Goal: Task Accomplishment & Management: Use online tool/utility

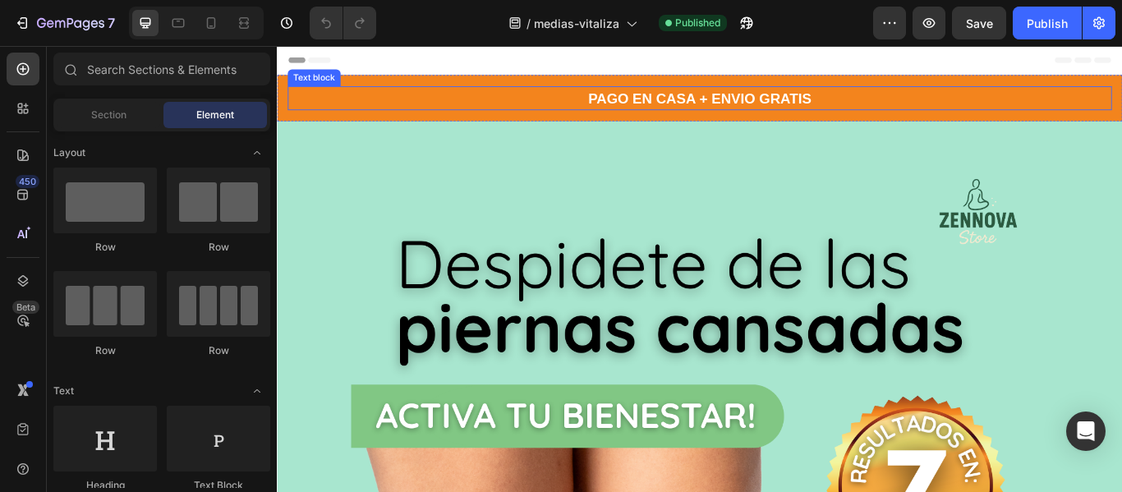
click at [536, 113] on p "PAGO EN CASA + ENVIO GRATIS" at bounding box center [770, 106] width 958 height 25
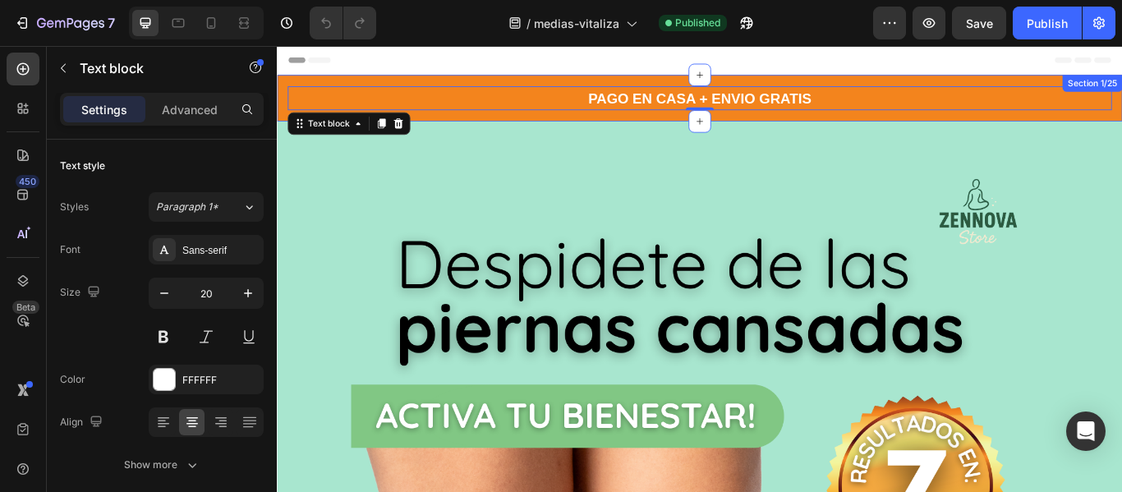
click at [542, 127] on div "PAGO EN CASA + ENVIO GRATIS Text block 0 Section 1/25" at bounding box center [770, 107] width 986 height 54
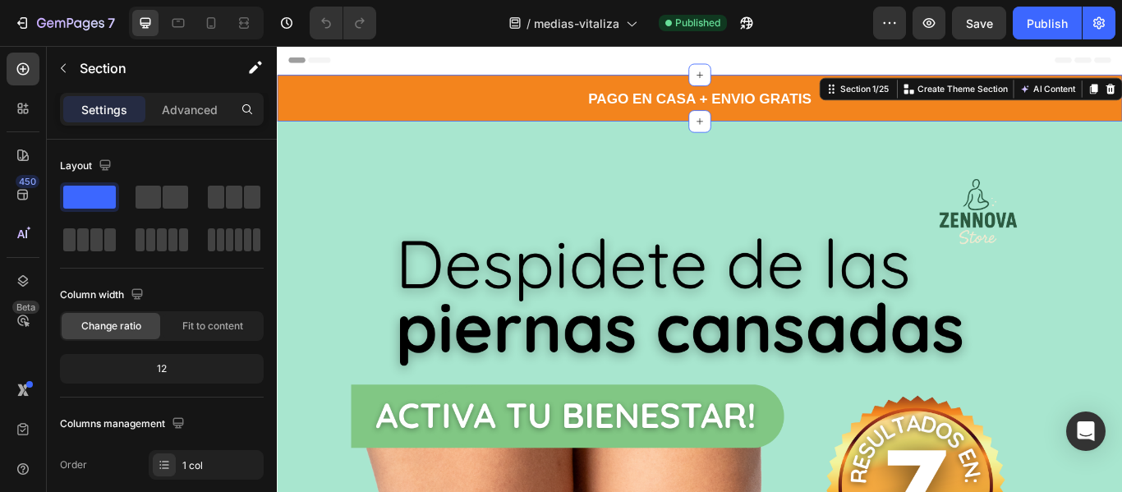
click at [542, 127] on div "PAGO EN CASA + ENVIO GRATIS Text block Section 1/25 You can create reusable sec…" at bounding box center [770, 107] width 986 height 54
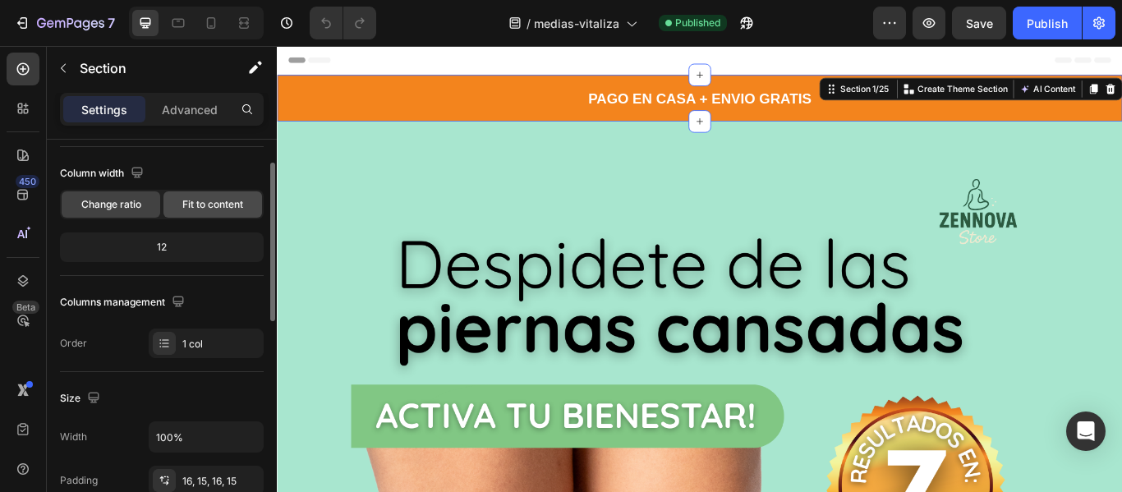
scroll to position [102, 0]
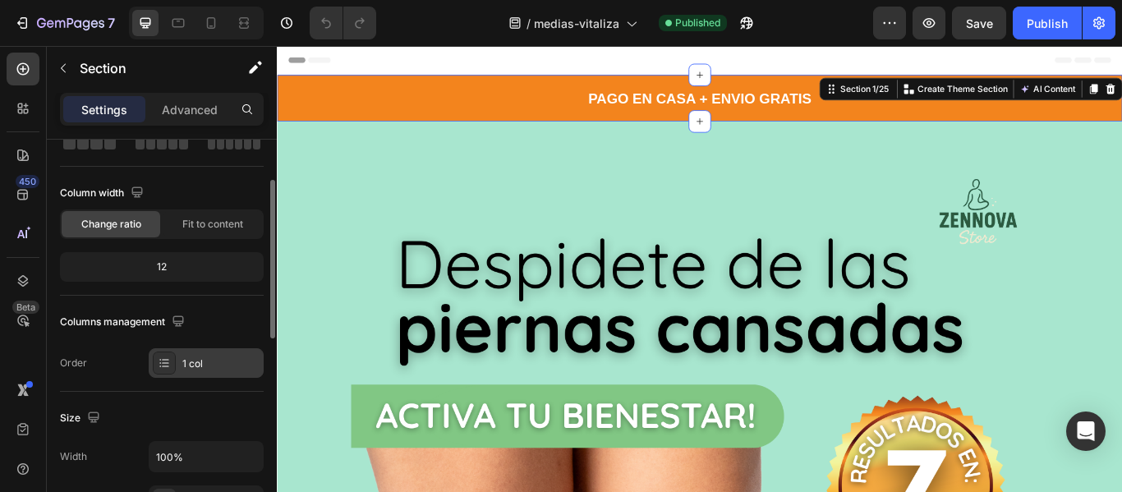
click at [197, 363] on div "1 col" at bounding box center [220, 364] width 77 height 15
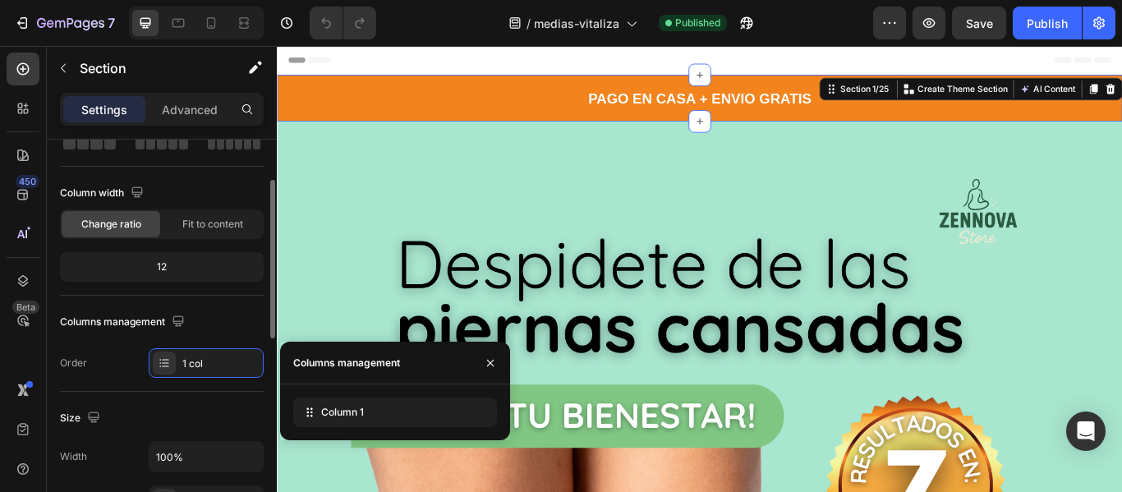
click at [201, 324] on div "Columns management" at bounding box center [162, 322] width 204 height 26
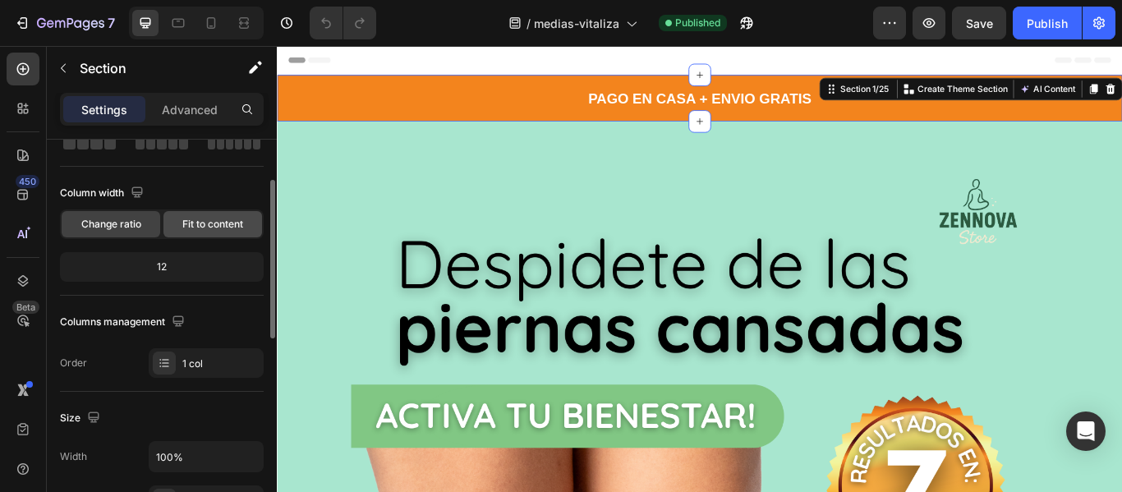
click at [211, 223] on span "Fit to content" at bounding box center [212, 224] width 61 height 15
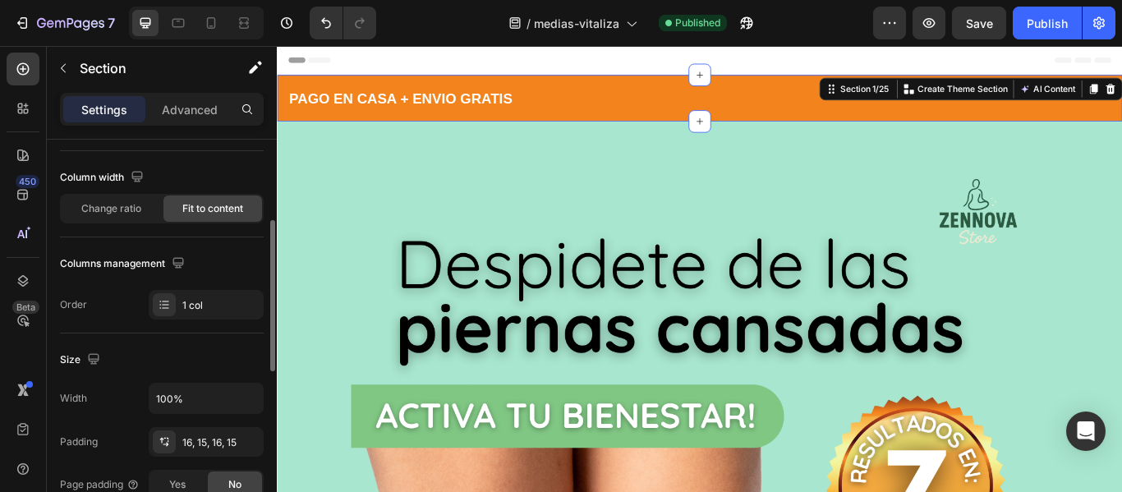
scroll to position [0, 0]
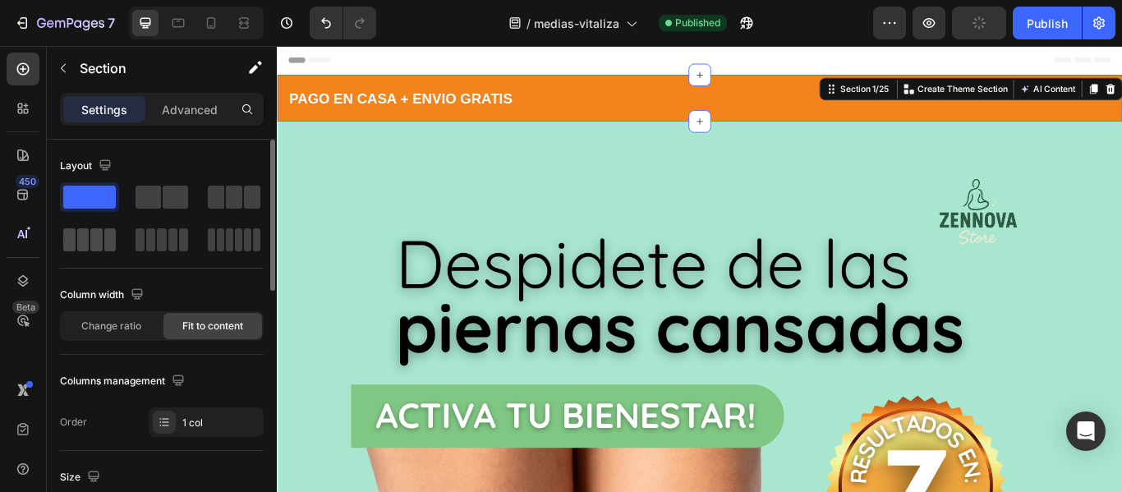
click at [105, 238] on span at bounding box center [110, 239] width 12 height 23
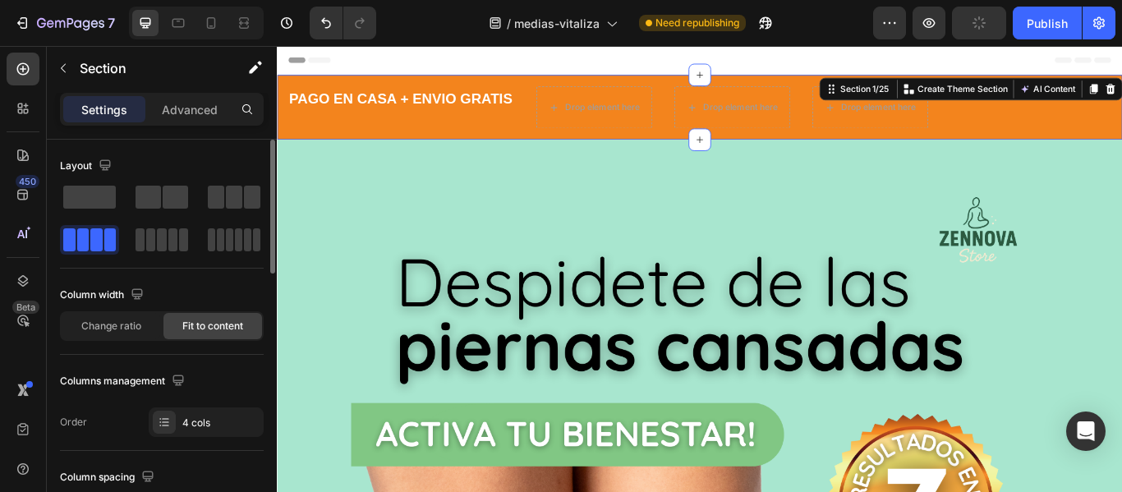
click at [105, 238] on span at bounding box center [110, 239] width 12 height 23
click at [232, 192] on span at bounding box center [234, 197] width 16 height 23
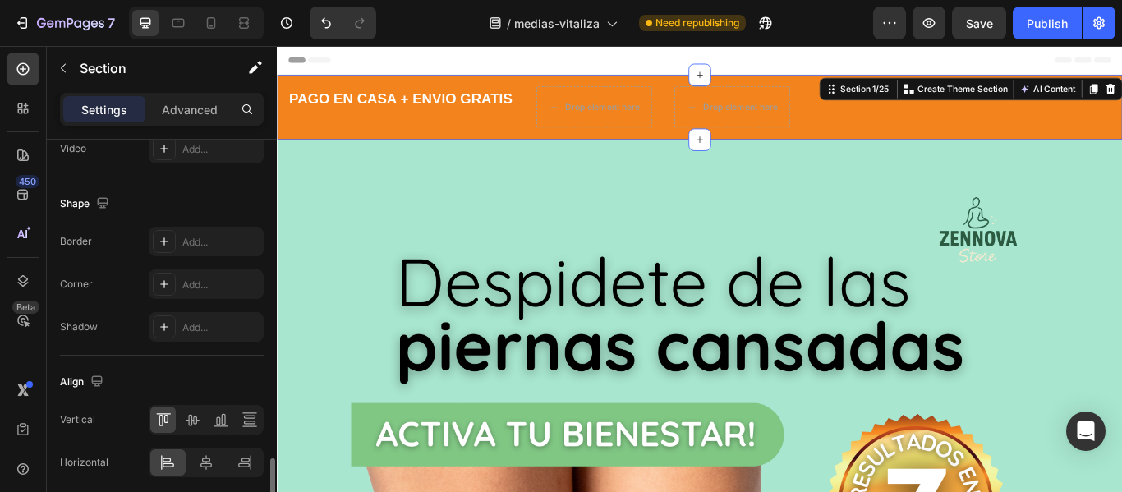
scroll to position [790, 0]
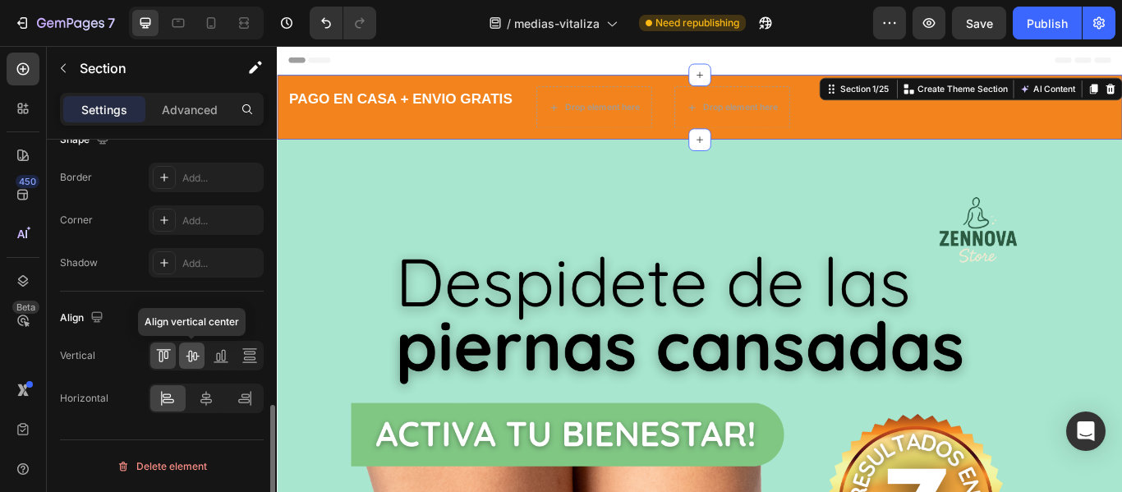
click at [190, 360] on icon at bounding box center [192, 355] width 16 height 16
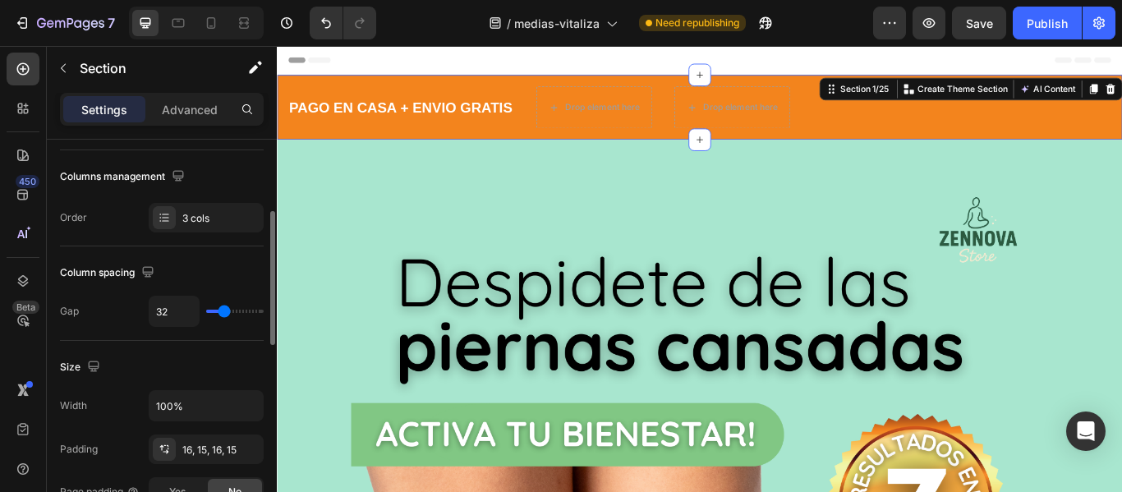
scroll to position [208, 0]
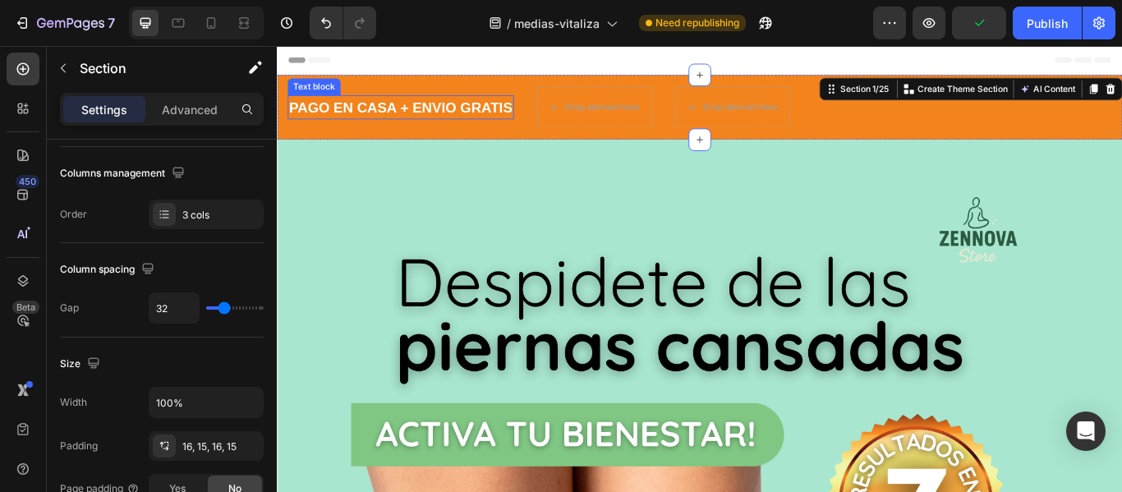
click at [441, 116] on strong "PAGO EN CASA + ENVIO GRATIS" at bounding box center [421, 117] width 260 height 18
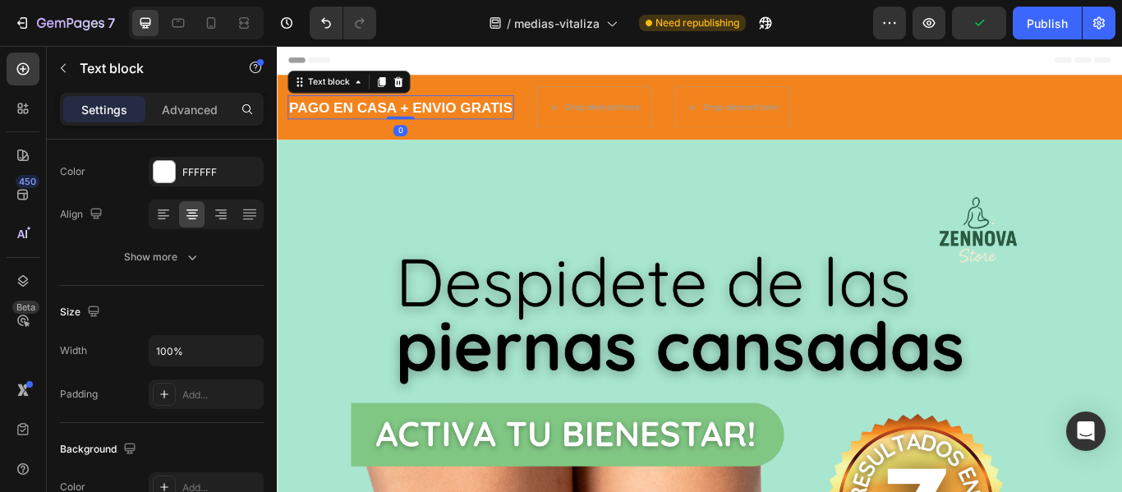
scroll to position [0, 0]
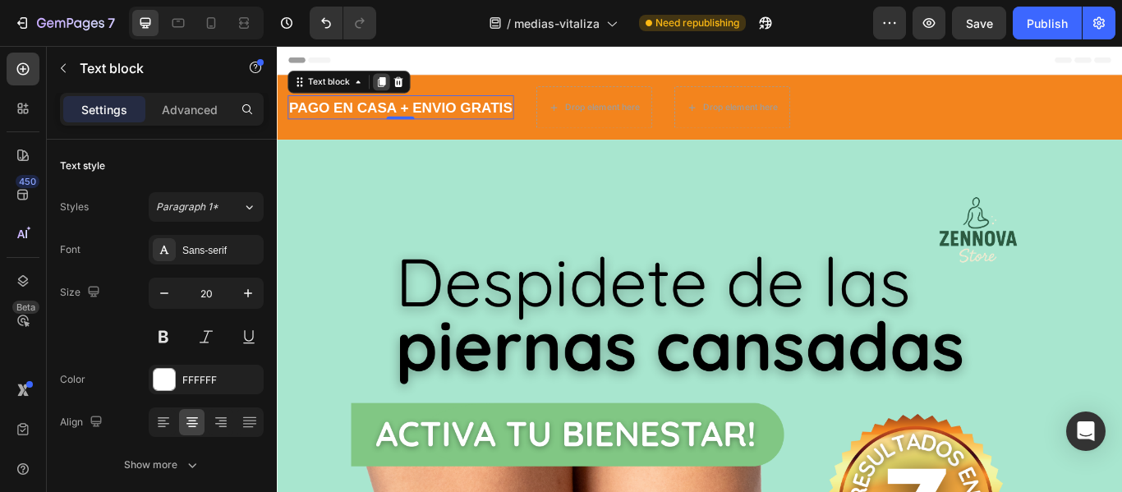
click at [393, 92] on icon at bounding box center [398, 87] width 13 height 13
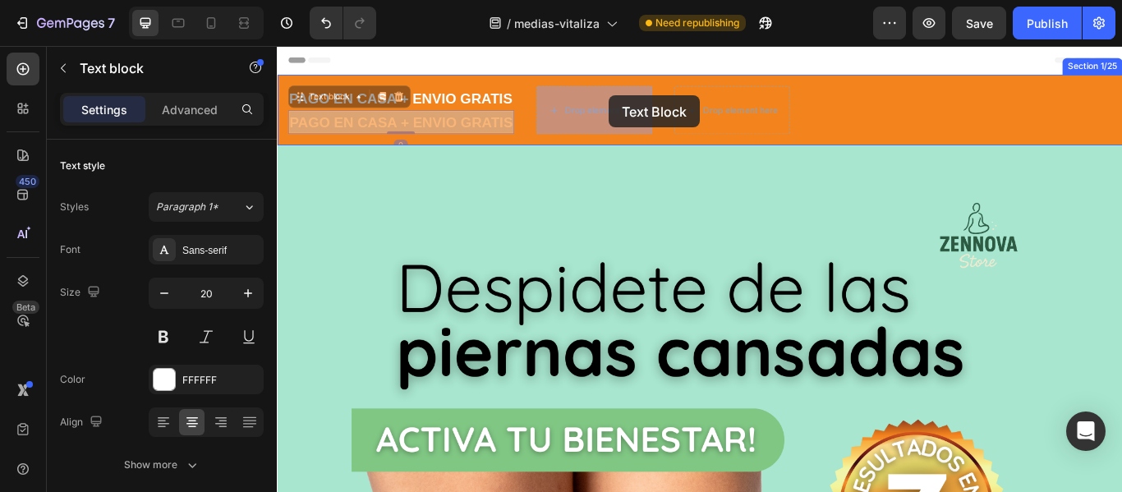
drag, startPoint x: 485, startPoint y: 136, endPoint x: 664, endPoint y: 104, distance: 181.9
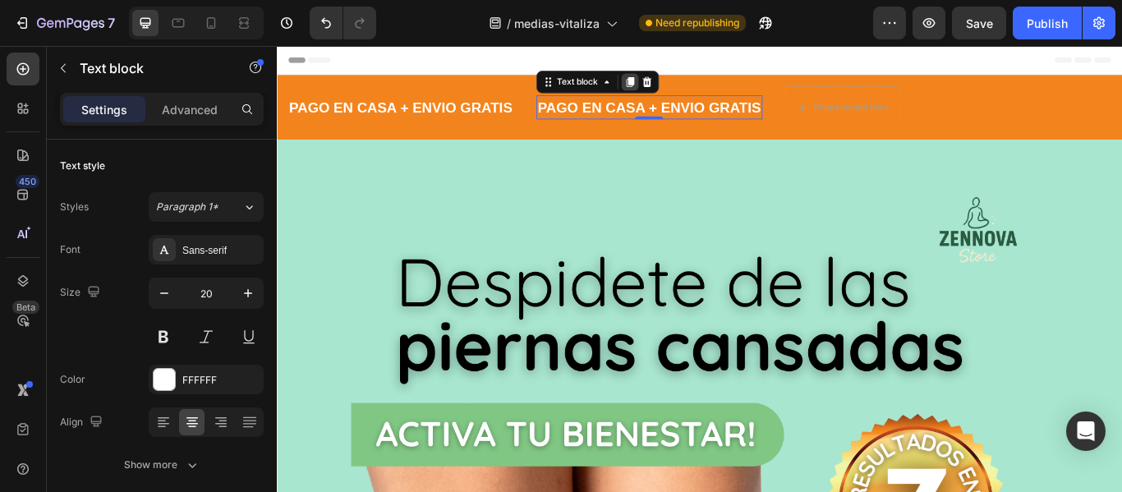
click at [688, 90] on icon at bounding box center [688, 88] width 9 height 12
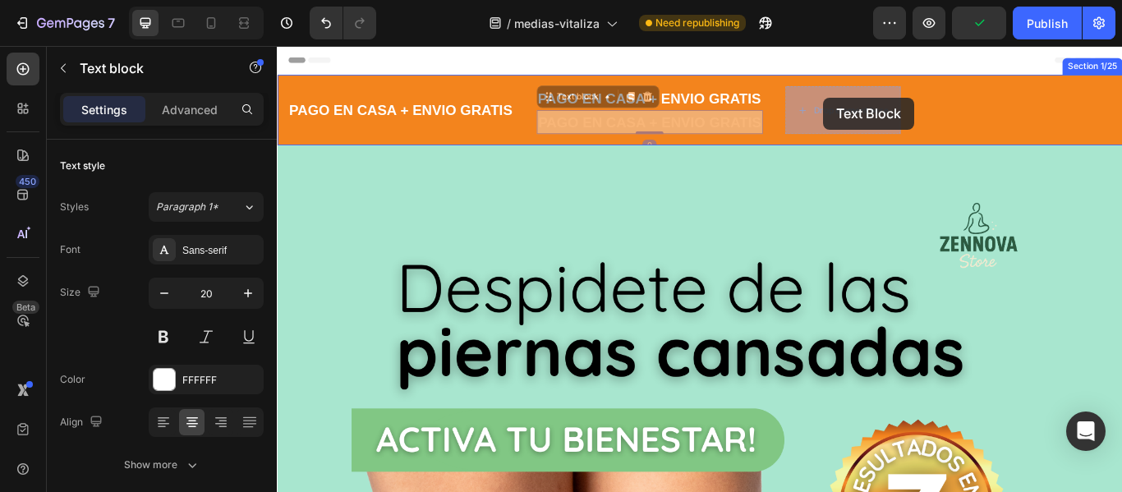
drag, startPoint x: 708, startPoint y: 135, endPoint x: 914, endPoint y: 106, distance: 208.2
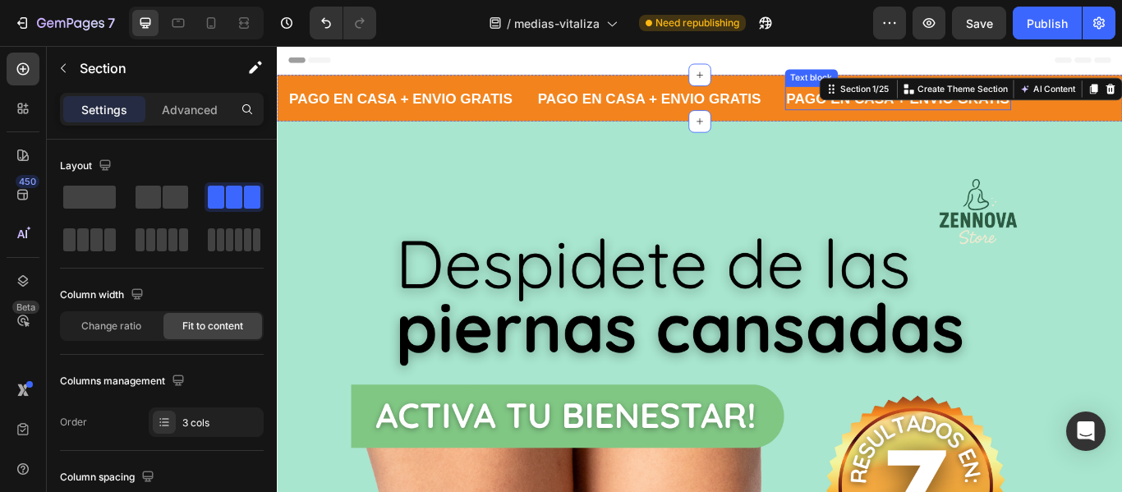
click at [948, 110] on strong "PAGO EN CASA + ENVIO GRATIS" at bounding box center [1001, 107] width 260 height 18
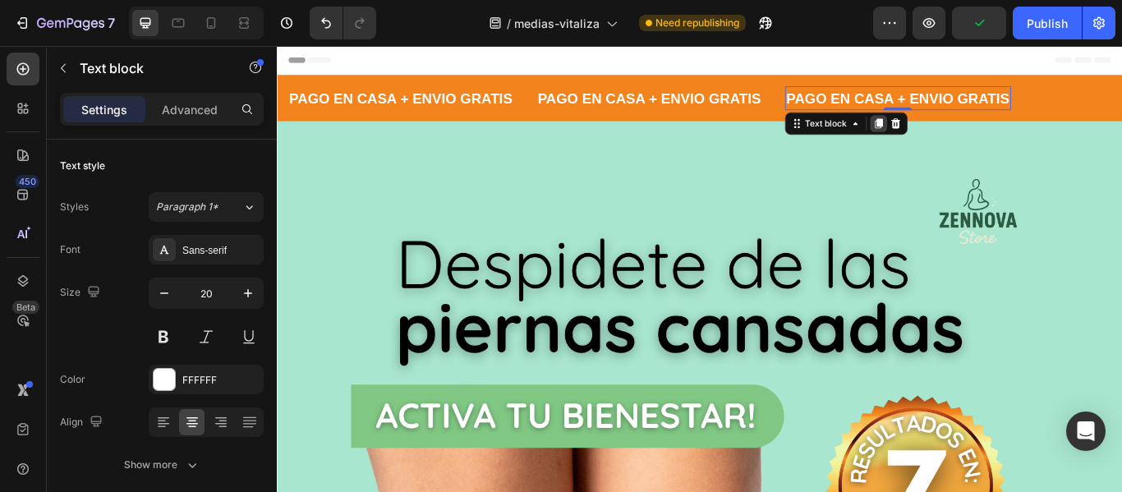
click at [978, 138] on icon at bounding box center [978, 137] width 9 height 12
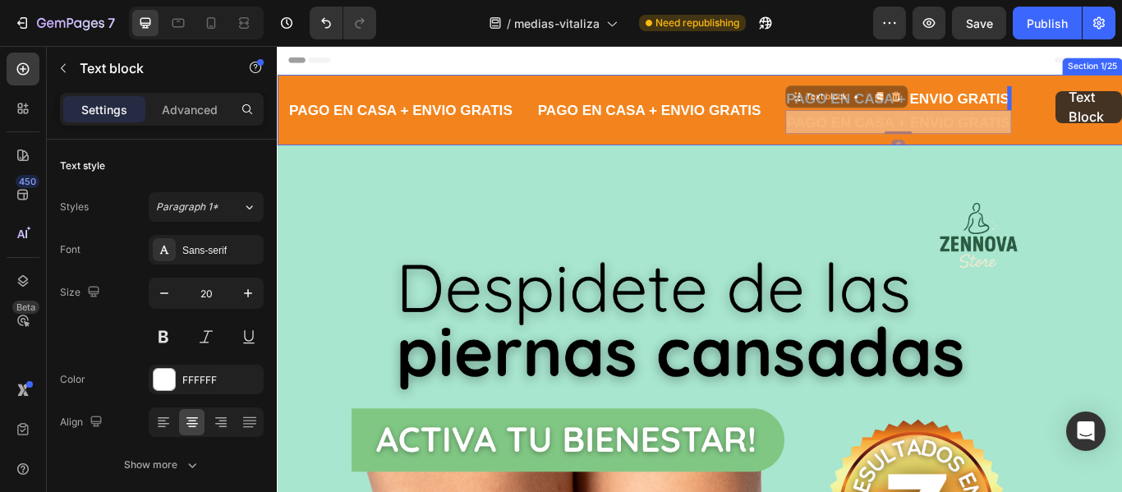
drag, startPoint x: 978, startPoint y: 139, endPoint x: 1185, endPoint y: 99, distance: 210.1
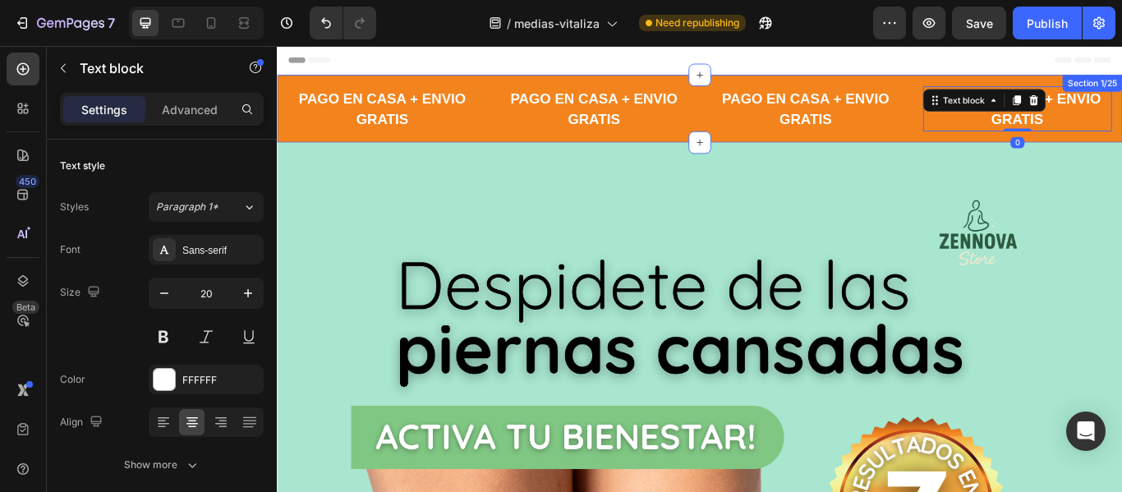
click at [1059, 153] on div "PAGO EN CASA + ENVIO GRATIS Text block PAGO EN CASA + ENVIO GRATIS Text block P…" at bounding box center [770, 119] width 986 height 79
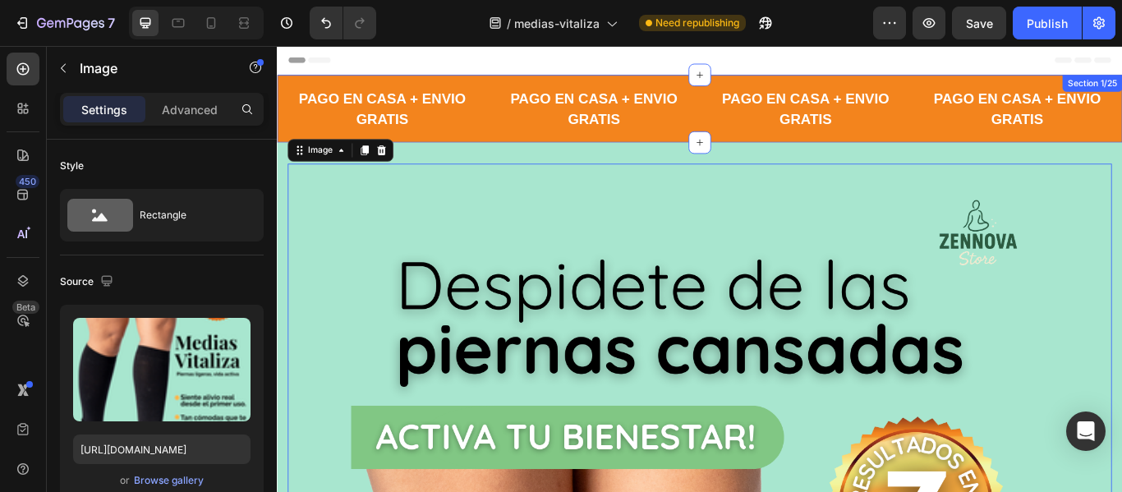
click at [532, 147] on div "PAGO EN CASA + ENVIO GRATIS Text block PAGO EN CASA + ENVIO GRATIS Text block P…" at bounding box center [770, 119] width 986 height 79
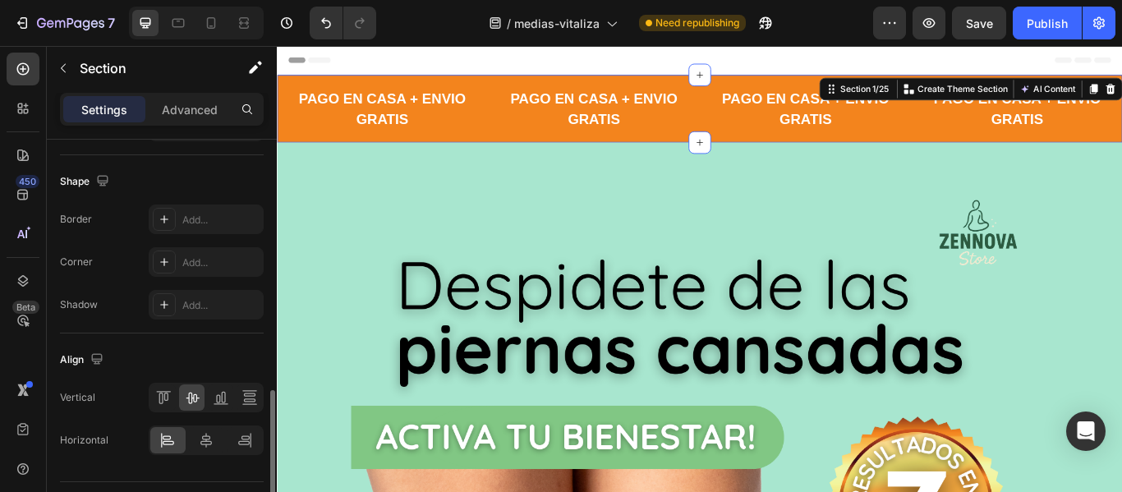
scroll to position [790, 0]
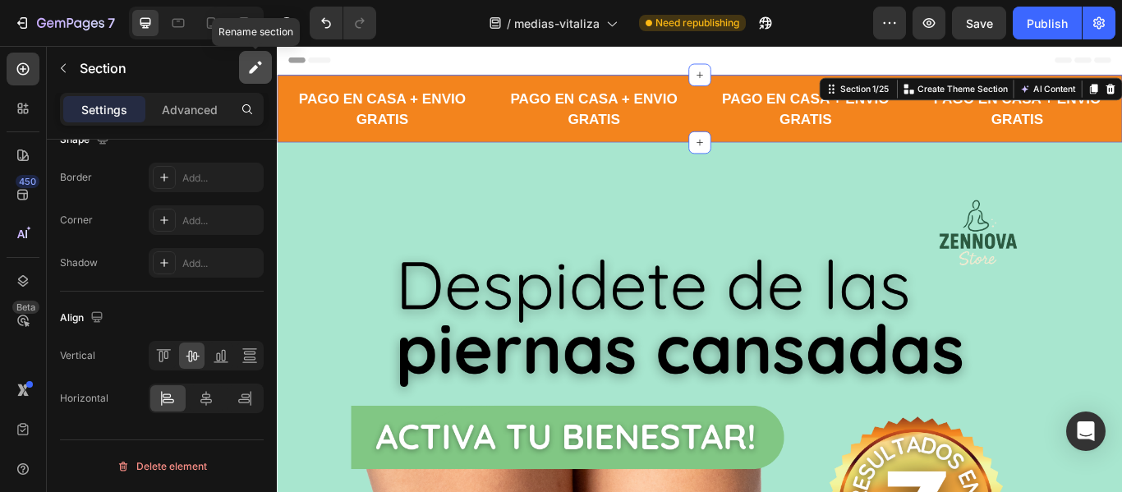
click at [256, 68] on icon "button" at bounding box center [253, 69] width 9 height 9
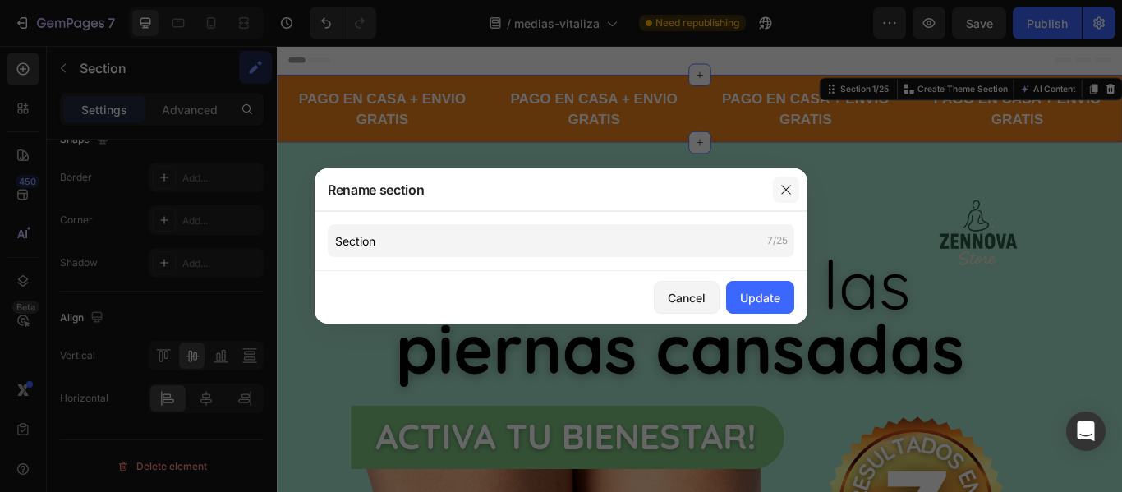
click at [786, 189] on icon "button" at bounding box center [785, 189] width 9 height 9
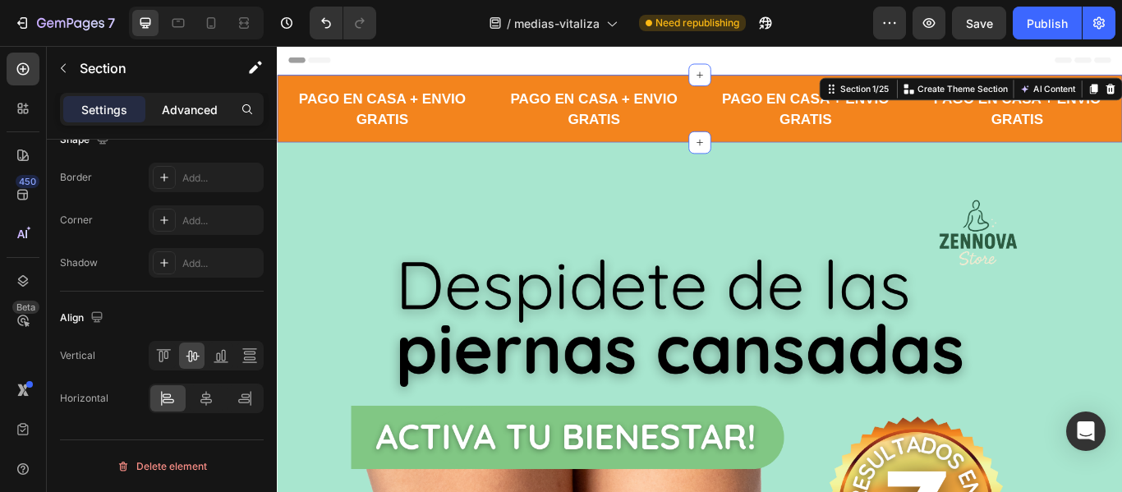
click at [177, 115] on p "Advanced" at bounding box center [190, 109] width 56 height 17
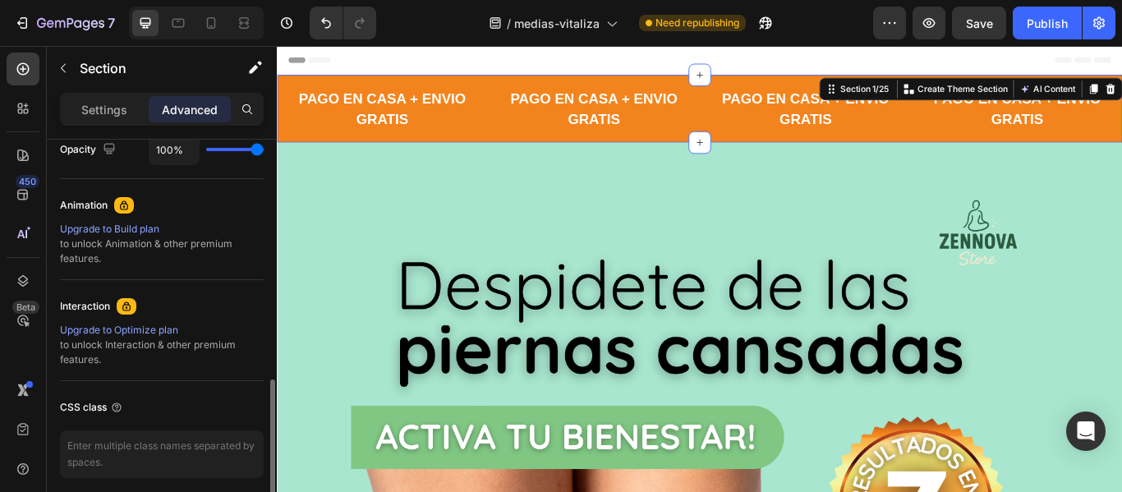
scroll to position [679, 0]
click at [123, 225] on div "Upgrade to Build plan" at bounding box center [162, 226] width 204 height 15
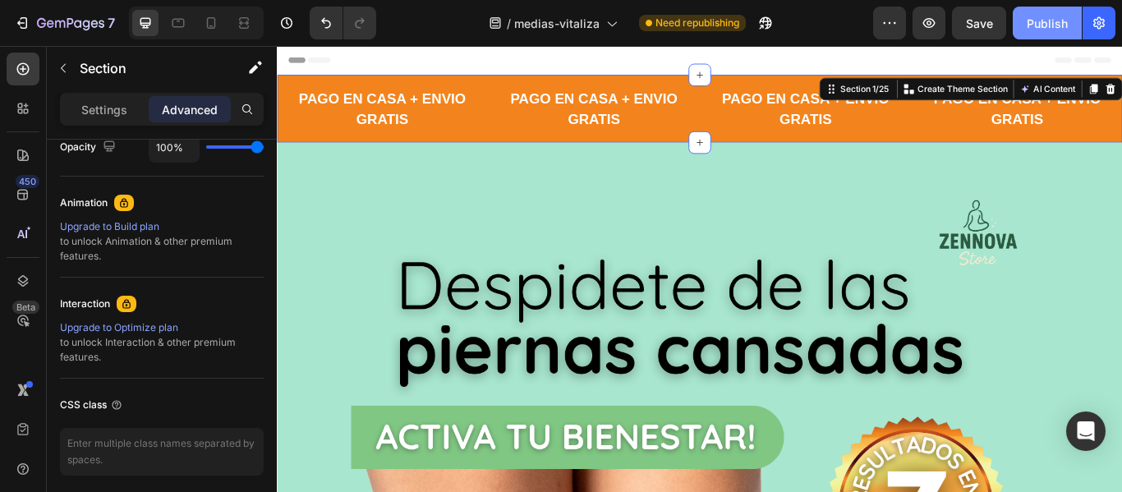
click at [1034, 30] on div "Publish" at bounding box center [1047, 23] width 41 height 17
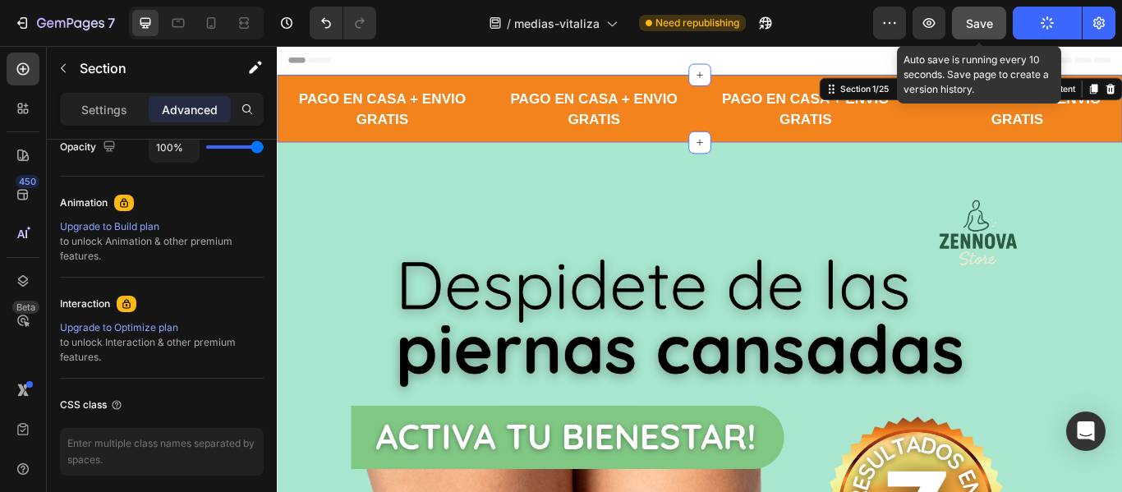
click at [1003, 28] on button "Save" at bounding box center [979, 23] width 54 height 33
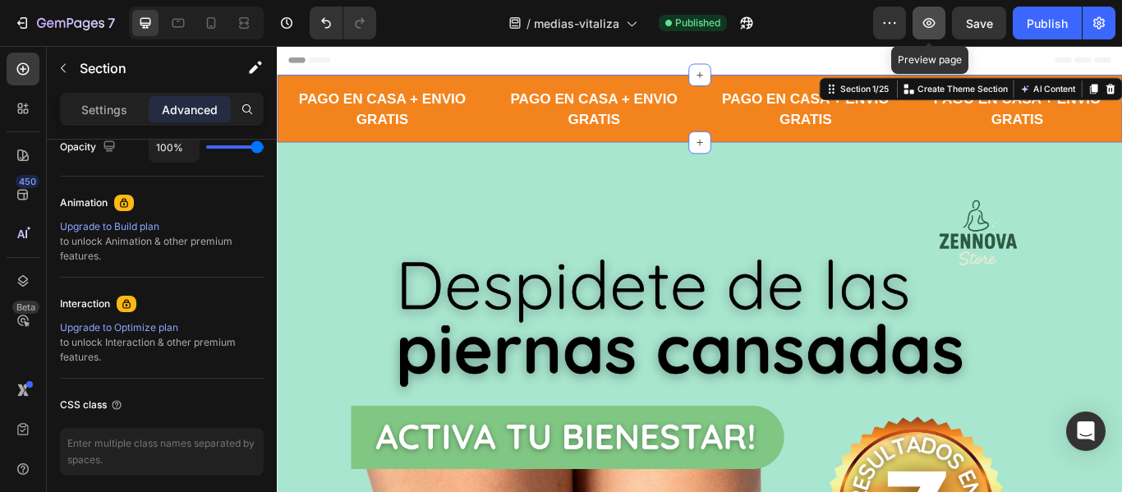
click at [936, 29] on icon "button" at bounding box center [929, 23] width 16 height 16
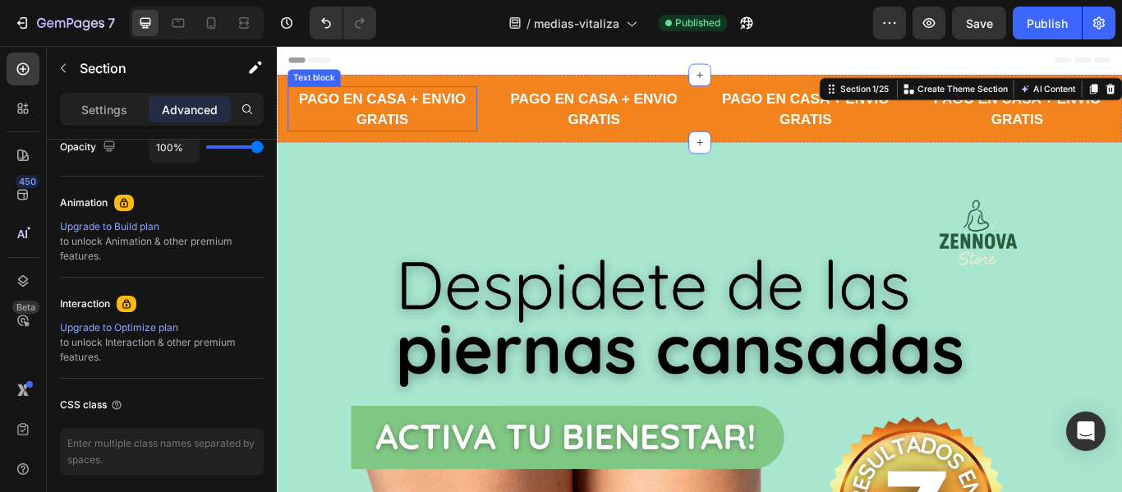
click at [506, 119] on p "PAGO EN CASA + ENVIO GRATIS" at bounding box center [400, 118] width 218 height 49
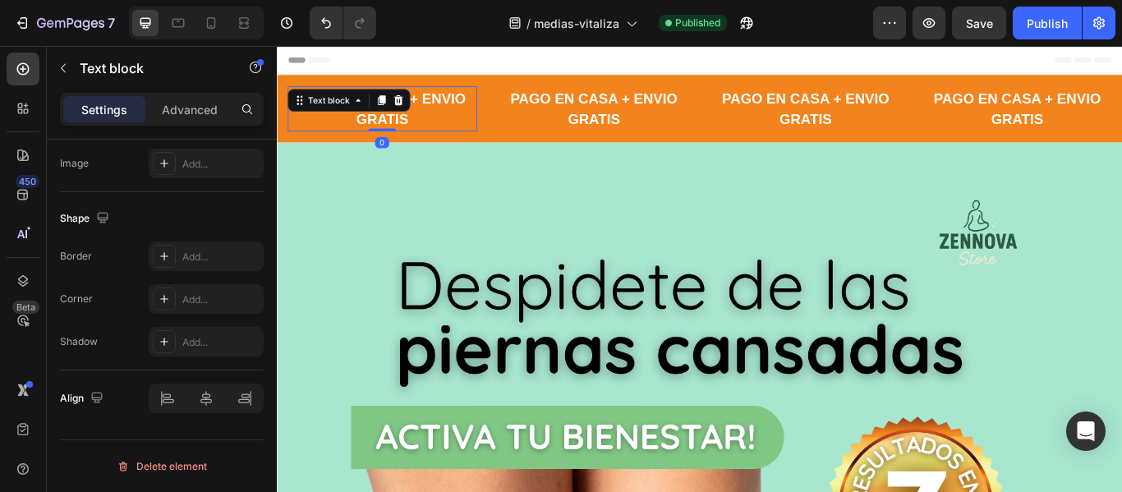
scroll to position [0, 0]
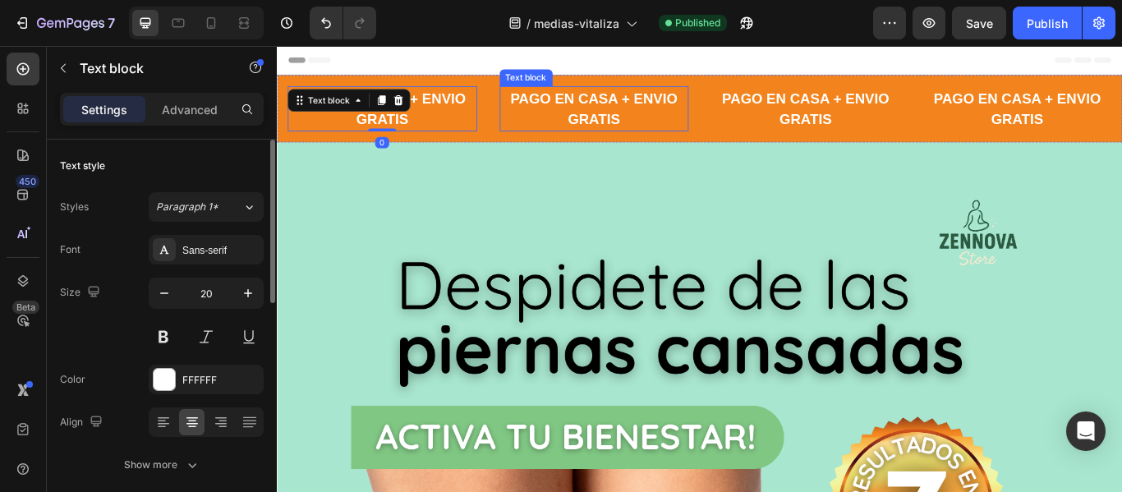
click at [547, 116] on div "PAGO EN CASA + ENVIO GRATIS Text block" at bounding box center [646, 119] width 221 height 53
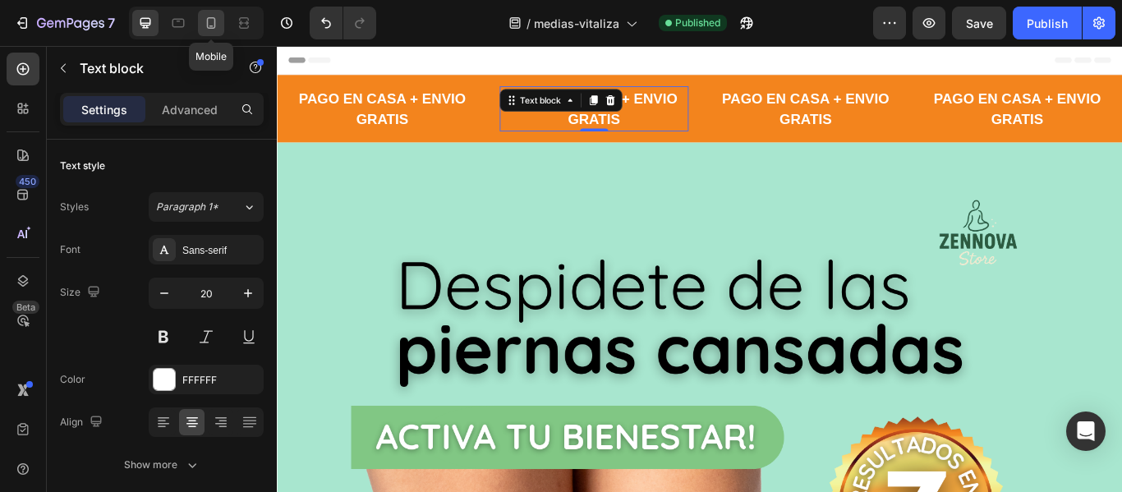
click at [215, 21] on icon at bounding box center [211, 23] width 9 height 12
type input "18"
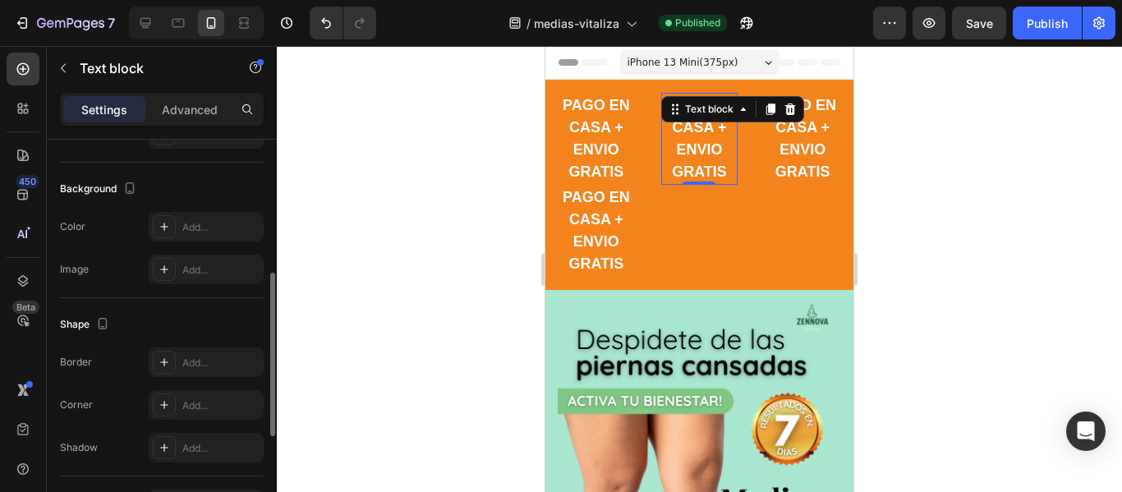
scroll to position [574, 0]
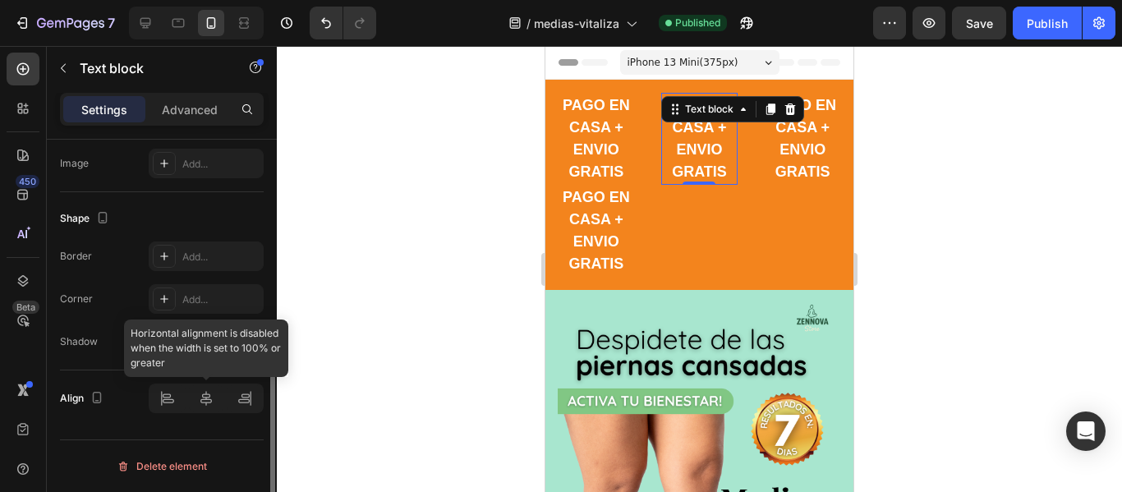
click at [200, 400] on div at bounding box center [206, 399] width 115 height 30
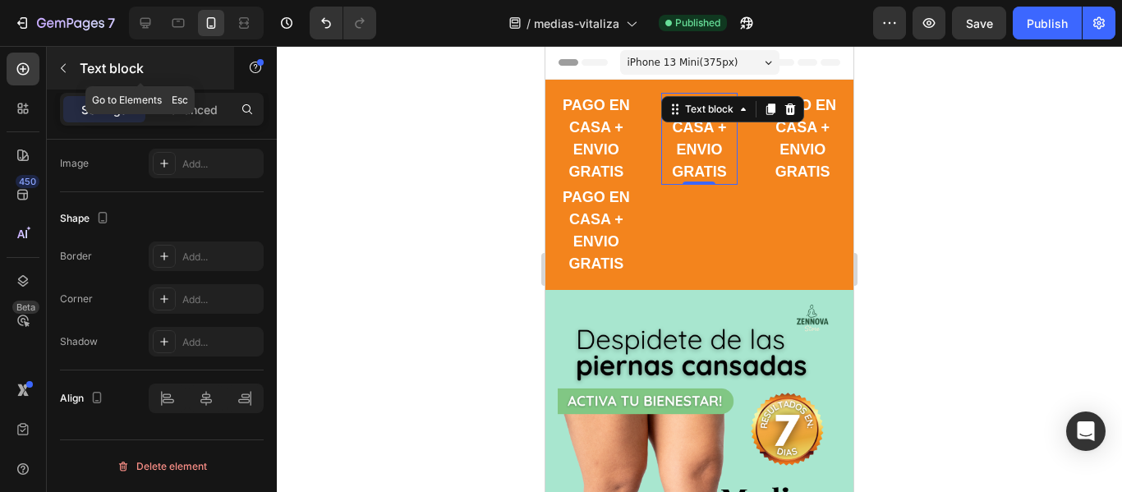
click at [70, 61] on button "button" at bounding box center [63, 68] width 26 height 26
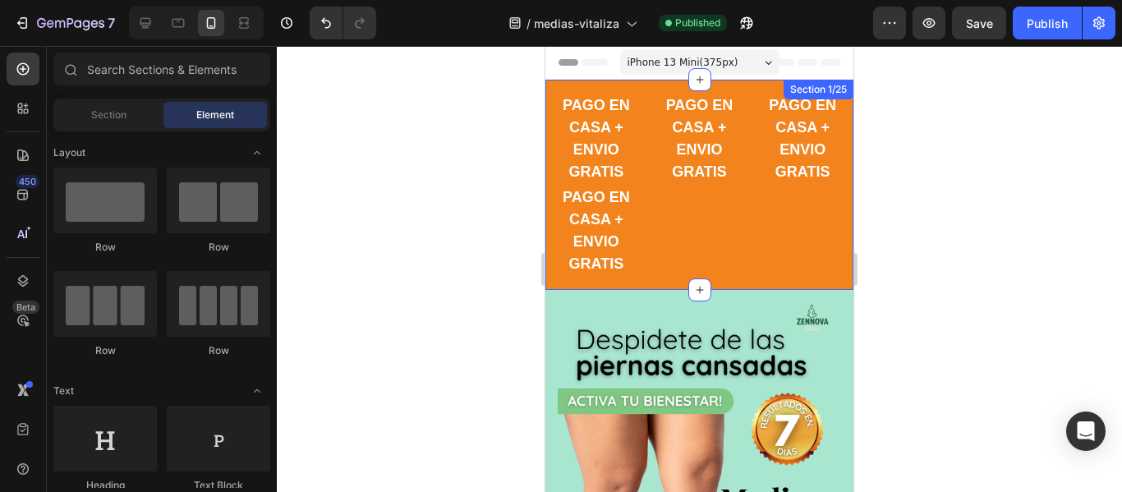
click at [686, 209] on div "PAGO EN CASA + ENVIO GRATIS Text block PAGO EN CASA + ENVIO GRATIS Text block P…" at bounding box center [699, 185] width 308 height 210
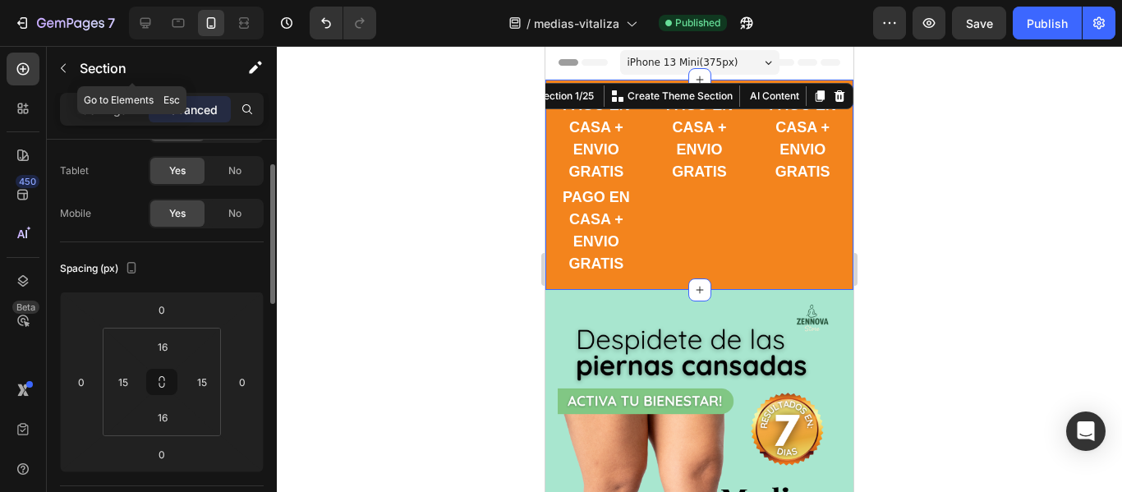
scroll to position [76, 0]
click at [99, 108] on p "Settings" at bounding box center [104, 109] width 46 height 17
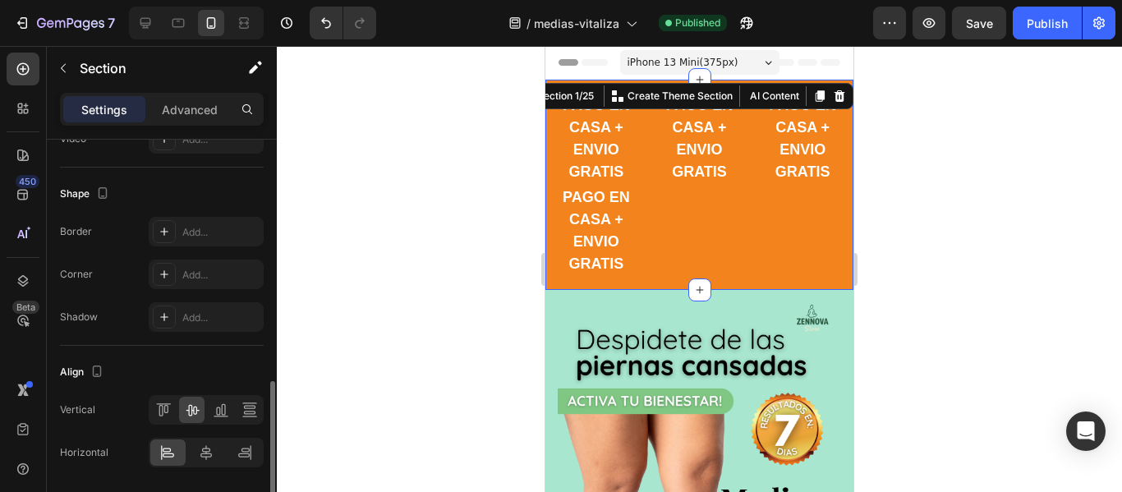
scroll to position [748, 0]
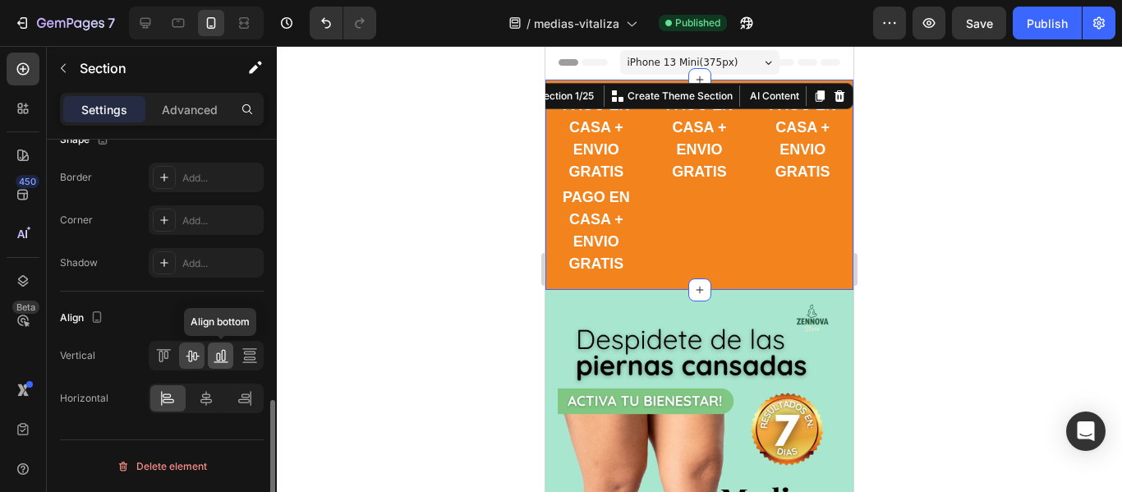
click at [213, 356] on icon at bounding box center [221, 355] width 16 height 16
click at [206, 400] on icon at bounding box center [206, 398] width 16 height 16
click at [163, 352] on icon at bounding box center [163, 355] width 16 height 16
click at [164, 407] on div at bounding box center [167, 398] width 35 height 26
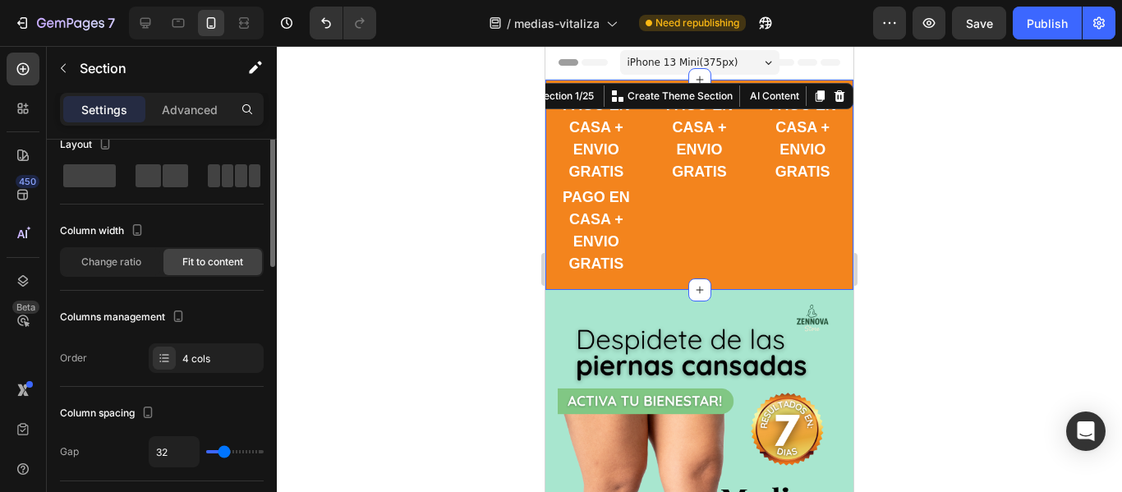
scroll to position [0, 0]
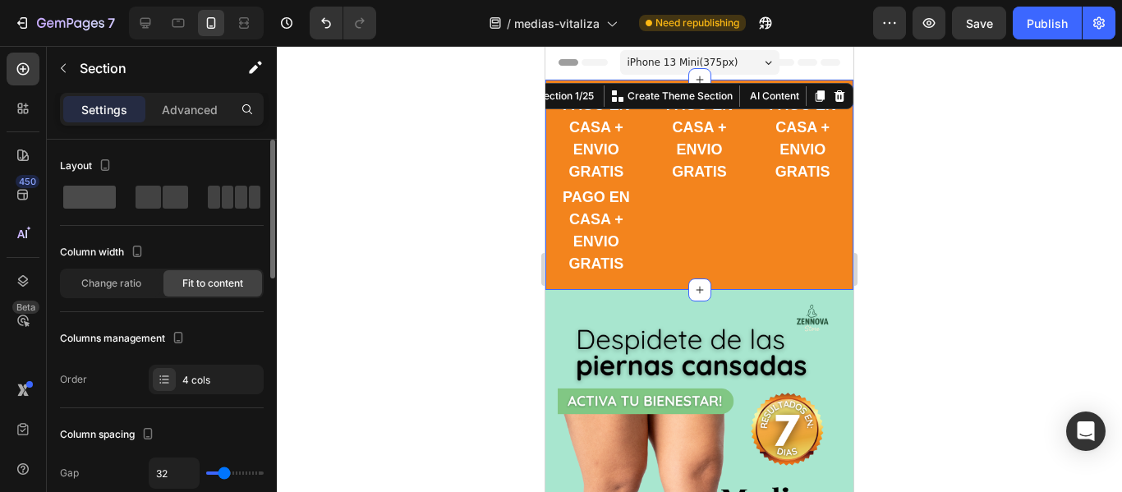
click at [91, 203] on span at bounding box center [89, 197] width 53 height 23
type input "0"
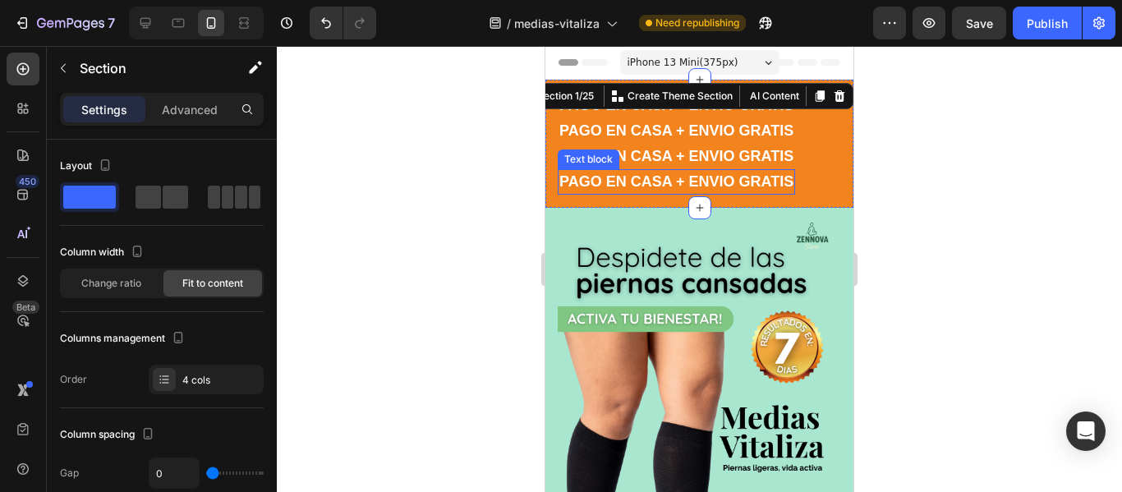
click at [638, 177] on strong "PAGO EN CASA + ENVIO GRATIS" at bounding box center [676, 181] width 234 height 16
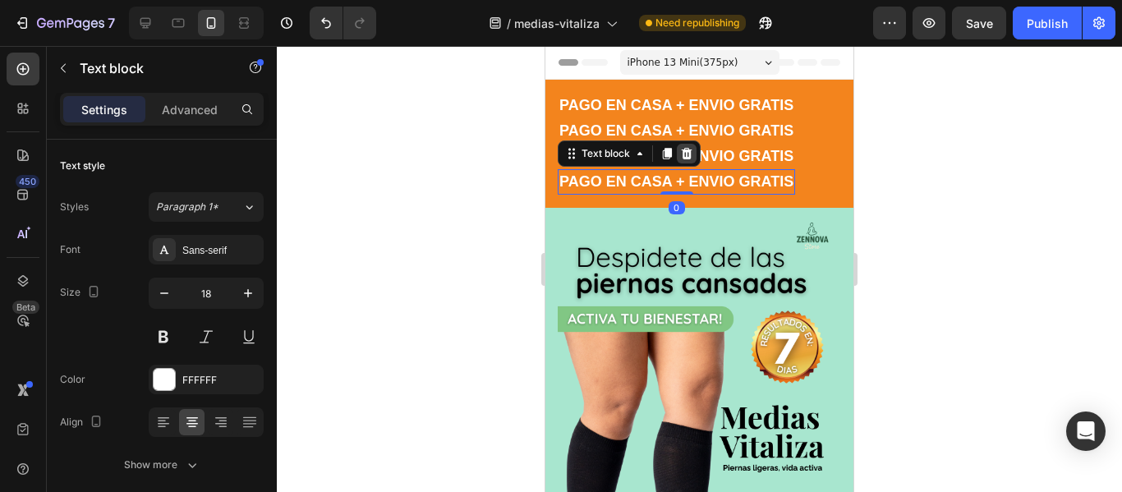
click at [690, 153] on icon at bounding box center [687, 154] width 11 height 12
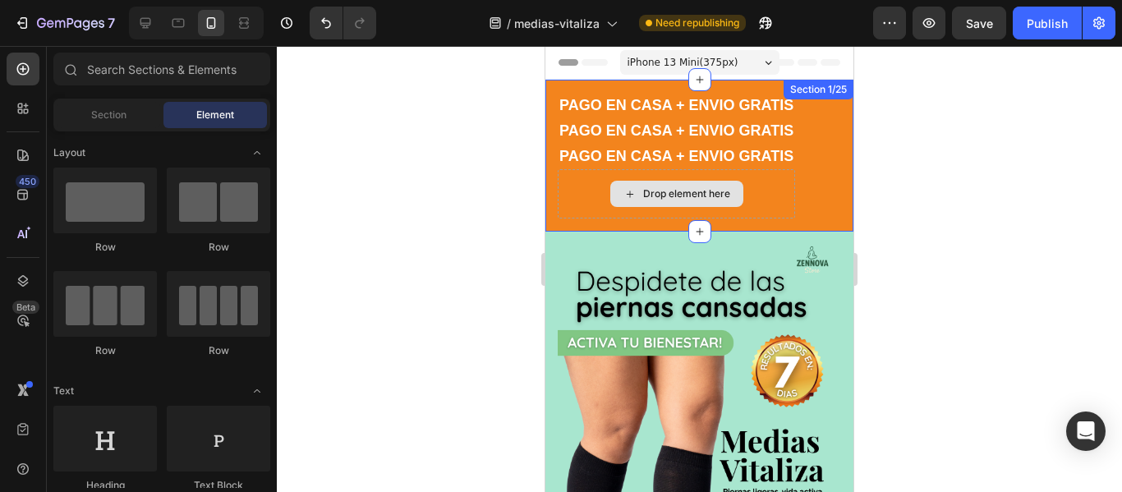
click at [687, 185] on div "Drop element here" at bounding box center [676, 194] width 133 height 26
click at [758, 203] on div "Drop element here" at bounding box center [676, 193] width 237 height 49
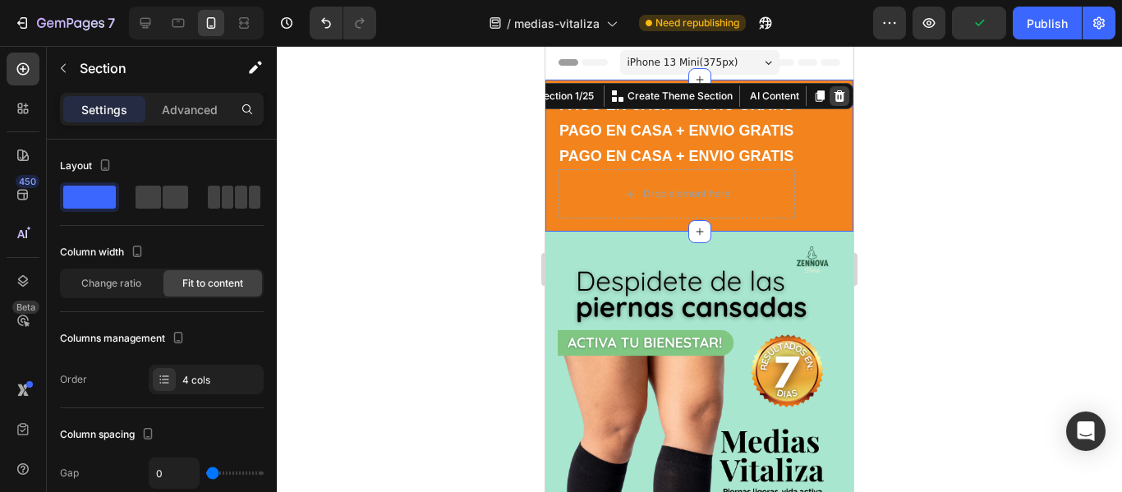
click at [840, 97] on icon at bounding box center [839, 96] width 13 height 13
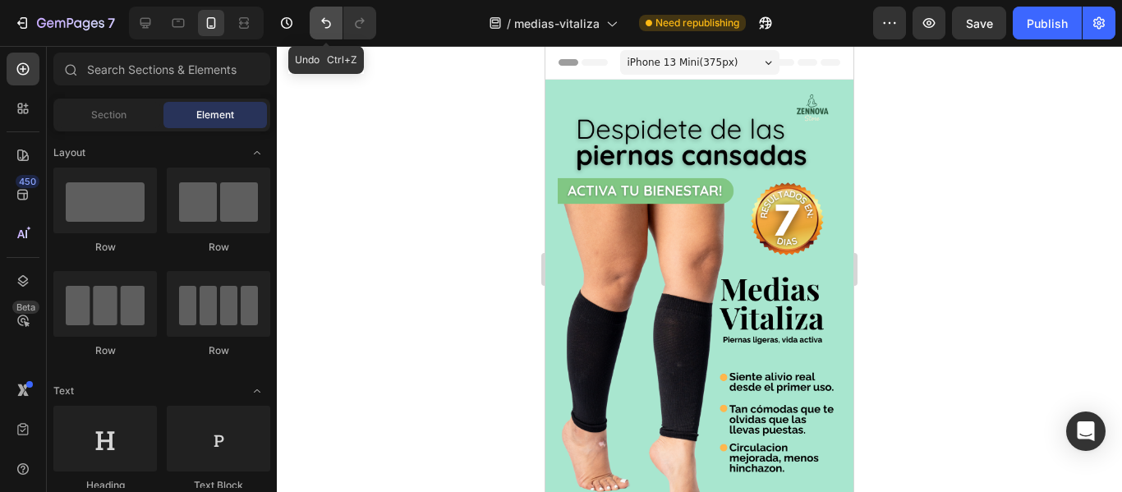
click at [313, 20] on button "Undo/Redo" at bounding box center [326, 23] width 33 height 33
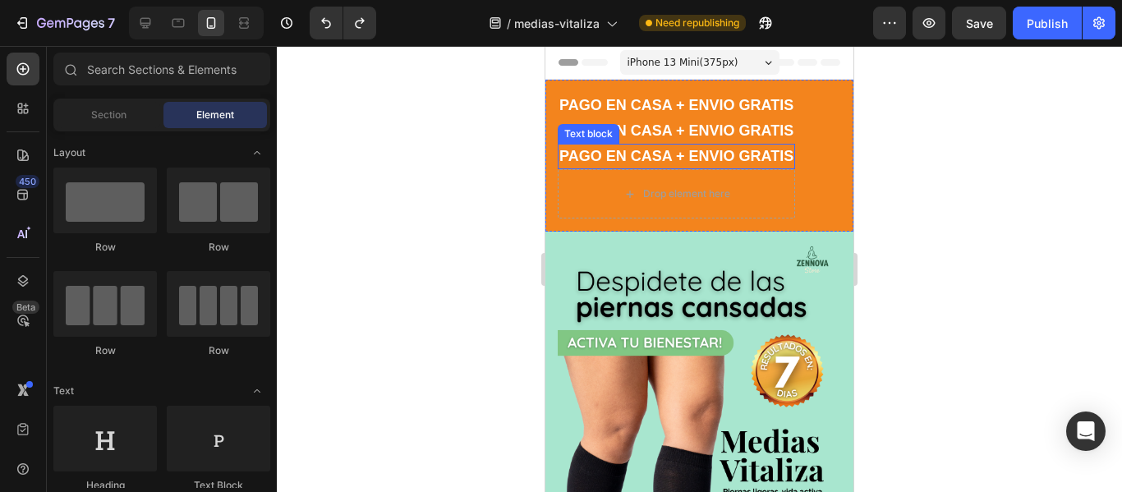
click at [582, 157] on strong "PAGO EN CASA + ENVIO GRATIS" at bounding box center [676, 156] width 234 height 16
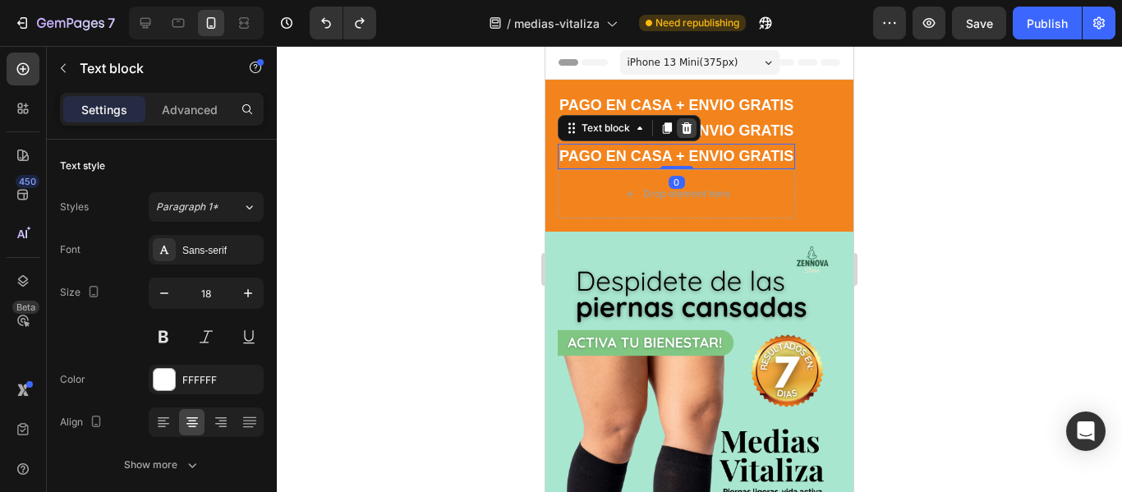
click at [688, 129] on icon at bounding box center [686, 128] width 13 height 13
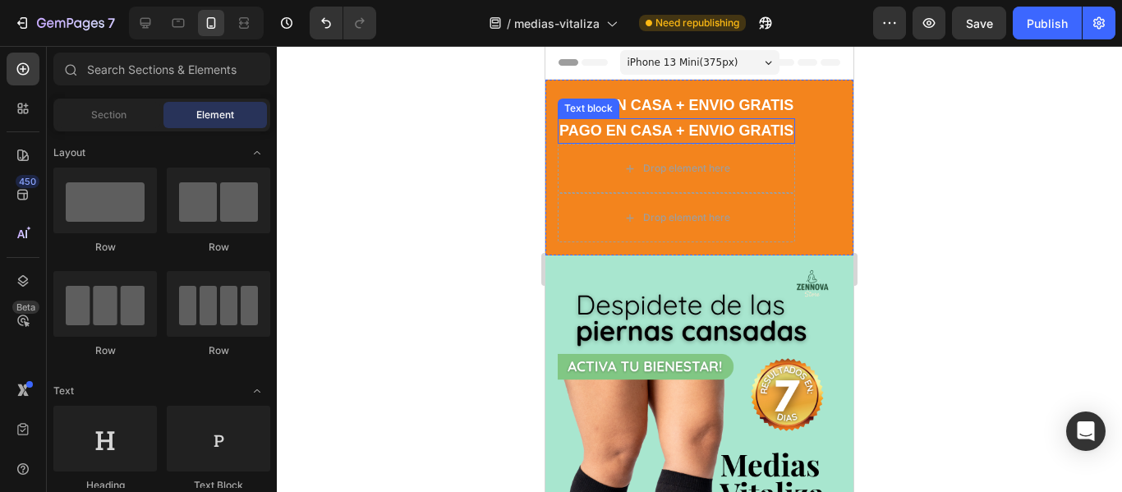
click at [679, 132] on strong "PAGO EN CASA + ENVIO GRATIS" at bounding box center [676, 130] width 234 height 16
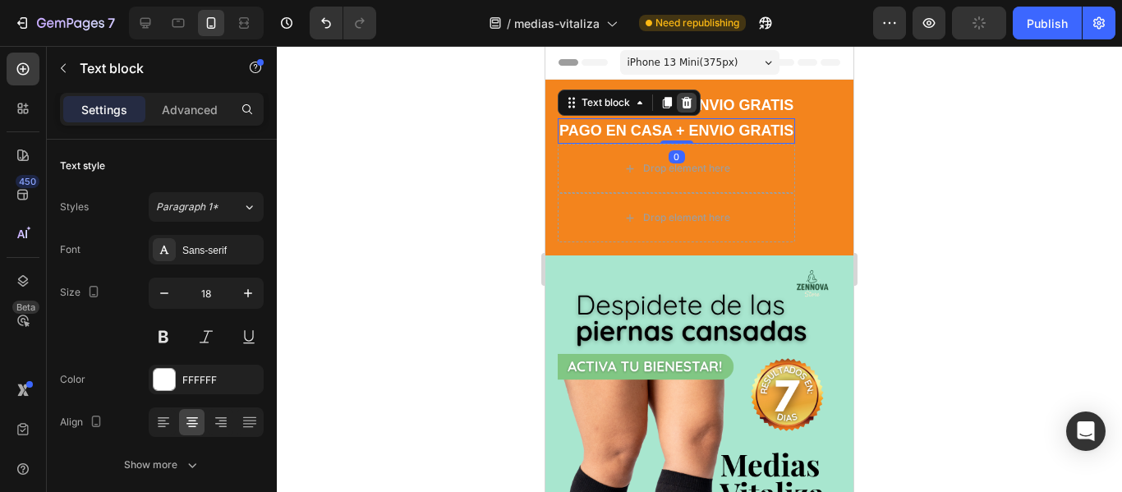
click at [688, 110] on div at bounding box center [687, 103] width 20 height 20
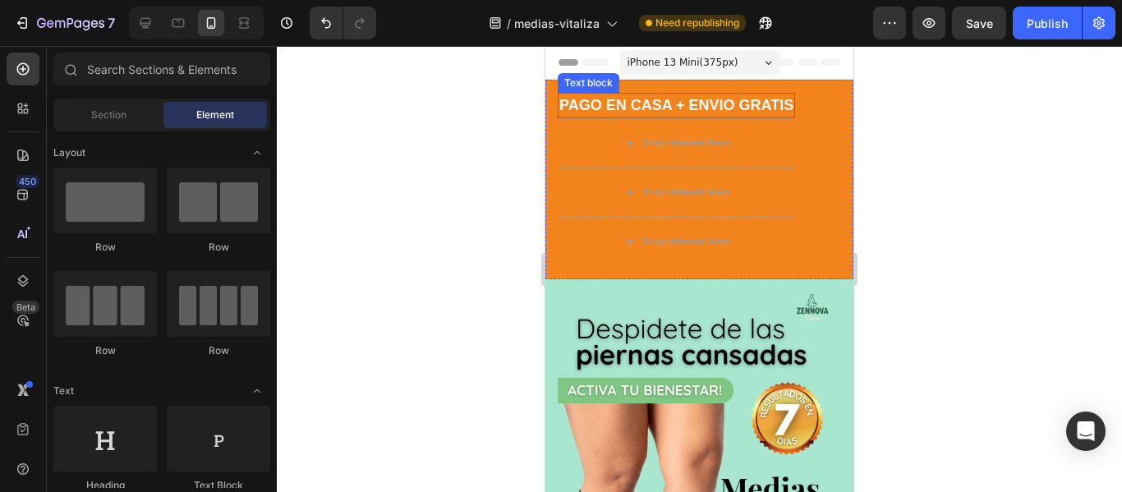
click at [674, 97] on strong "PAGO EN CASA + ENVIO GRATIS" at bounding box center [676, 105] width 234 height 16
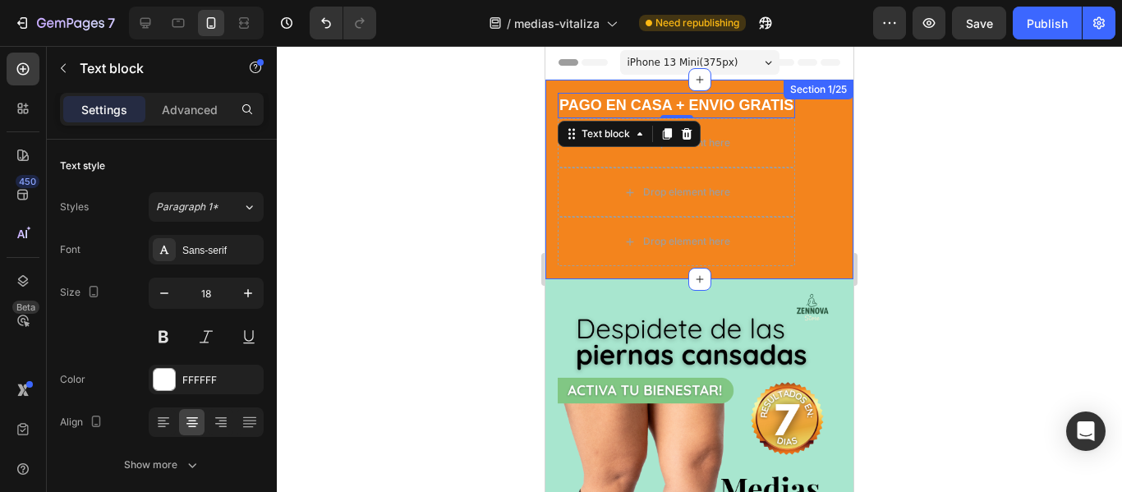
click at [829, 131] on div "PAGO EN CASA + ENVIO GRATIS Text block 0 Drop element here Drop element here Dr…" at bounding box center [699, 180] width 308 height 200
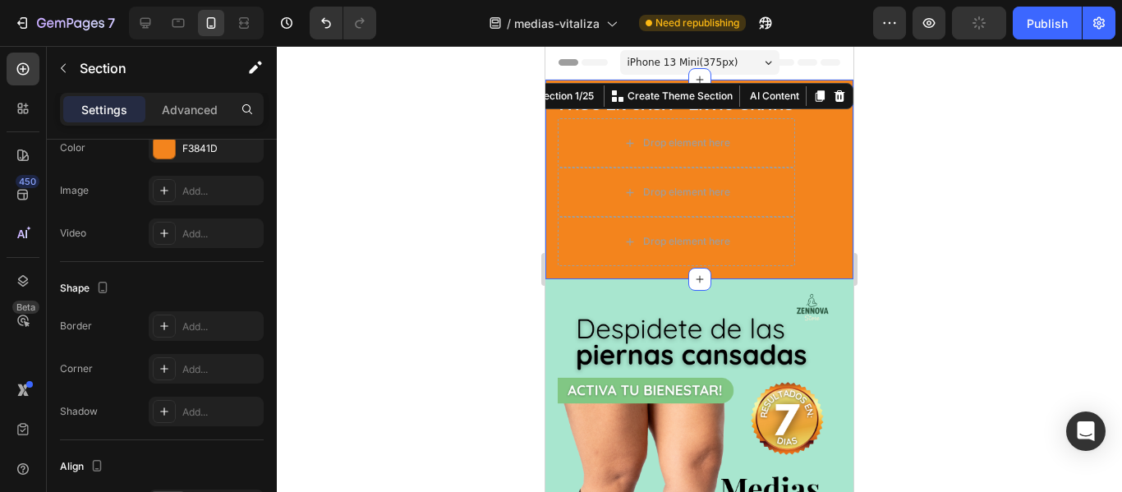
scroll to position [705, 0]
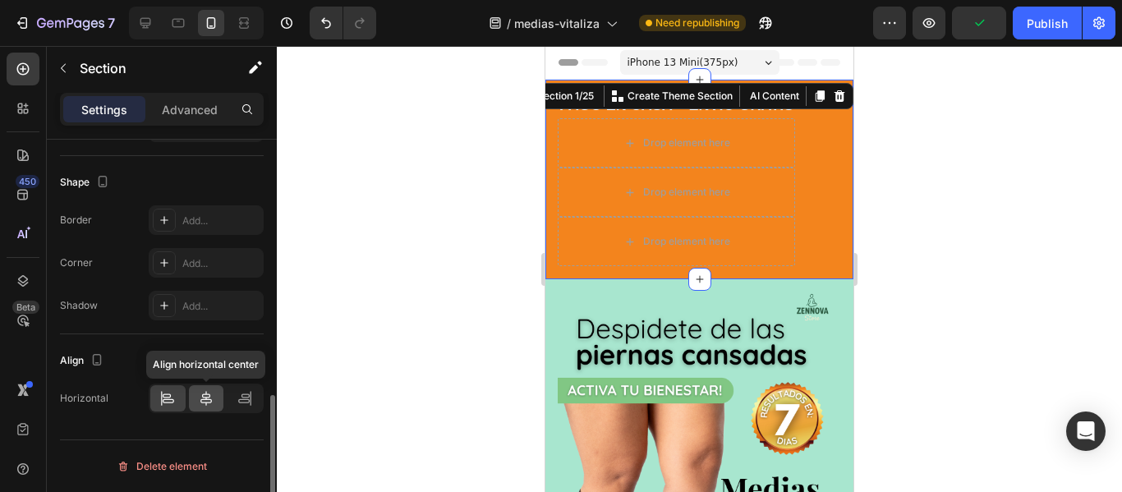
click at [213, 401] on icon at bounding box center [206, 398] width 16 height 16
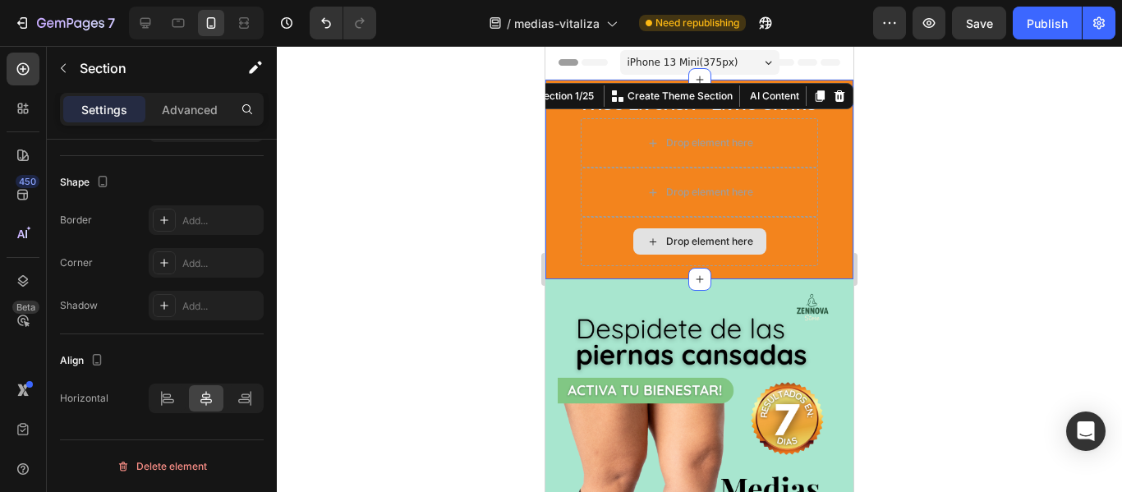
click at [631, 237] on div "Drop element here" at bounding box center [699, 241] width 237 height 49
click at [677, 238] on div "Drop element here" at bounding box center [709, 241] width 87 height 13
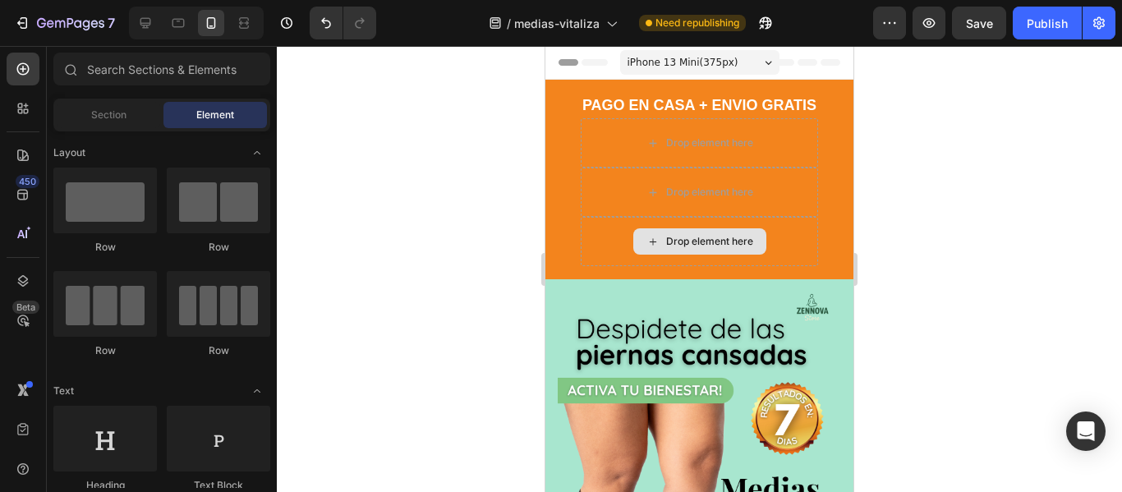
click at [677, 238] on div "Drop element here" at bounding box center [709, 241] width 87 height 13
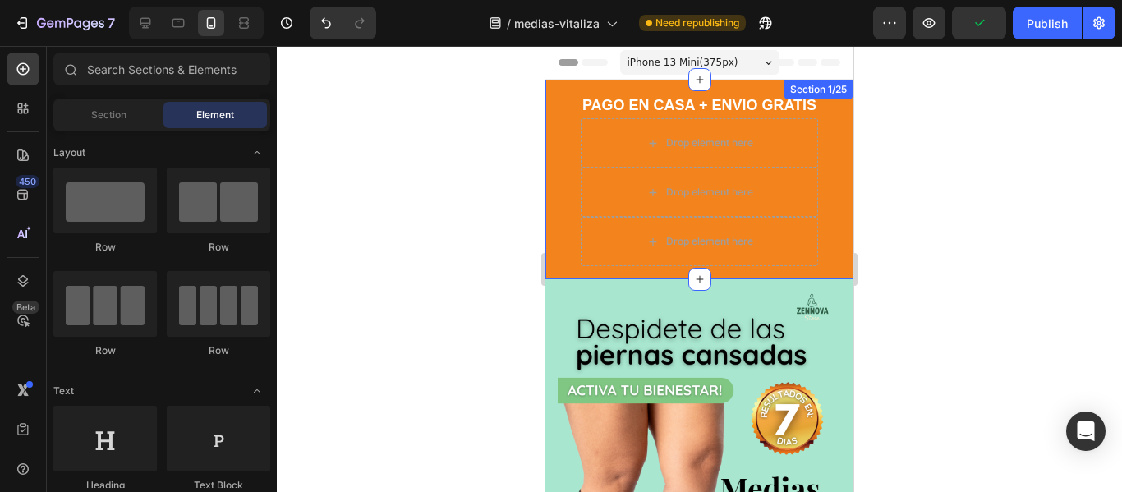
click at [632, 271] on div "PAGO EN CASA + ENVIO GRATIS Text block Drop element here Drop element here Drop…" at bounding box center [699, 180] width 308 height 200
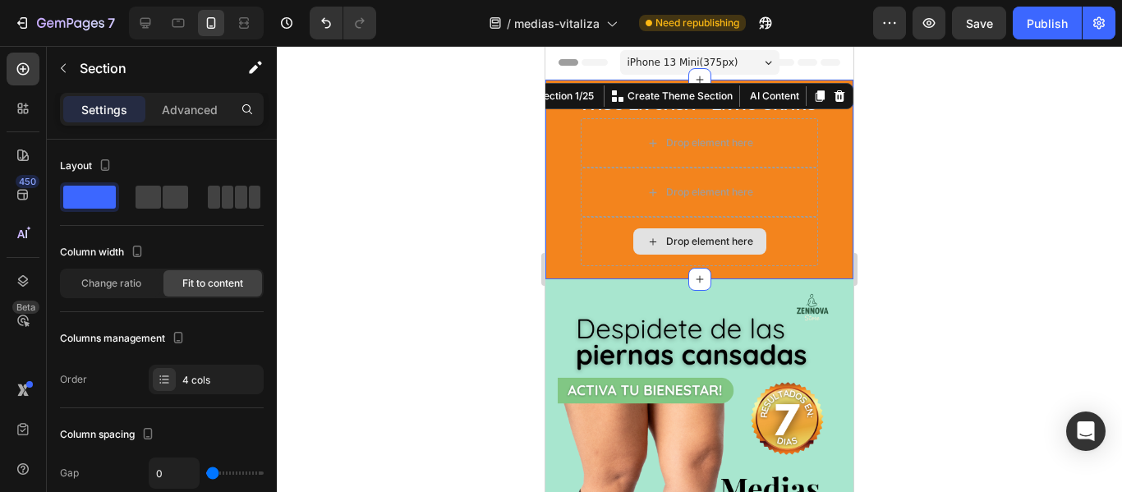
drag, startPoint x: 701, startPoint y: 276, endPoint x: 702, endPoint y: 243, distance: 32.9
click at [702, 243] on div "PAGO EN CASA + ENVIO GRATIS Text block Drop element here Drop element here Drop…" at bounding box center [699, 180] width 308 height 200
click at [702, 243] on div "Drop element here" at bounding box center [709, 241] width 87 height 13
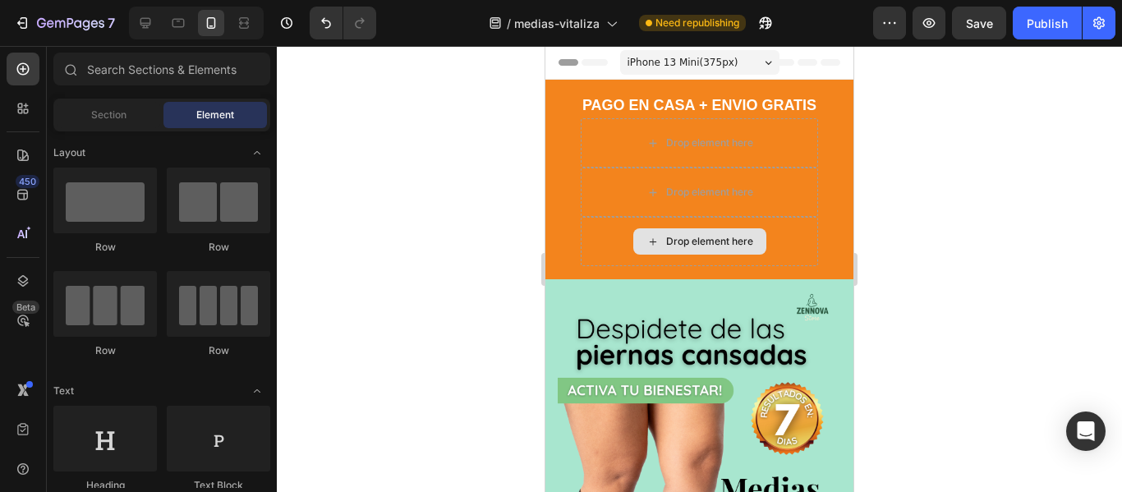
click at [702, 243] on div "Drop element here" at bounding box center [709, 241] width 87 height 13
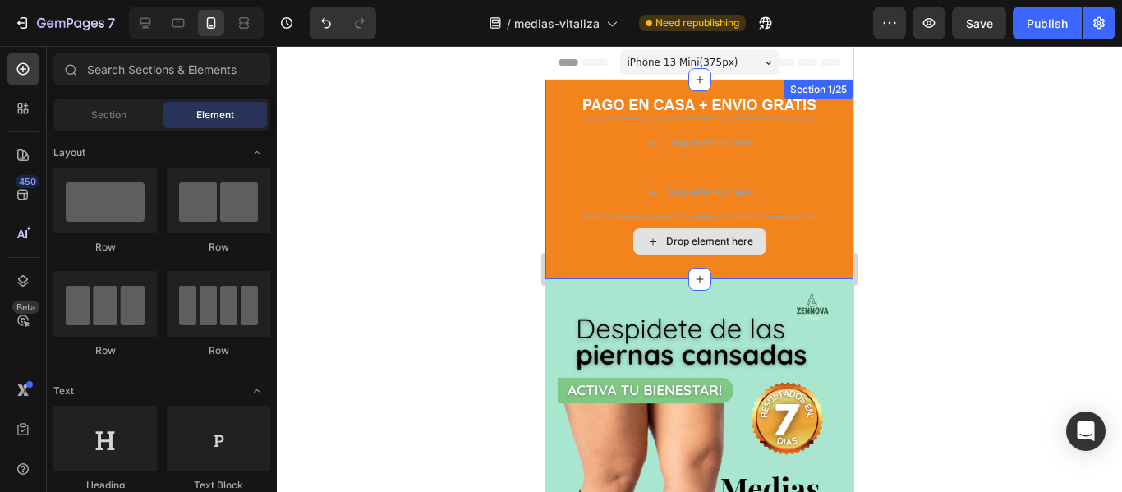
click at [803, 232] on div "Drop element here" at bounding box center [699, 241] width 237 height 49
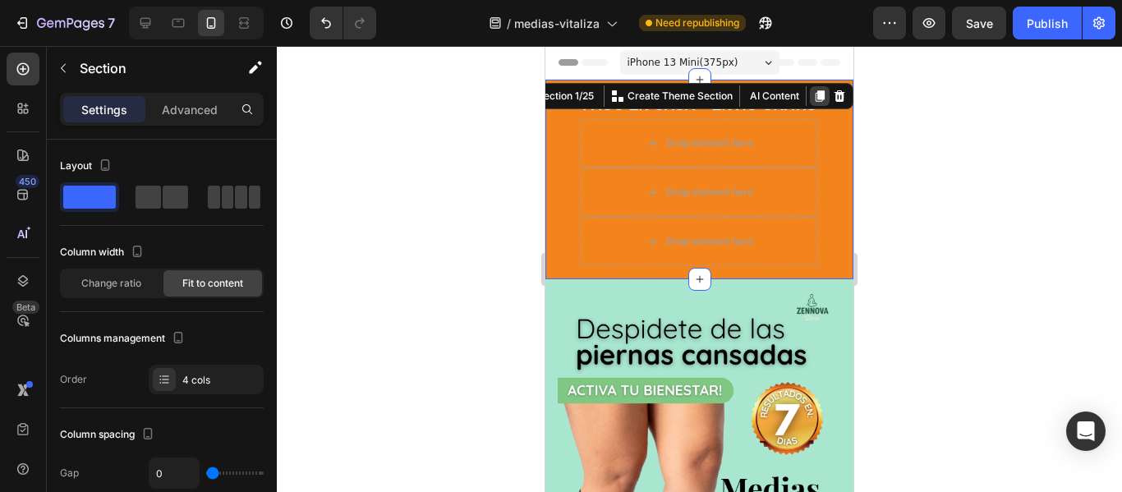
click at [819, 99] on icon at bounding box center [819, 96] width 13 height 13
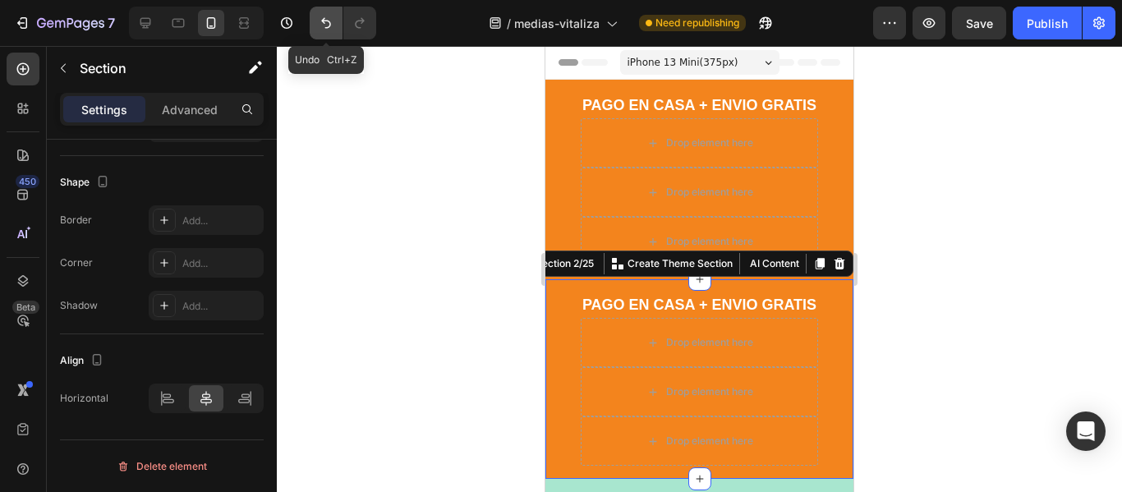
click at [321, 23] on icon "Undo/Redo" at bounding box center [326, 23] width 16 height 16
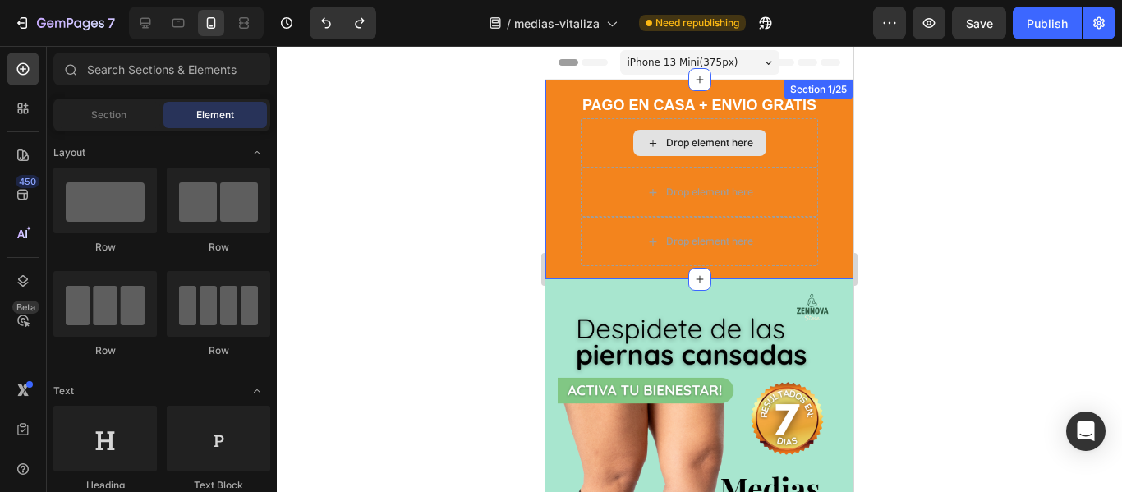
click at [735, 140] on div "Drop element here" at bounding box center [709, 142] width 87 height 13
click at [789, 153] on div "Drop element here" at bounding box center [699, 142] width 237 height 49
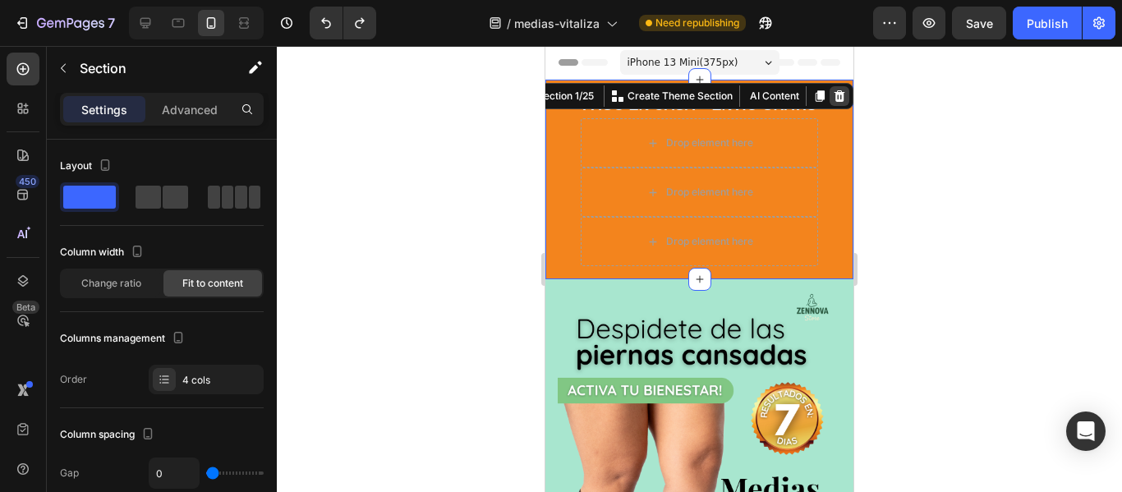
click at [843, 95] on icon at bounding box center [840, 96] width 11 height 12
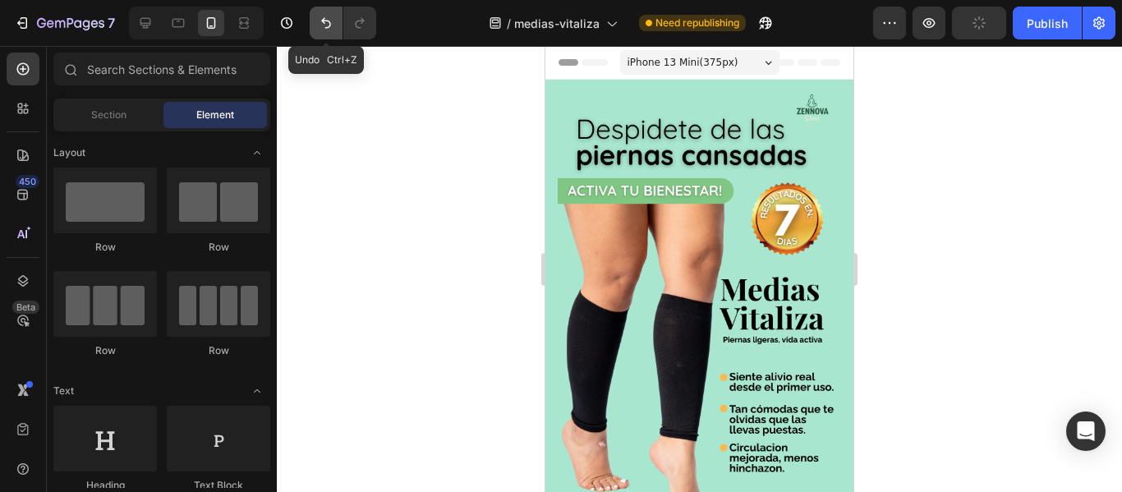
click at [320, 26] on icon "Undo/Redo" at bounding box center [326, 23] width 16 height 16
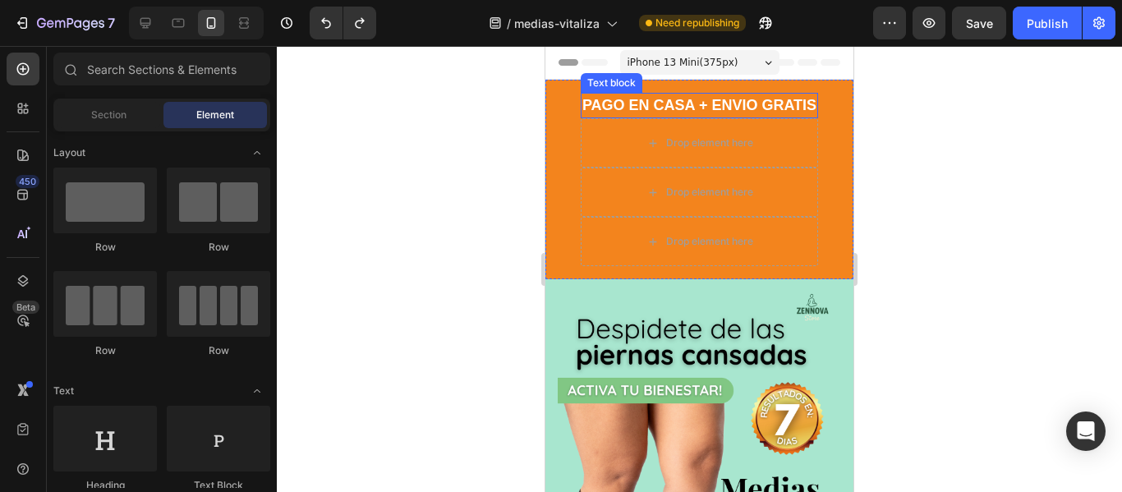
click at [636, 106] on strong "PAGO EN CASA + ENVIO GRATIS" at bounding box center [699, 105] width 234 height 16
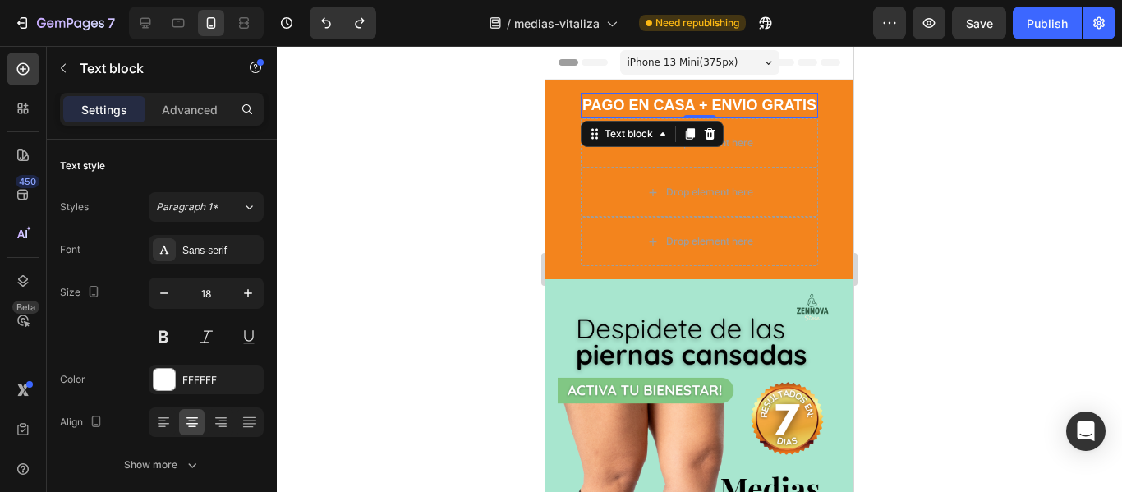
click at [616, 101] on strong "PAGO EN CASA + ENVIO GRATIS" at bounding box center [699, 105] width 234 height 16
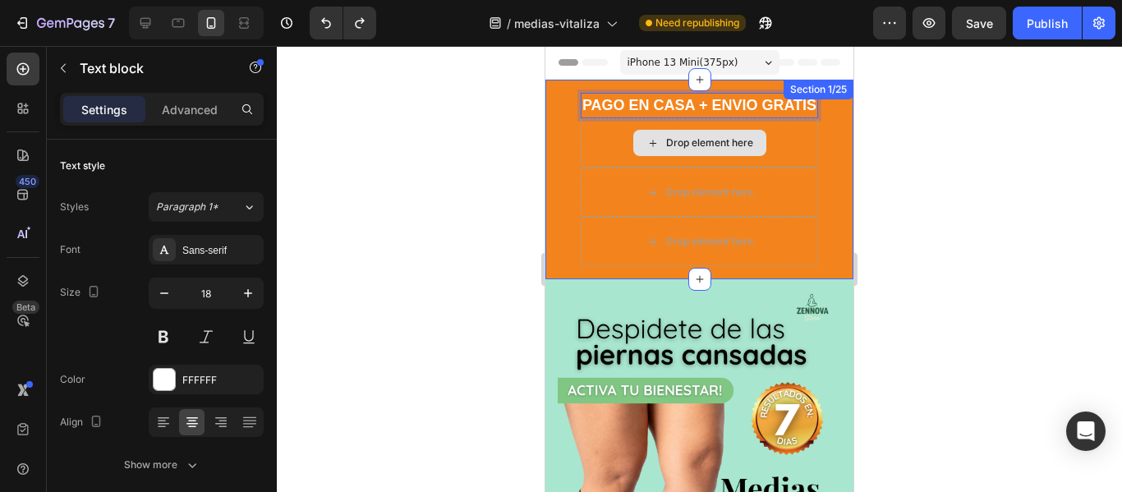
click at [727, 136] on div "Drop element here" at bounding box center [709, 142] width 87 height 13
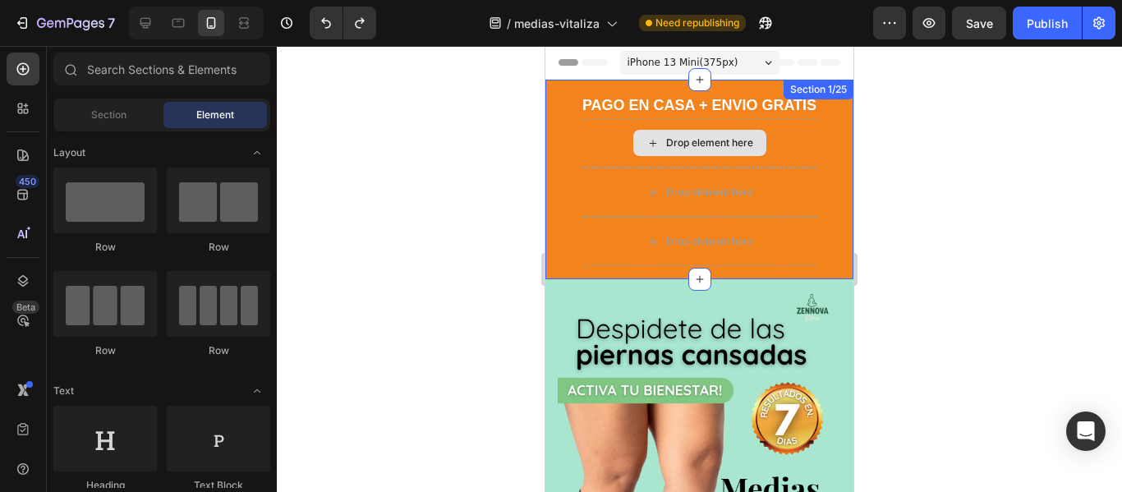
click at [791, 140] on div "Drop element here" at bounding box center [699, 142] width 237 height 49
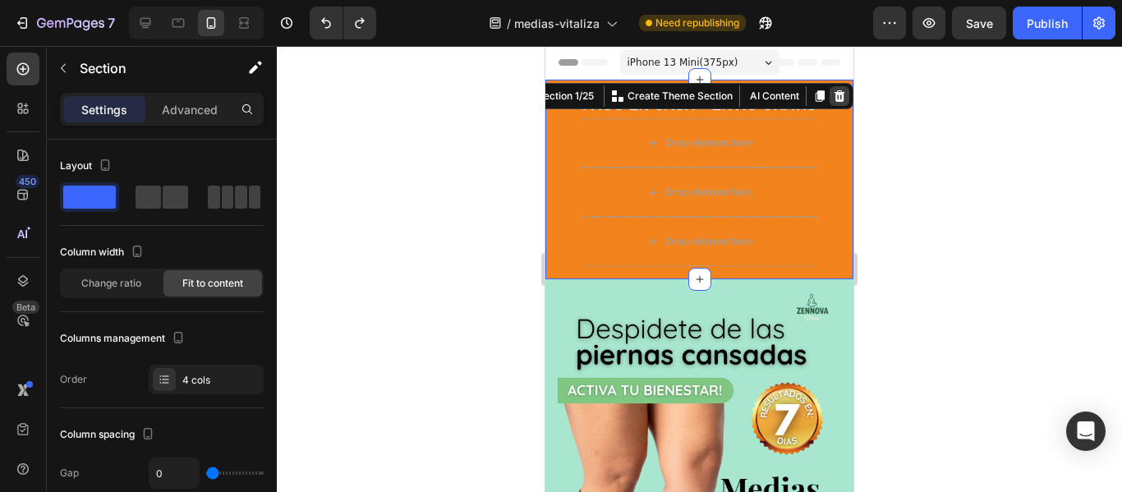
click at [834, 98] on icon at bounding box center [839, 96] width 13 height 13
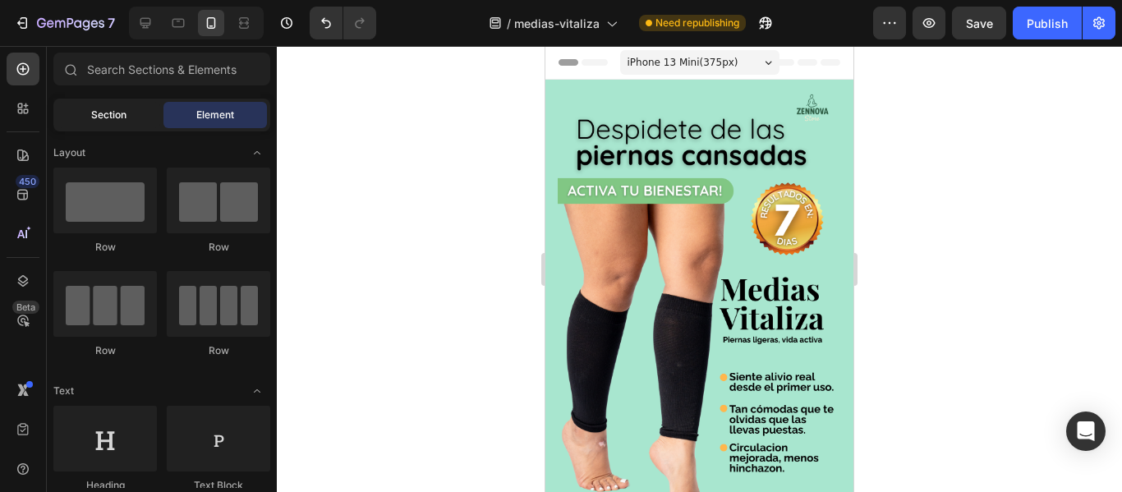
click at [83, 125] on div "Section" at bounding box center [109, 115] width 104 height 26
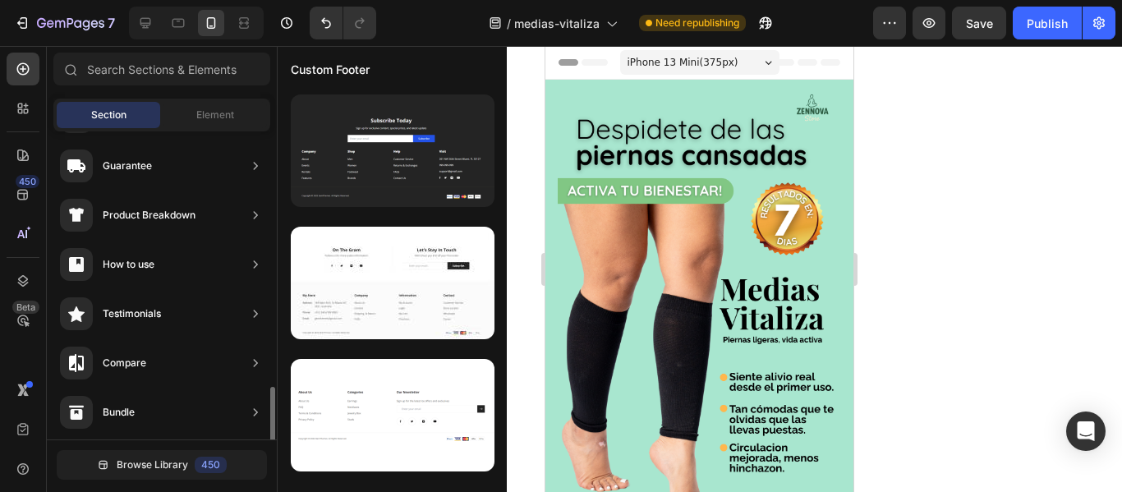
scroll to position [0, 0]
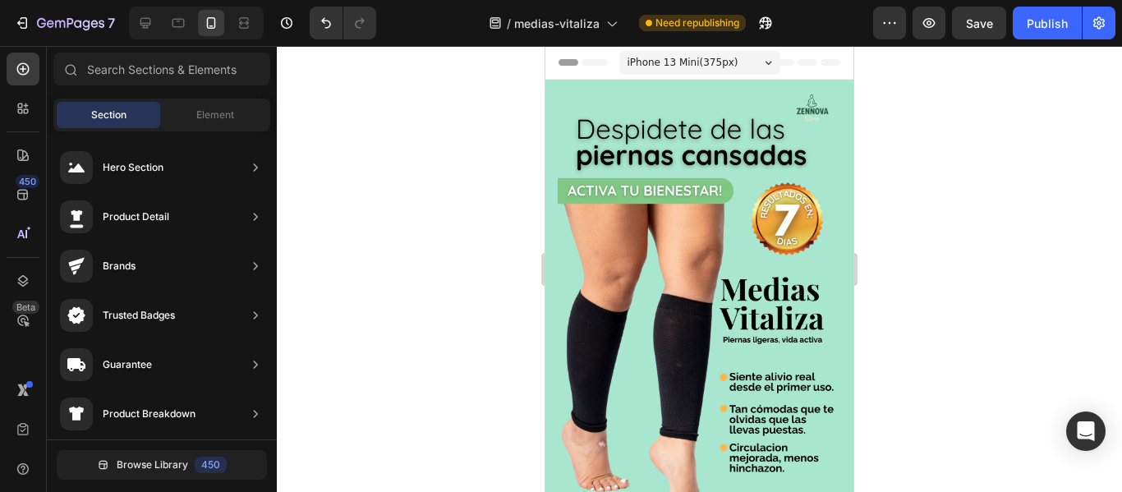
click at [209, 128] on div "Section Element" at bounding box center [161, 115] width 217 height 33
click at [64, 61] on div at bounding box center [69, 69] width 33 height 33
click at [27, 104] on icon at bounding box center [23, 108] width 16 height 16
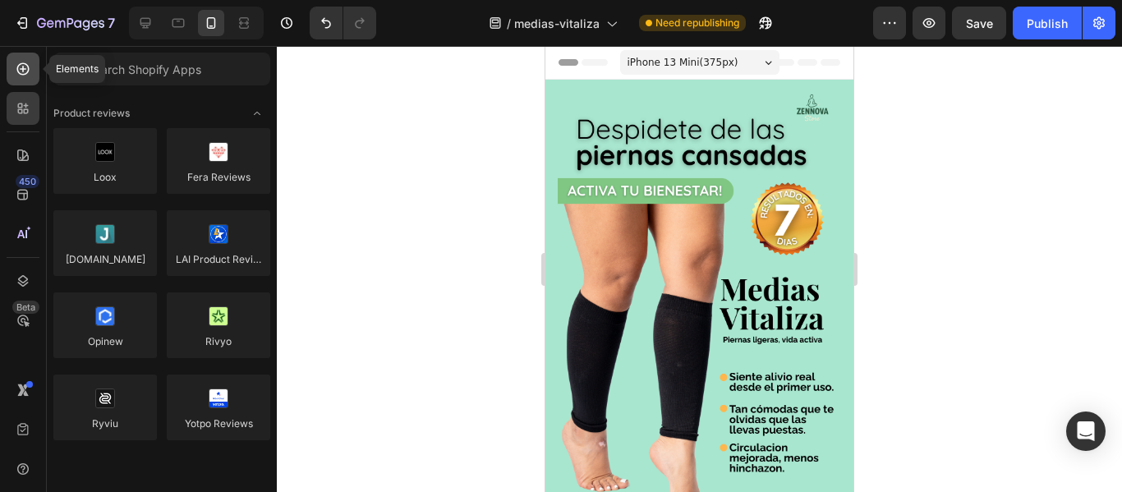
click at [21, 69] on icon at bounding box center [23, 69] width 16 height 16
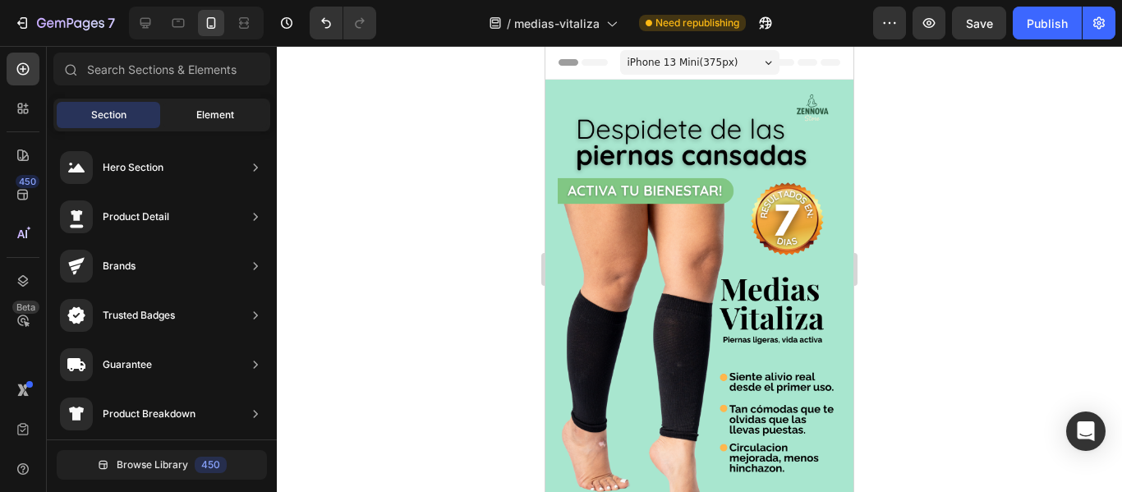
click at [200, 108] on span "Element" at bounding box center [215, 115] width 38 height 15
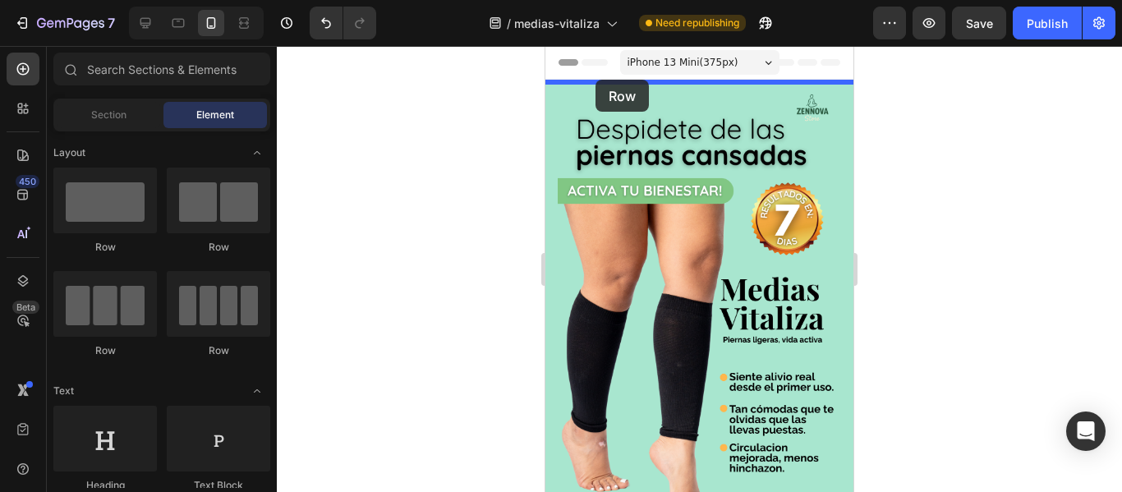
drag, startPoint x: 669, startPoint y: 247, endPoint x: 596, endPoint y: 80, distance: 182.8
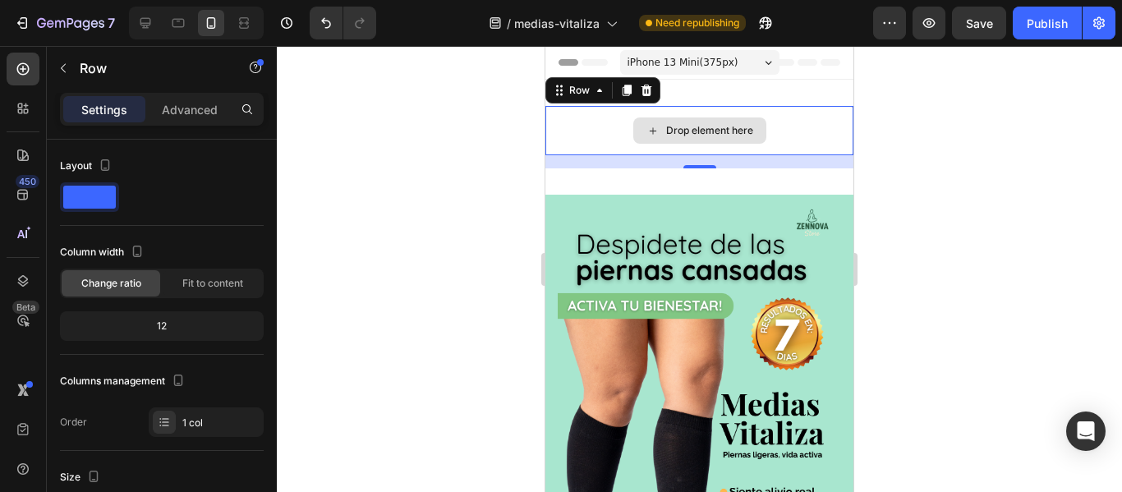
click at [601, 127] on div "Drop element here" at bounding box center [699, 130] width 308 height 49
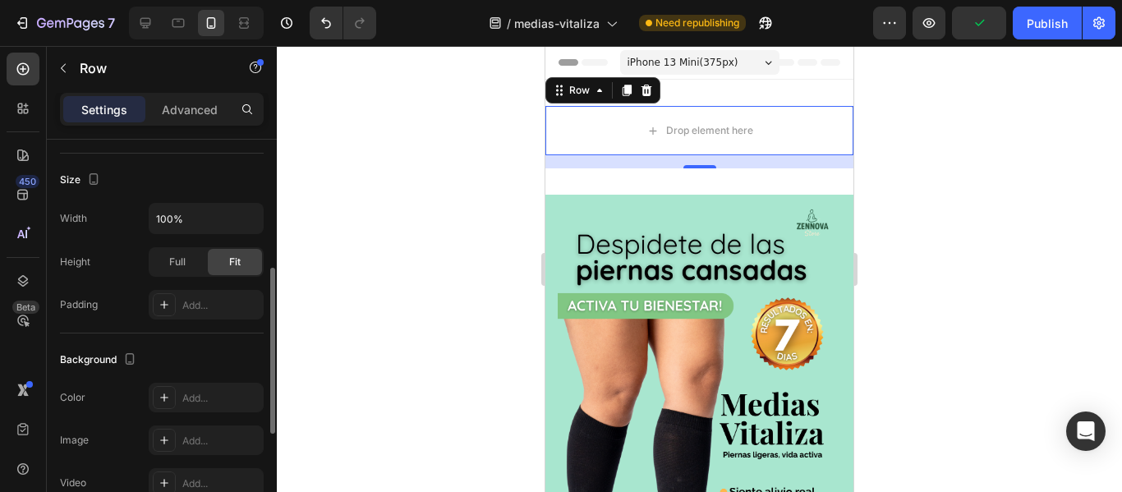
scroll to position [314, 0]
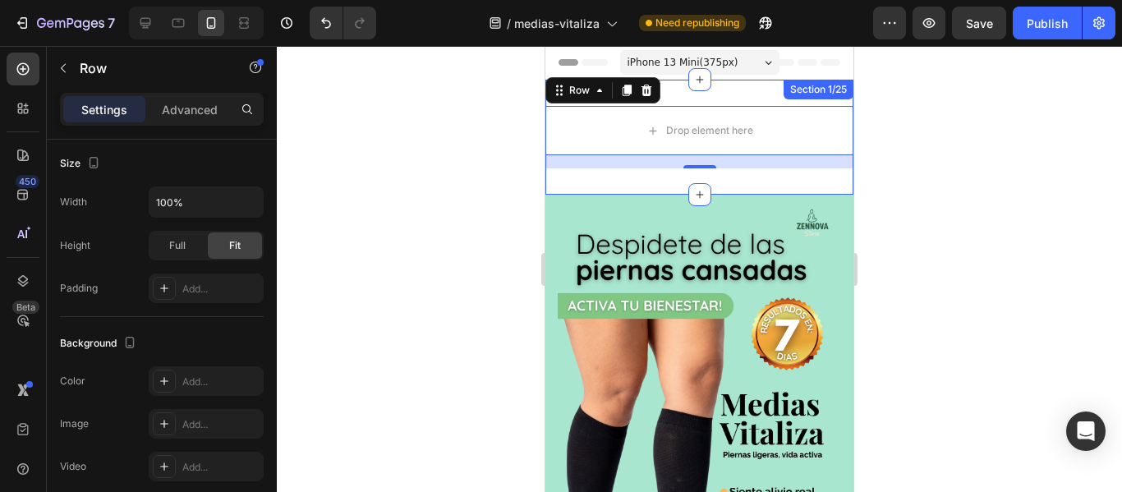
click at [637, 176] on div "Drop element here Row 16 Section 1/25" at bounding box center [699, 137] width 308 height 115
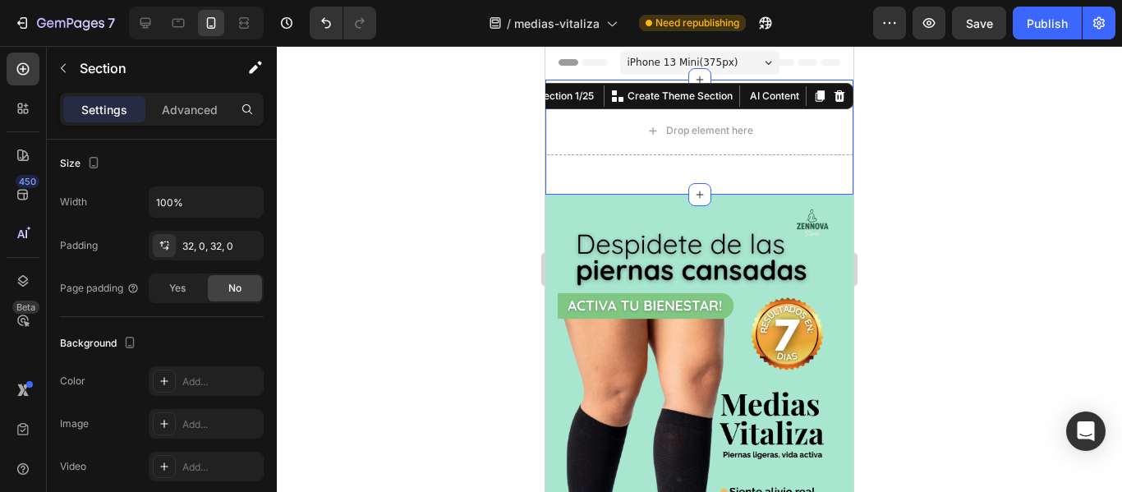
scroll to position [0, 0]
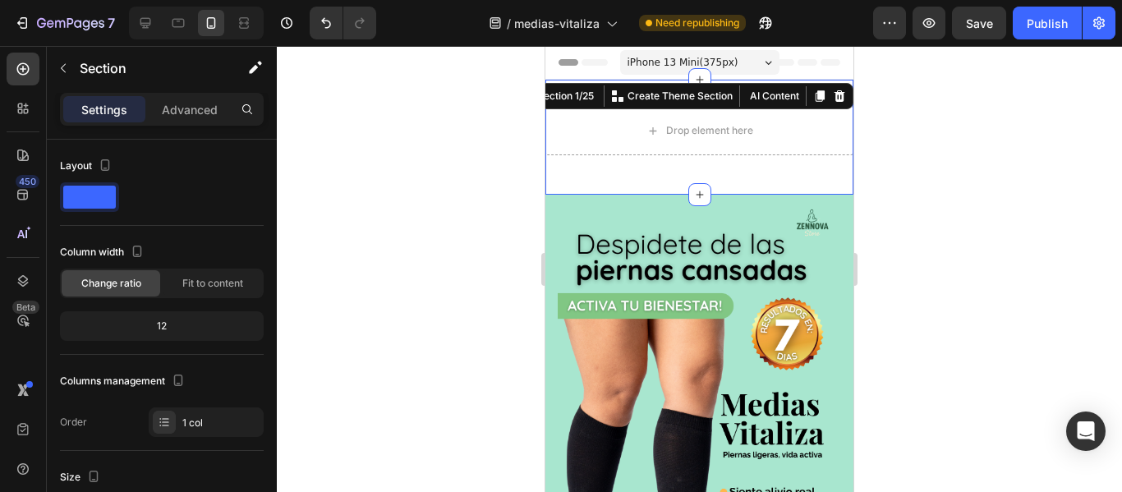
drag, startPoint x: 695, startPoint y: 196, endPoint x: 693, endPoint y: 182, distance: 14.1
click at [693, 182] on div "Drop element here Row Section 1/25 You can create reusable sections Create Them…" at bounding box center [699, 137] width 308 height 115
click at [700, 74] on icon at bounding box center [699, 79] width 13 height 13
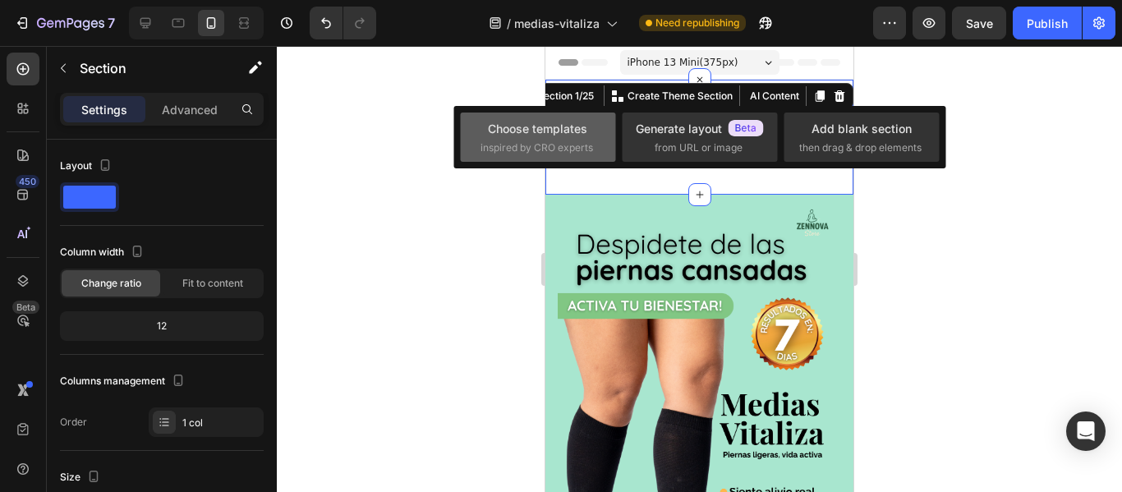
click at [573, 128] on div "Choose templates" at bounding box center [537, 128] width 99 height 17
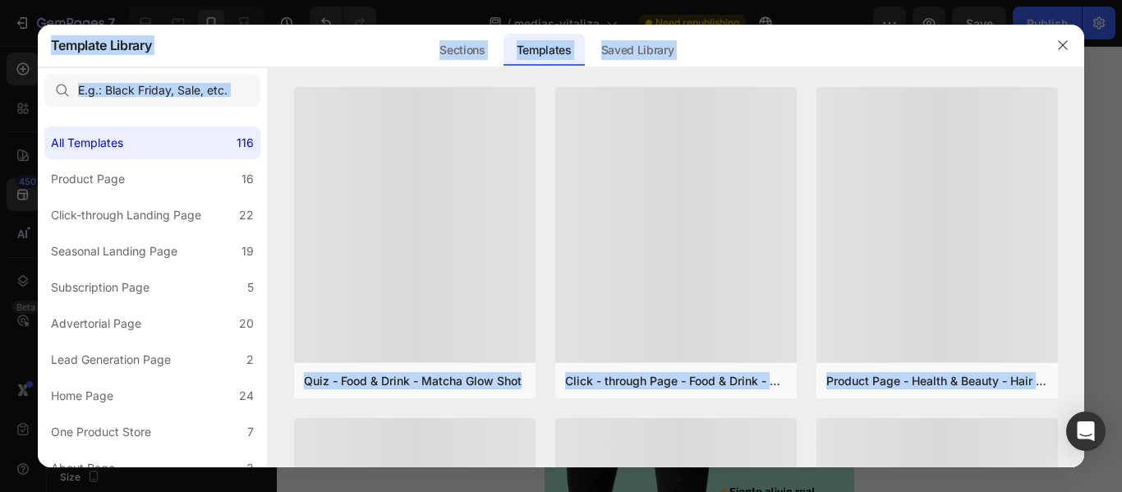
click at [573, 128] on div at bounding box center [676, 224] width 242 height 275
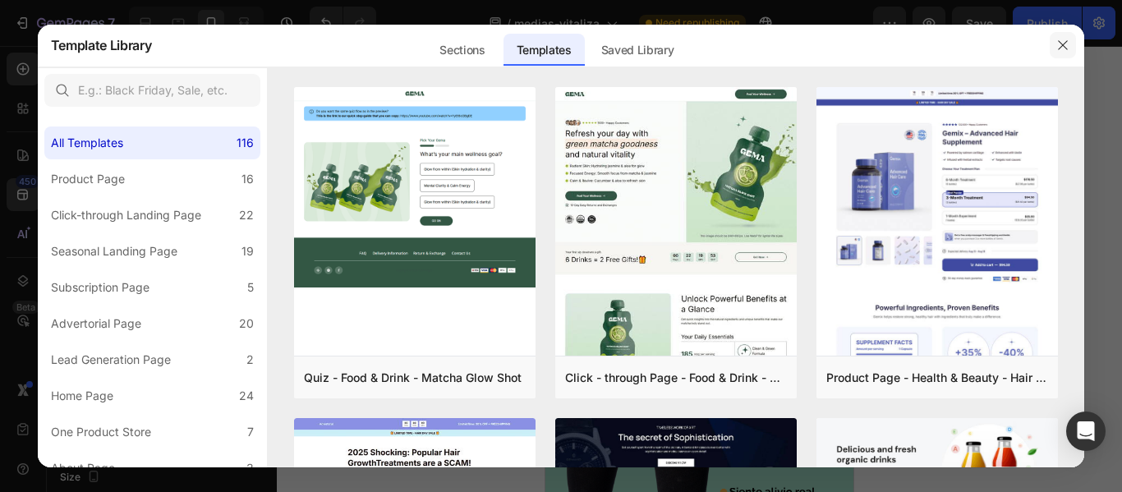
click at [1066, 44] on icon "button" at bounding box center [1062, 45] width 13 height 13
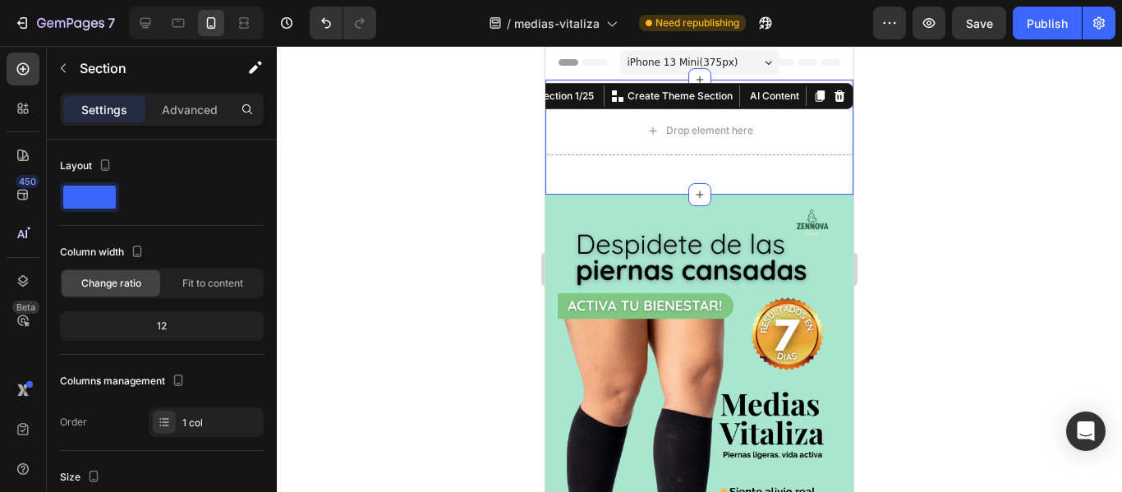
click at [748, 166] on div "Drop element here Row" at bounding box center [699, 137] width 308 height 62
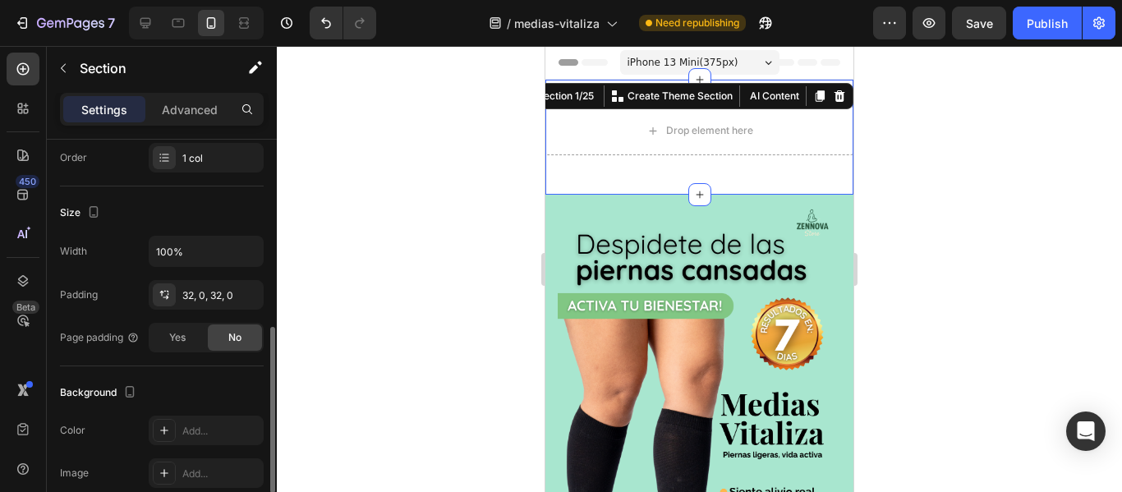
scroll to position [335, 0]
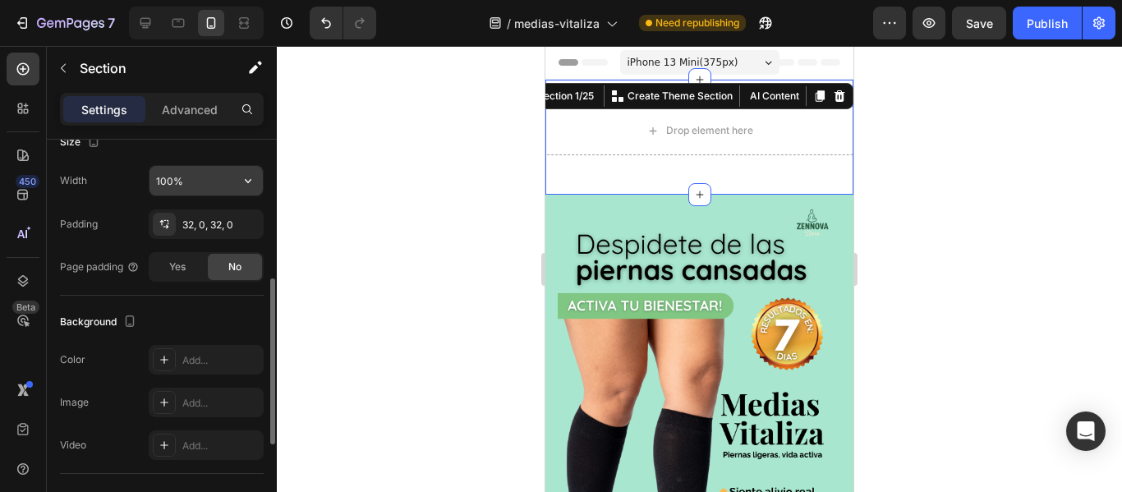
click at [186, 188] on input "100%" at bounding box center [206, 181] width 113 height 30
click at [237, 182] on button "button" at bounding box center [248, 181] width 30 height 30
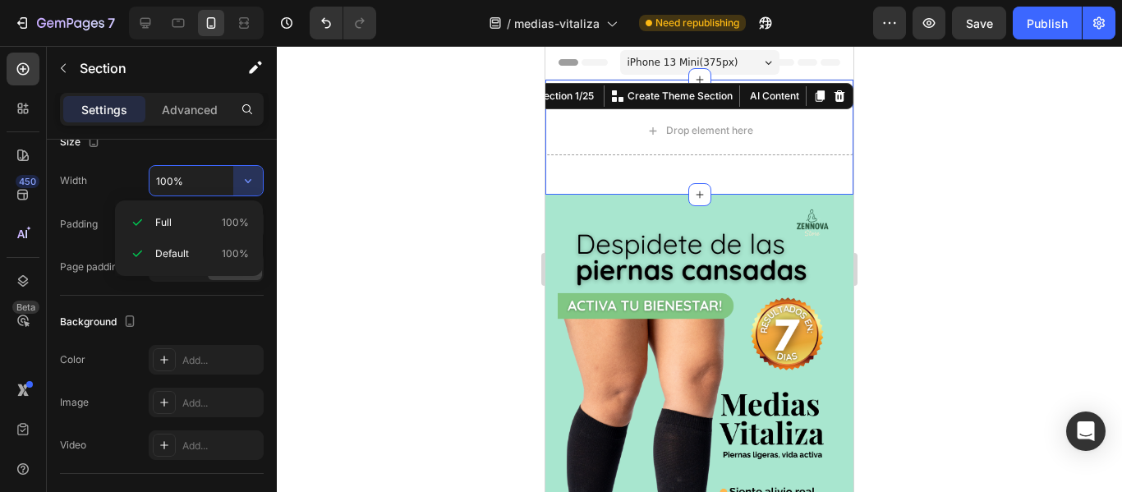
click at [301, 210] on div at bounding box center [699, 269] width 845 height 446
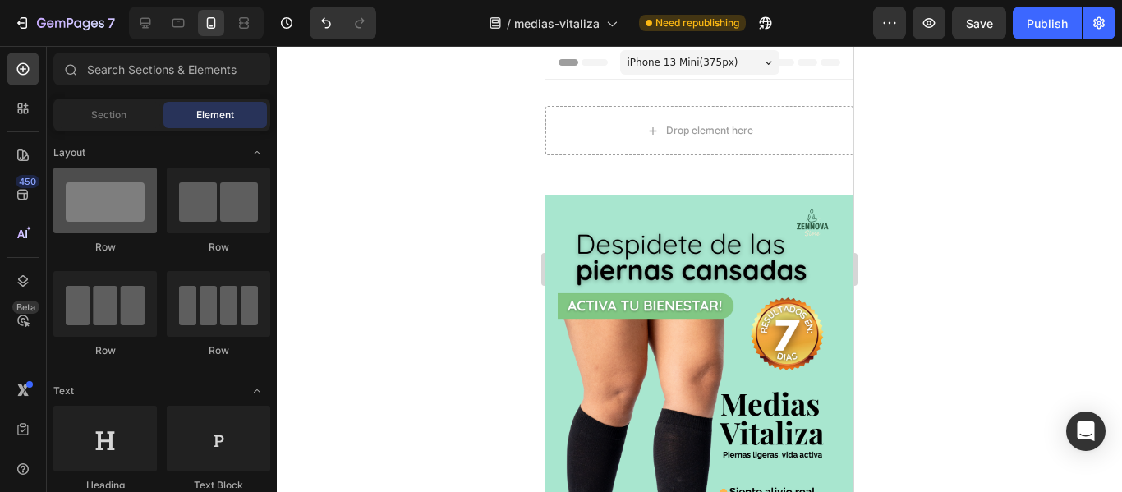
click at [122, 214] on div at bounding box center [105, 201] width 104 height 66
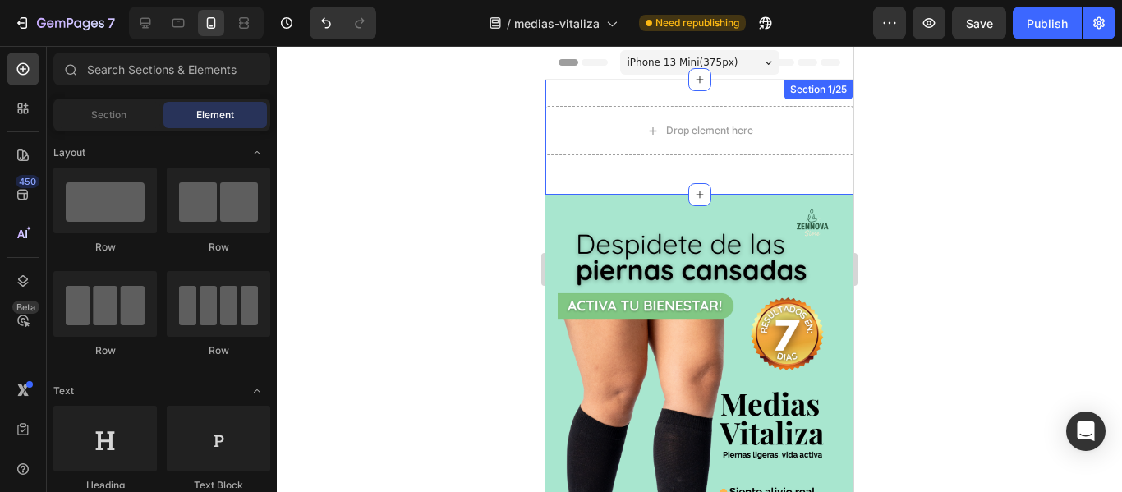
click at [633, 186] on div "Drop element here Row Section 1/25" at bounding box center [699, 137] width 308 height 115
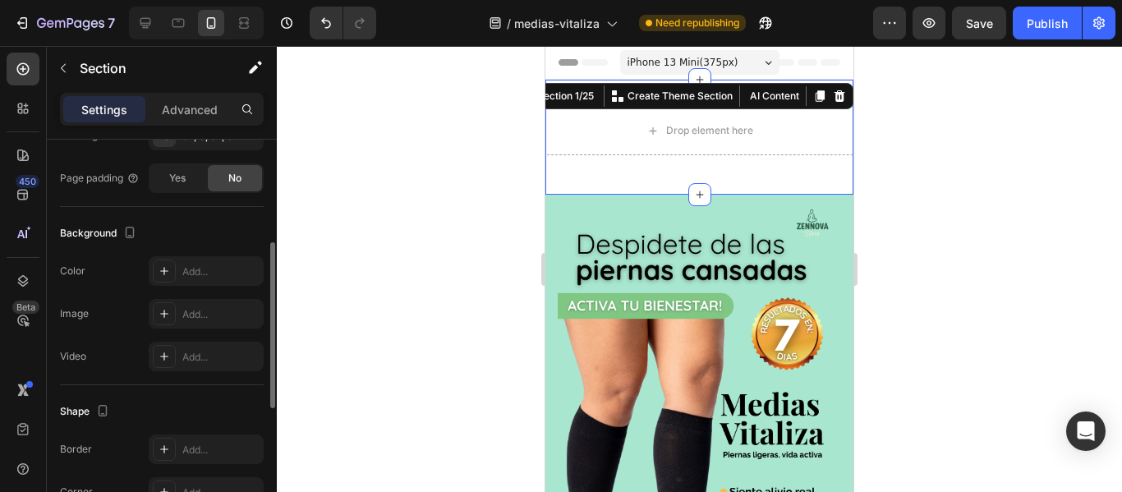
scroll to position [360, 0]
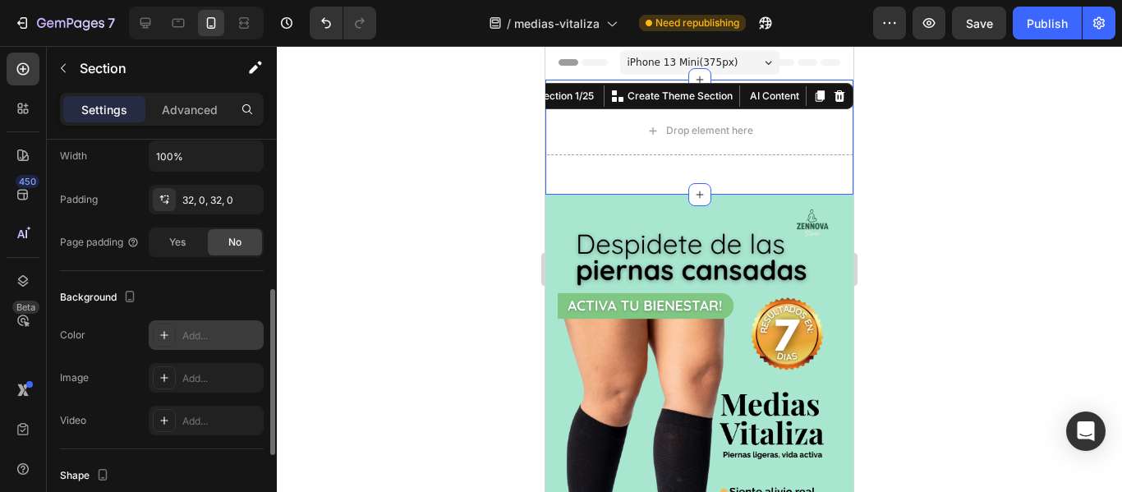
click at [204, 337] on div "Add..." at bounding box center [220, 336] width 77 height 15
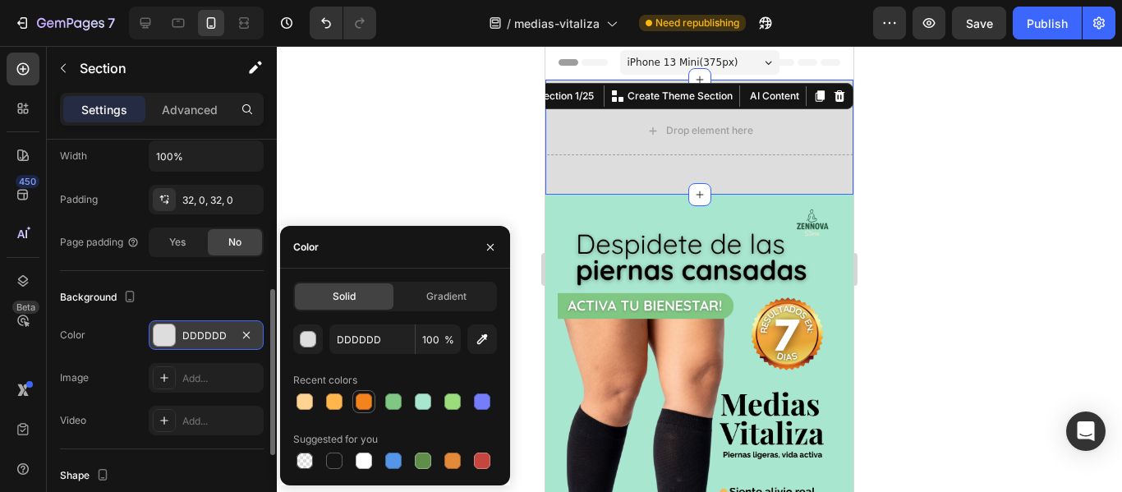
click at [357, 404] on div at bounding box center [364, 401] width 16 height 16
type input "F3841D"
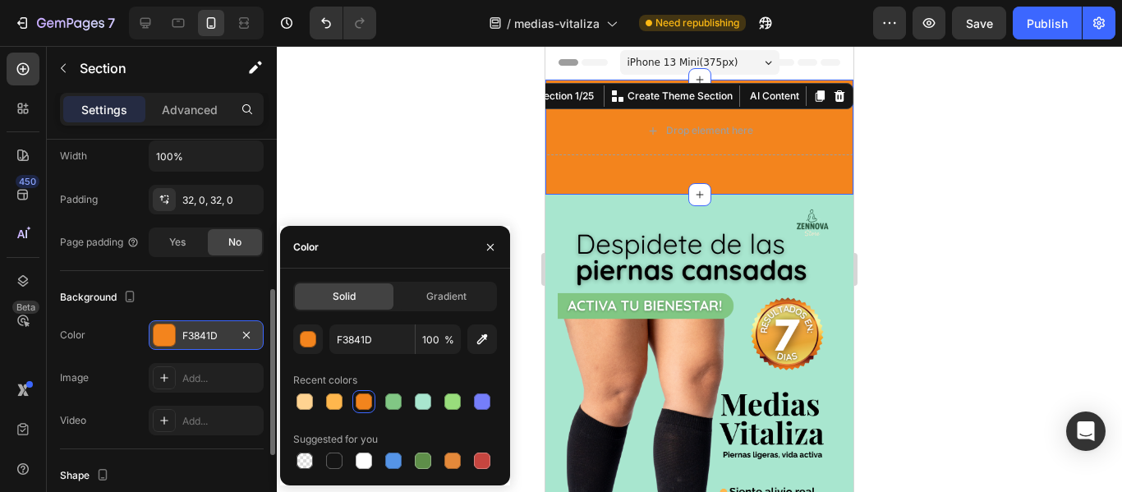
click at [198, 301] on div "Background" at bounding box center [162, 297] width 204 height 26
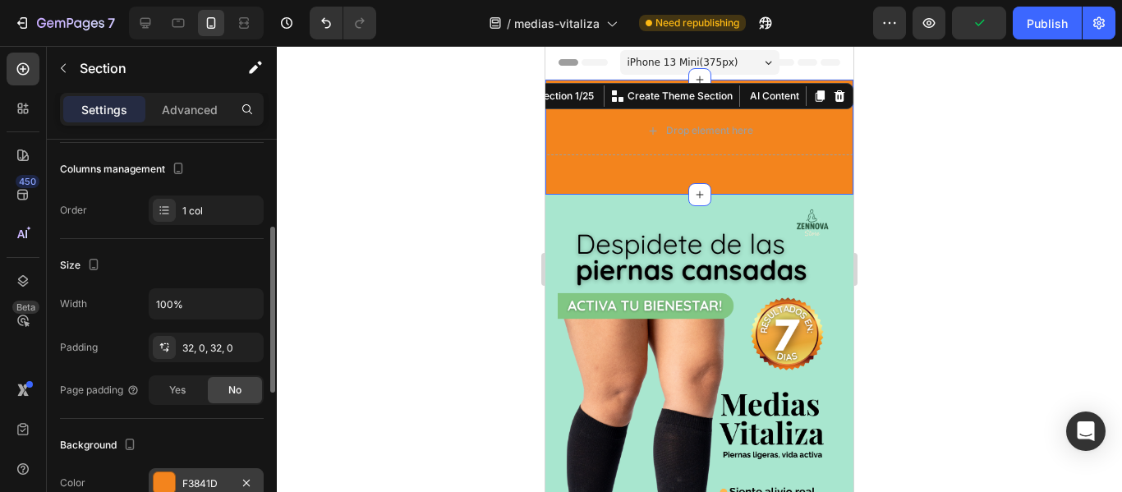
scroll to position [202, 0]
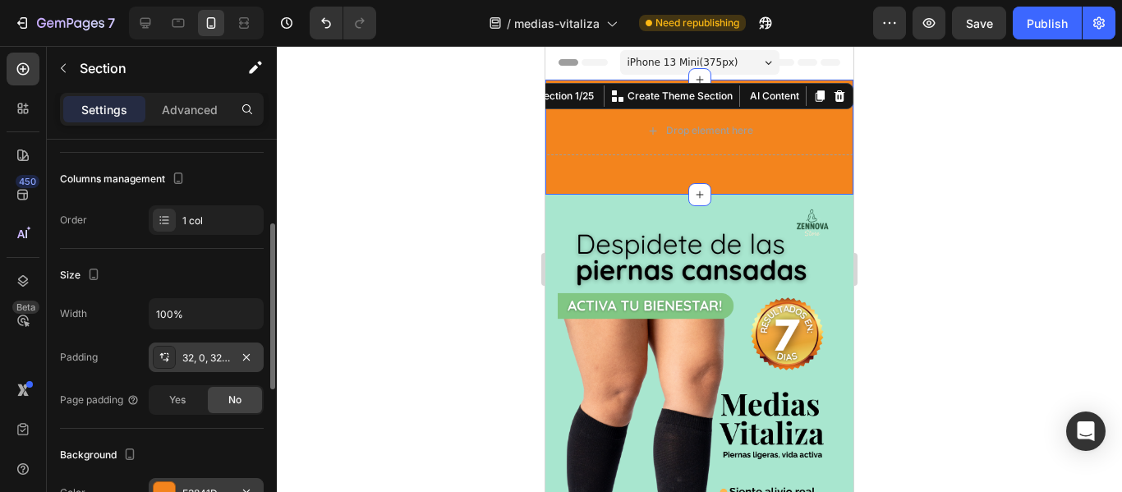
click at [187, 361] on div "32, 0, 32, 0" at bounding box center [206, 358] width 48 height 15
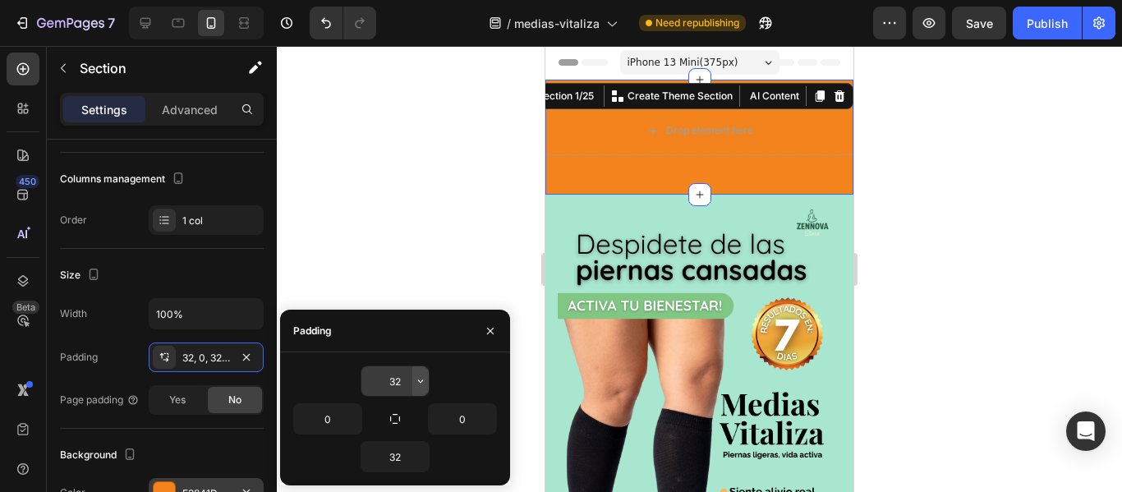
click at [422, 379] on icon "button" at bounding box center [420, 381] width 13 height 13
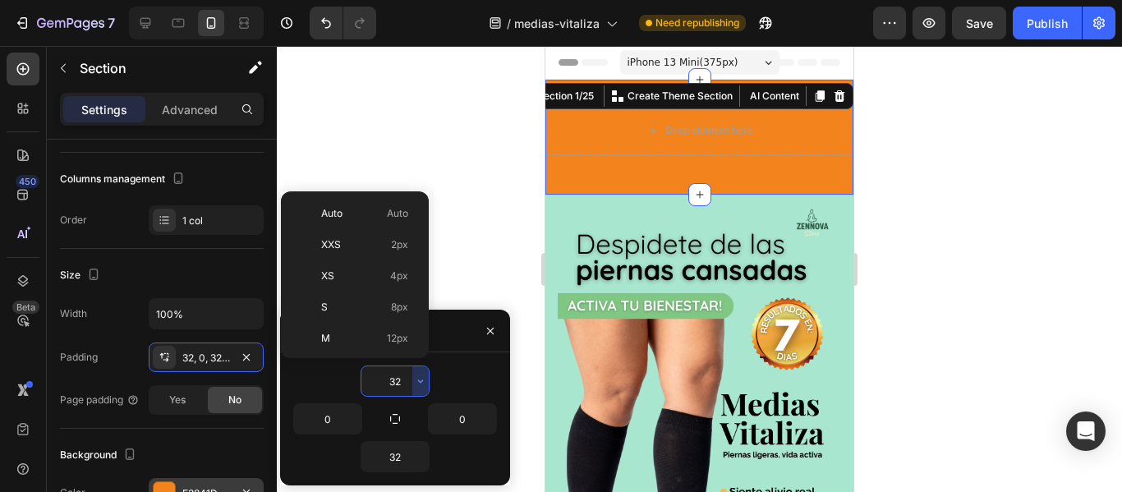
scroll to position [118, 0]
click at [365, 245] on p "L 16px" at bounding box center [364, 251] width 87 height 15
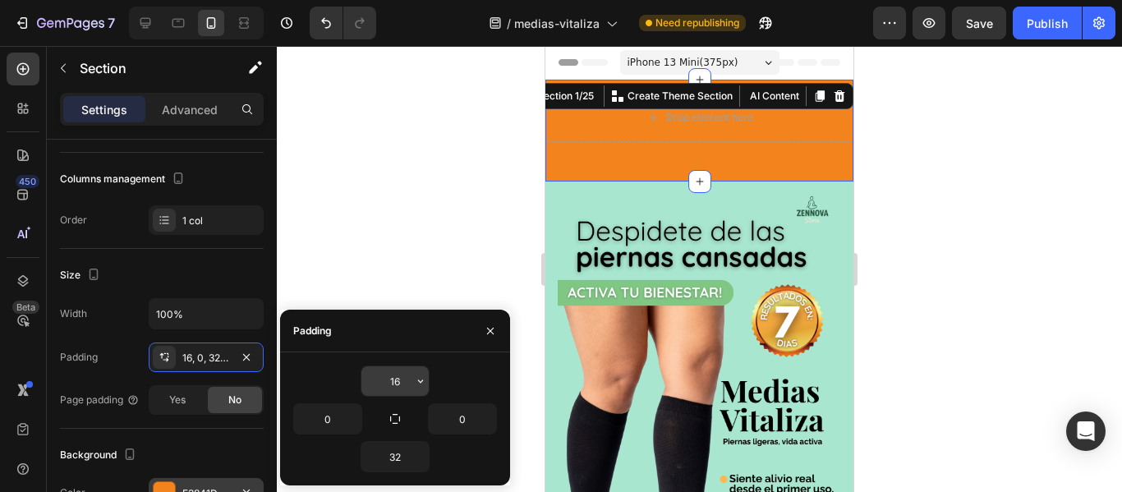
click at [402, 390] on input "16" at bounding box center [394, 381] width 67 height 30
click at [418, 376] on icon "button" at bounding box center [420, 381] width 13 height 13
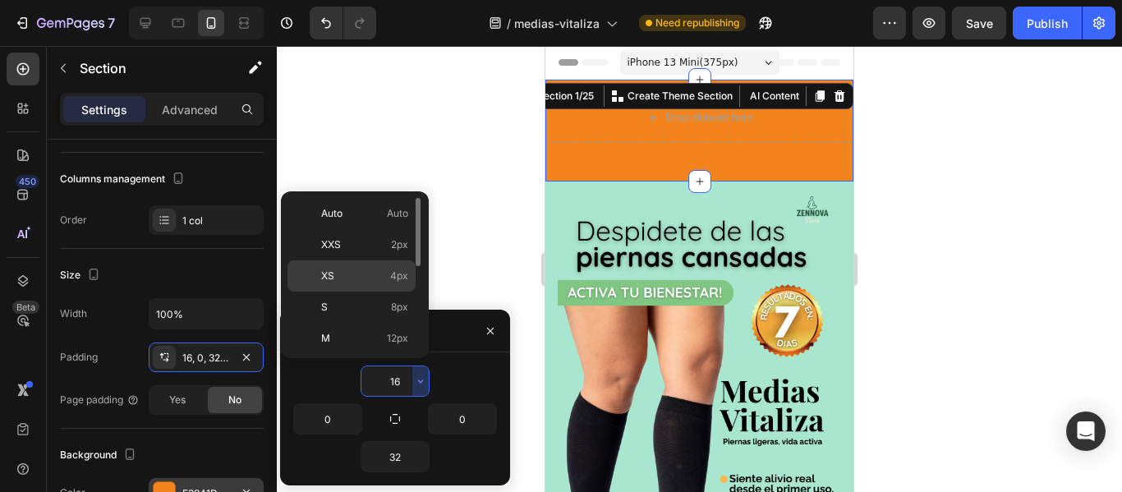
click at [369, 269] on p "XS 4px" at bounding box center [364, 276] width 87 height 15
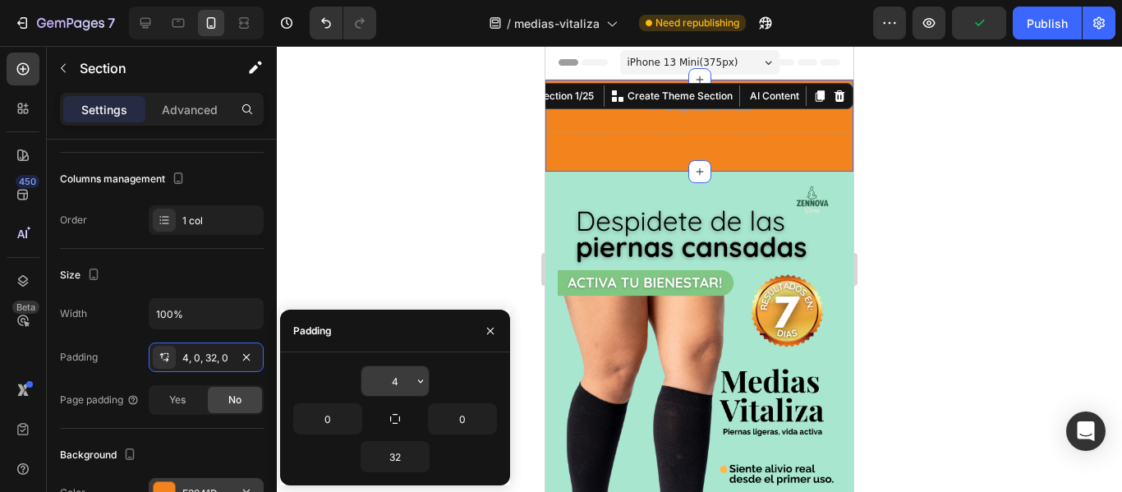
click at [406, 388] on input "4" at bounding box center [394, 381] width 67 height 30
click at [424, 387] on icon "button" at bounding box center [420, 381] width 13 height 13
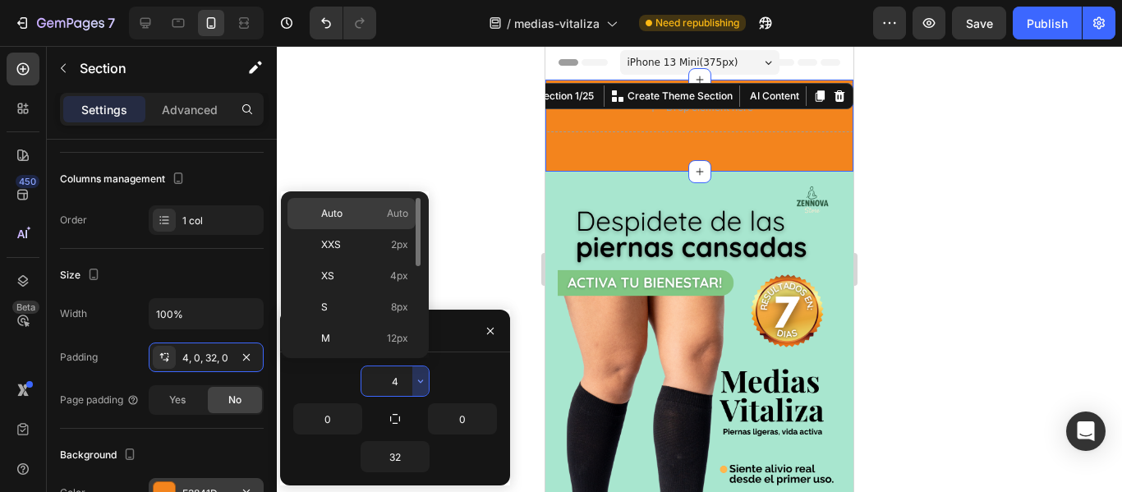
click at [389, 229] on div "Auto Auto" at bounding box center [352, 244] width 128 height 31
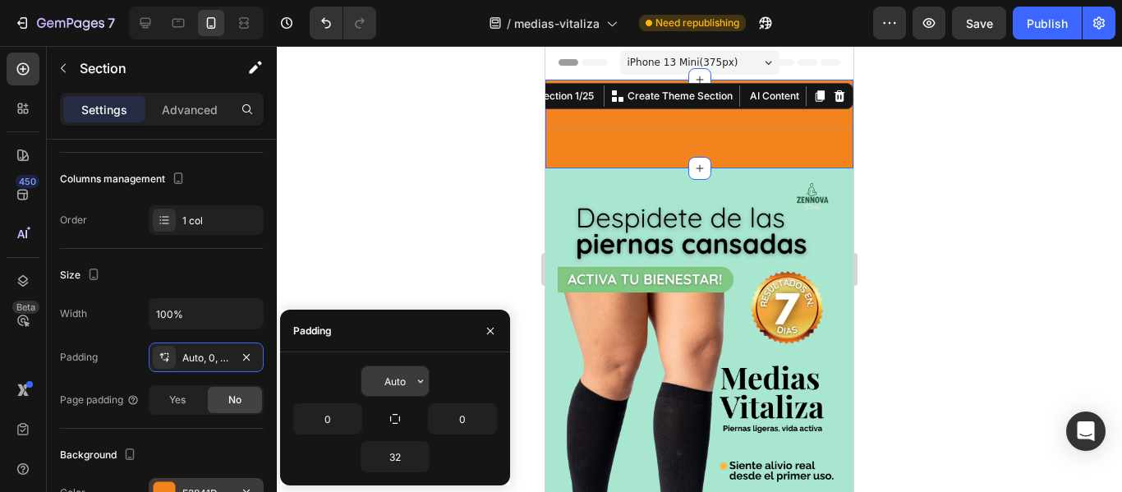
click at [405, 372] on input "Auto" at bounding box center [394, 381] width 67 height 30
click at [414, 381] on icon "button" at bounding box center [420, 381] width 13 height 13
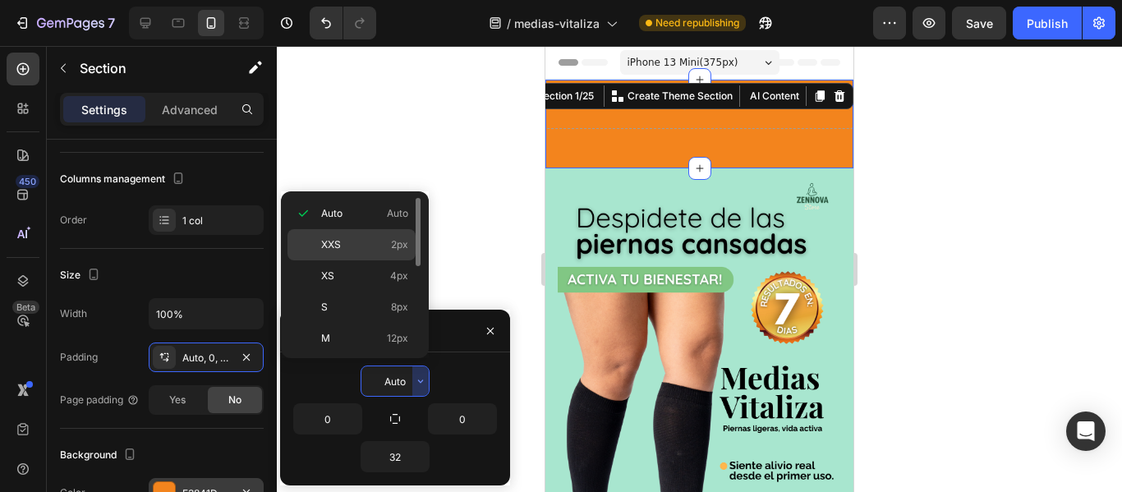
click at [389, 250] on p "XXS 2px" at bounding box center [364, 244] width 87 height 15
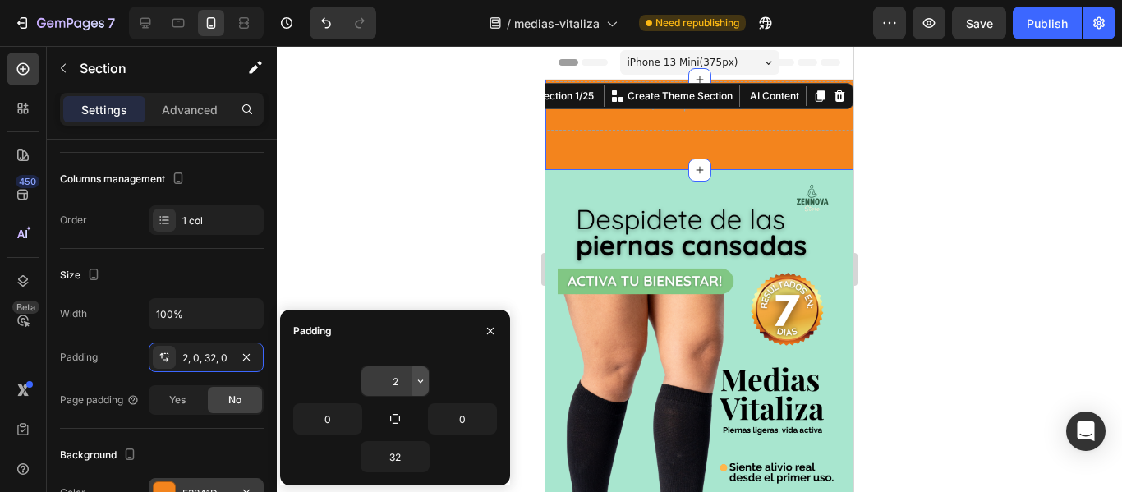
click at [414, 376] on icon "button" at bounding box center [420, 381] width 13 height 13
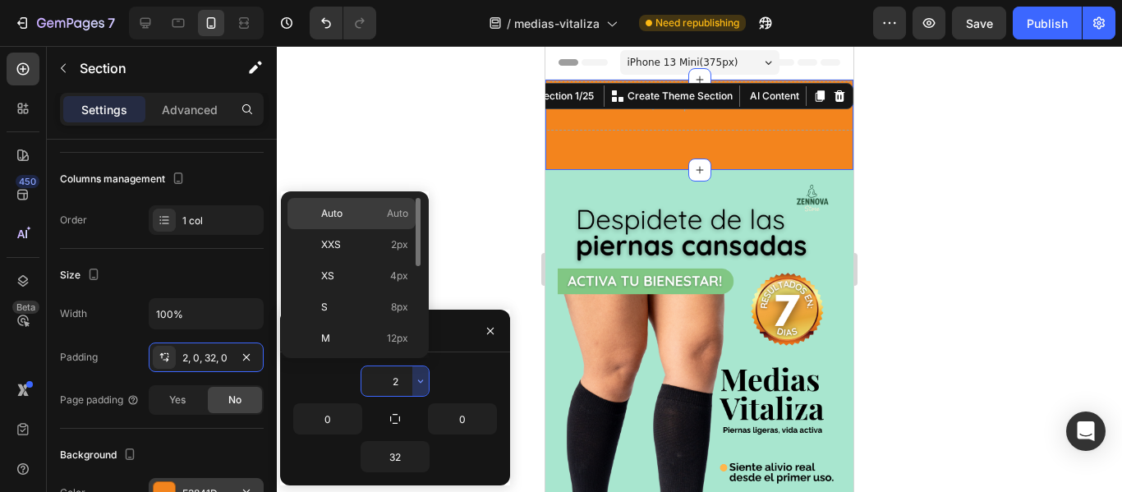
click at [379, 209] on p "Auto Auto" at bounding box center [364, 213] width 87 height 15
type input "Auto"
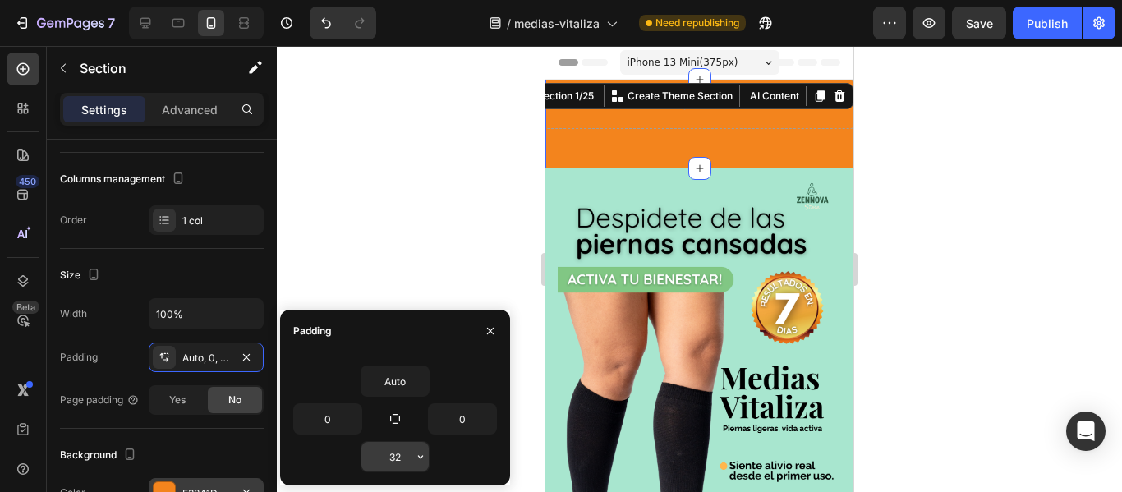
click at [403, 447] on input "32" at bounding box center [394, 457] width 67 height 30
click at [414, 456] on icon "button" at bounding box center [420, 456] width 13 height 13
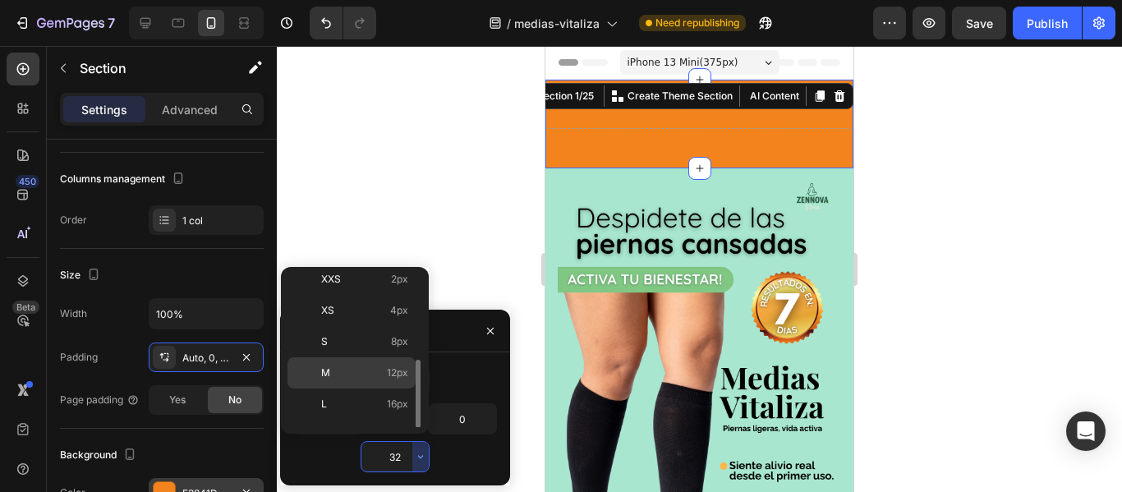
scroll to position [0, 0]
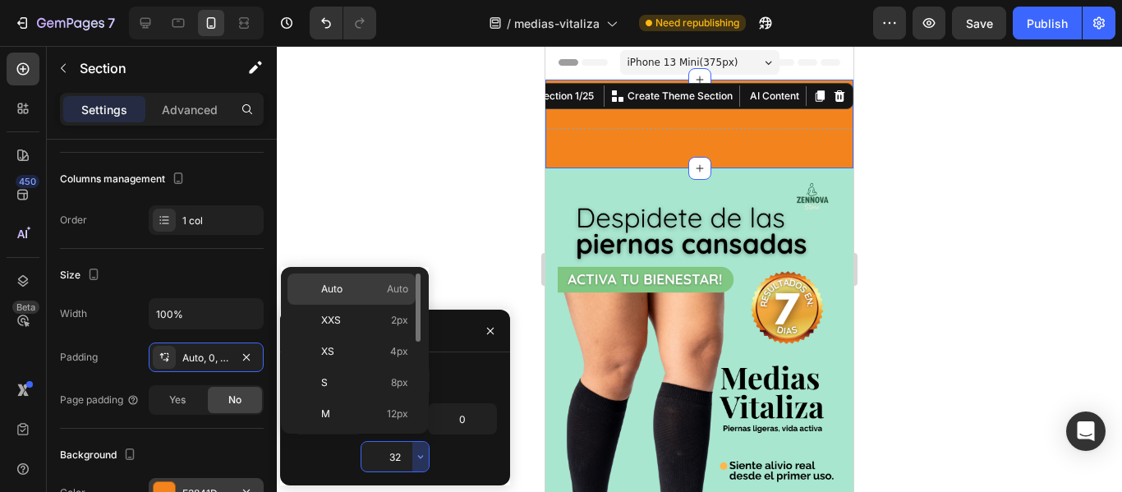
click at [366, 285] on p "Auto Auto" at bounding box center [364, 289] width 87 height 15
type input "Auto"
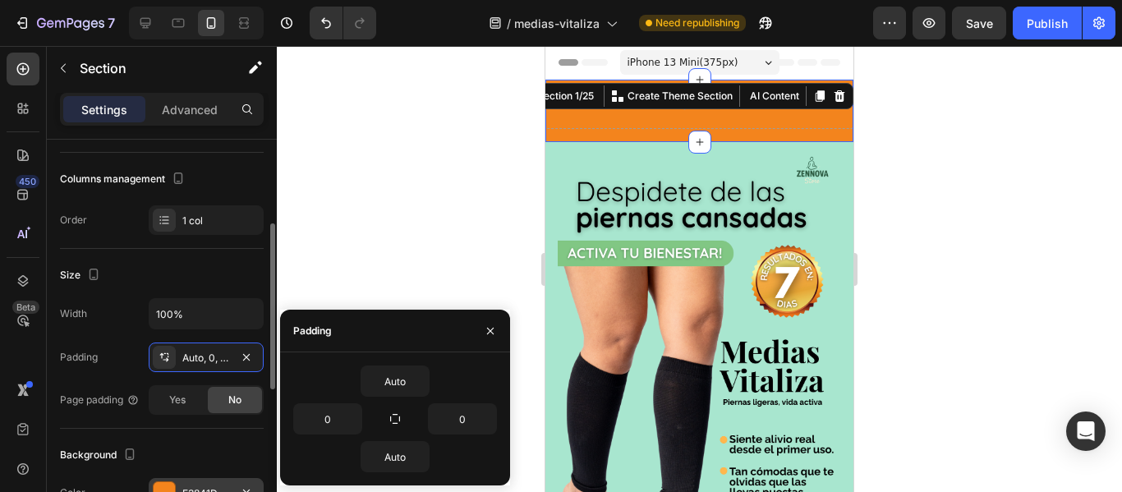
click at [228, 274] on div "Size" at bounding box center [162, 275] width 204 height 26
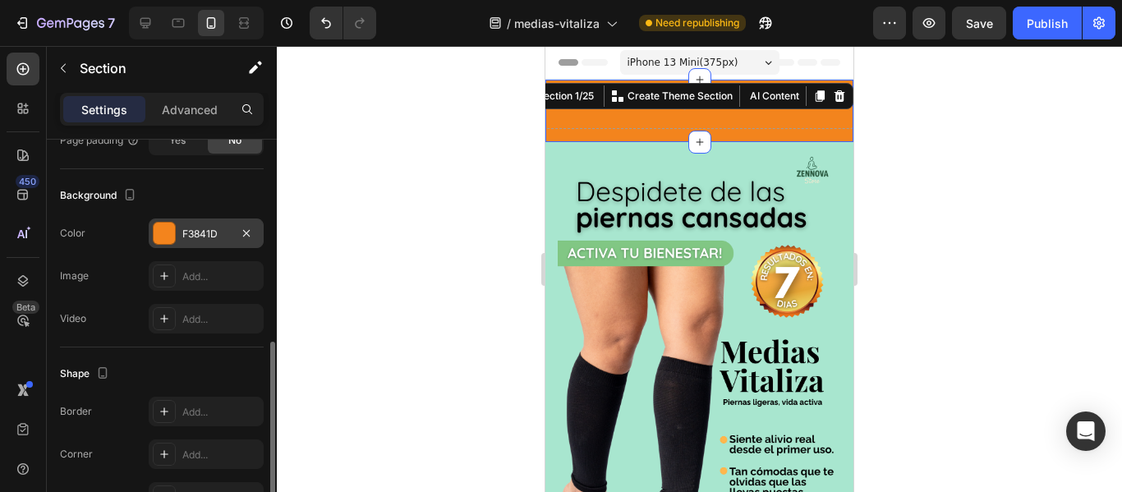
scroll to position [469, 0]
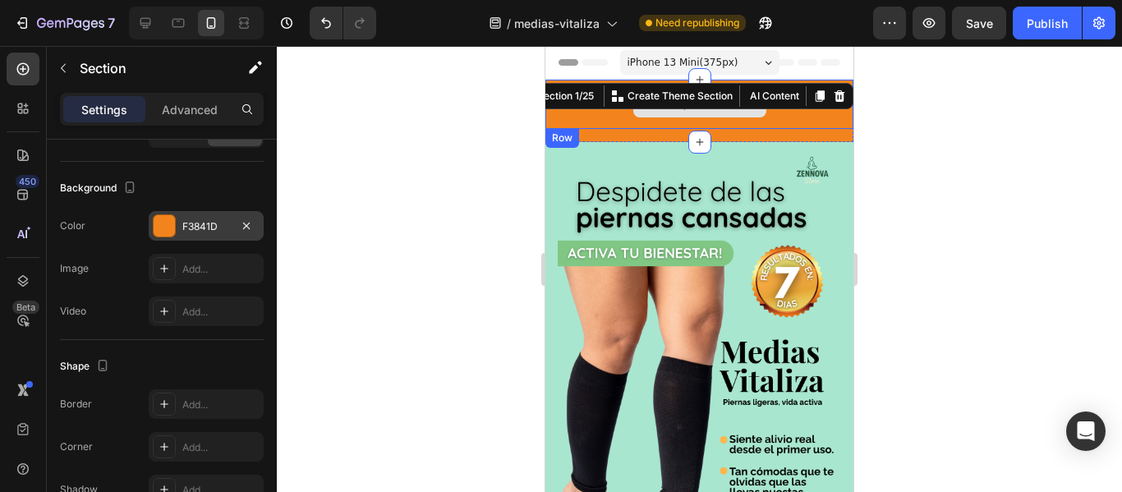
click at [675, 117] on div "Drop element here" at bounding box center [699, 104] width 133 height 26
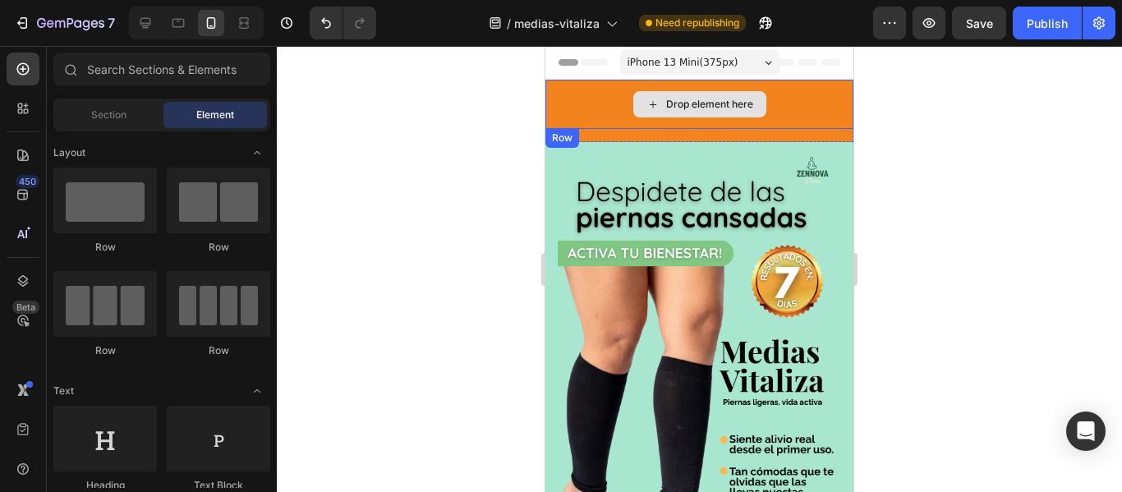
click at [674, 98] on div "Drop element here" at bounding box center [709, 104] width 87 height 13
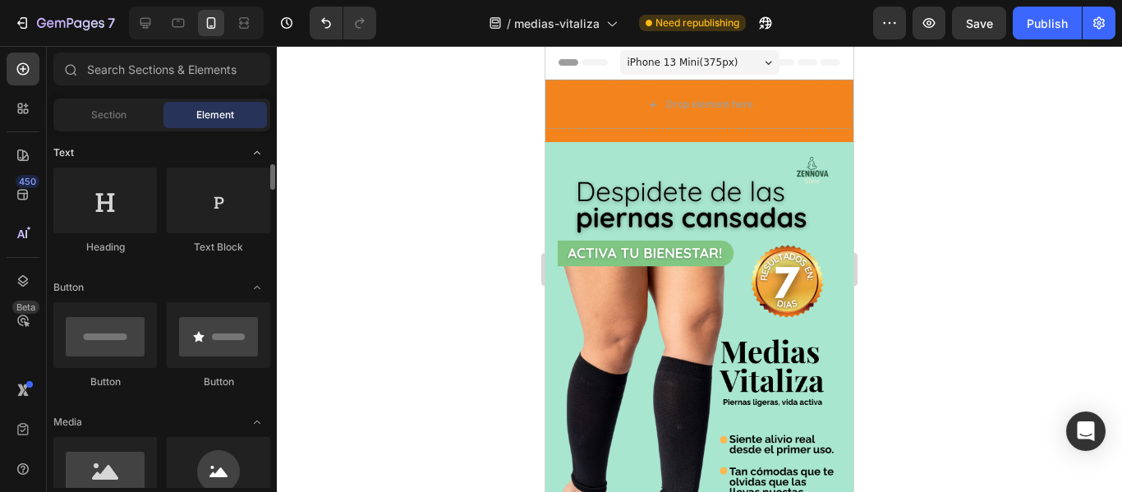
scroll to position [253, 0]
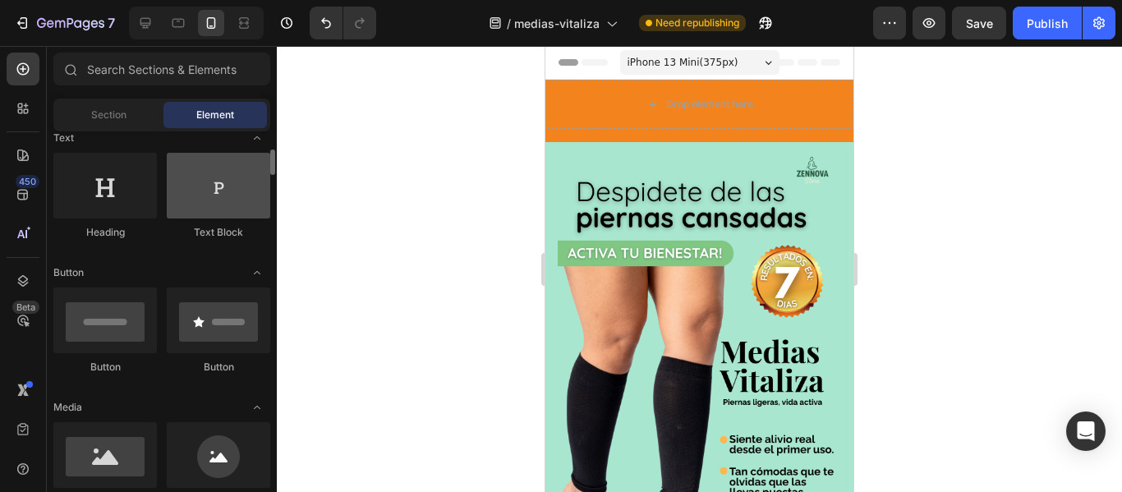
click at [194, 204] on div at bounding box center [219, 186] width 104 height 66
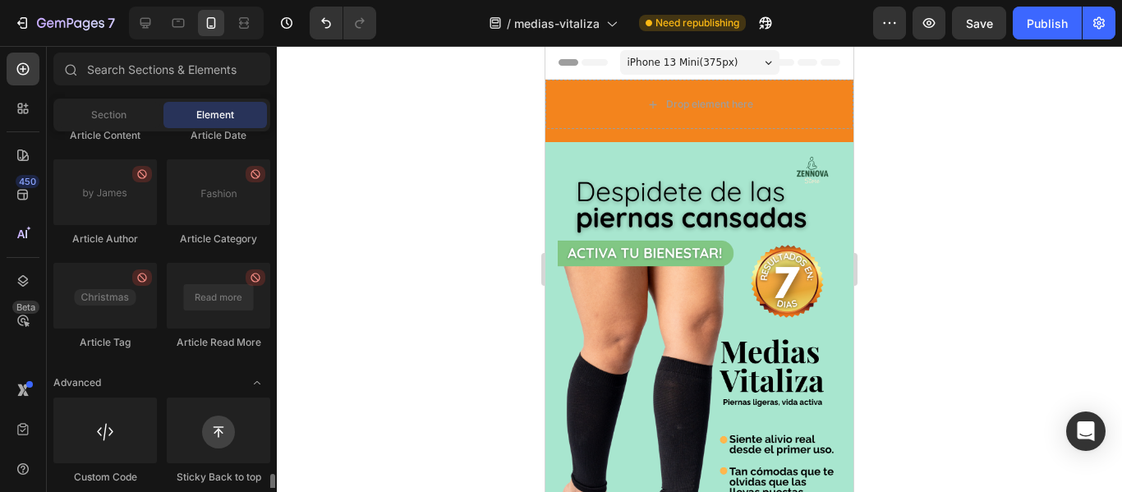
scroll to position [4512, 0]
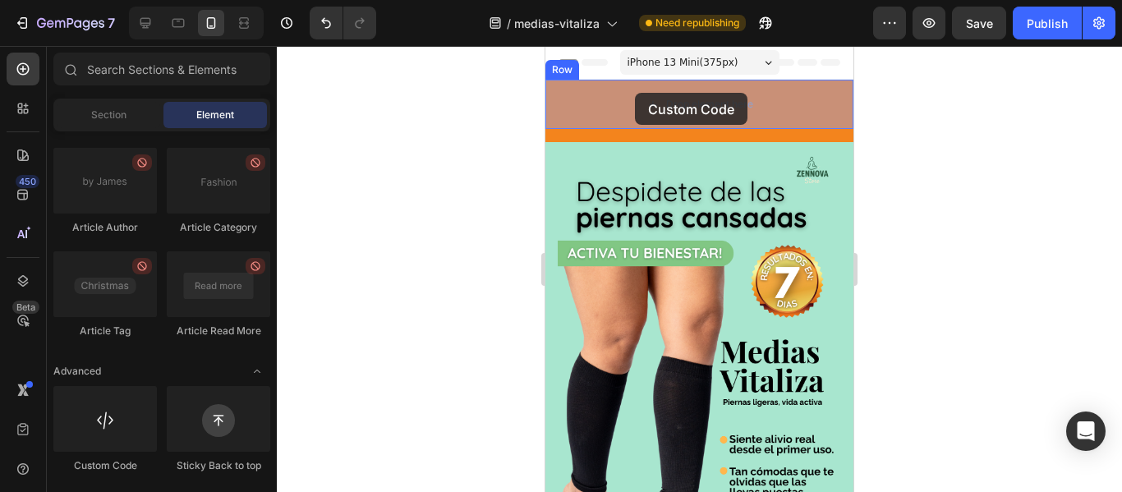
drag, startPoint x: 632, startPoint y: 476, endPoint x: 635, endPoint y: 93, distance: 383.6
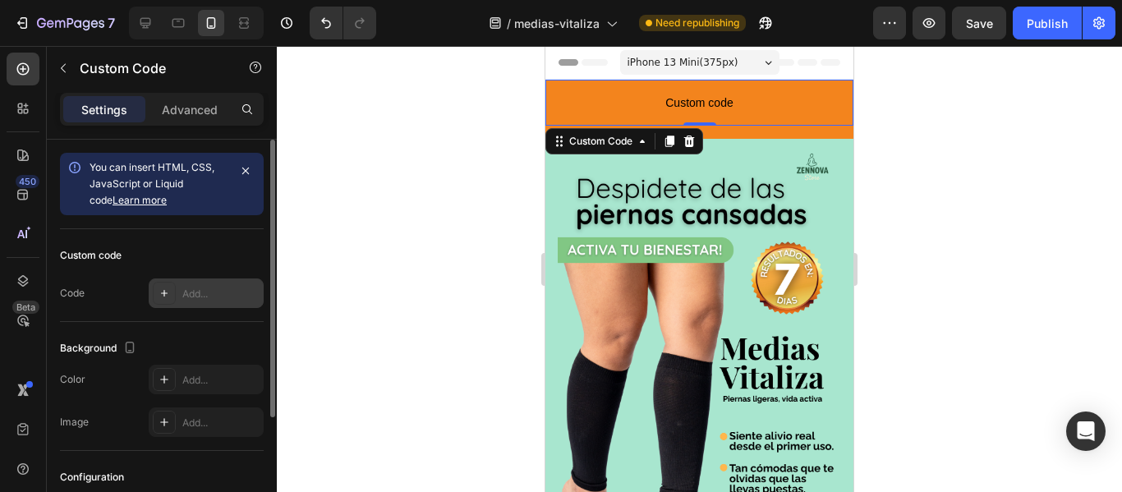
click at [210, 289] on div "Add..." at bounding box center [220, 294] width 77 height 15
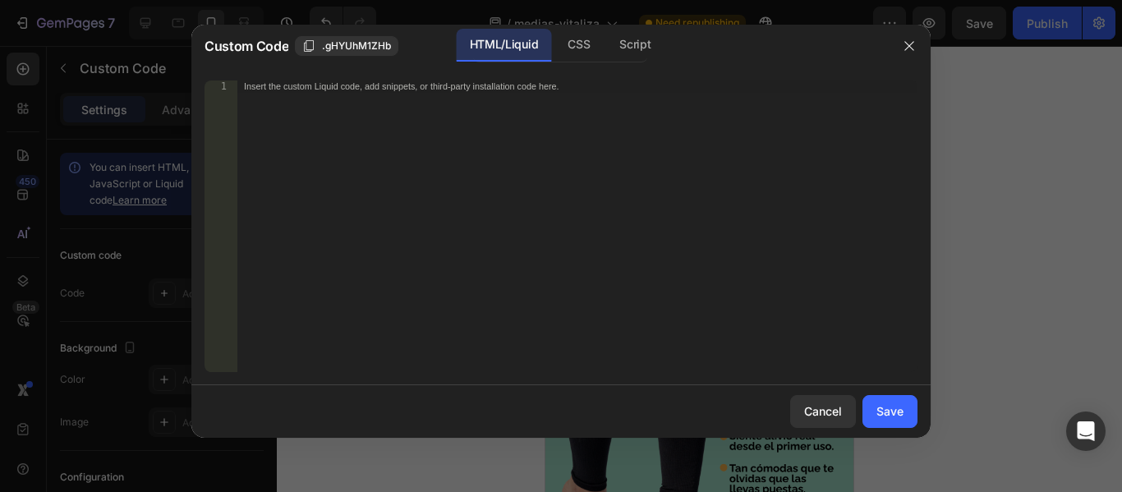
click at [485, 99] on div "Insert the custom Liquid code, add snippets, or third-party installation code h…" at bounding box center [577, 239] width 680 height 316
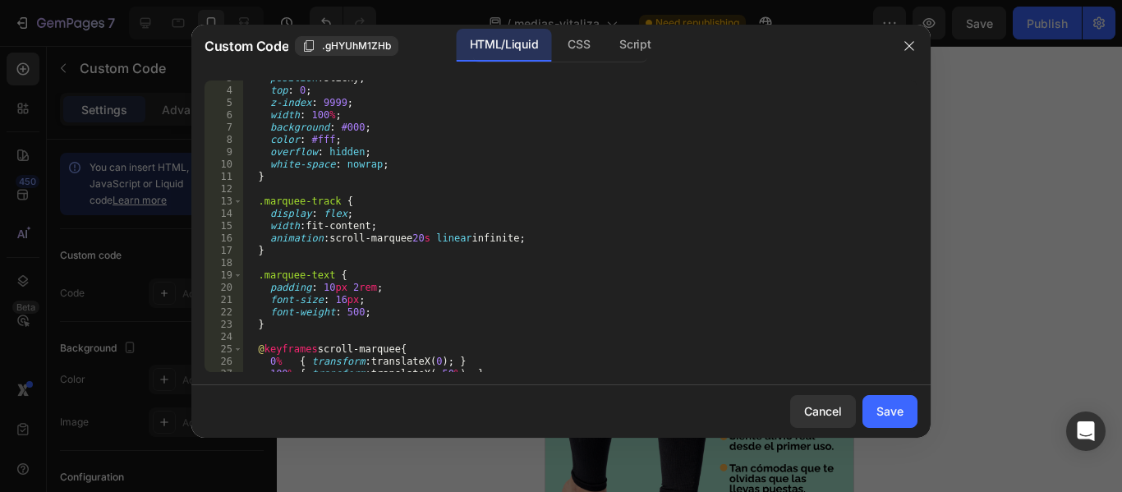
scroll to position [0, 0]
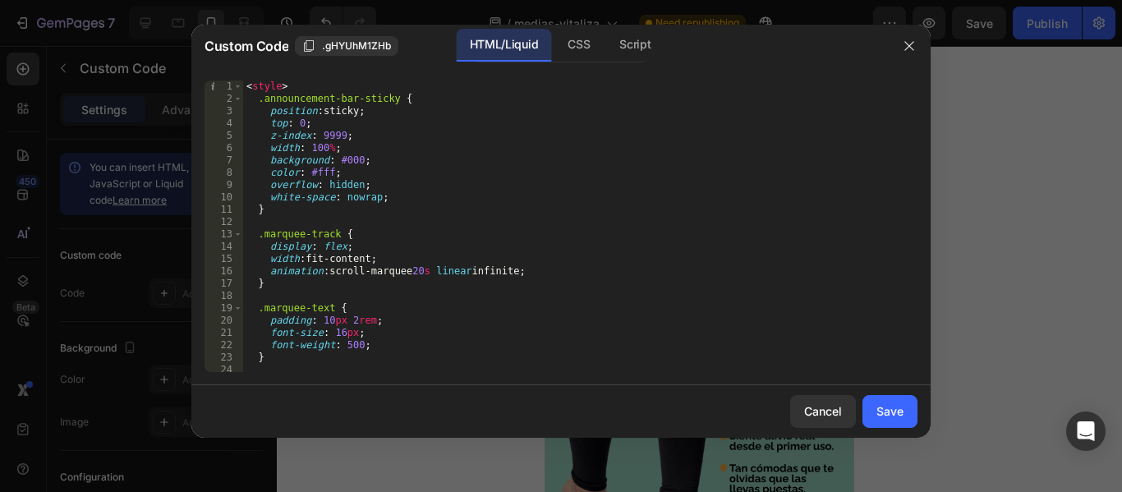
click at [288, 252] on div "< style > .announcement-bar-sticky { position : sticky ; top : 0 ; z-index : 99…" at bounding box center [580, 239] width 674 height 316
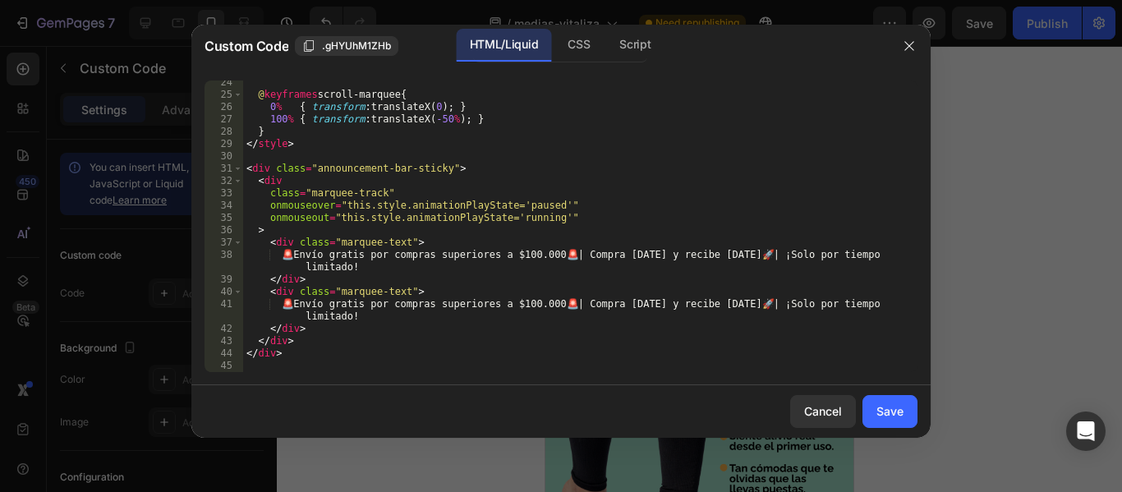
scroll to position [288, 0]
click at [561, 256] on div "@ keyframes scroll-marquee { 0 % { transform : translateX( 0 ) ; } 100 % { tran…" at bounding box center [580, 234] width 674 height 316
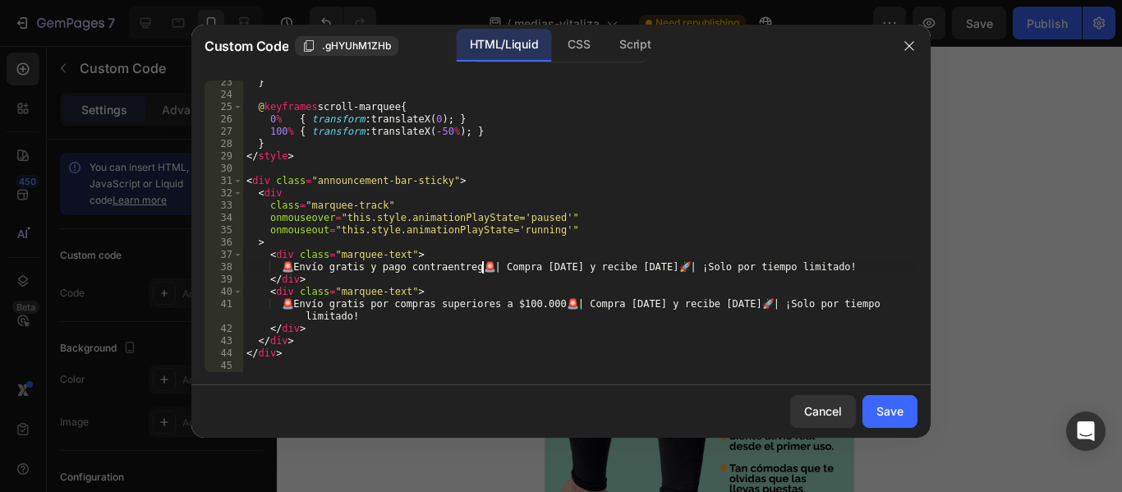
scroll to position [0, 34]
click at [674, 269] on div "} @ keyframes scroll-marquee { 0 % { transform : translateX( 0 ) ; } 100 % { tr…" at bounding box center [580, 234] width 674 height 316
click at [491, 265] on div "} @ keyframes scroll-marquee { 0 % { transform : translateX( 0 ) ; } 100 % { tr…" at bounding box center [580, 234] width 674 height 316
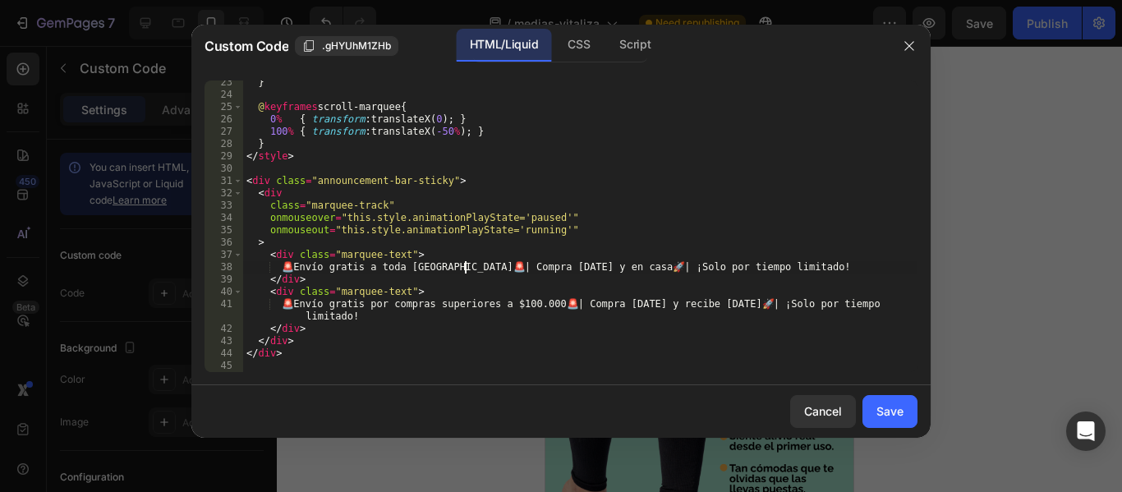
click at [564, 267] on div "} @ keyframes scroll-marquee { 0 % { transform : translateX( 0 ) ; } 100 % { tr…" at bounding box center [580, 234] width 674 height 316
click at [642, 265] on div "} @ keyframes scroll-marquee { 0 % { transform : translateX( 0 ) ; } 100 % { tr…" at bounding box center [580, 234] width 674 height 316
click at [711, 214] on div "} @ keyframes scroll-marquee { 0 % { transform : translateX( 0 ) ; } 100 % { tr…" at bounding box center [580, 234] width 674 height 316
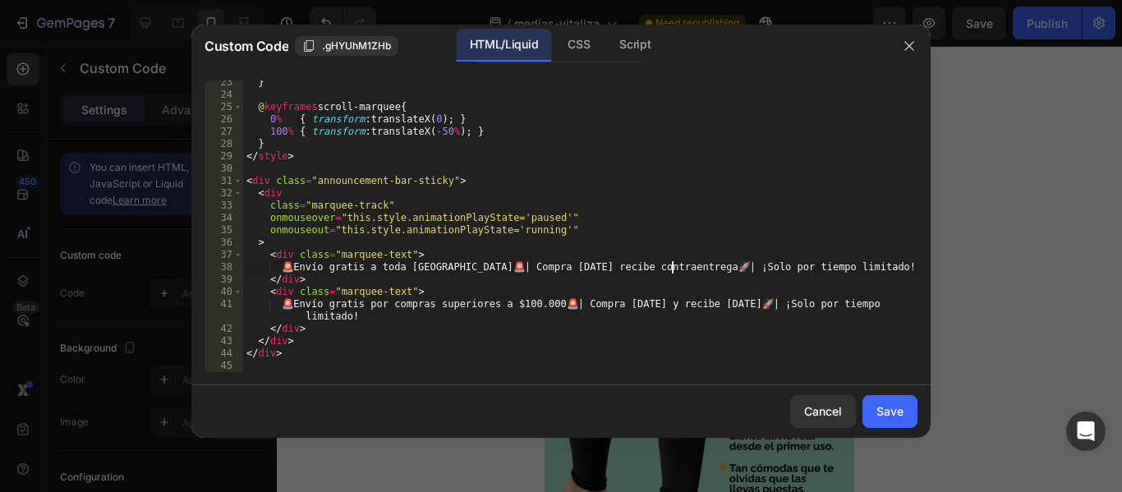
scroll to position [0, 46]
click at [563, 307] on div "} @ keyframes scroll-marquee { 0 % { transform : translateX( 0 ) ; } 100 % { tr…" at bounding box center [580, 234] width 674 height 316
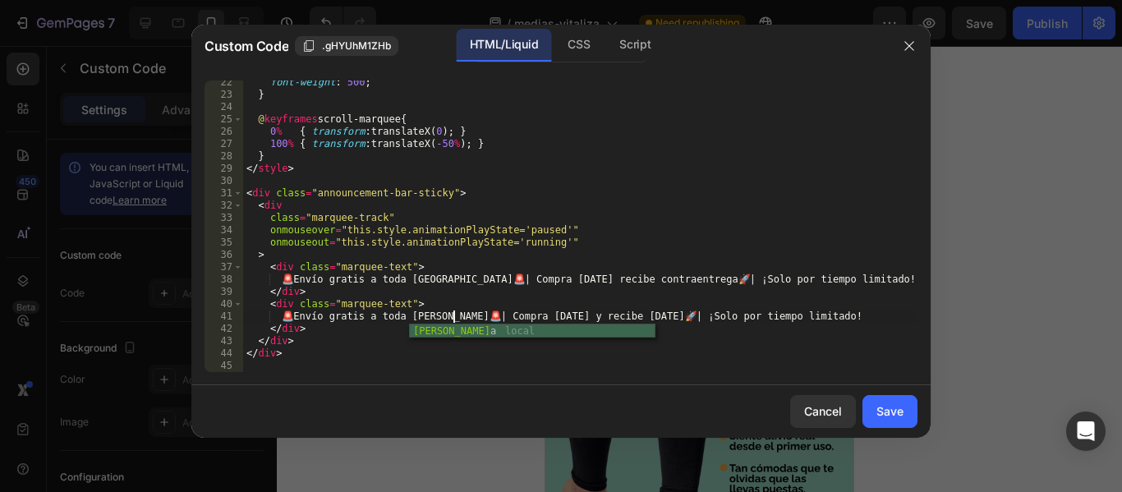
scroll to position [0, 30]
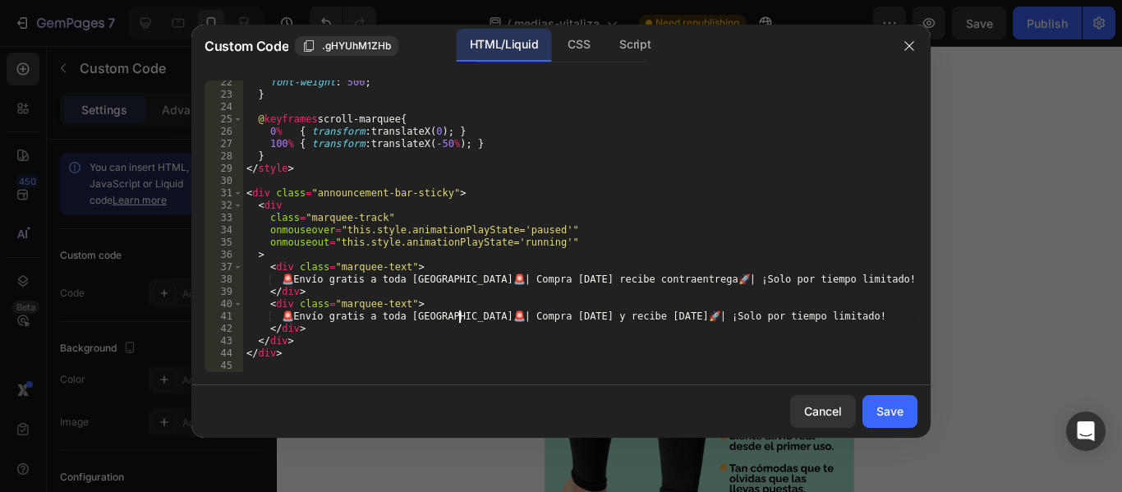
click at [643, 317] on div "font-weight : 500 ; } @ keyframes scroll-marquee { 0 % { transform : translateX…" at bounding box center [580, 234] width 674 height 316
click at [554, 282] on div "font-weight : 500 ; } @ keyframes scroll-marquee { 0 % { transform : translateX…" at bounding box center [580, 234] width 674 height 316
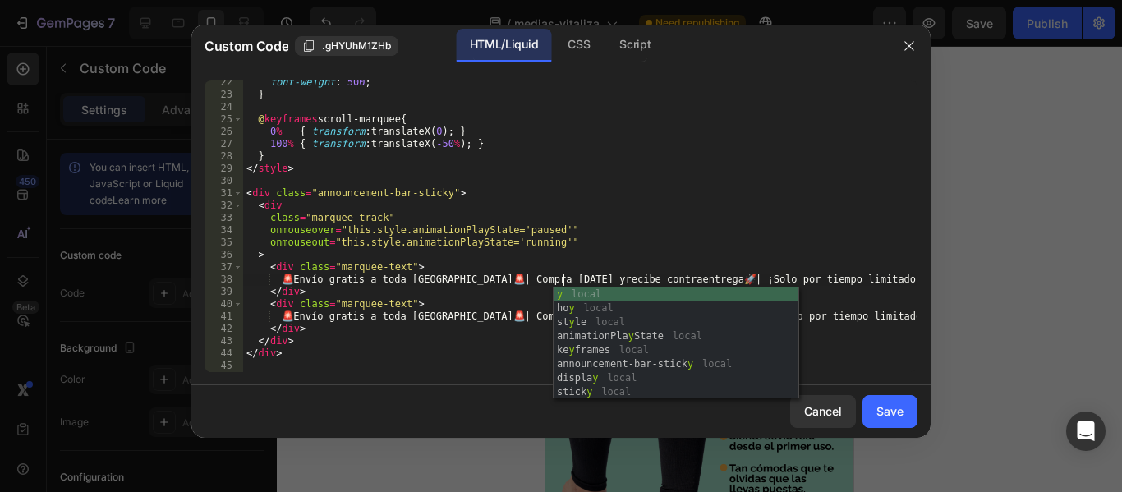
scroll to position [0, 44]
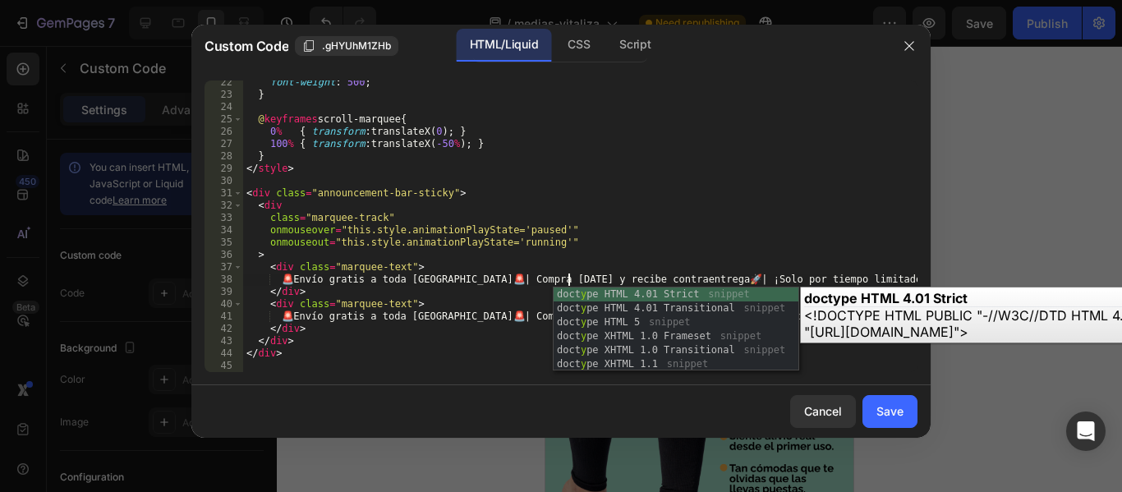
click at [691, 230] on div "font-weight : 500 ; } @ keyframes scroll-marquee { 0 % { transform : translateX…" at bounding box center [580, 234] width 674 height 316
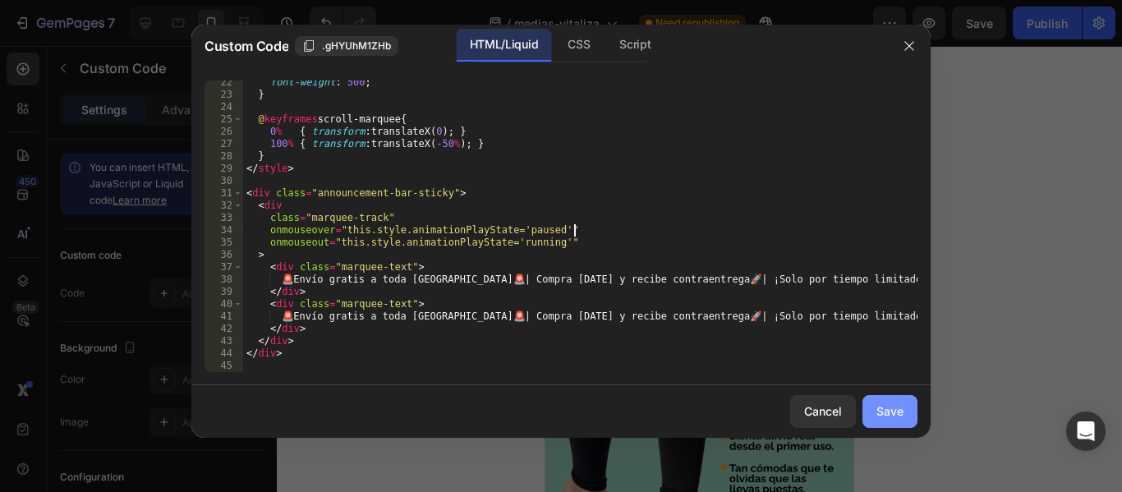
type textarea "onmouseover="this.style.animationPlayState='paused'""
click at [883, 408] on div "Save" at bounding box center [890, 411] width 27 height 17
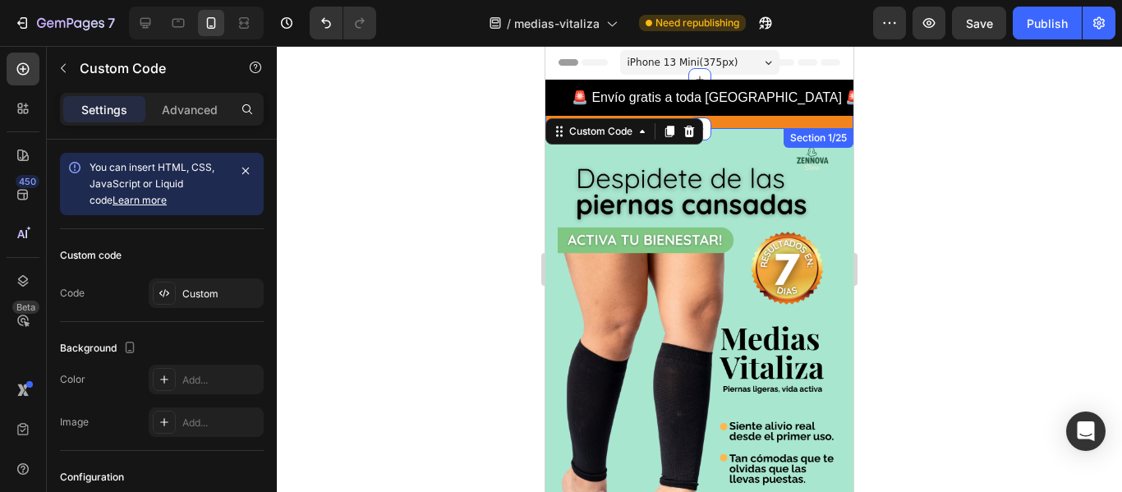
click at [724, 120] on div "🚨 Envío gratis a toda [GEOGRAPHIC_DATA] 🚨 | Compra [DATE] y recibe contraentreg…" at bounding box center [699, 104] width 308 height 49
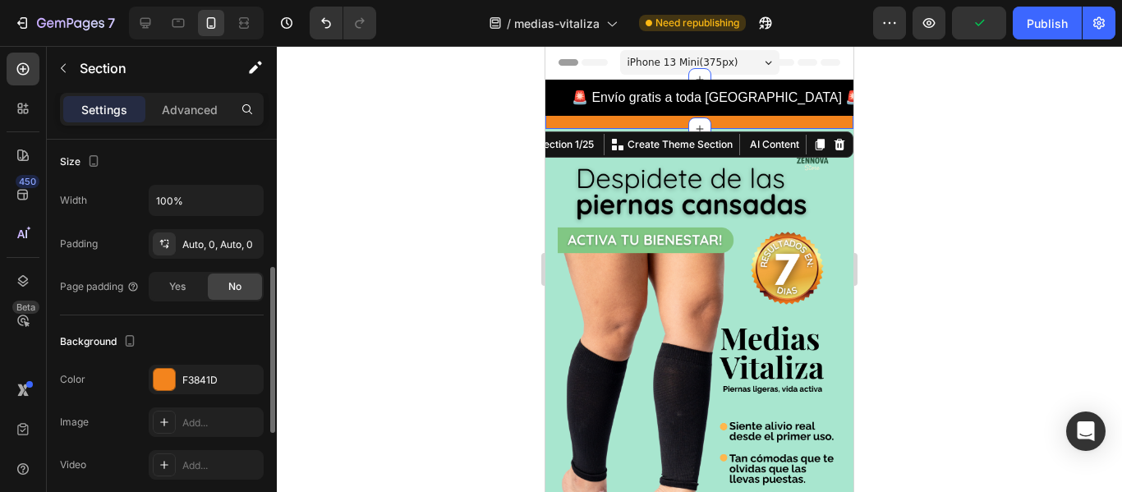
scroll to position [304, 0]
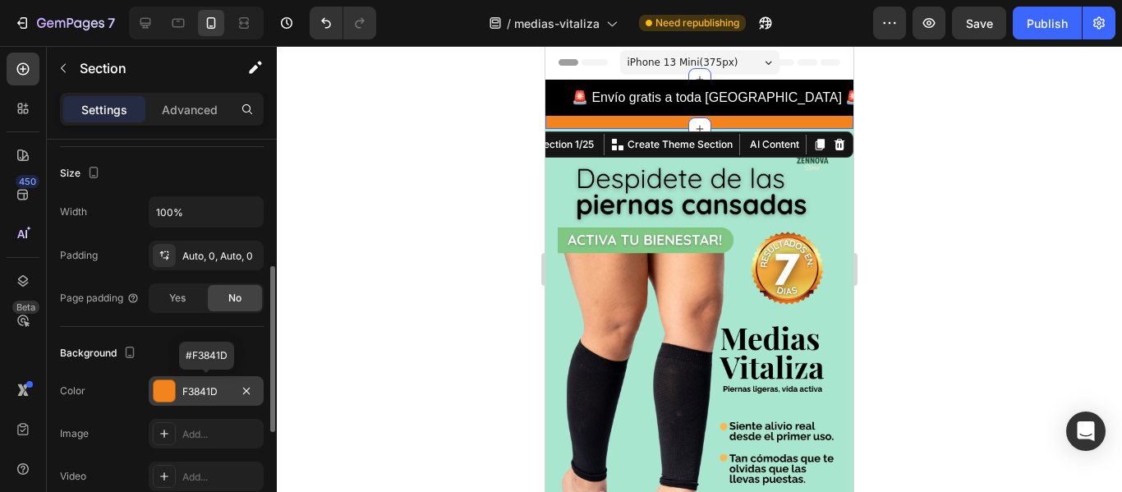
click at [212, 391] on div "F3841D" at bounding box center [206, 391] width 48 height 15
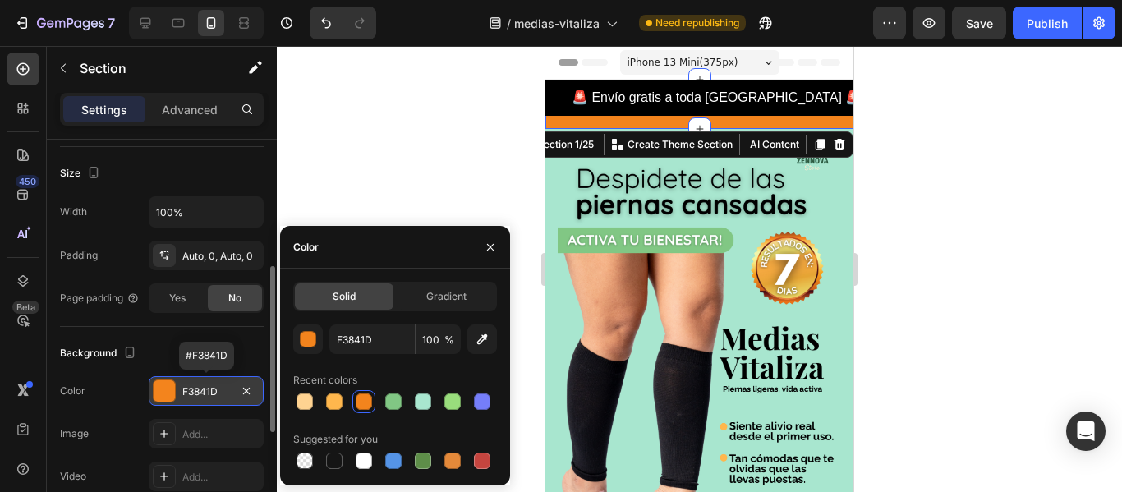
click at [208, 390] on div "F3841D" at bounding box center [206, 391] width 48 height 15
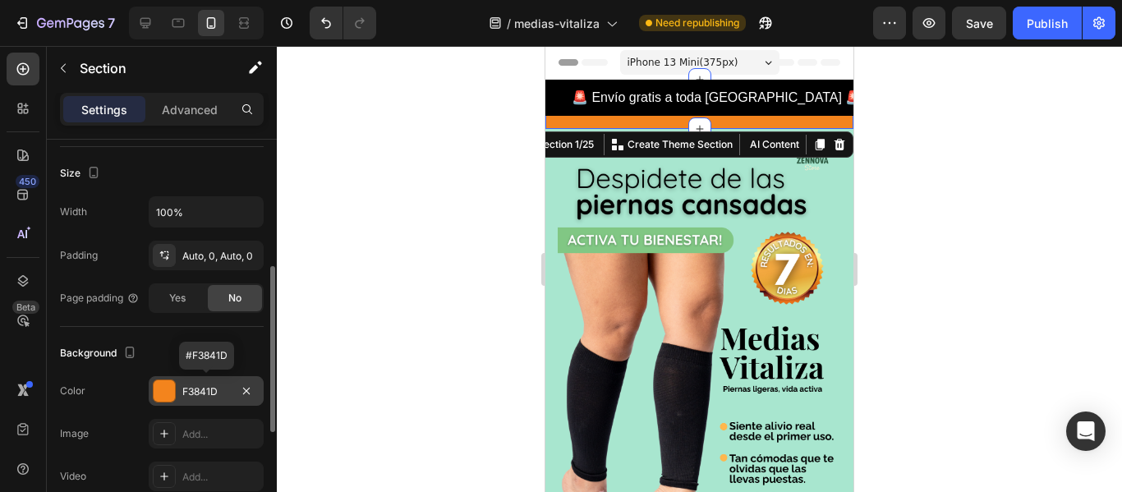
click at [208, 390] on div "F3841D" at bounding box center [206, 391] width 48 height 15
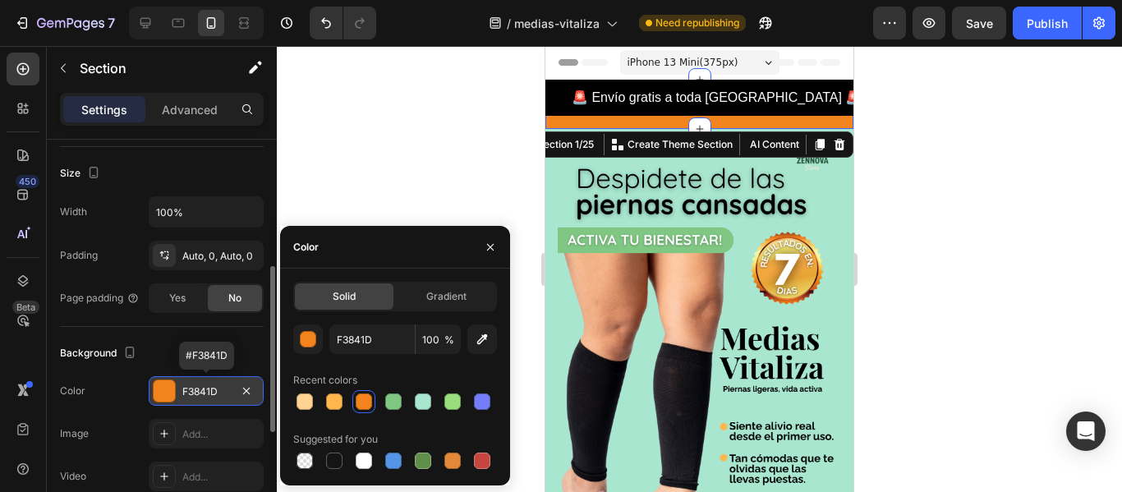
click at [206, 382] on div "F3841D" at bounding box center [206, 391] width 115 height 30
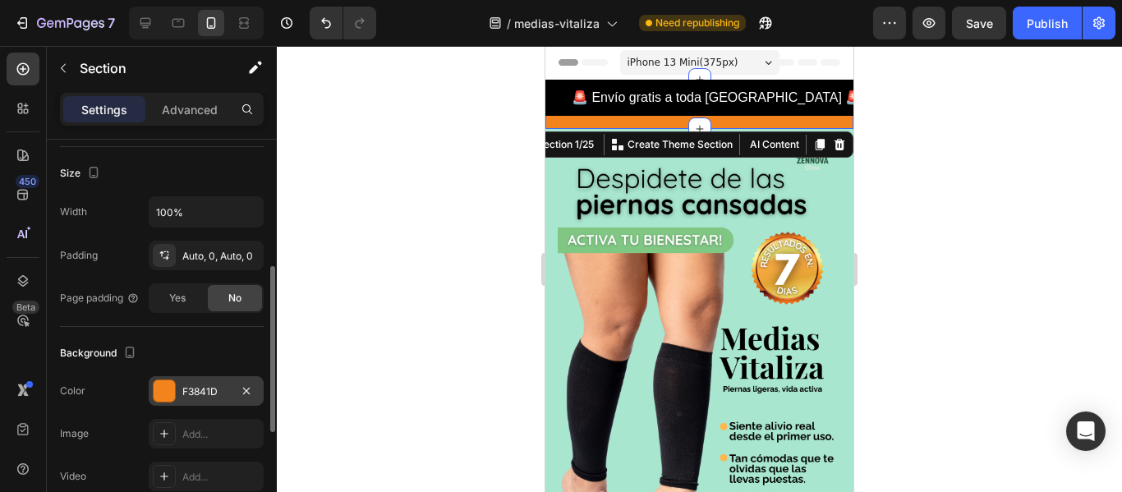
click at [201, 389] on div "F3841D" at bounding box center [206, 391] width 48 height 15
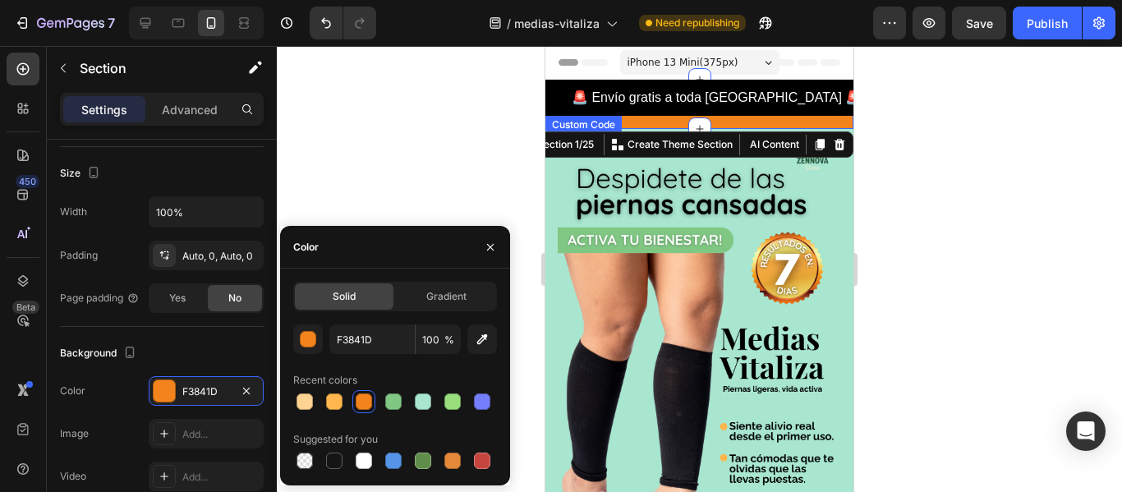
click at [628, 99] on div "🚨 Envío gratis a toda [GEOGRAPHIC_DATA] 🚨 | Compra [DATE] y recibe contraentreg…" at bounding box center [699, 98] width 308 height 36
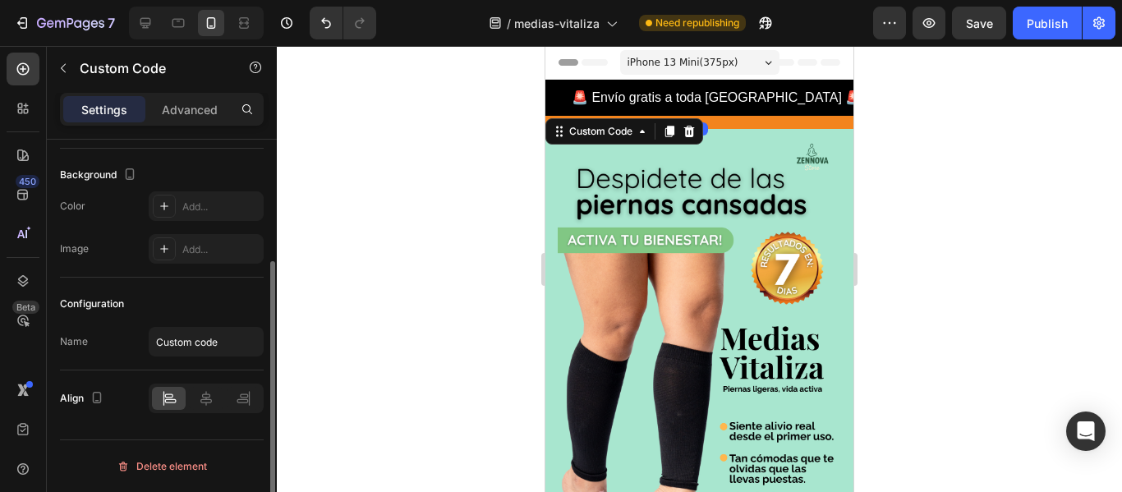
scroll to position [0, 0]
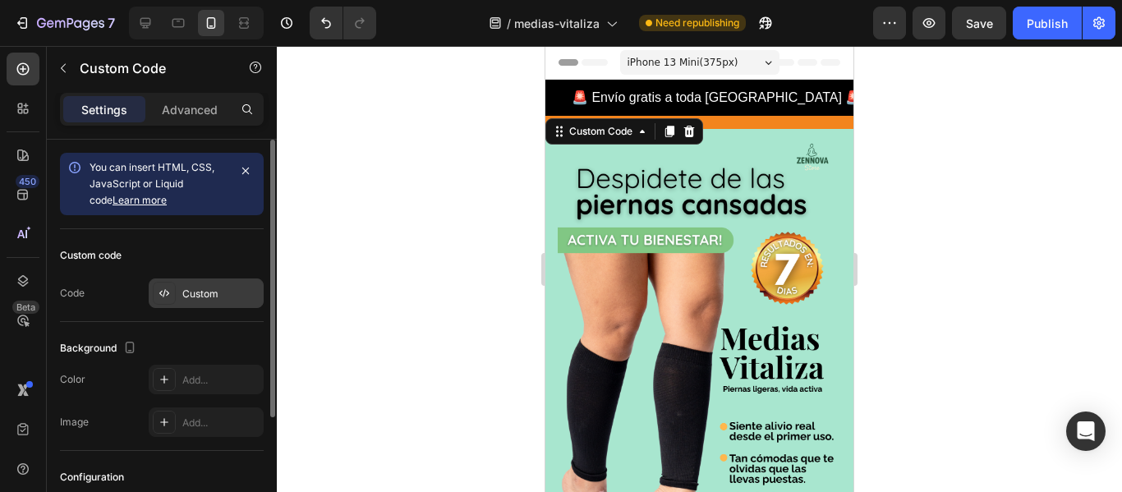
click at [226, 294] on div "Custom" at bounding box center [220, 294] width 77 height 15
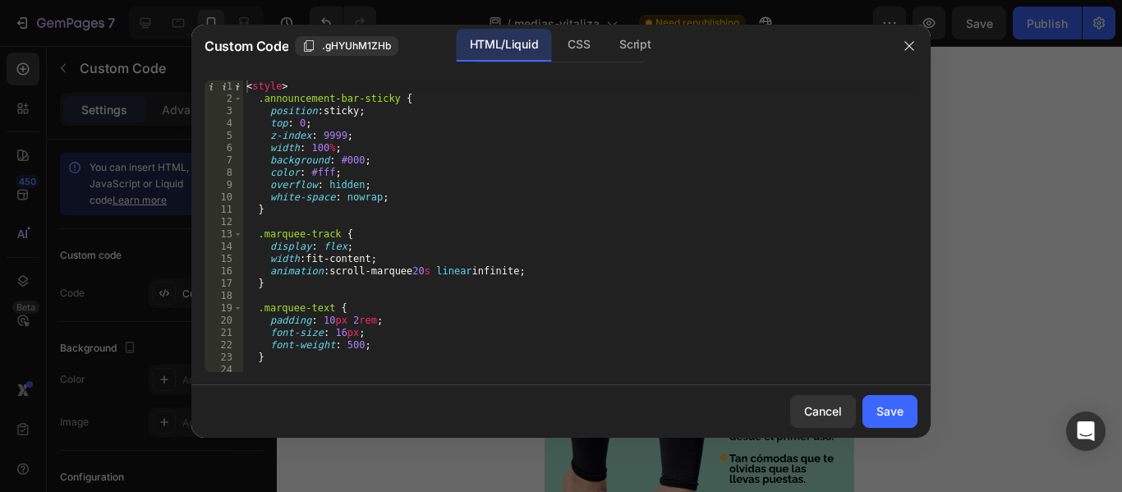
click at [332, 173] on div "< style > .announcement-bar-sticky { position : sticky ; top : 0 ; z-index : 99…" at bounding box center [580, 239] width 674 height 316
type textarea "color: #f3841D;"
click at [893, 407] on div "Save" at bounding box center [890, 411] width 27 height 17
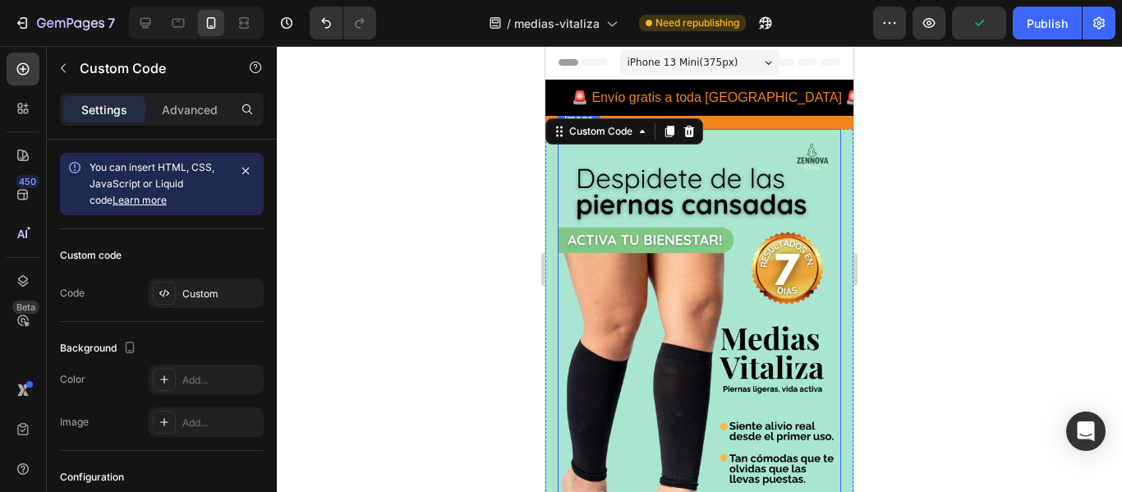
click at [559, 200] on img at bounding box center [699, 382] width 283 height 506
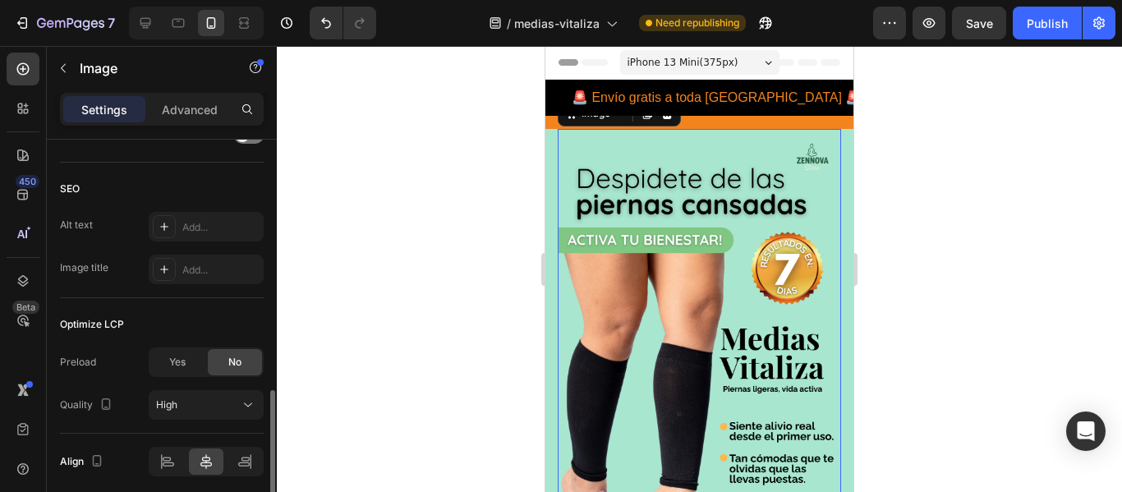
scroll to position [841, 0]
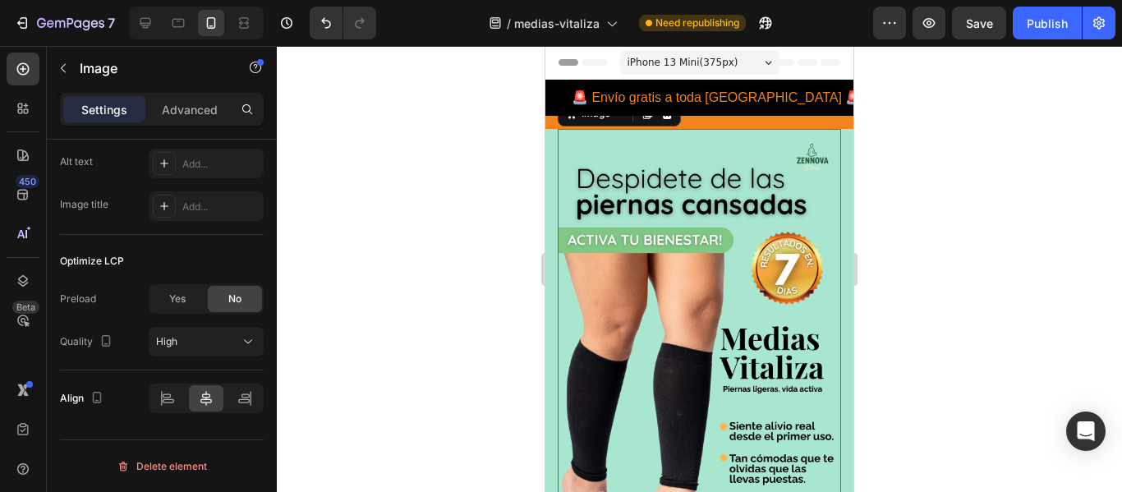
click at [733, 317] on img at bounding box center [699, 382] width 283 height 506
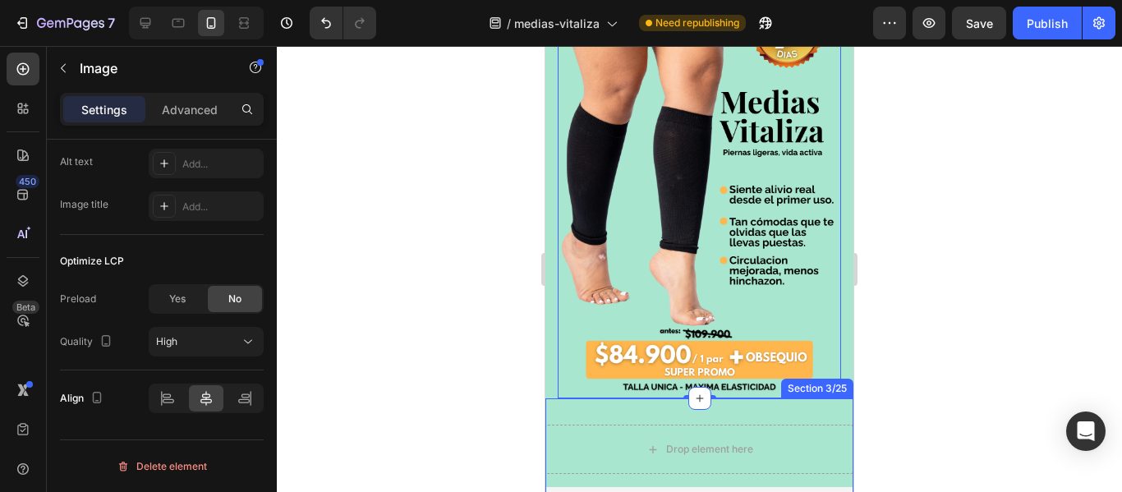
scroll to position [329, 0]
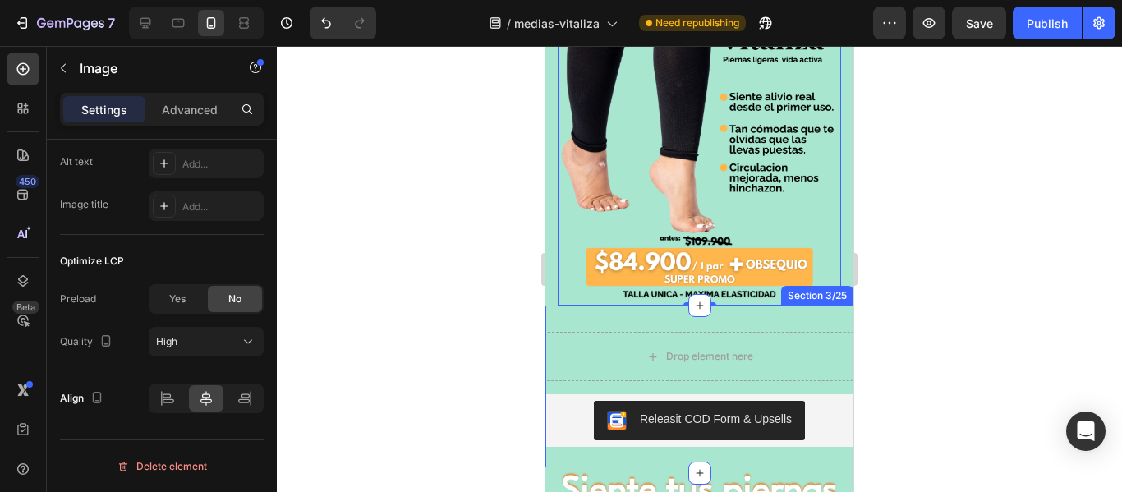
click at [684, 321] on div "Drop element here Releasit COD Form & Upsells Releasit COD Form & Upsells Produ…" at bounding box center [699, 390] width 308 height 168
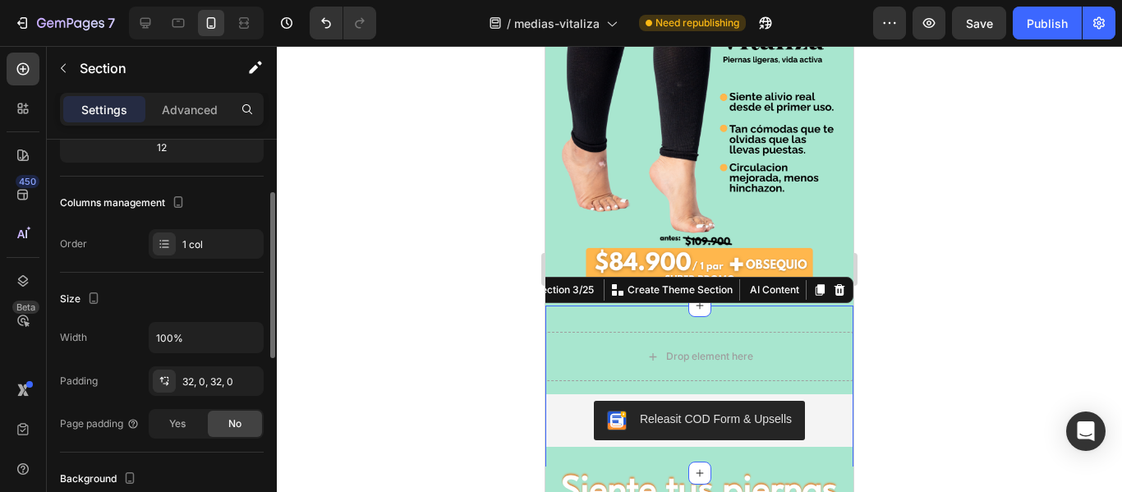
scroll to position [203, 0]
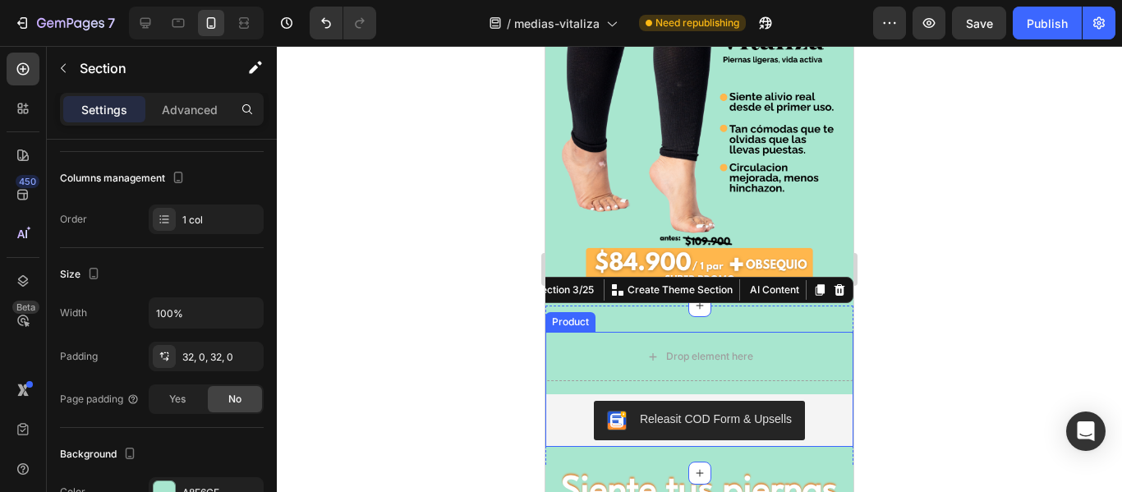
click at [610, 389] on div "Drop element here Releasit COD Form & Upsells Releasit COD Form & Upsells Produ…" at bounding box center [699, 389] width 308 height 115
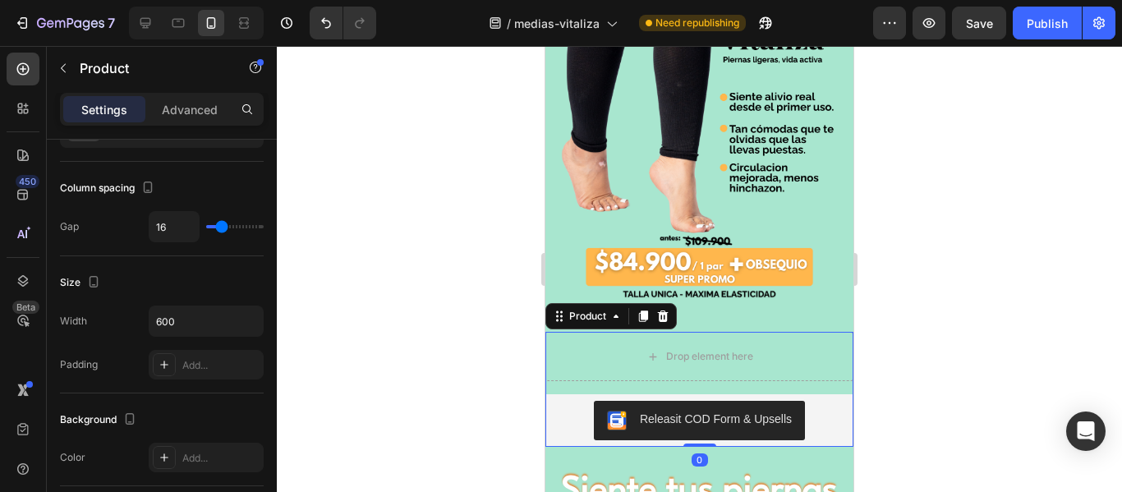
scroll to position [0, 0]
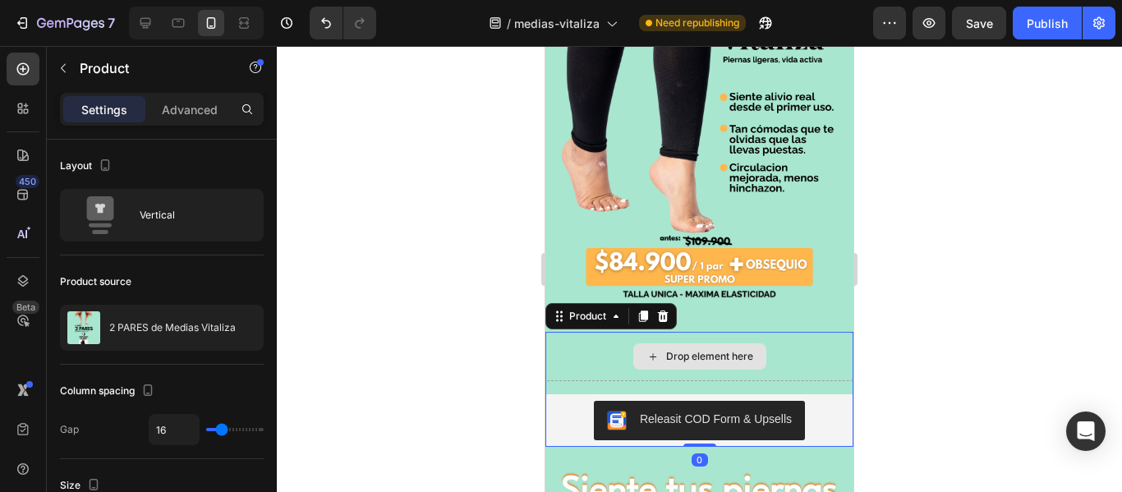
click at [610, 359] on div "Drop element here" at bounding box center [699, 356] width 308 height 49
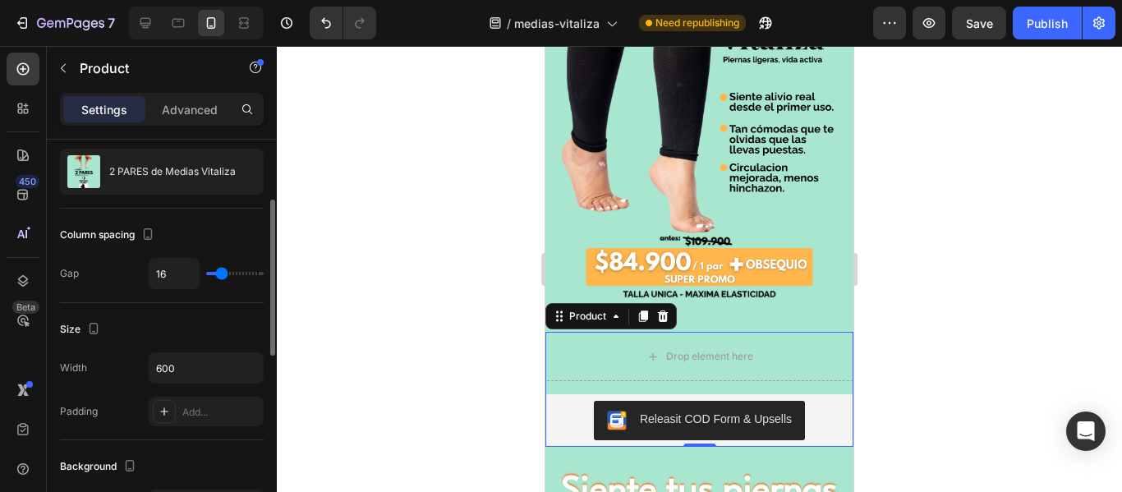
scroll to position [154, 0]
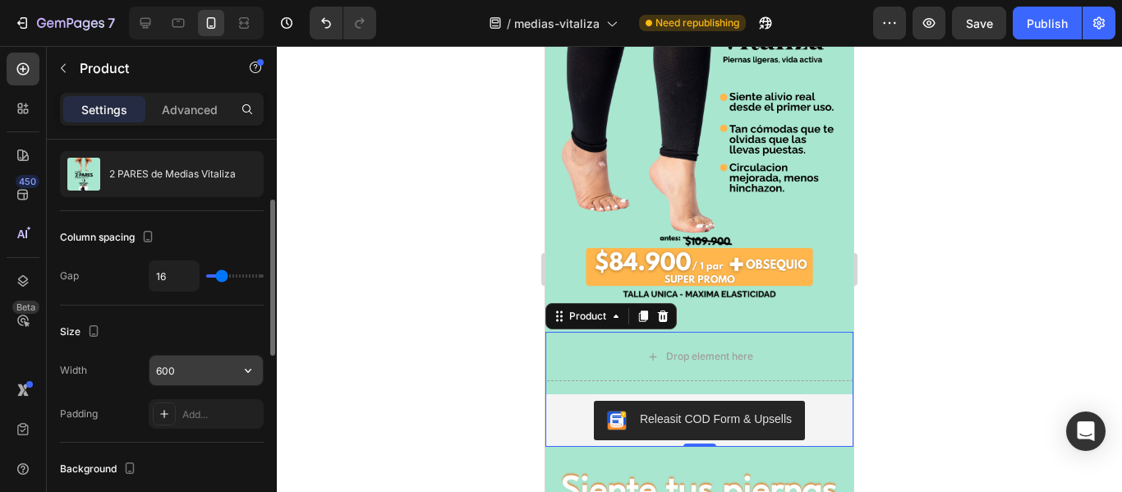
click at [208, 366] on input "600" at bounding box center [206, 371] width 113 height 30
click at [246, 371] on icon "button" at bounding box center [248, 371] width 7 height 4
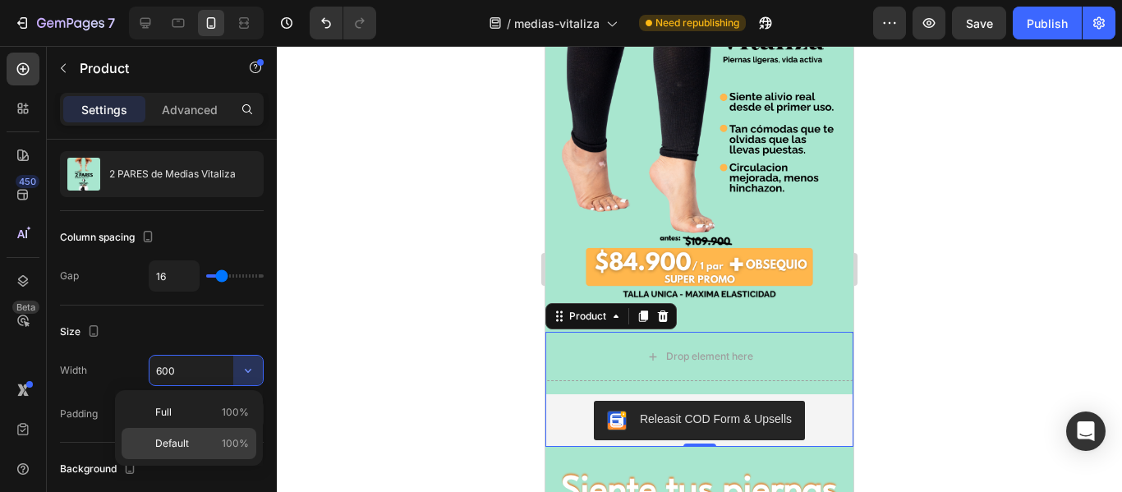
click at [215, 444] on p "Default 100%" at bounding box center [202, 443] width 94 height 15
type input "100%"
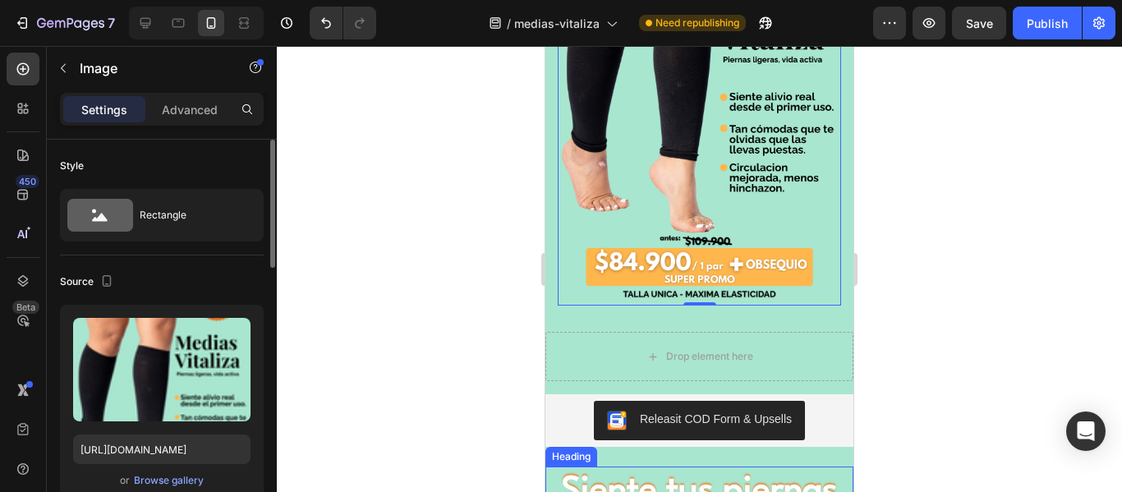
scroll to position [514, 0]
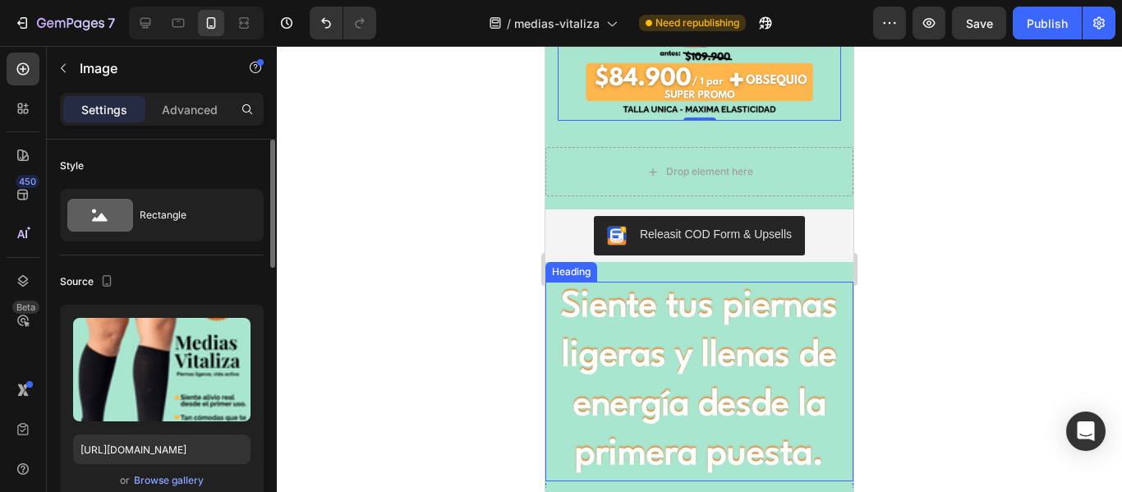
click at [789, 342] on h2 "Siente tus piernas ligeras y llenas de energía desde la primera puesta." at bounding box center [699, 382] width 308 height 200
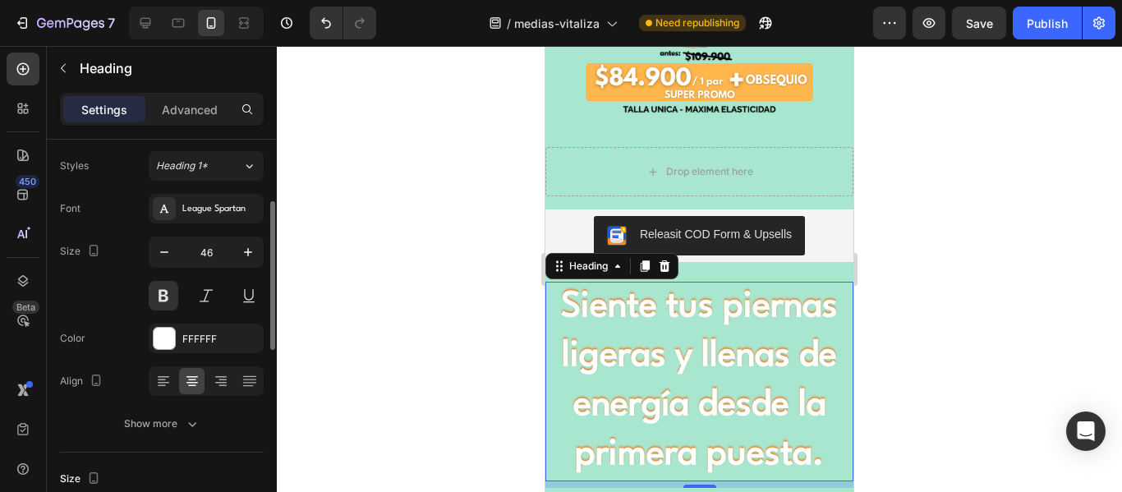
scroll to position [0, 0]
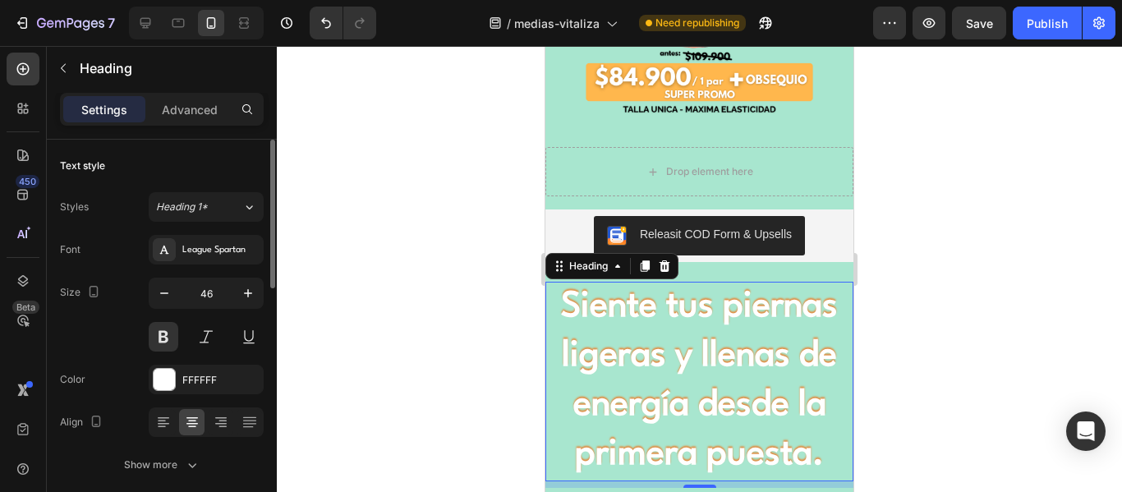
click at [840, 320] on h2 "Siente tus piernas ligeras y llenas de energía desde la primera puesta." at bounding box center [699, 382] width 308 height 200
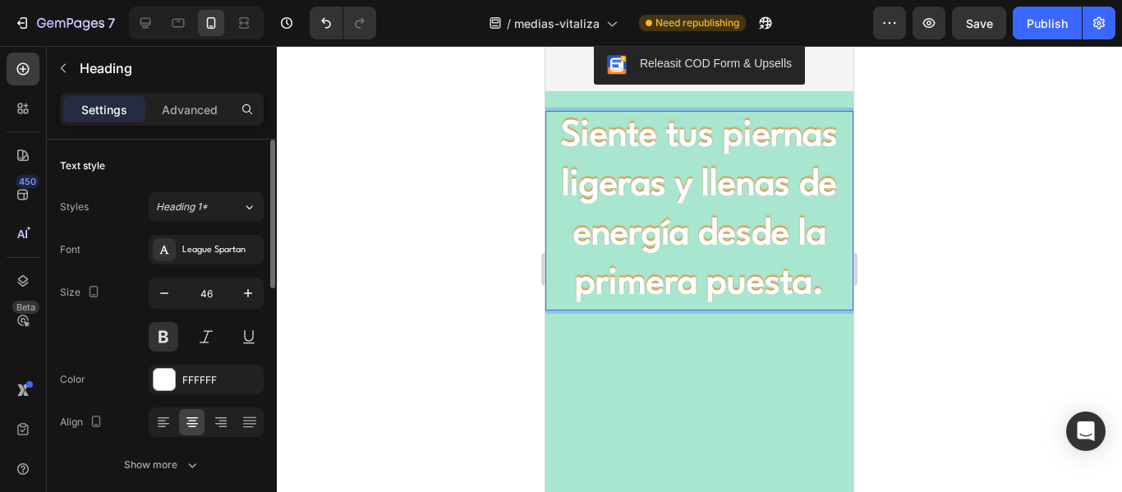
scroll to position [831, 0]
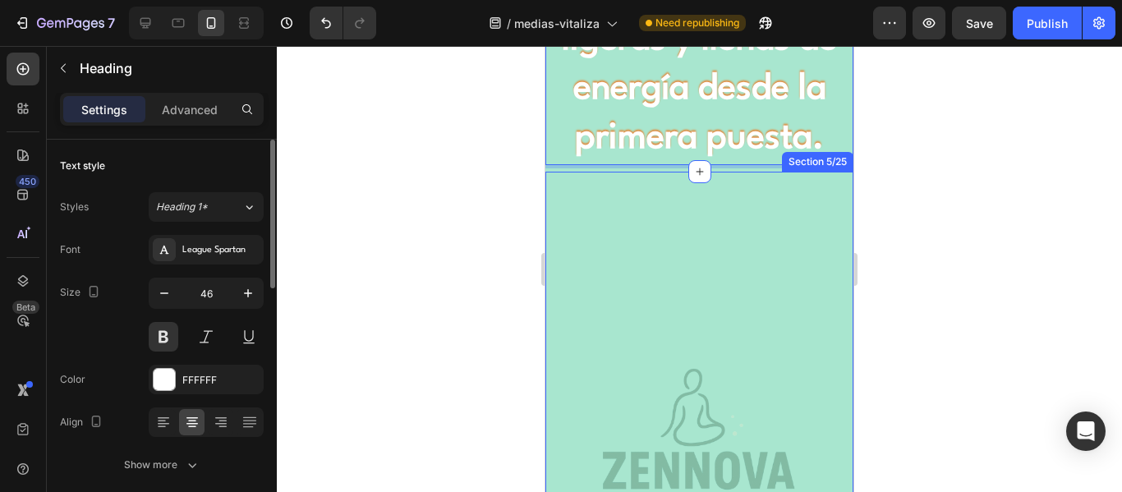
click at [804, 182] on div "Image Hero Banner Section 5/25" at bounding box center [699, 444] width 308 height 545
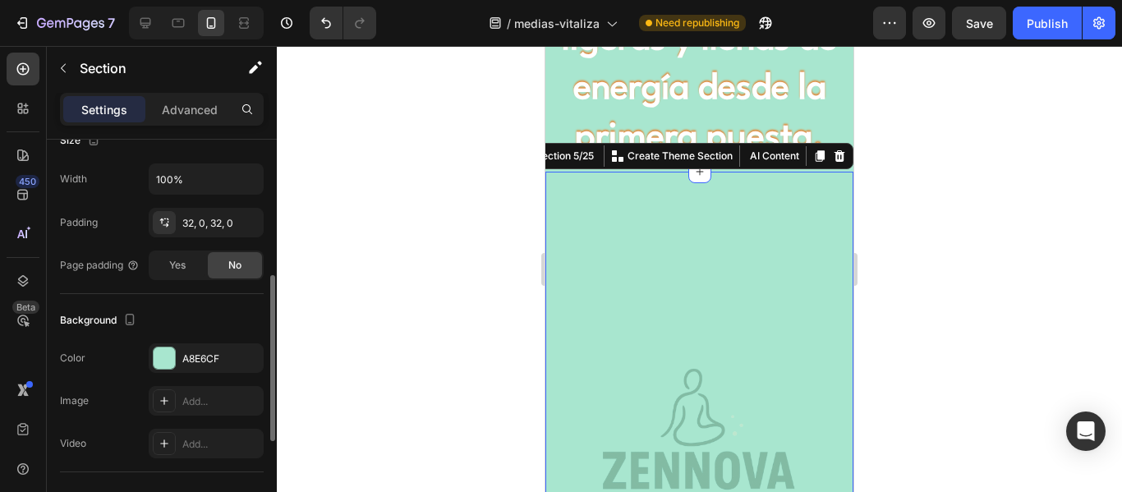
scroll to position [337, 0]
click at [220, 355] on div "A8E6CF" at bounding box center [206, 359] width 48 height 15
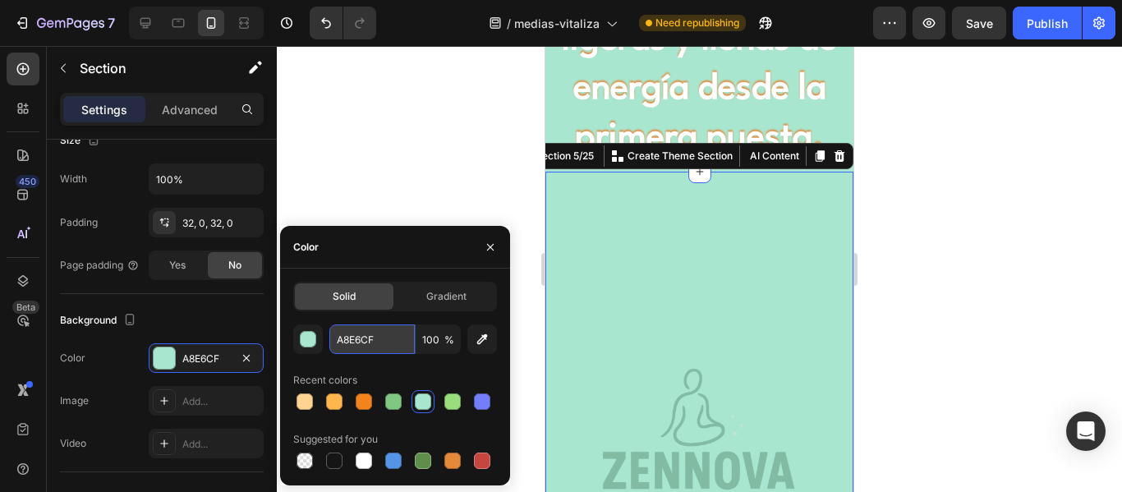
click at [343, 343] on input "A8E6CF" at bounding box center [371, 339] width 85 height 30
click at [453, 145] on div at bounding box center [699, 269] width 845 height 446
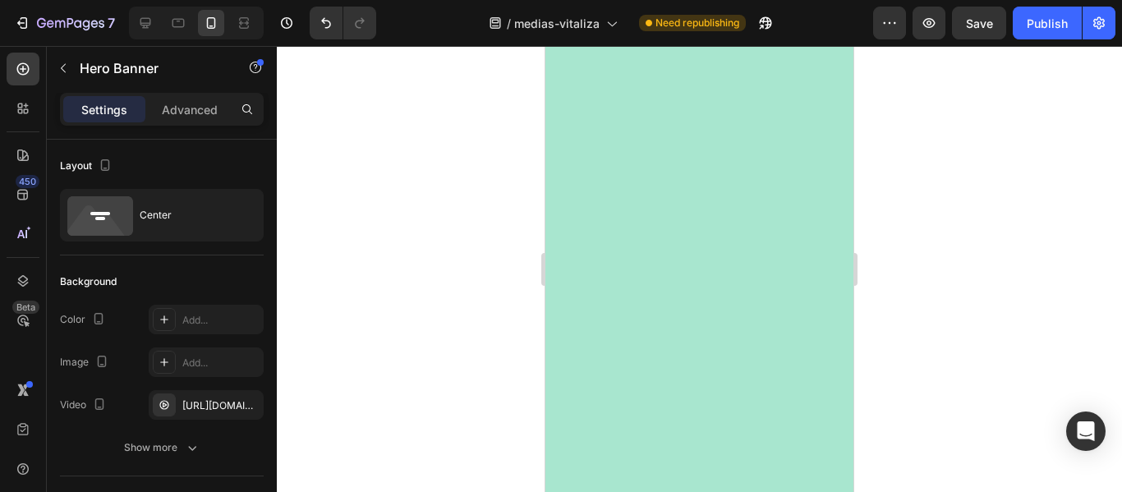
scroll to position [0, 0]
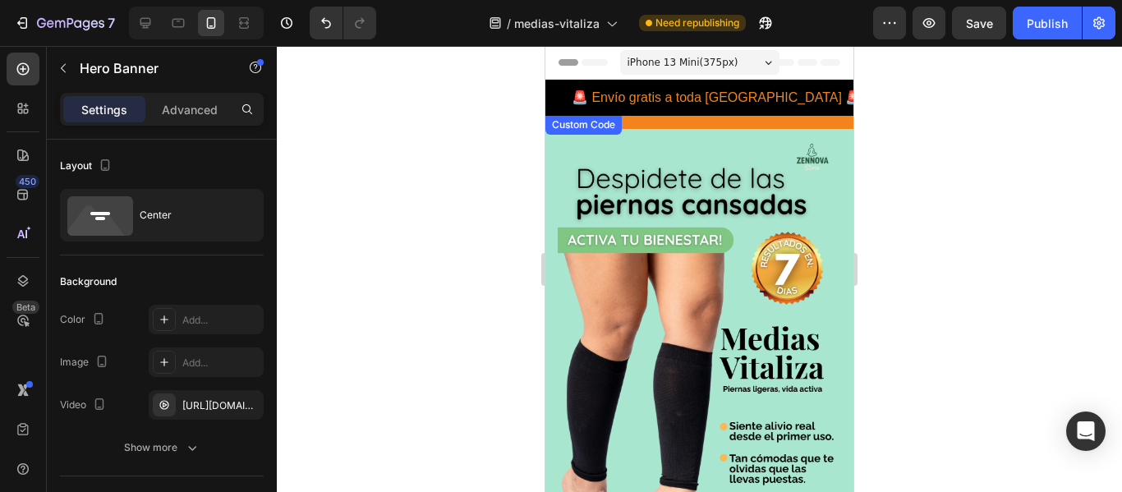
click at [665, 99] on div "🚨 Envío gratis a toda [GEOGRAPHIC_DATA] 🚨 | Compra [DATE] y recibe contraentreg…" at bounding box center [699, 98] width 308 height 36
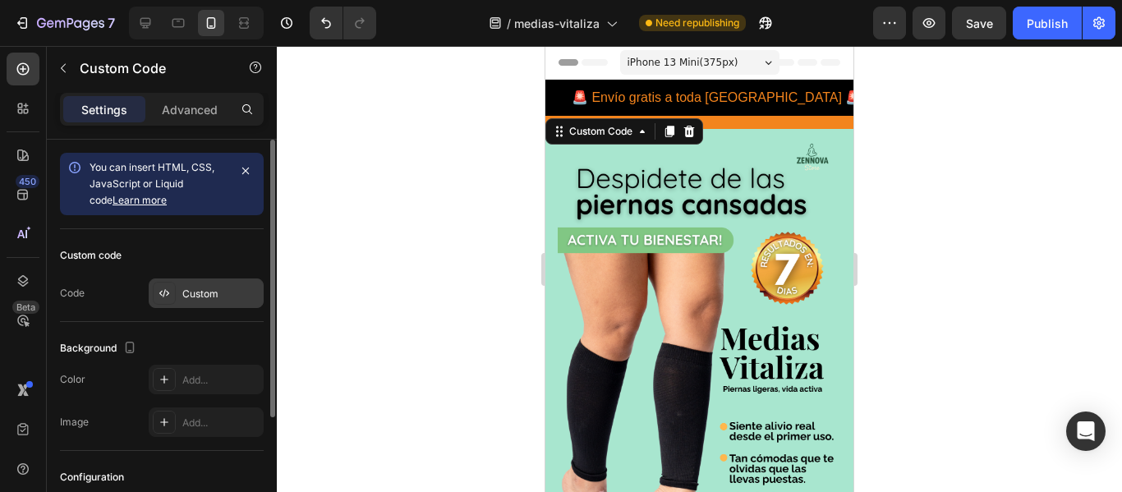
click at [229, 298] on div "Custom" at bounding box center [220, 294] width 77 height 15
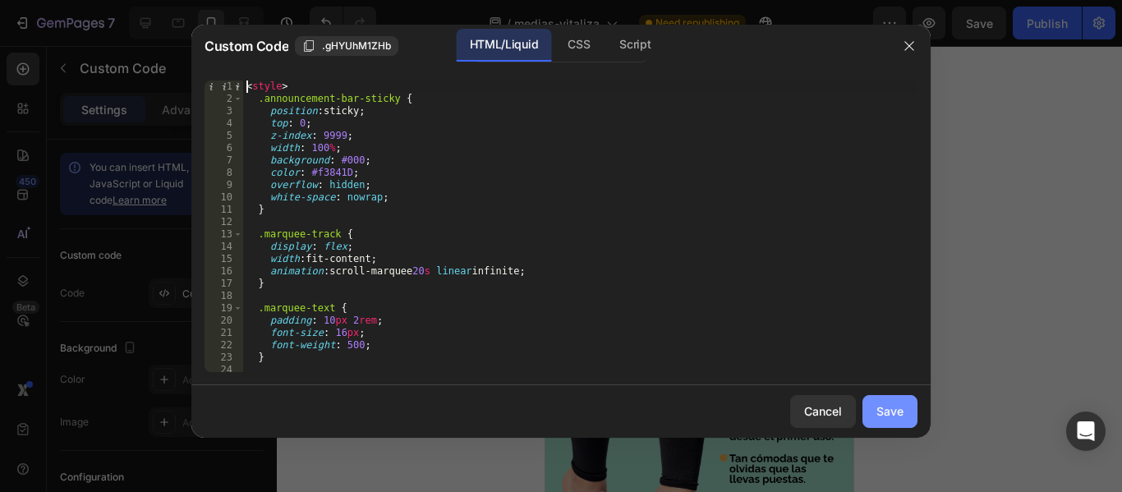
click at [895, 411] on div "Save" at bounding box center [890, 411] width 27 height 17
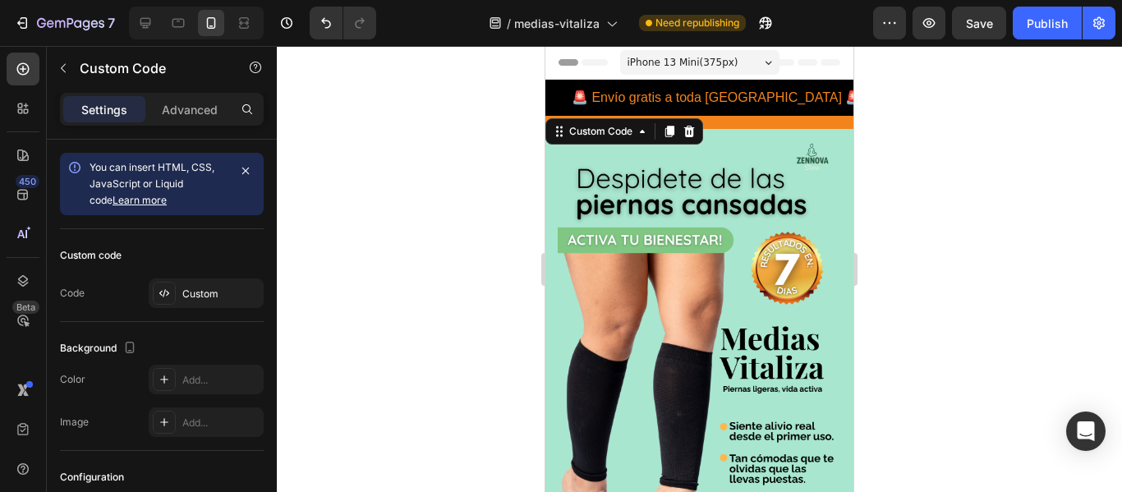
click at [854, 103] on div "🚨 Envío gratis a toda [GEOGRAPHIC_DATA] 🚨 | Compra [DATE] y recibe contraentreg…" at bounding box center [1008, 98] width 308 height 36
click at [739, 120] on div "🚨 Envío gratis a toda [GEOGRAPHIC_DATA] 🚨 | Compra [DATE] y recibe contraentreg…" at bounding box center [699, 104] width 308 height 49
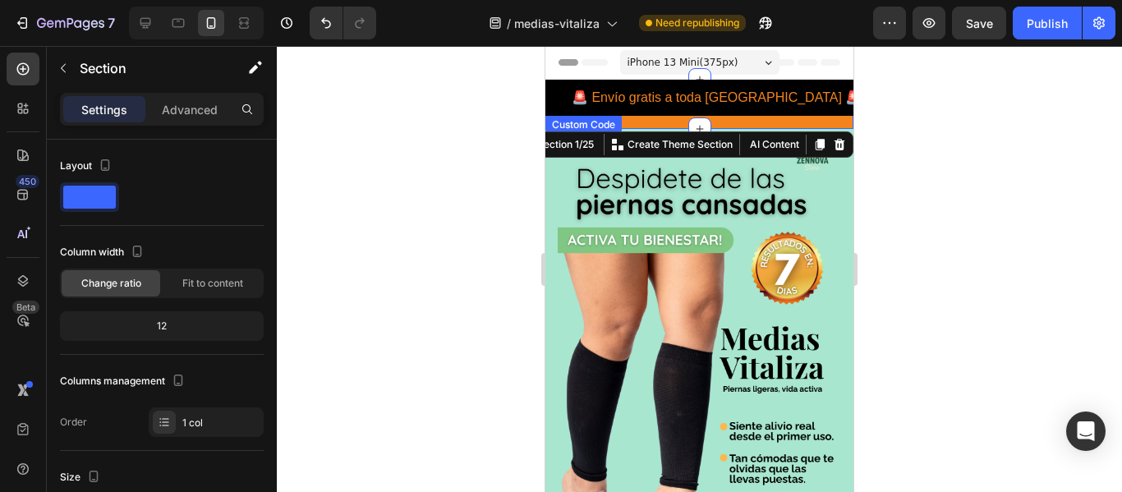
click at [726, 99] on div "🚨 Envío gratis a toda [GEOGRAPHIC_DATA] 🚨 | Compra [DATE] y recibe contraentreg…" at bounding box center [699, 98] width 308 height 36
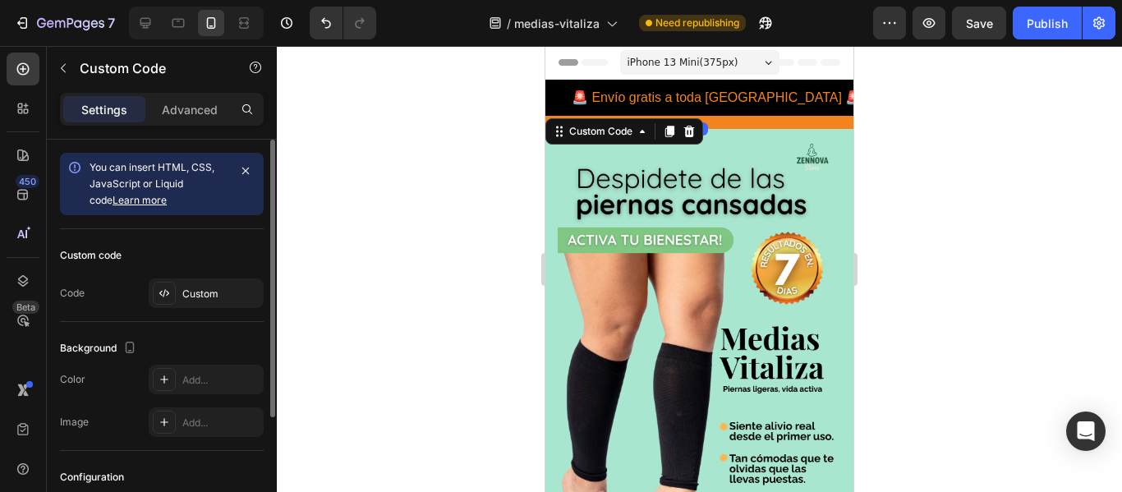
click at [212, 188] on div "You can insert HTML, CSS, JavaScript or Liquid code Learn more" at bounding box center [159, 183] width 138 height 49
click at [234, 192] on div at bounding box center [245, 183] width 23 height 49
click at [227, 291] on div "Custom" at bounding box center [220, 294] width 77 height 15
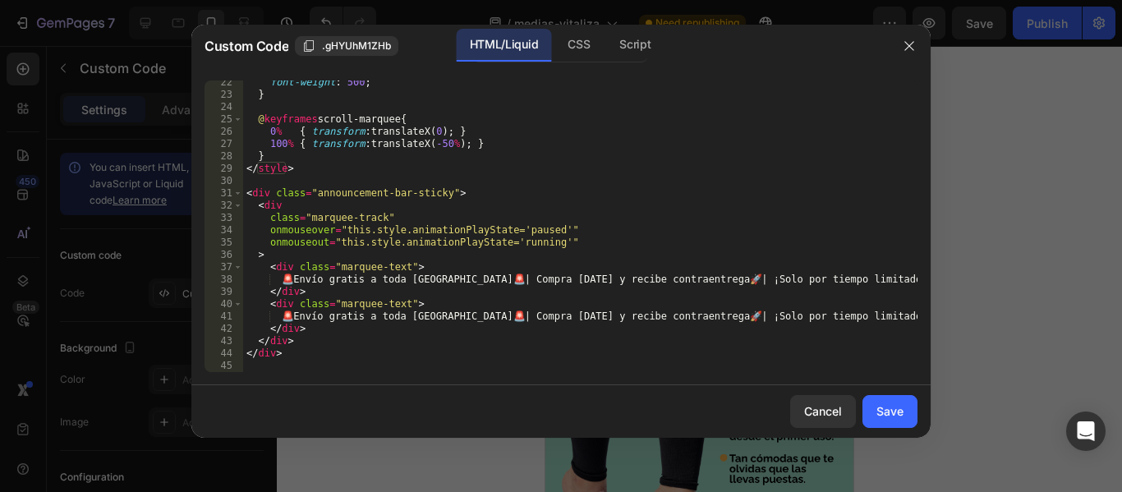
scroll to position [263, 0]
click at [567, 319] on div "font-weight : 500 ; } @ keyframes scroll-marquee { 0 % { transform : translateX…" at bounding box center [580, 234] width 674 height 316
click at [568, 277] on div "font-weight : 500 ; } @ keyframes scroll-marquee { 0 % { transform : translateX…" at bounding box center [580, 234] width 674 height 316
type textarea "🚨 Envío gratis a toda [GEOGRAPHIC_DATA] 🚨 | Compra [DATE] y recibe contraentreg…"
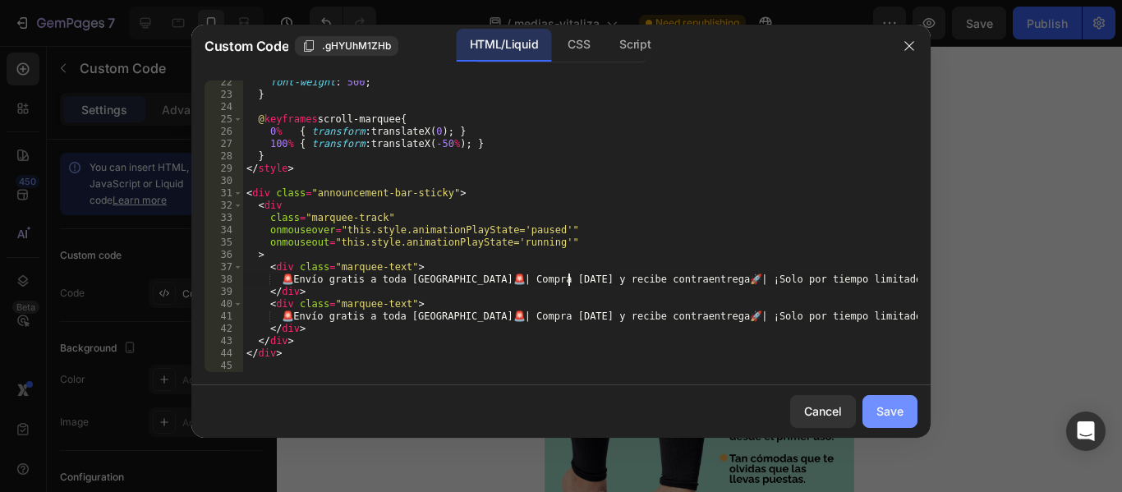
click at [877, 406] on div "Save" at bounding box center [890, 411] width 27 height 17
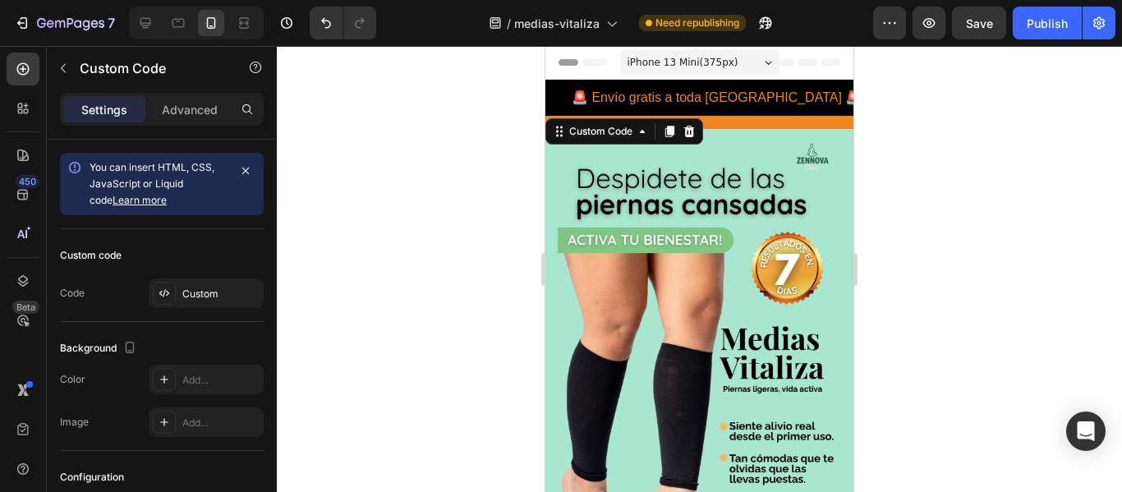
click at [926, 301] on div at bounding box center [699, 269] width 845 height 446
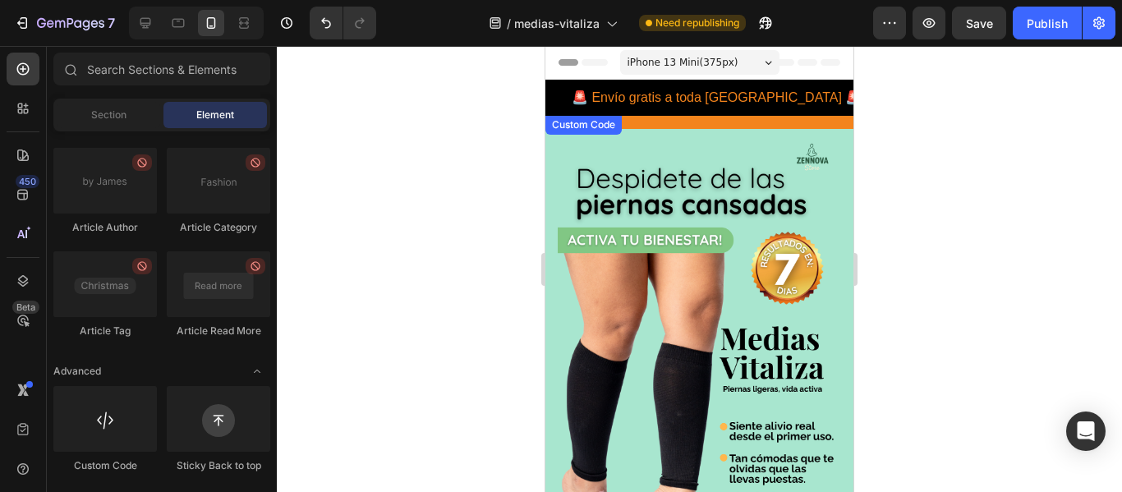
click at [767, 106] on div "🚨 Envío gratis a toda [GEOGRAPHIC_DATA] 🚨 | Compra [DATE] y recibe contraentreg…" at bounding box center [699, 98] width 308 height 36
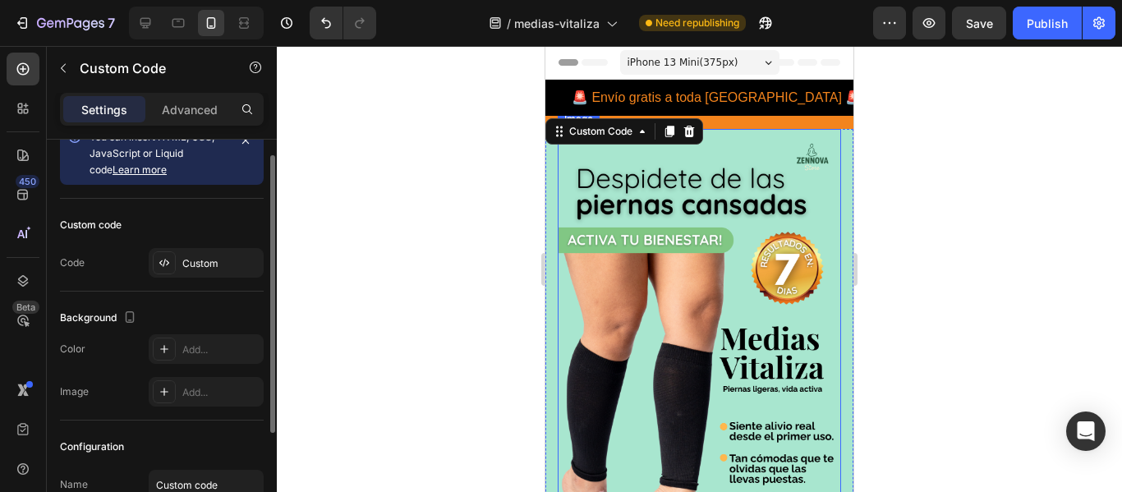
scroll to position [26, 0]
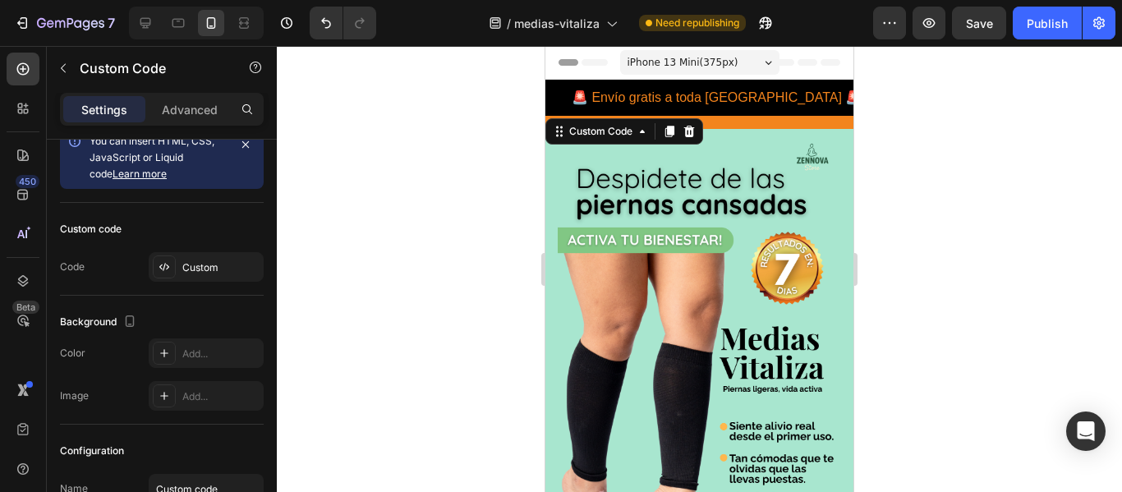
click at [618, 96] on div "🚨 Envío gratis a toda [GEOGRAPHIC_DATA] 🚨 | Compra [DATE] y recibe contraentreg…" at bounding box center [699, 98] width 308 height 36
click at [731, 120] on div "🚨 Envío gratis a toda [GEOGRAPHIC_DATA] 🚨 | Compra [DATE] y recibe contraentreg…" at bounding box center [699, 104] width 308 height 49
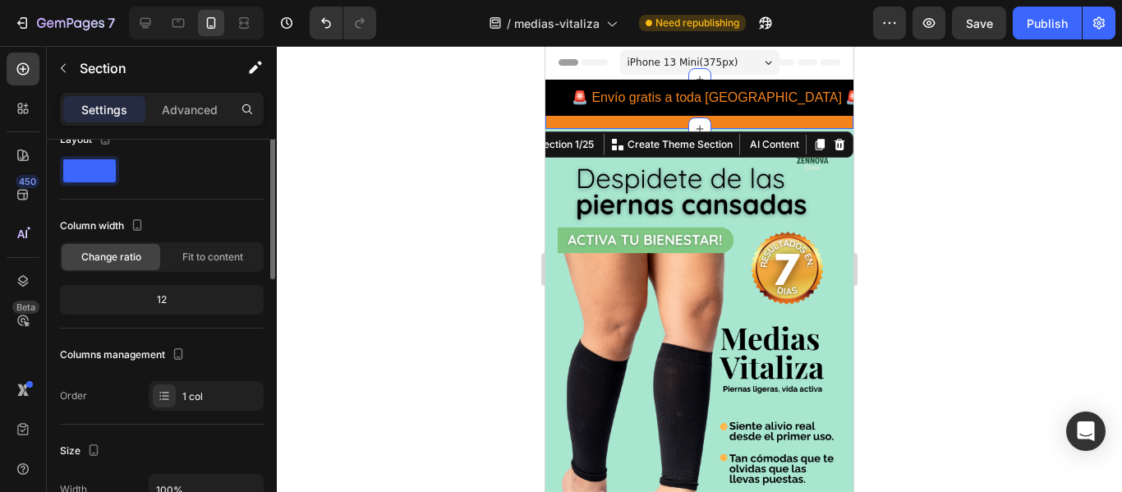
scroll to position [0, 0]
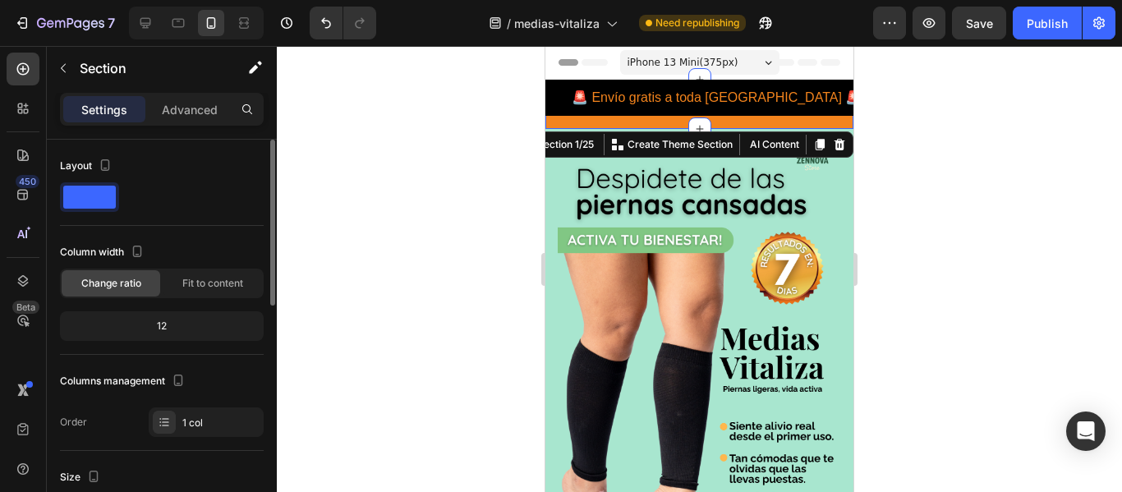
click at [93, 196] on span at bounding box center [89, 197] width 53 height 23
click at [104, 162] on icon "button" at bounding box center [105, 165] width 16 height 16
click at [173, 191] on div at bounding box center [162, 197] width 204 height 30
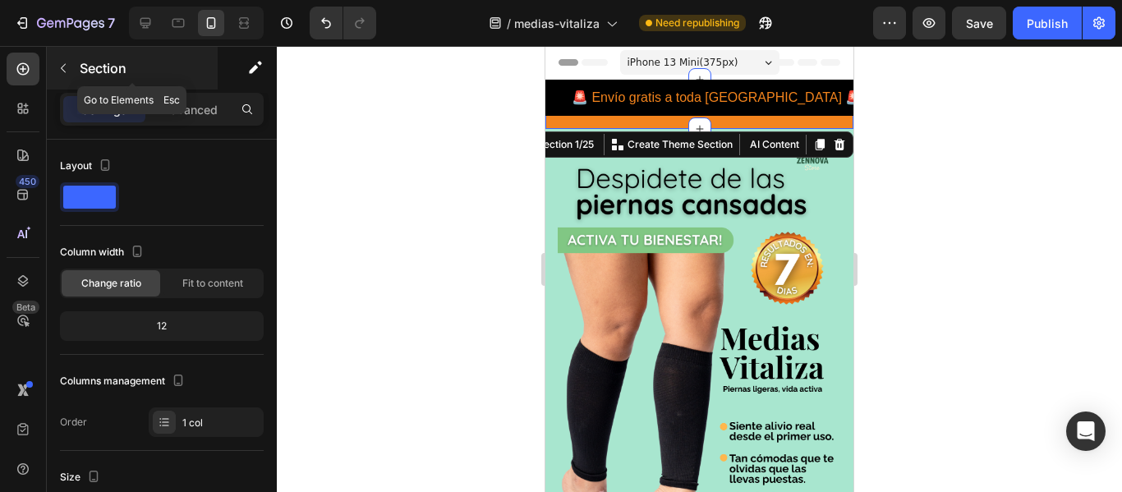
click at [63, 78] on button "button" at bounding box center [63, 68] width 26 height 26
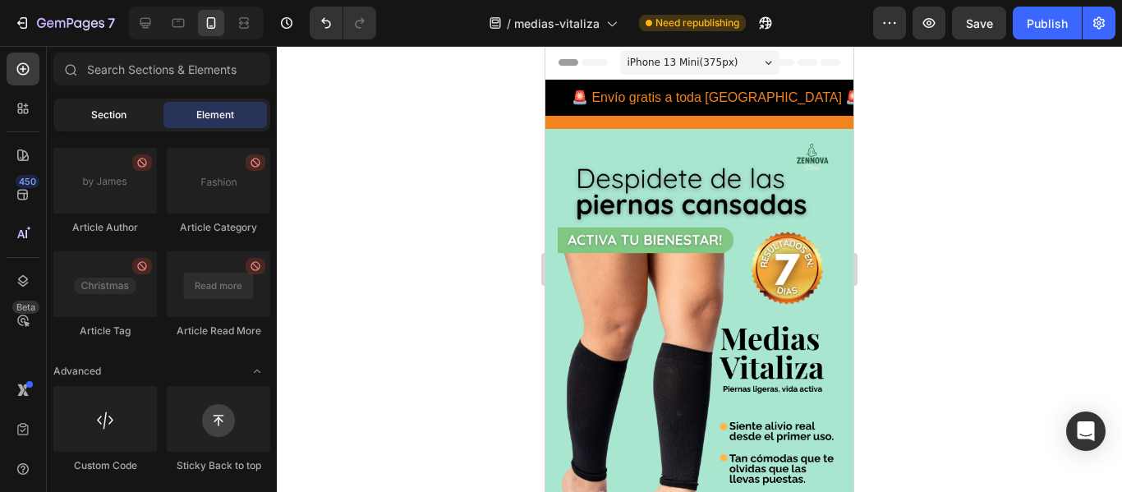
click at [102, 115] on span "Section" at bounding box center [108, 115] width 35 height 15
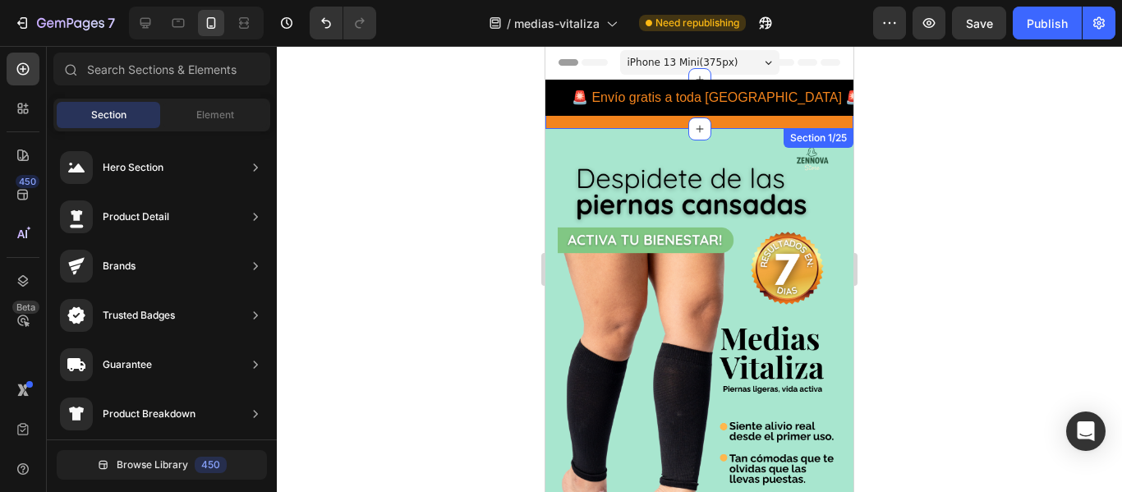
click at [662, 121] on div "🚨 Envío gratis a toda [GEOGRAPHIC_DATA] 🚨 | Compra [DATE] y recibe contraentreg…" at bounding box center [699, 104] width 308 height 49
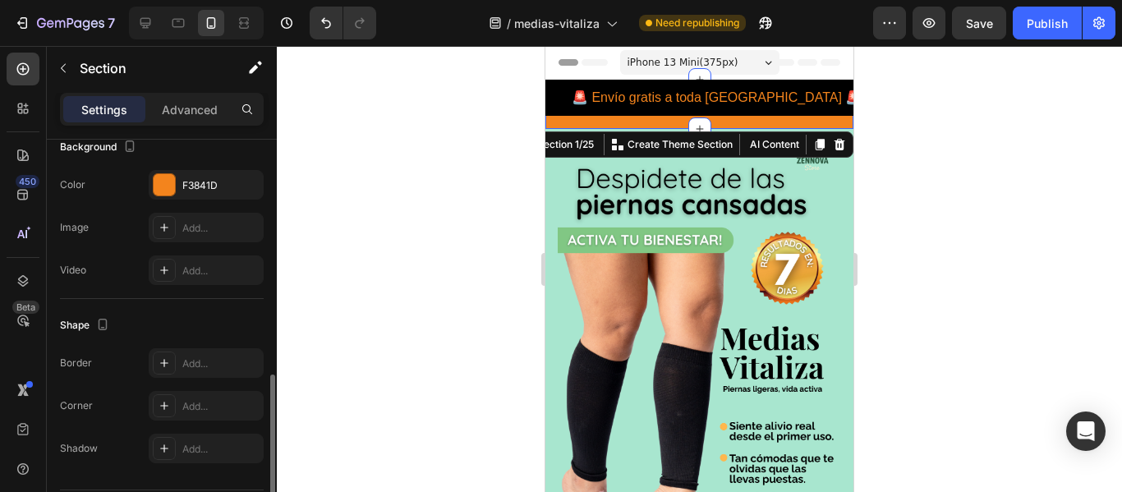
scroll to position [560, 0]
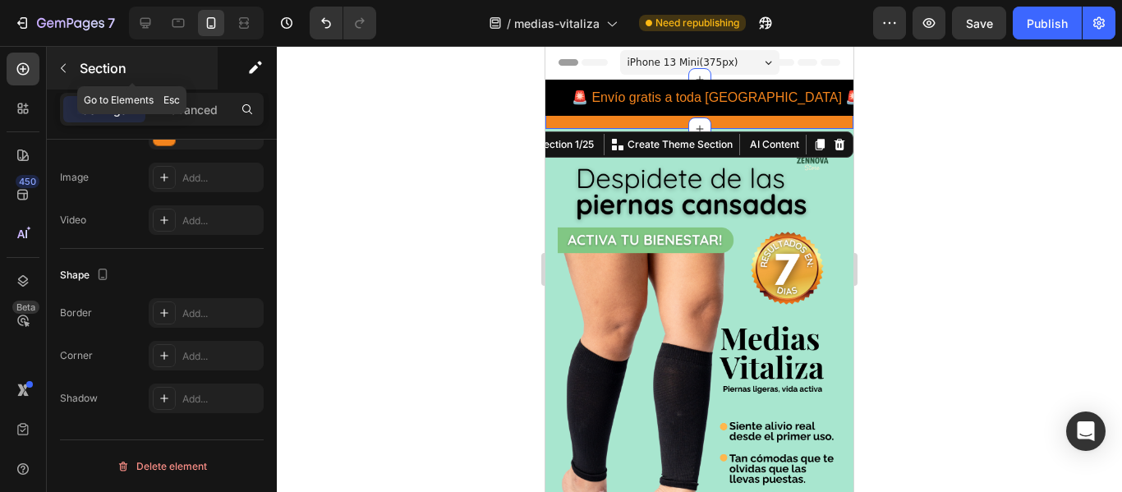
click at [101, 66] on p "Section" at bounding box center [147, 68] width 135 height 20
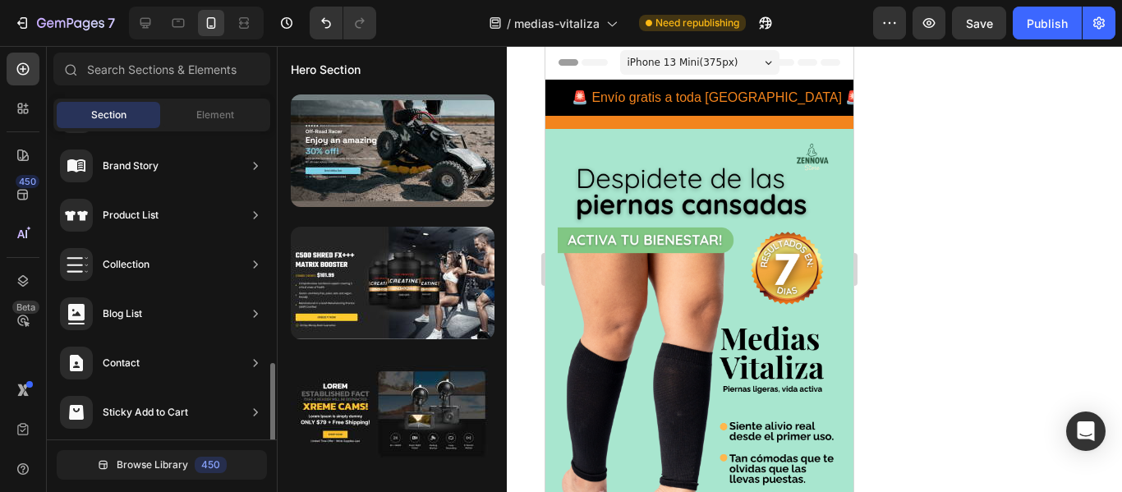
scroll to position [645, 0]
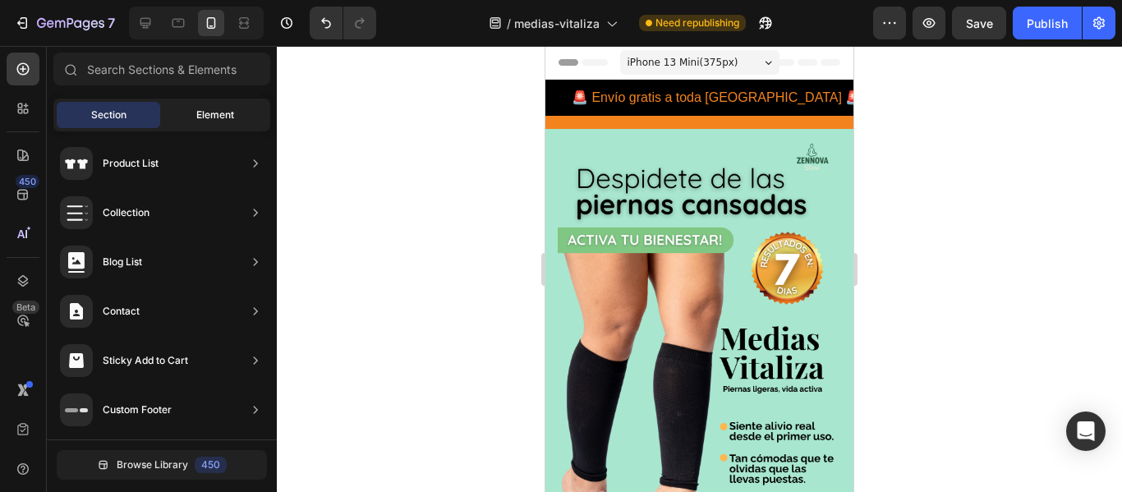
click at [206, 117] on span "Element" at bounding box center [215, 115] width 38 height 15
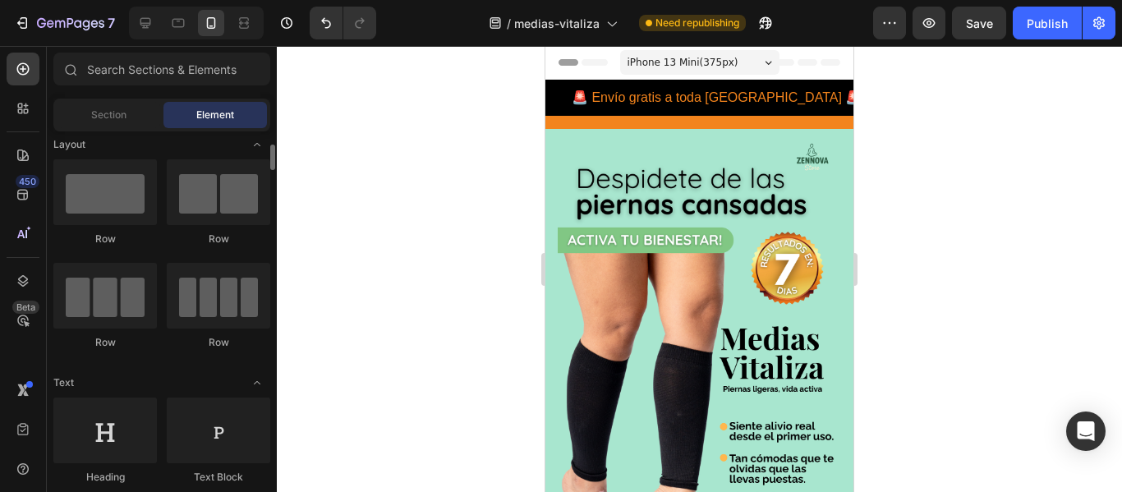
scroll to position [0, 0]
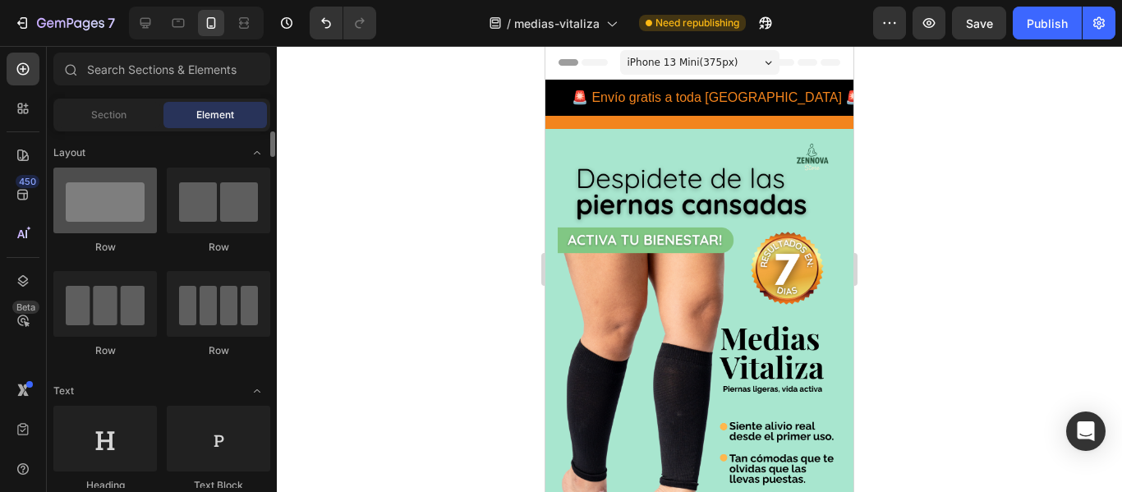
click at [131, 182] on div at bounding box center [105, 201] width 104 height 66
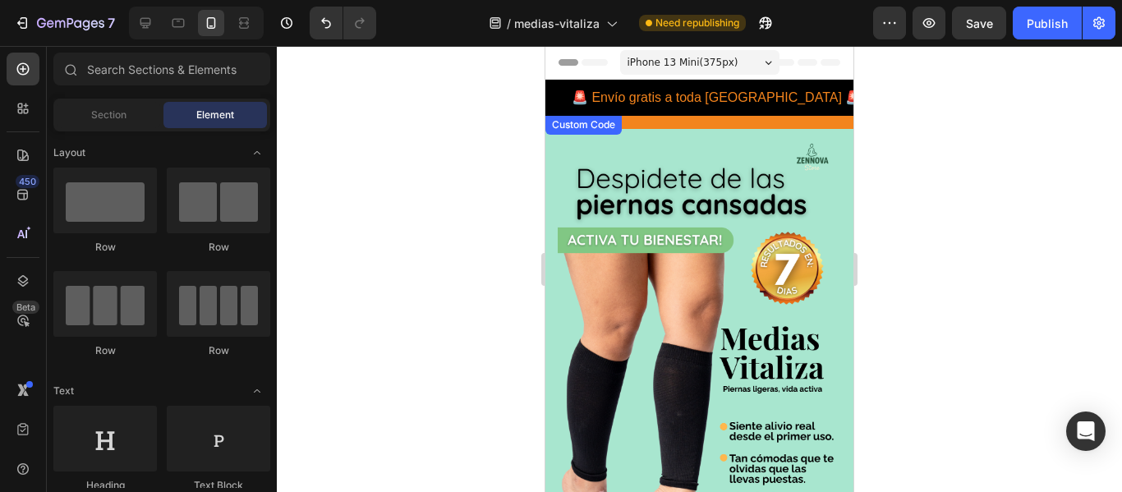
click at [588, 117] on div "🚨 Envío gratis a toda [GEOGRAPHIC_DATA] 🚨 | Compra [DATE] y recibe contraentreg…" at bounding box center [699, 104] width 308 height 49
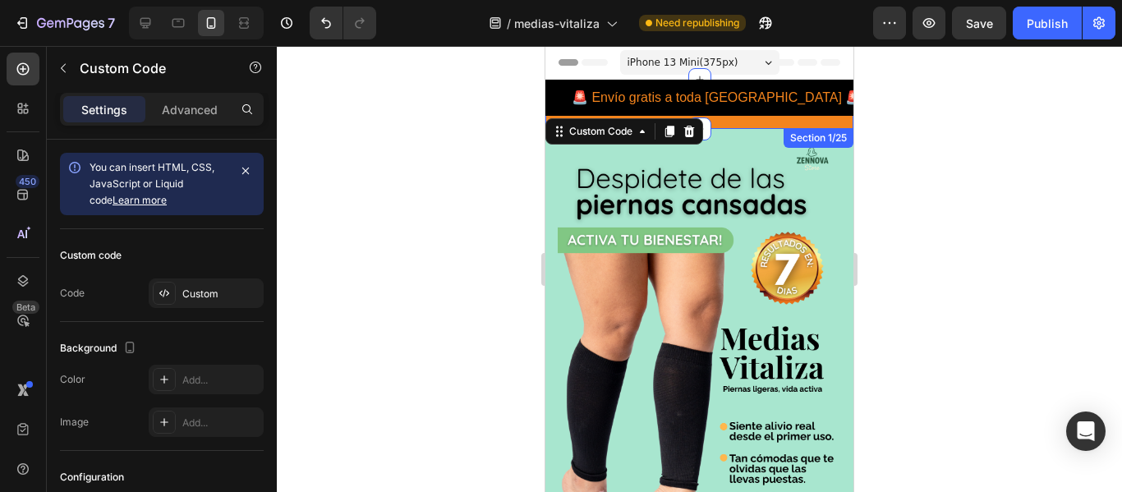
click at [749, 122] on div "🚨 Envío gratis a toda [GEOGRAPHIC_DATA] 🚨 | Compra [DATE] y recibe contraentreg…" at bounding box center [699, 104] width 308 height 49
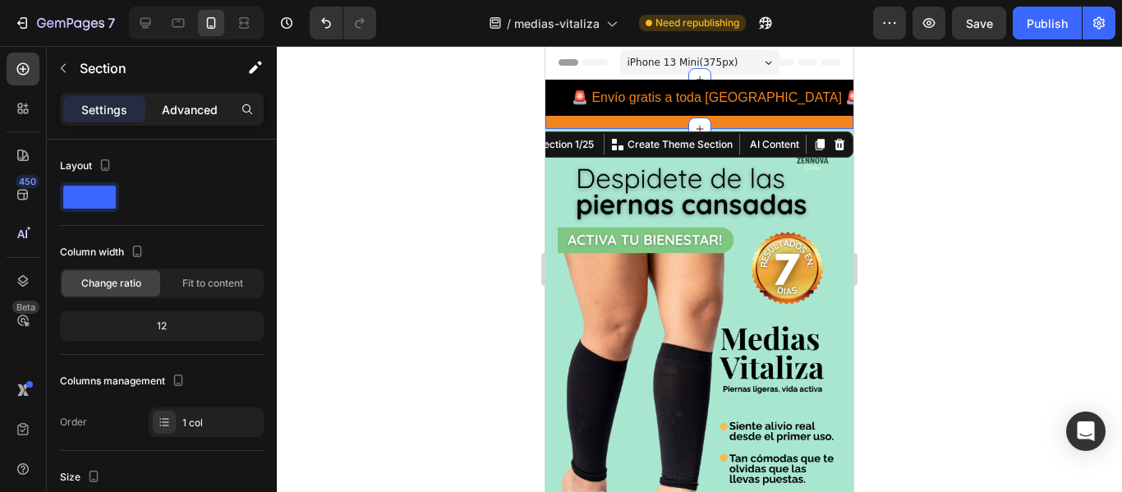
click at [182, 120] on div "Advanced" at bounding box center [190, 109] width 82 height 26
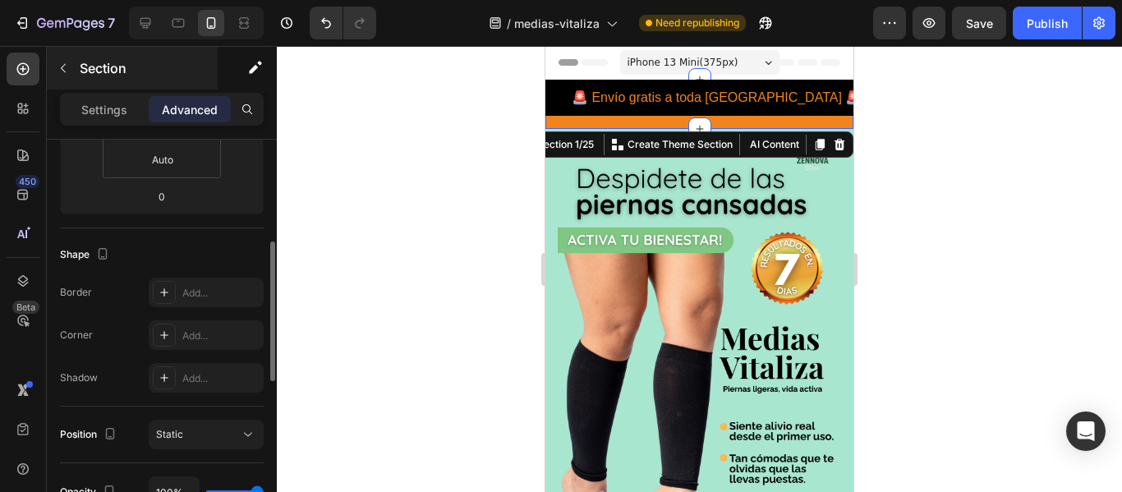
scroll to position [320, 0]
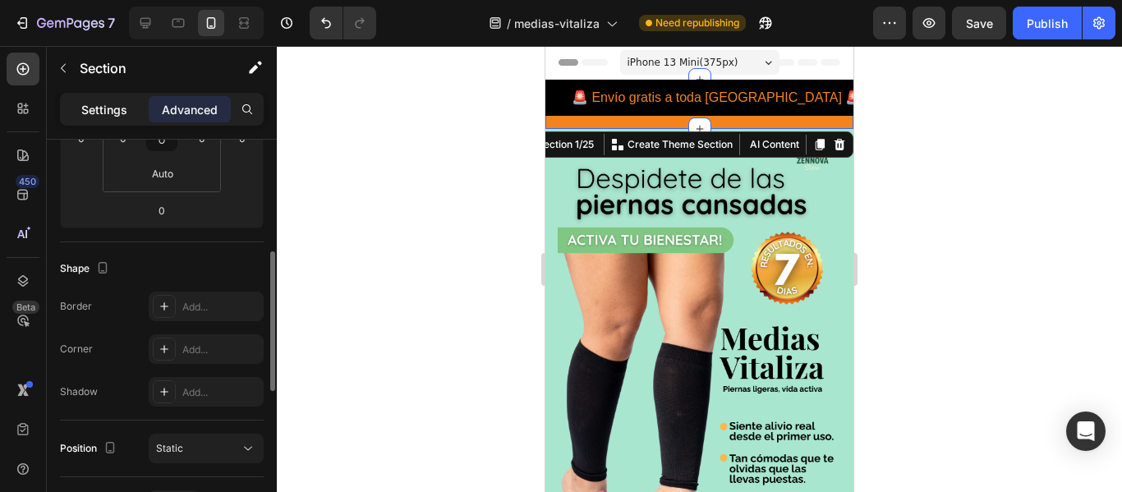
click at [123, 104] on p "Settings" at bounding box center [104, 109] width 46 height 17
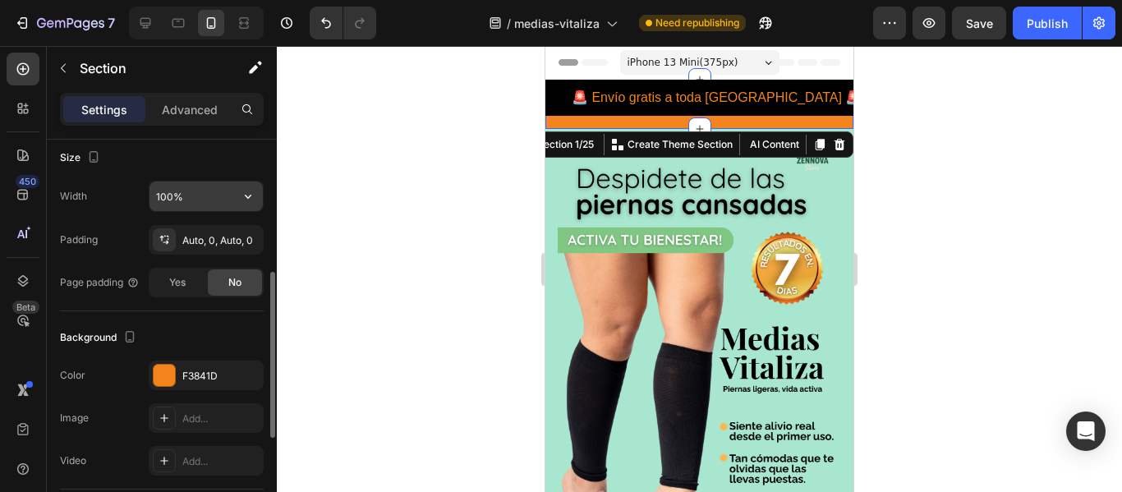
click at [202, 188] on input "100%" at bounding box center [206, 197] width 113 height 30
click at [246, 193] on icon "button" at bounding box center [248, 196] width 16 height 16
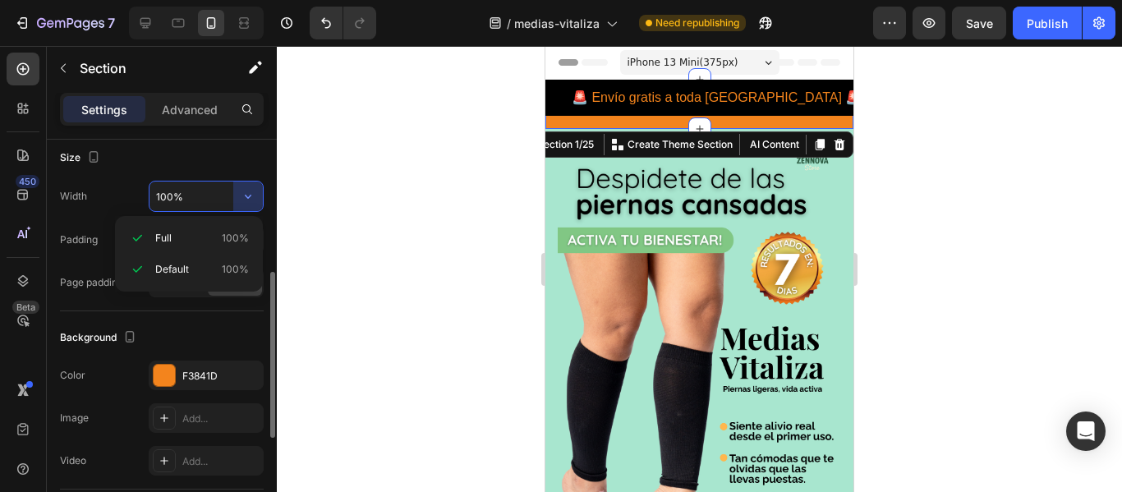
click at [229, 158] on div "Size" at bounding box center [162, 158] width 204 height 26
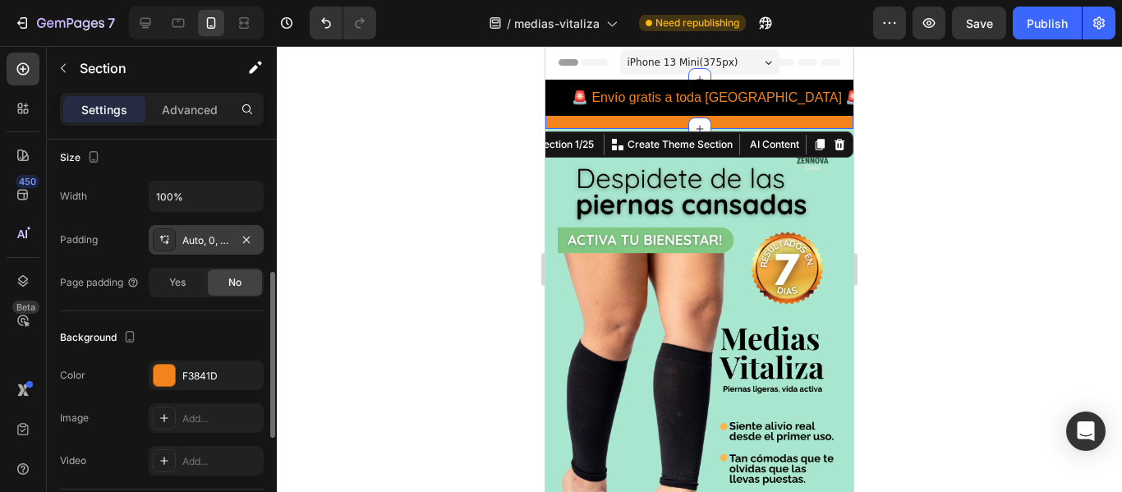
click at [218, 242] on div "Auto, 0, Auto, 0" at bounding box center [206, 240] width 48 height 15
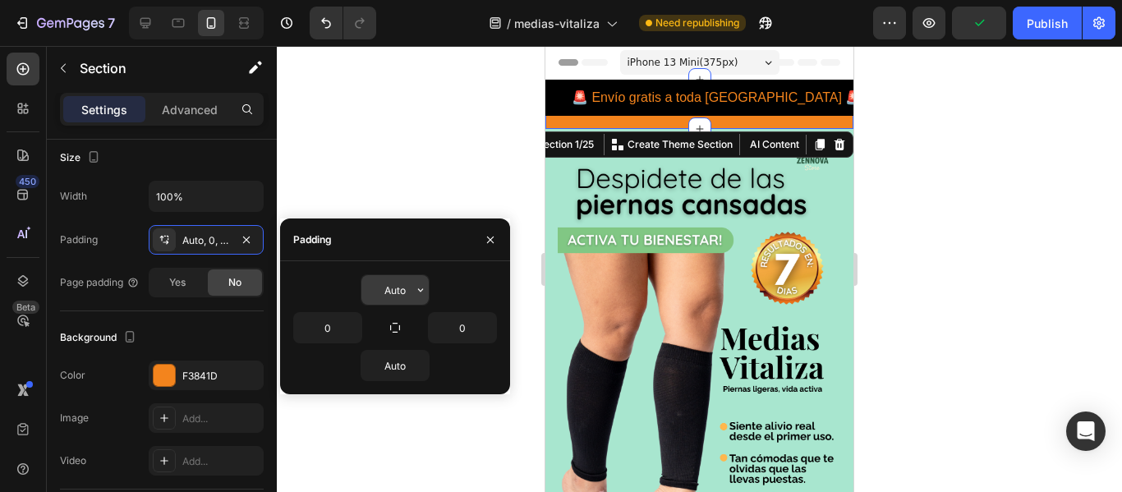
click at [403, 302] on input "Auto" at bounding box center [394, 290] width 67 height 30
click at [417, 293] on icon "button" at bounding box center [420, 289] width 13 height 13
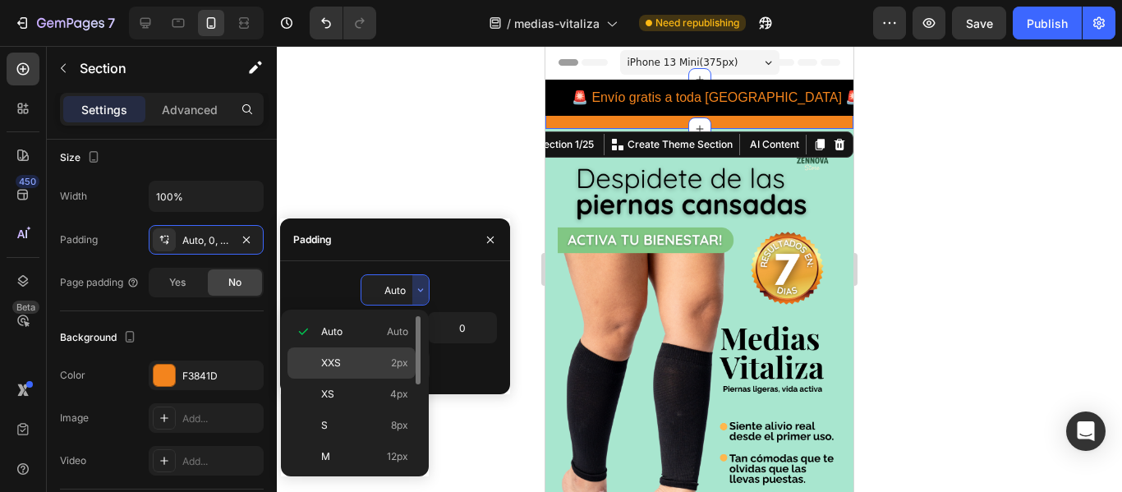
click at [389, 357] on p "XXS 2px" at bounding box center [364, 363] width 87 height 15
type input "2"
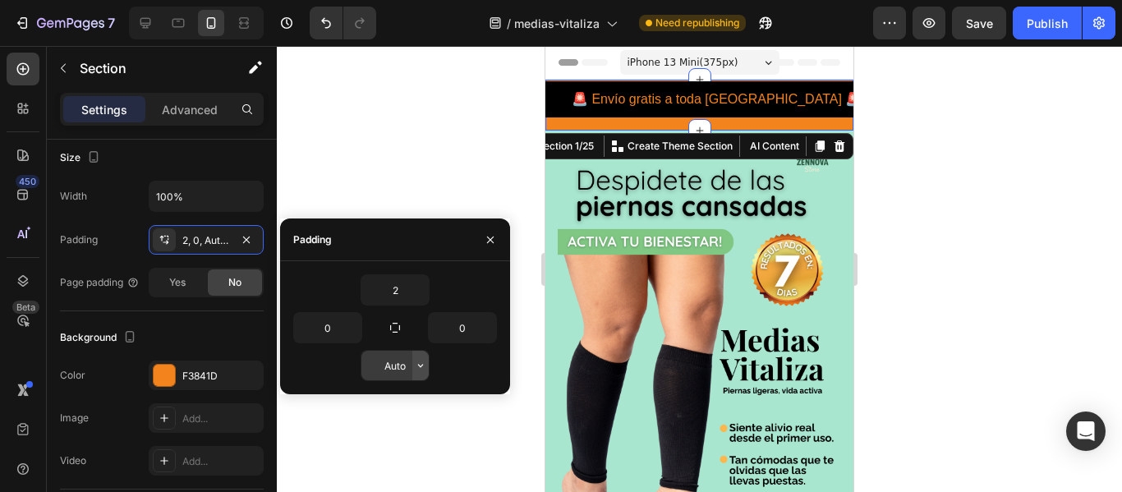
click at [414, 368] on icon "button" at bounding box center [420, 365] width 13 height 13
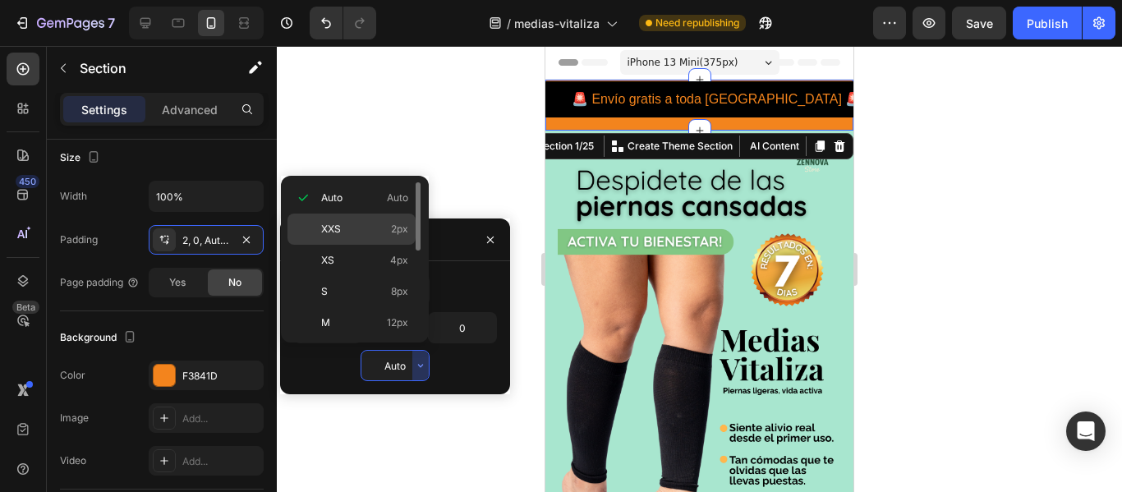
click at [384, 232] on p "XXS 2px" at bounding box center [364, 229] width 87 height 15
type input "2"
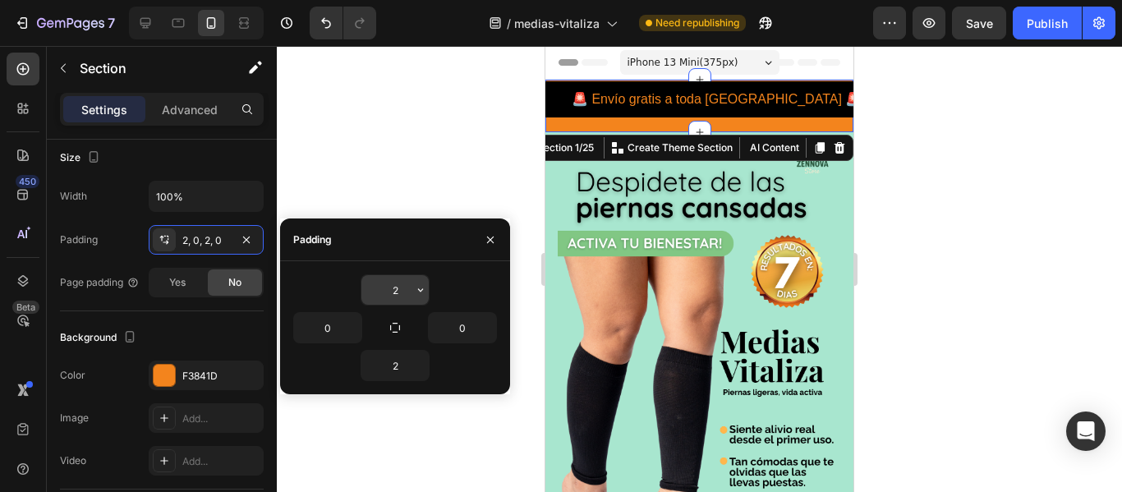
click at [398, 289] on input "2" at bounding box center [394, 290] width 67 height 30
click at [417, 293] on icon "button" at bounding box center [420, 289] width 13 height 13
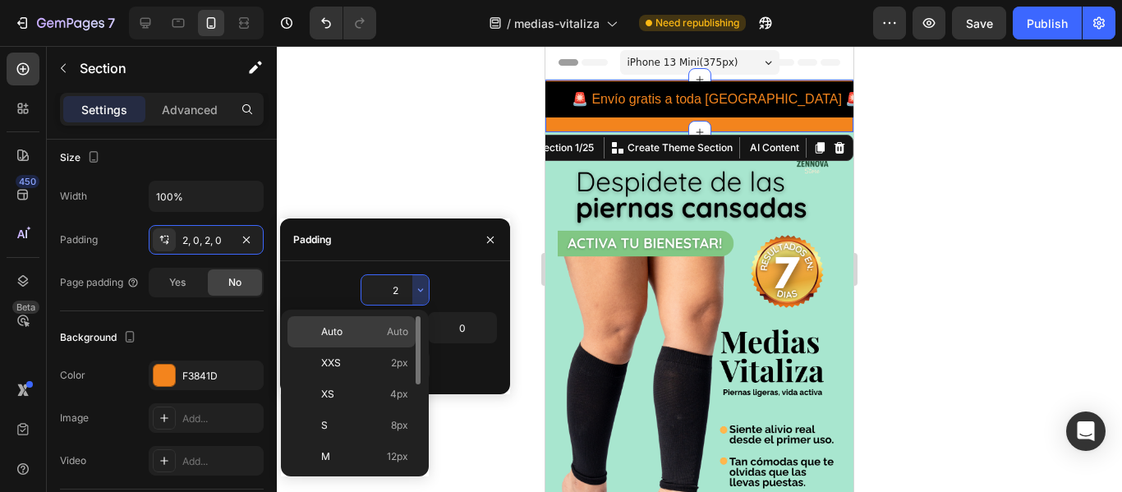
click at [401, 327] on span "Auto" at bounding box center [397, 331] width 21 height 15
type input "Auto"
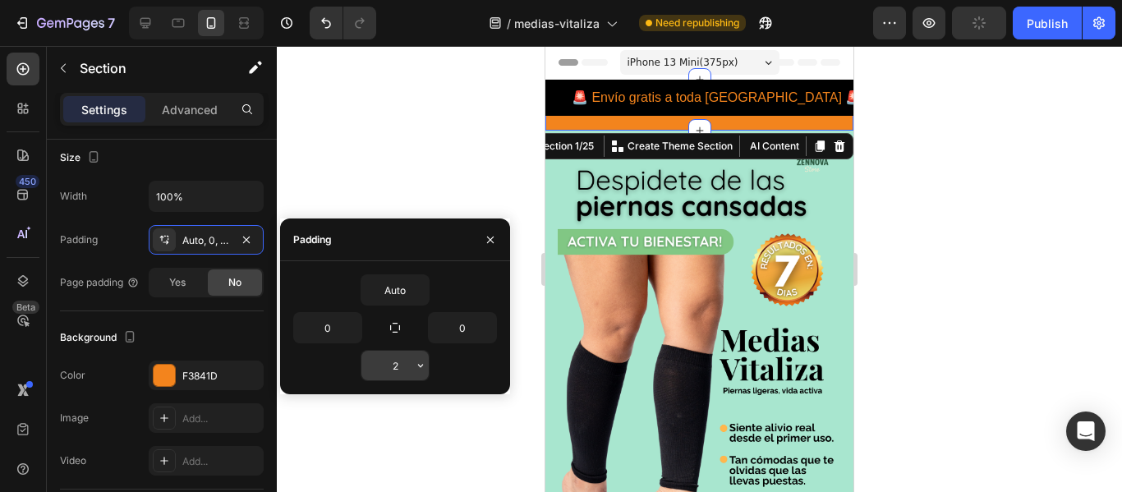
click at [405, 367] on input "2" at bounding box center [394, 366] width 67 height 30
click at [416, 370] on icon "button" at bounding box center [420, 365] width 13 height 13
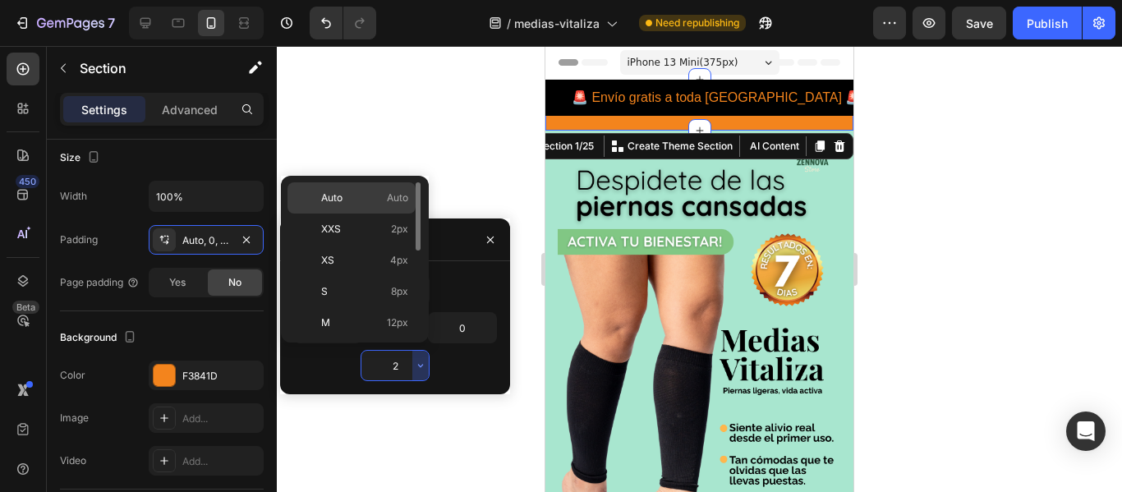
click at [374, 195] on p "Auto Auto" at bounding box center [364, 198] width 87 height 15
type input "Auto"
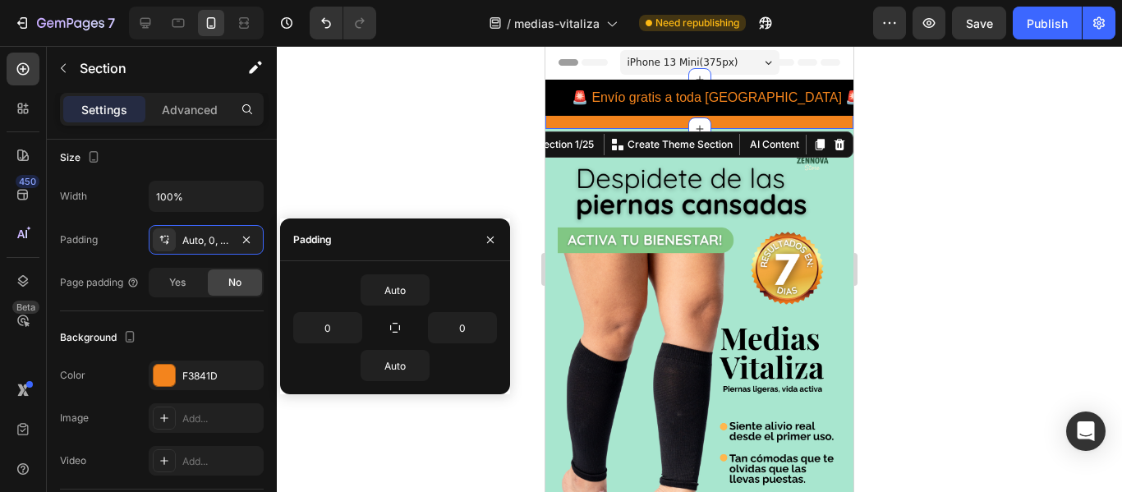
click at [414, 201] on div at bounding box center [699, 269] width 845 height 446
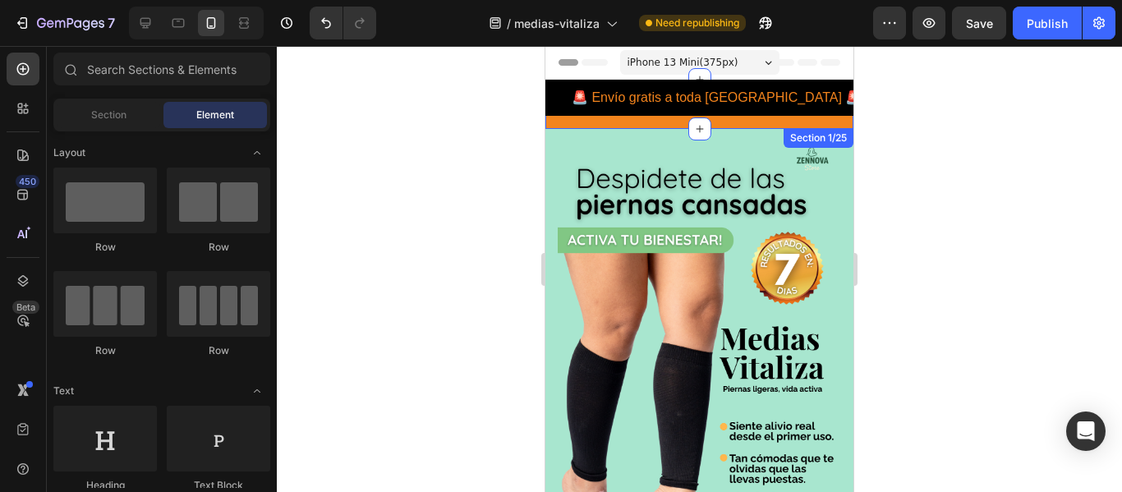
click at [642, 123] on div "🚨 Envío gratis a toda [GEOGRAPHIC_DATA] 🚨 | Compra [DATE] y recibe contraentreg…" at bounding box center [699, 104] width 308 height 49
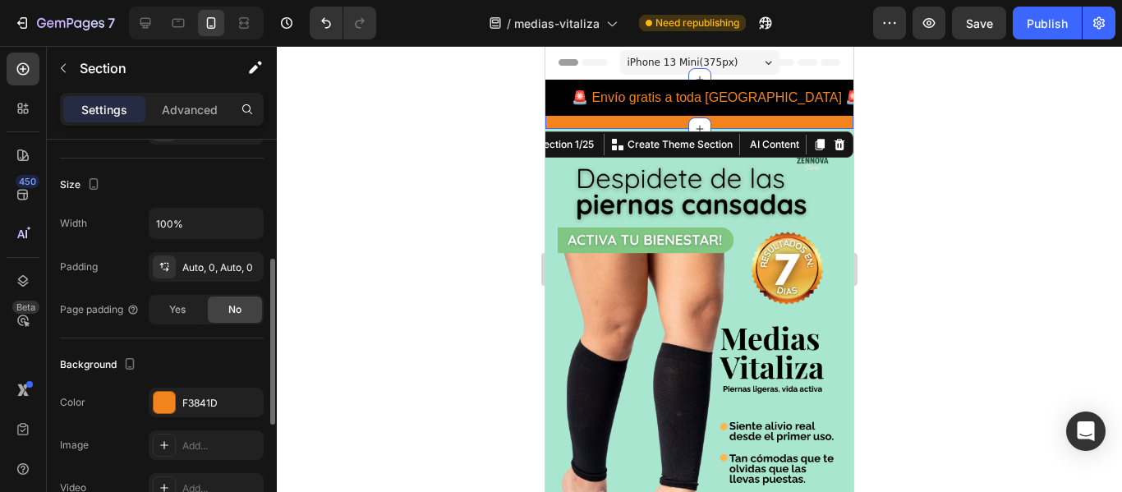
scroll to position [296, 0]
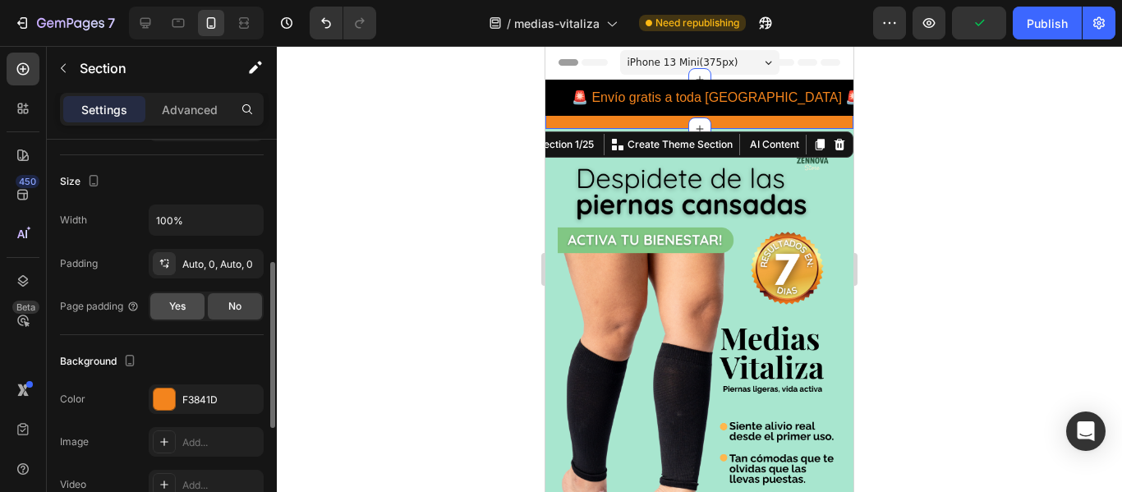
click at [189, 307] on div "Yes" at bounding box center [177, 306] width 54 height 26
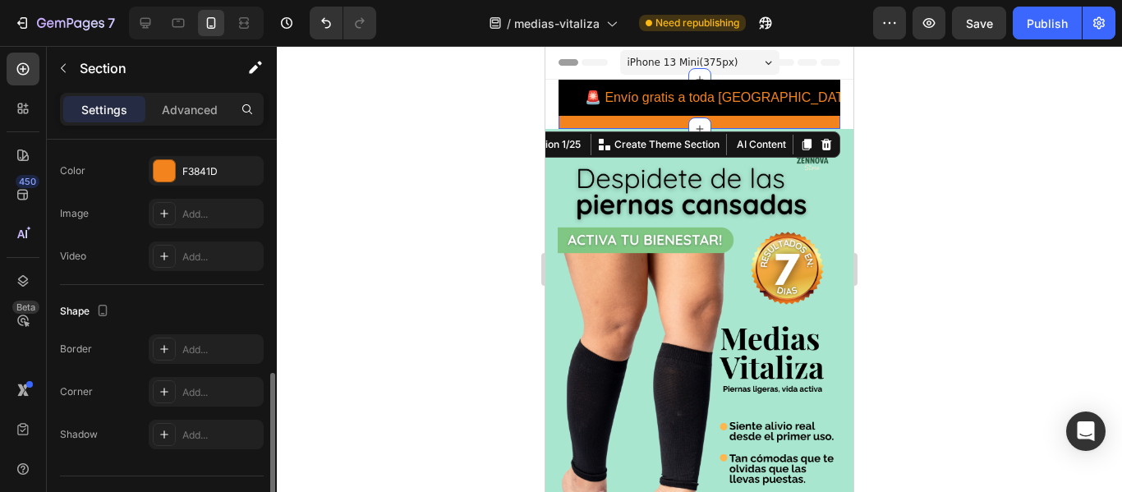
scroll to position [559, 0]
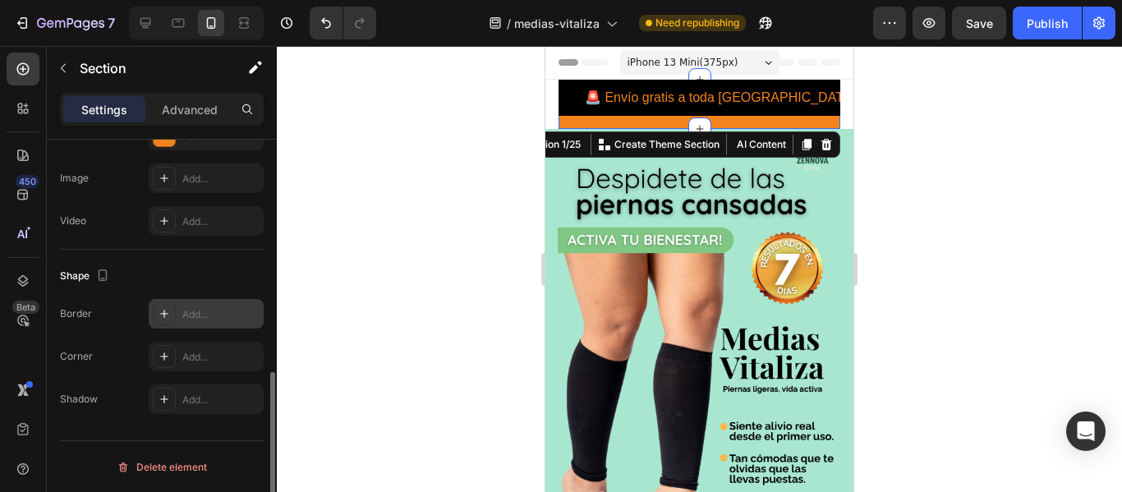
click at [200, 307] on div "Add..." at bounding box center [220, 314] width 77 height 15
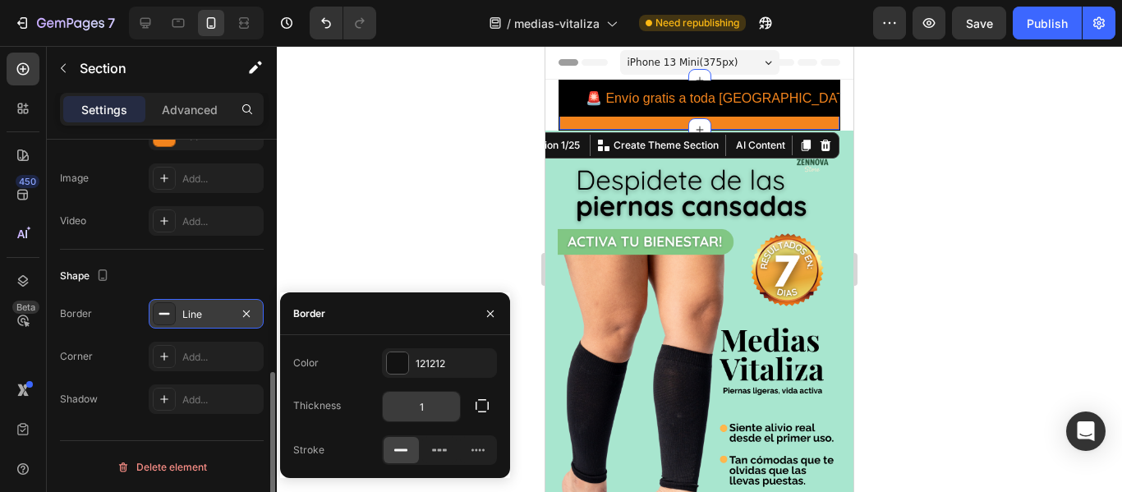
click at [417, 406] on input "1" at bounding box center [421, 407] width 77 height 30
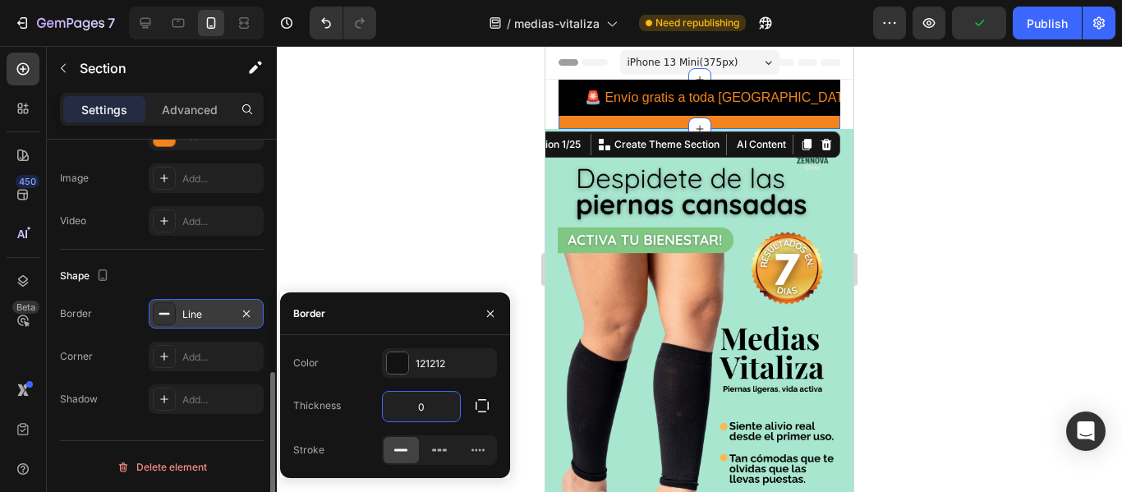
type input "0"
click at [485, 389] on div "Color 121212 Thickness 0 Stroke" at bounding box center [395, 406] width 230 height 117
click at [246, 314] on icon "button" at bounding box center [246, 313] width 7 height 7
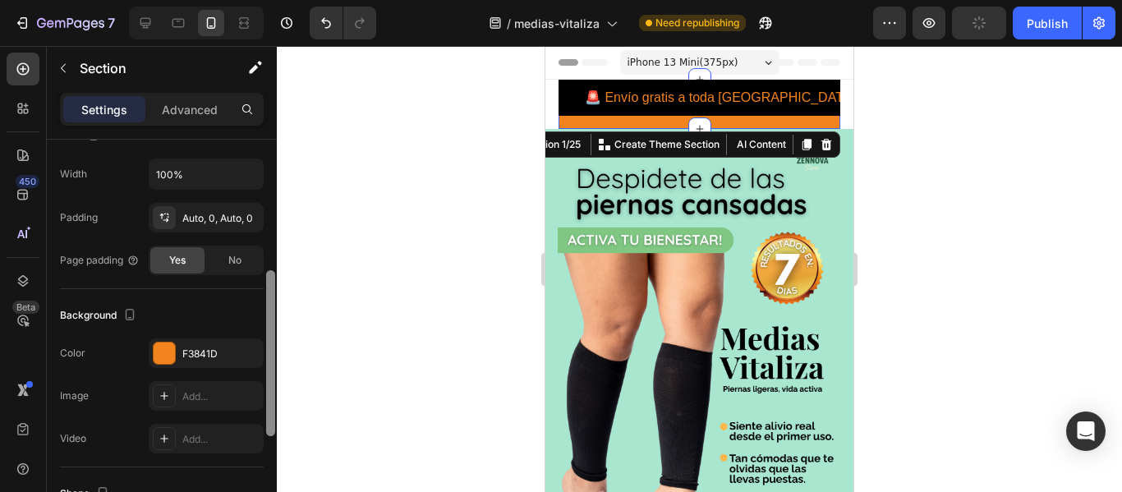
scroll to position [334, 0]
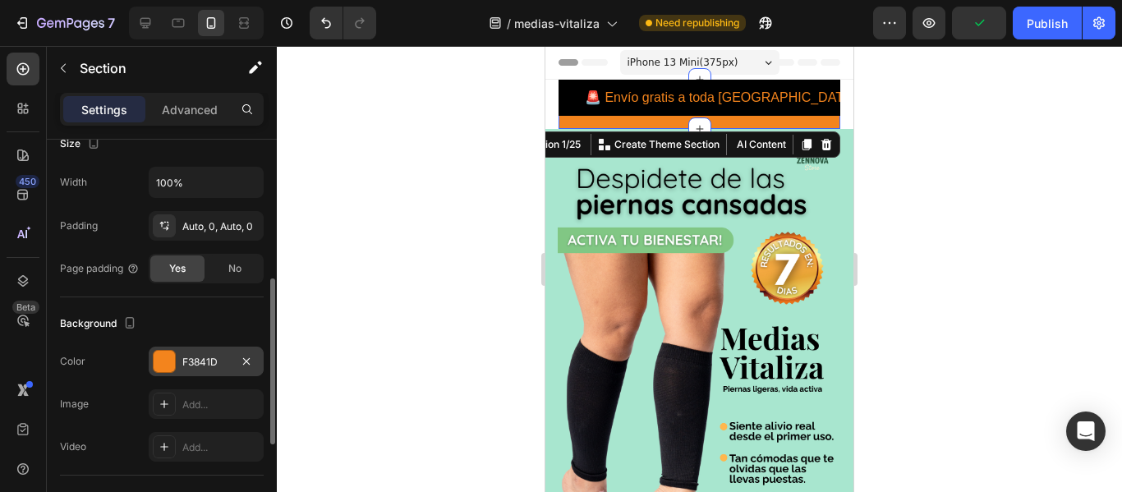
click at [205, 362] on div "F3841D" at bounding box center [206, 362] width 48 height 15
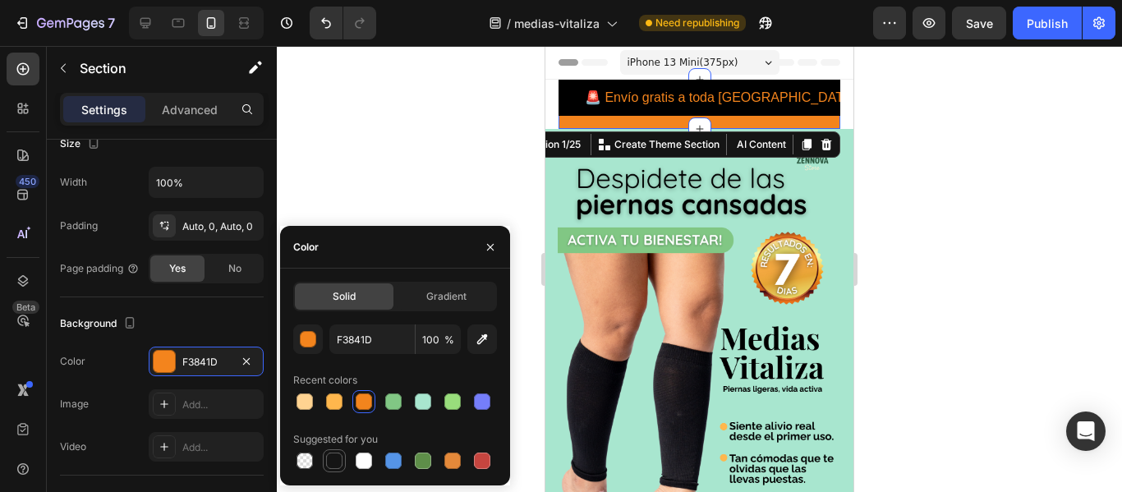
click at [336, 463] on div at bounding box center [334, 461] width 16 height 16
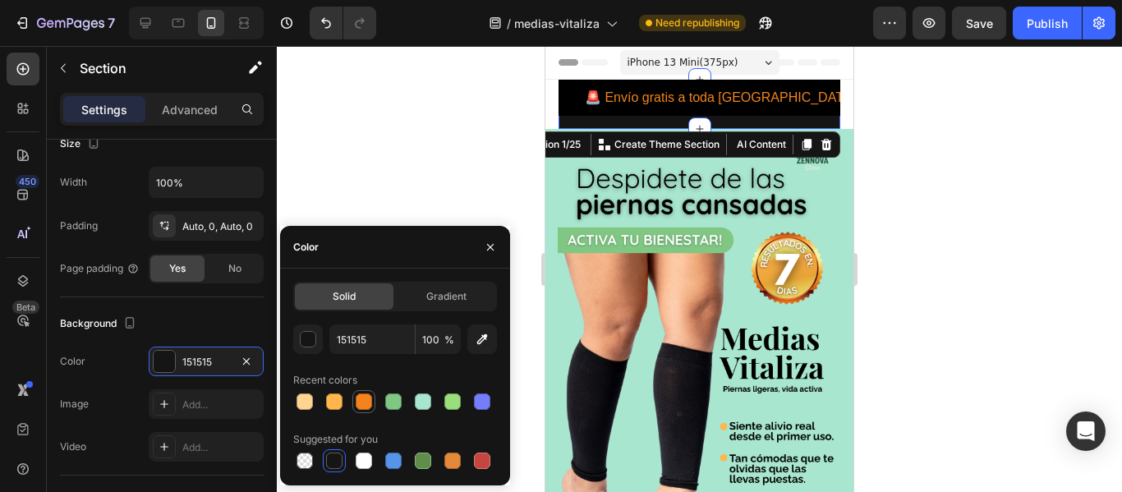
click at [362, 407] on div at bounding box center [364, 401] width 16 height 16
type input "F3841D"
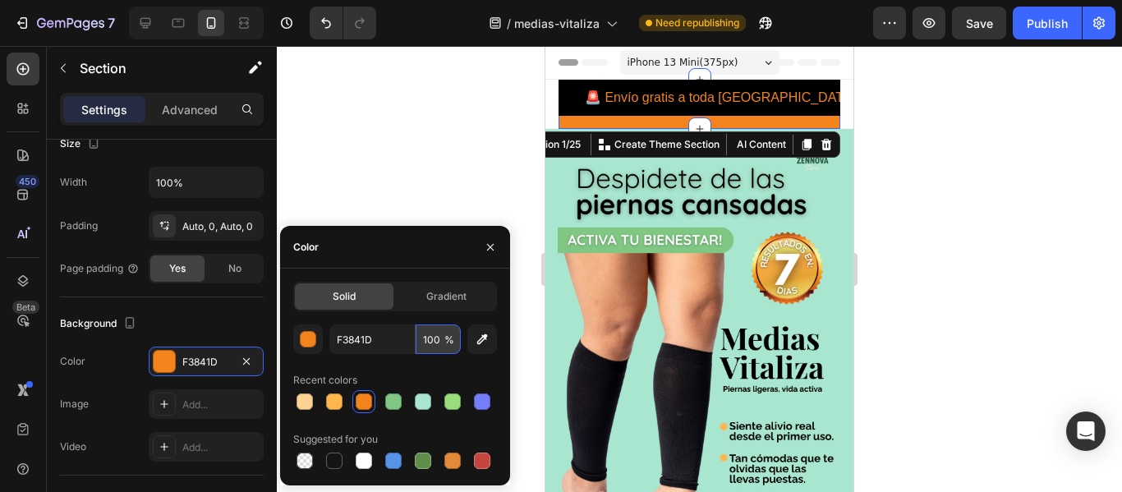
click at [439, 349] on input "100" at bounding box center [438, 339] width 45 height 30
click at [453, 340] on span "%" at bounding box center [449, 340] width 10 height 15
click at [449, 340] on span "%" at bounding box center [449, 340] width 10 height 15
click at [441, 338] on input "100" at bounding box center [438, 339] width 45 height 30
type input "9"
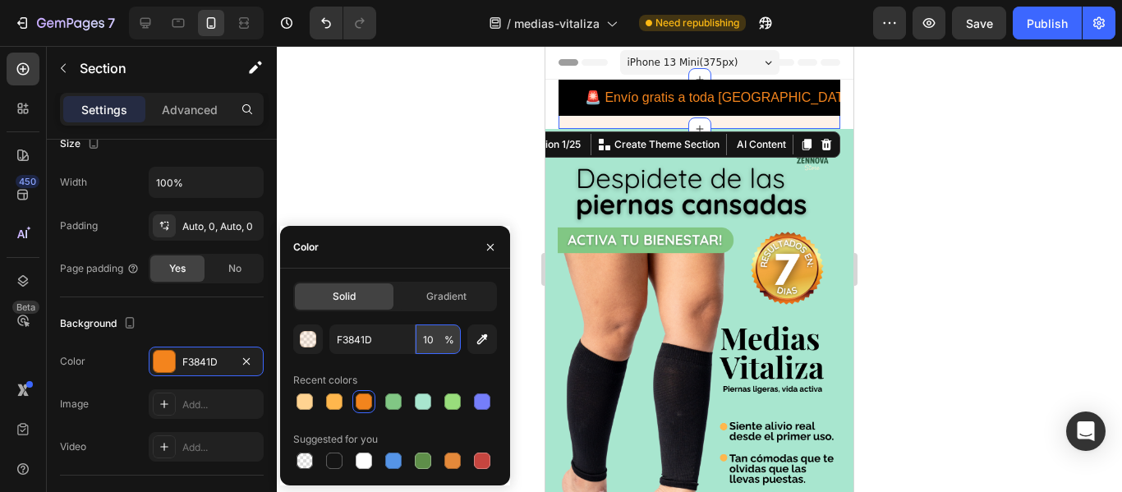
type input "100"
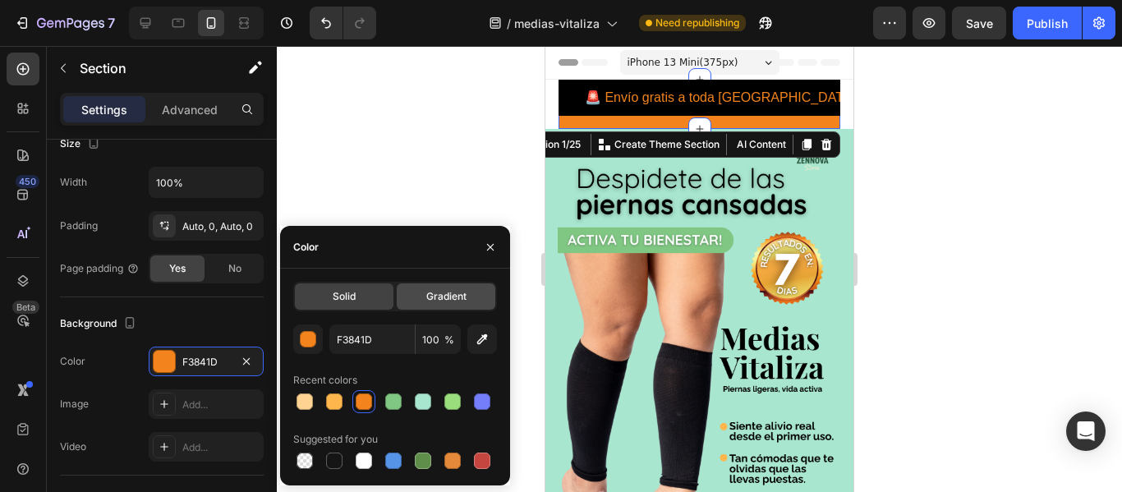
click at [434, 296] on span "Gradient" at bounding box center [446, 296] width 40 height 15
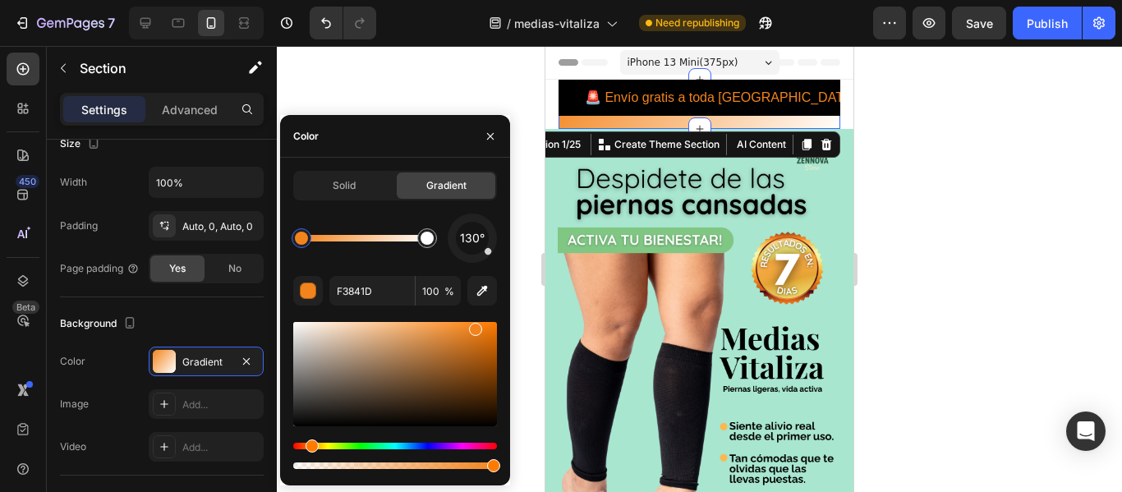
click at [385, 71] on div at bounding box center [699, 269] width 845 height 446
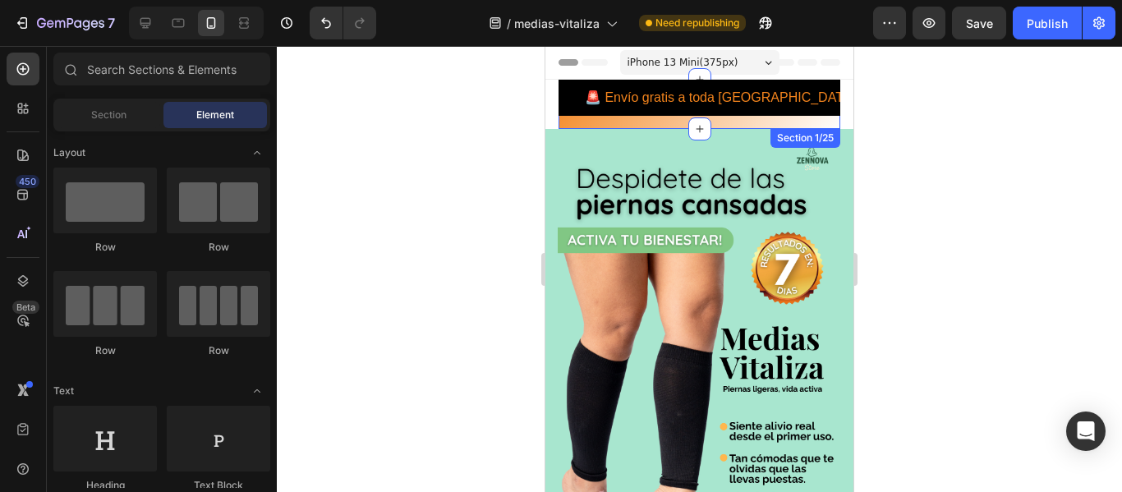
click at [647, 123] on div "🚨 Envío gratis a toda [GEOGRAPHIC_DATA] 🚨 | Compra [DATE] y recibe contraentreg…" at bounding box center [700, 104] width 282 height 49
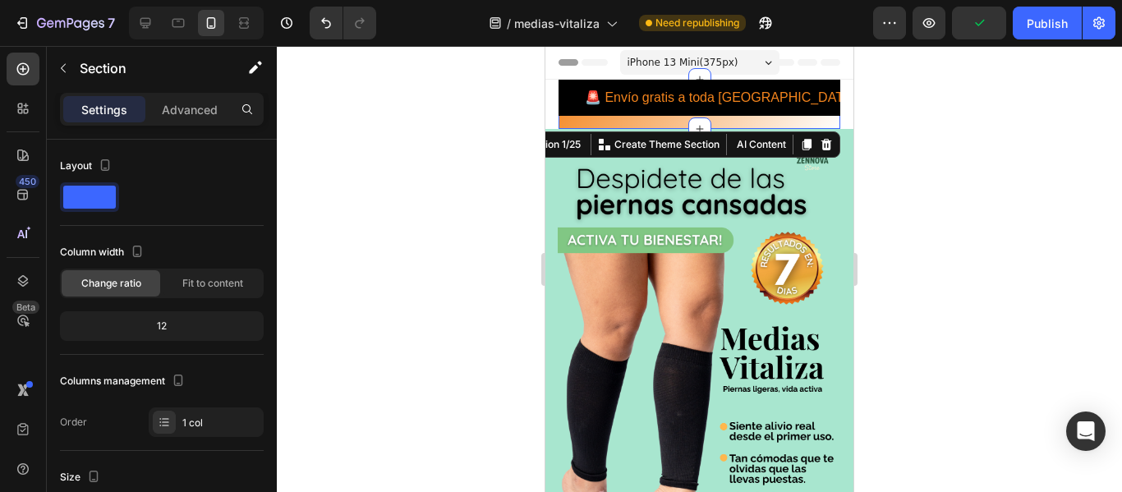
click at [639, 121] on div "🚨 Envío gratis a toda [GEOGRAPHIC_DATA] 🚨 | Compra [DATE] y recibe contraentreg…" at bounding box center [700, 104] width 282 height 49
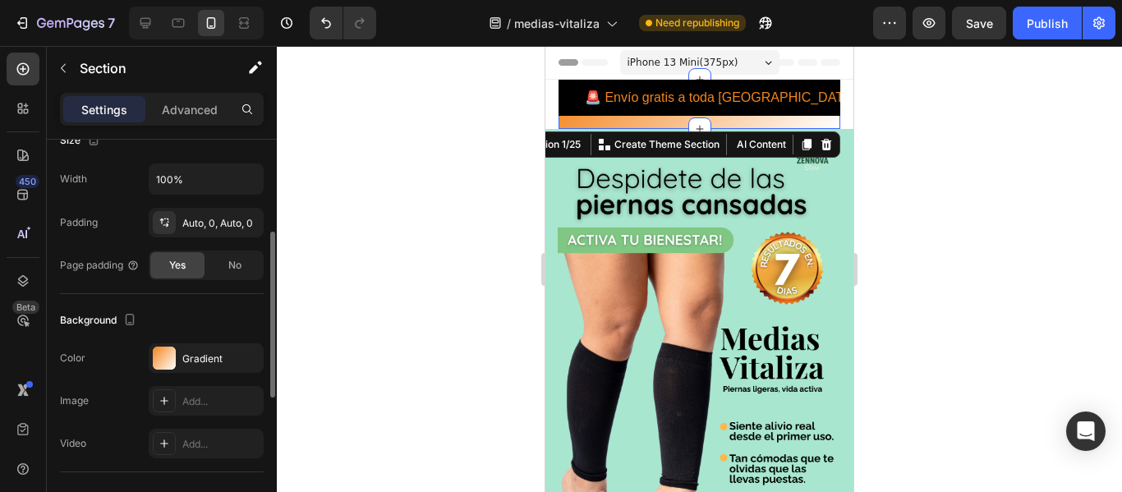
scroll to position [359, 0]
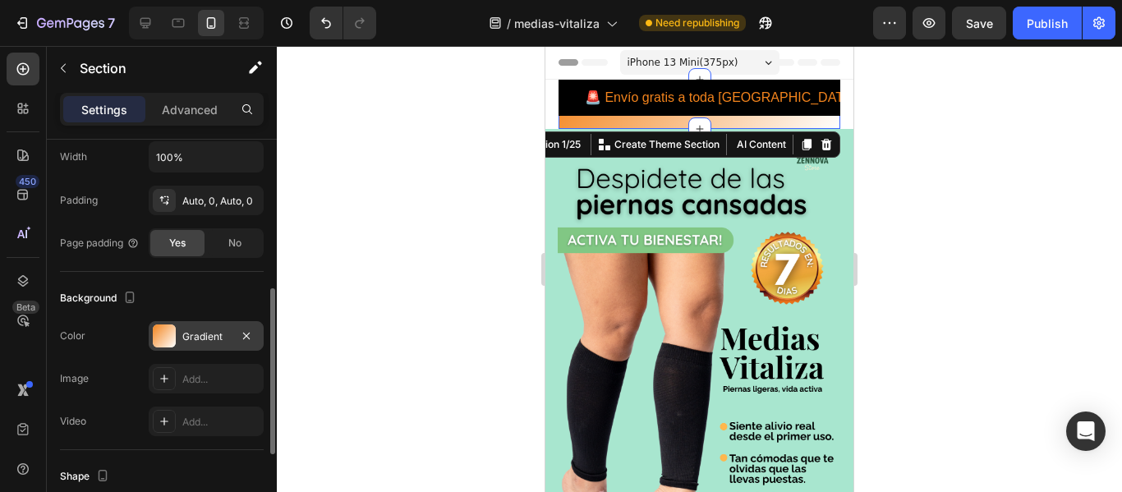
click at [213, 343] on div "Gradient" at bounding box center [206, 336] width 48 height 15
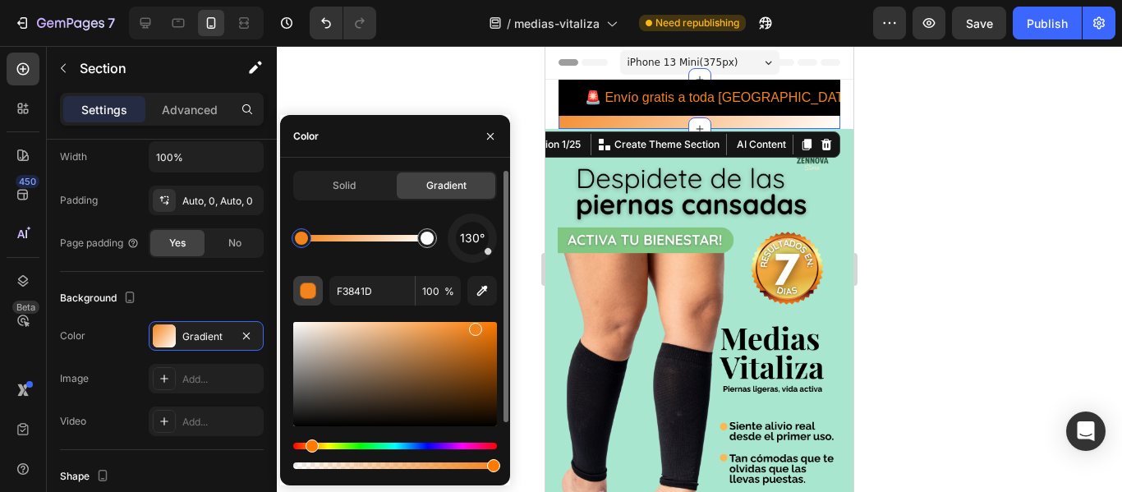
click at [311, 289] on div "button" at bounding box center [309, 291] width 16 height 16
click at [336, 191] on span "Solid" at bounding box center [344, 185] width 23 height 15
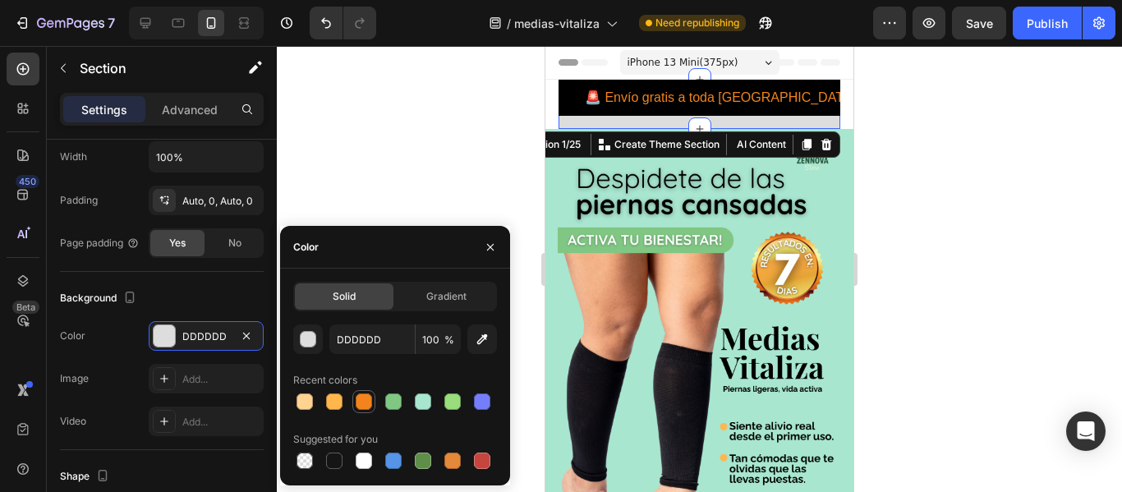
click at [362, 407] on div at bounding box center [364, 401] width 16 height 16
type input "F3841D"
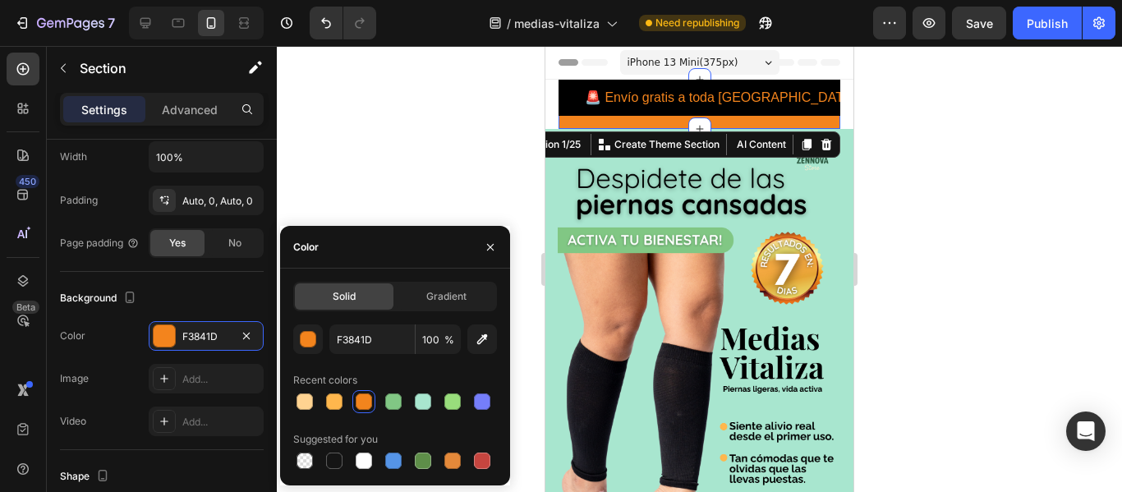
click at [408, 176] on div at bounding box center [699, 269] width 845 height 446
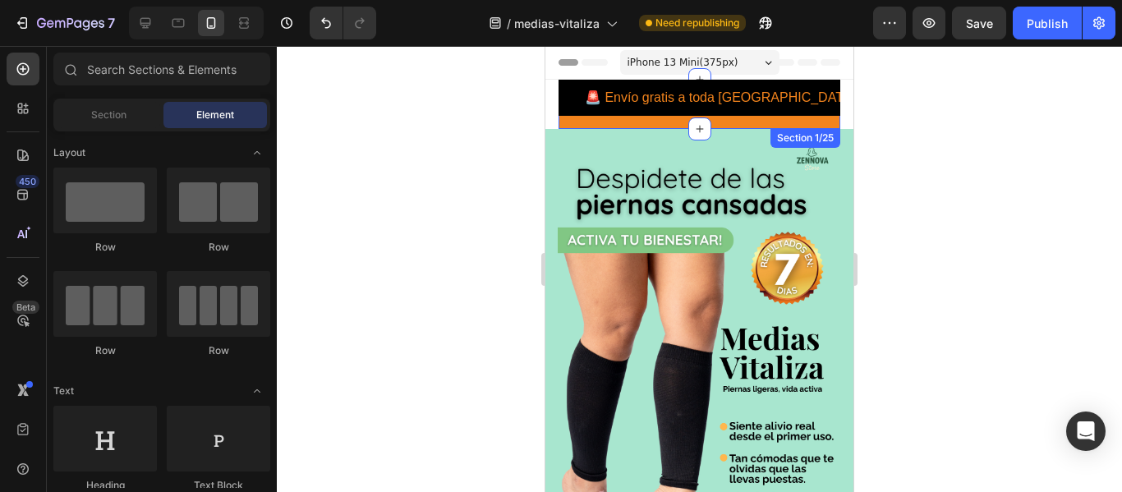
click at [646, 123] on div "🚨 Envío gratis a toda [GEOGRAPHIC_DATA] 🚨 | Compra [DATE] y recibe contraentreg…" at bounding box center [700, 104] width 282 height 49
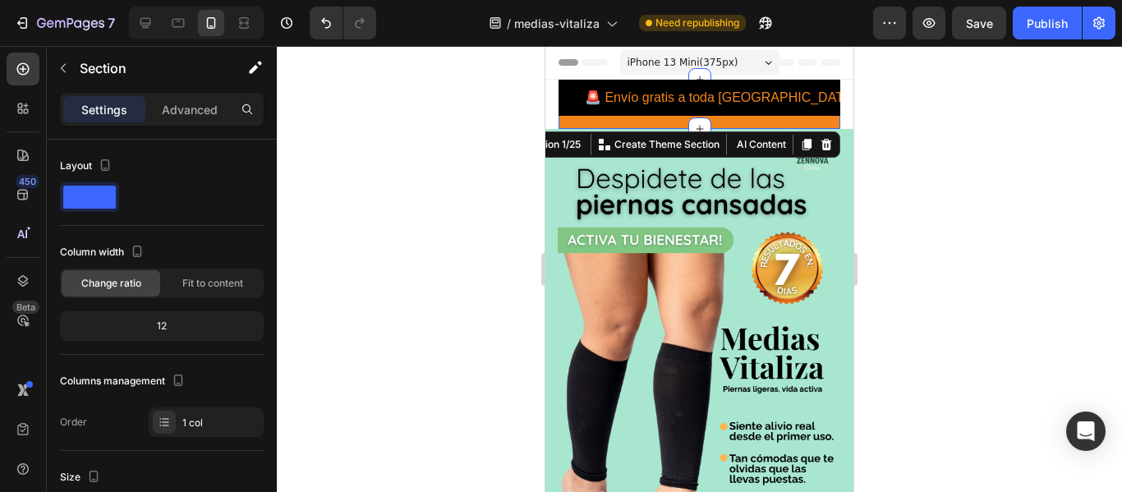
click at [547, 106] on section "🚨 Envío gratis a toda [GEOGRAPHIC_DATA] 🚨 | Compra [DATE] y recibe contraentreg…" at bounding box center [699, 104] width 308 height 49
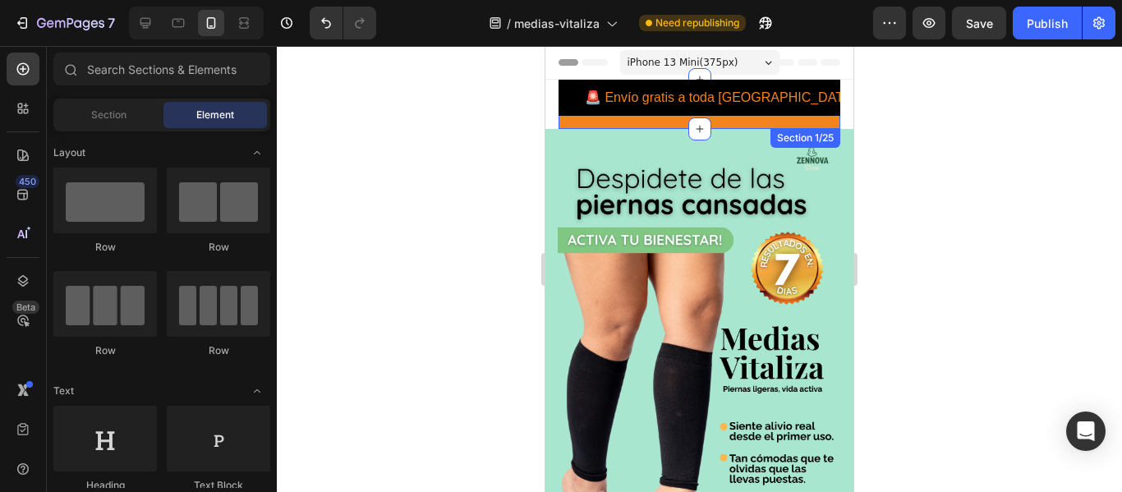
click at [661, 121] on div "🚨 Envío gratis a toda [GEOGRAPHIC_DATA] 🚨 | Compra [DATE] y recibe contraentreg…" at bounding box center [700, 104] width 282 height 49
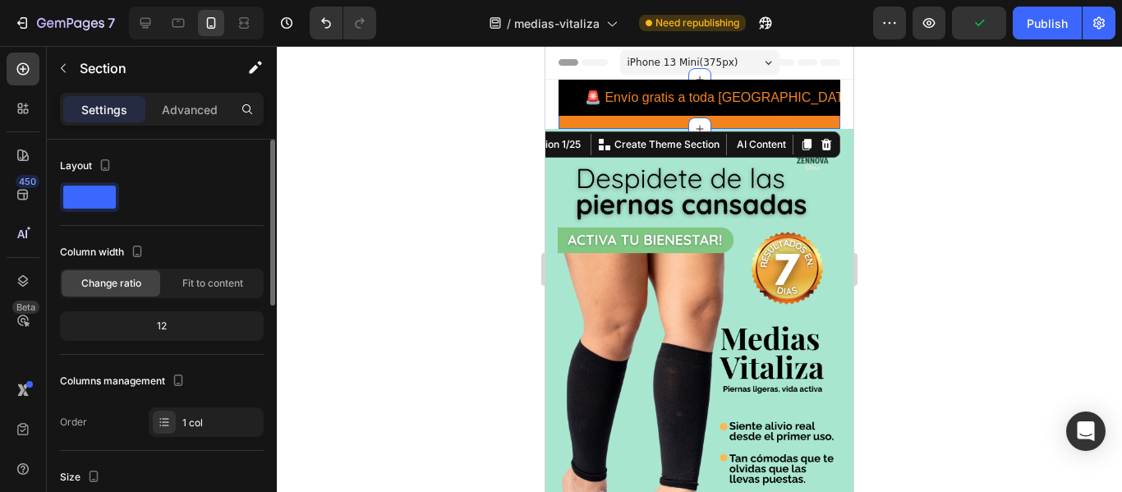
click at [79, 199] on span at bounding box center [89, 197] width 53 height 23
click at [176, 290] on div "Fit to content" at bounding box center [212, 283] width 99 height 26
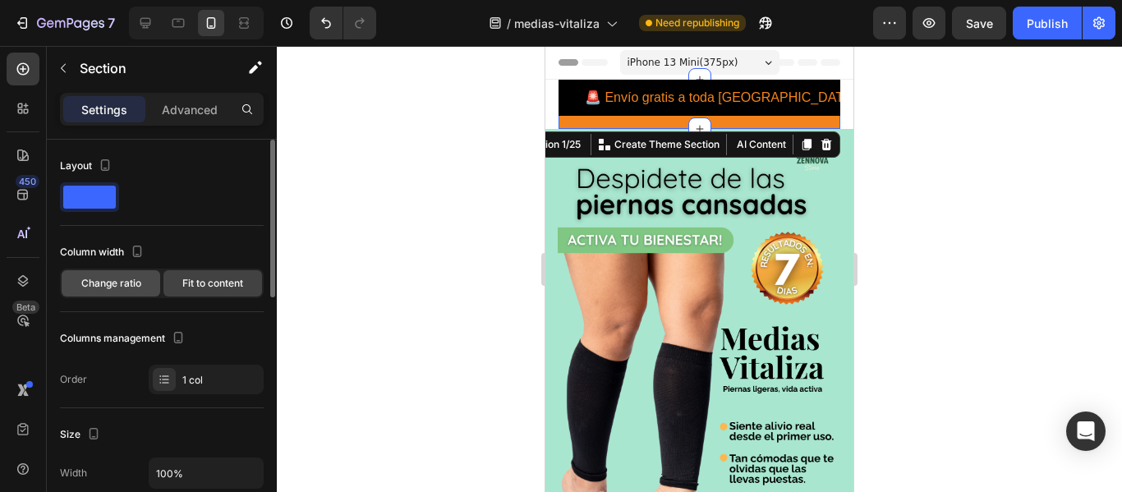
click at [143, 289] on div "Change ratio" at bounding box center [111, 283] width 99 height 26
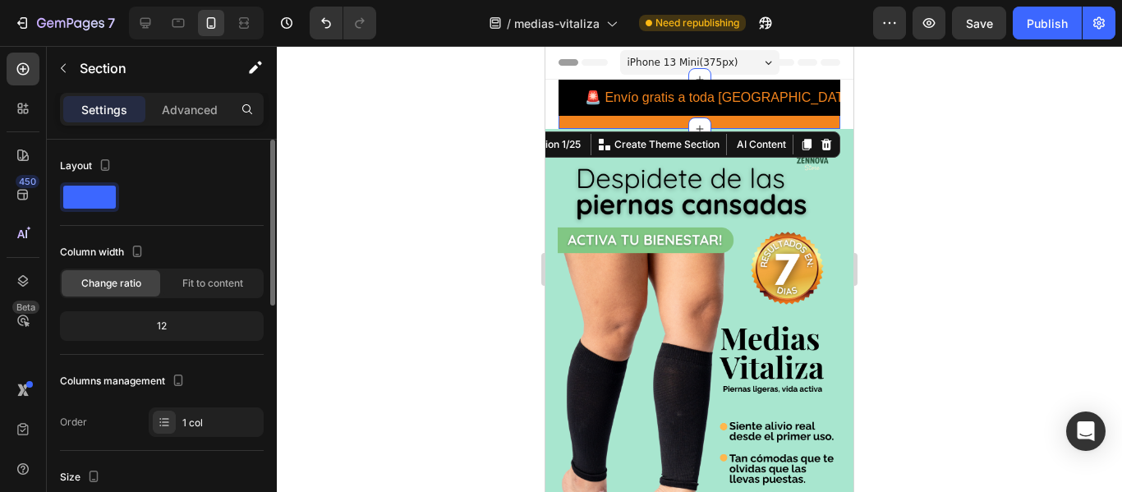
click at [168, 324] on div "12" at bounding box center [161, 326] width 197 height 23
click at [184, 334] on div "12" at bounding box center [161, 326] width 197 height 23
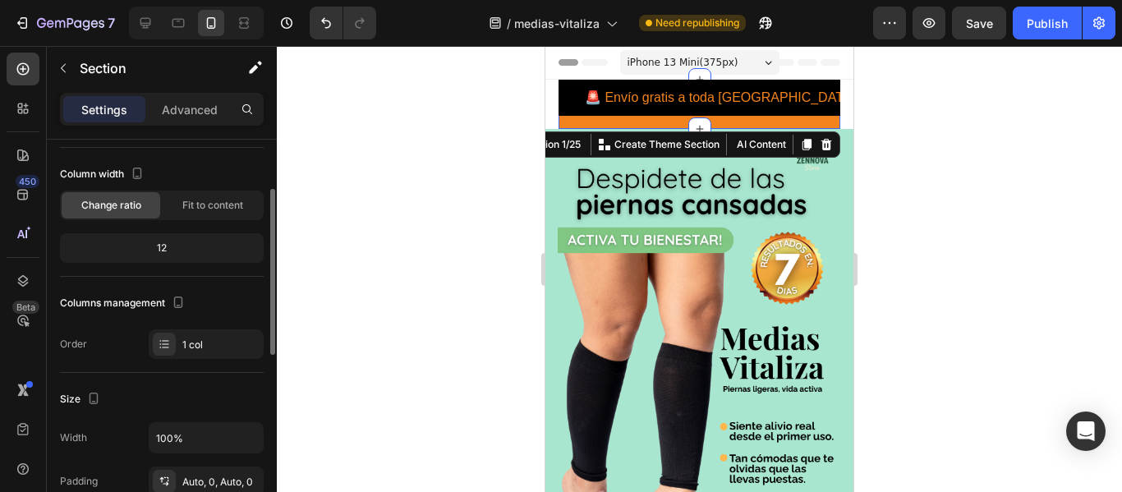
scroll to position [162, 0]
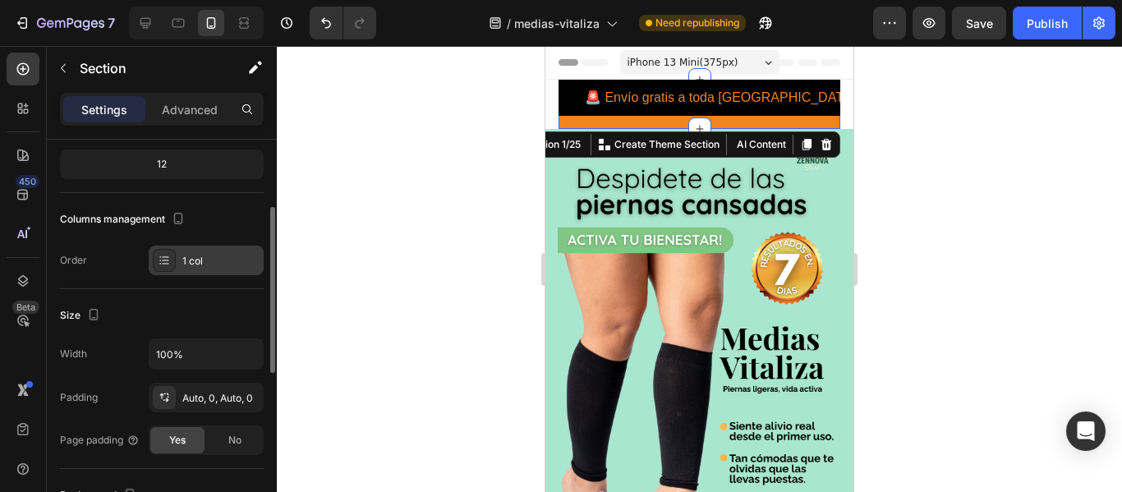
click at [231, 264] on div "1 col" at bounding box center [220, 261] width 77 height 15
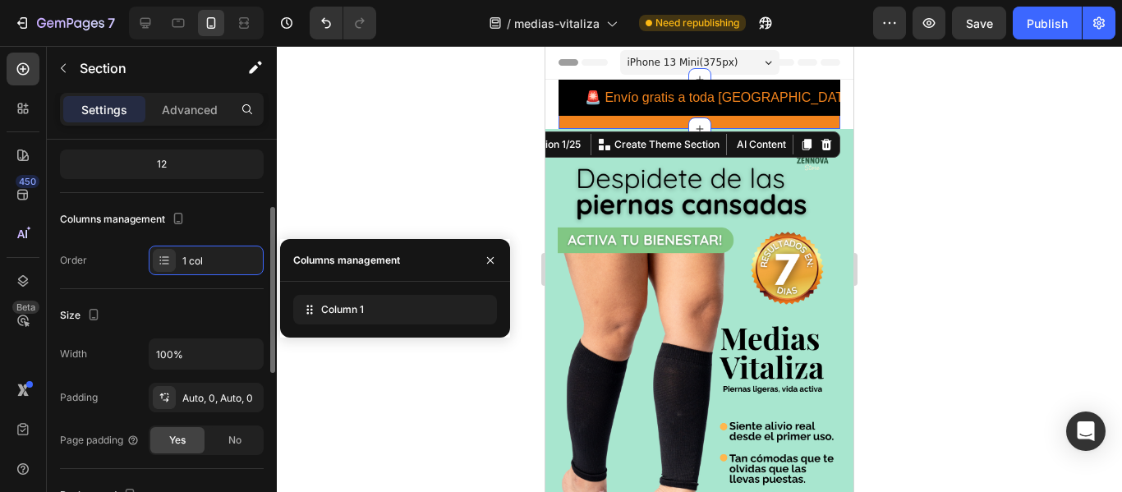
click at [261, 227] on div "Columns management" at bounding box center [162, 219] width 204 height 26
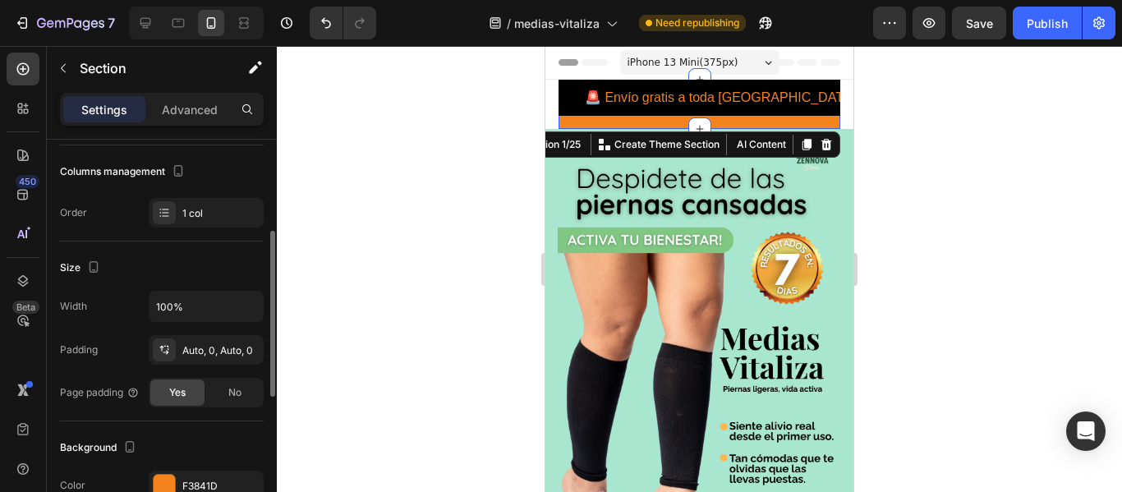
scroll to position [213, 0]
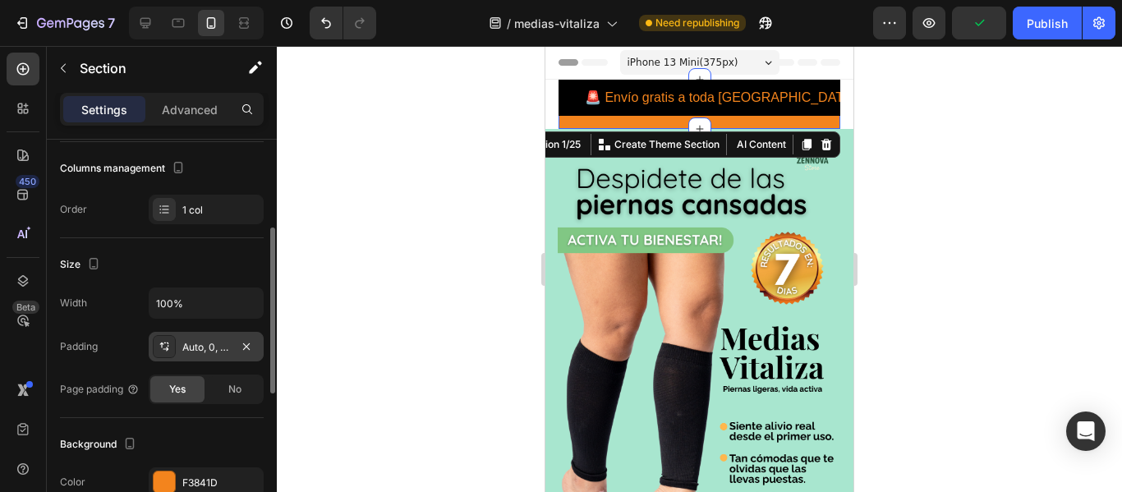
click at [209, 343] on div "Auto, 0, Auto, 0" at bounding box center [206, 347] width 48 height 15
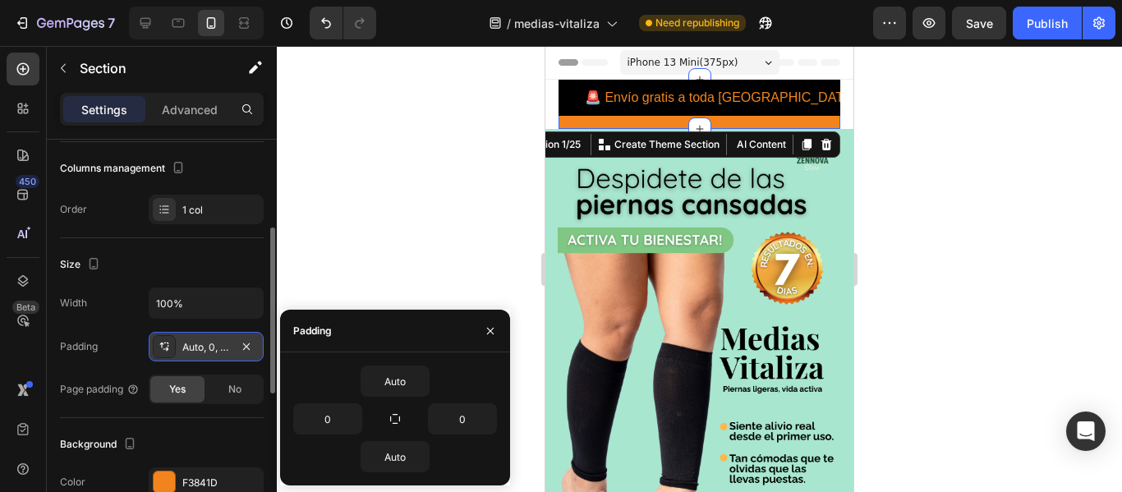
click at [211, 347] on div "Auto, 0, Auto, 0" at bounding box center [206, 347] width 48 height 15
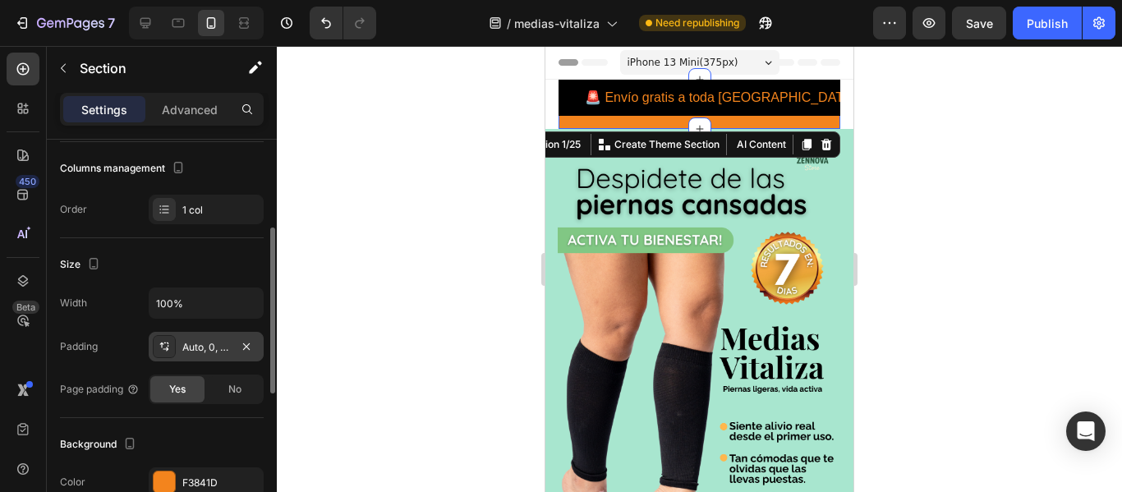
click at [211, 347] on div "Auto, 0, Auto, 0" at bounding box center [206, 347] width 48 height 15
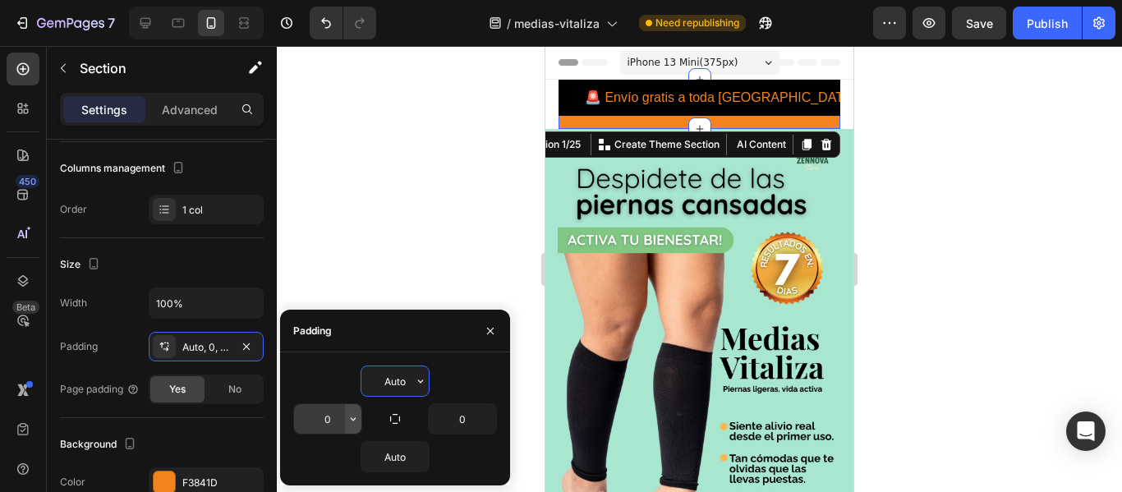
click at [349, 424] on icon "button" at bounding box center [353, 418] width 13 height 13
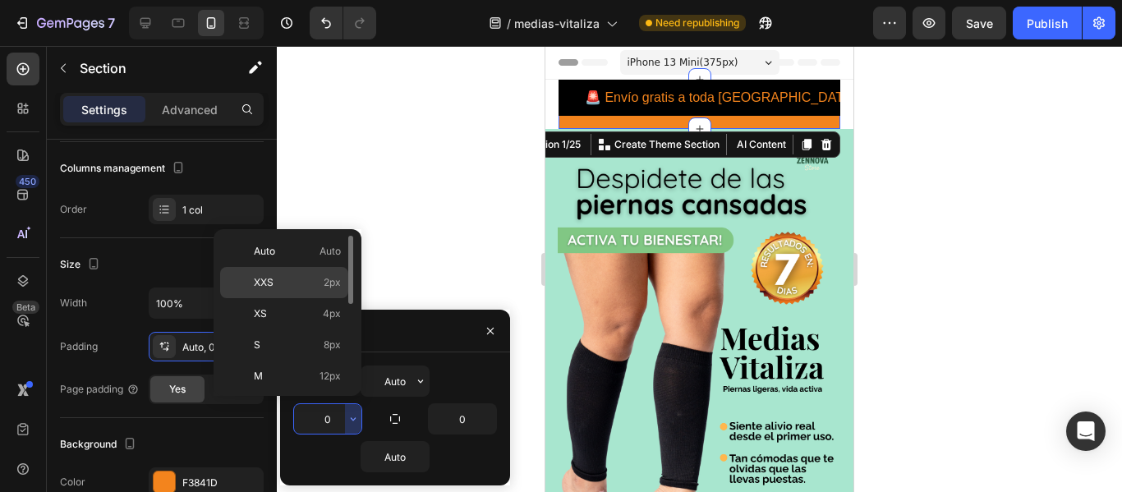
click at [320, 279] on p "XXS 2px" at bounding box center [297, 282] width 87 height 15
type input "2"
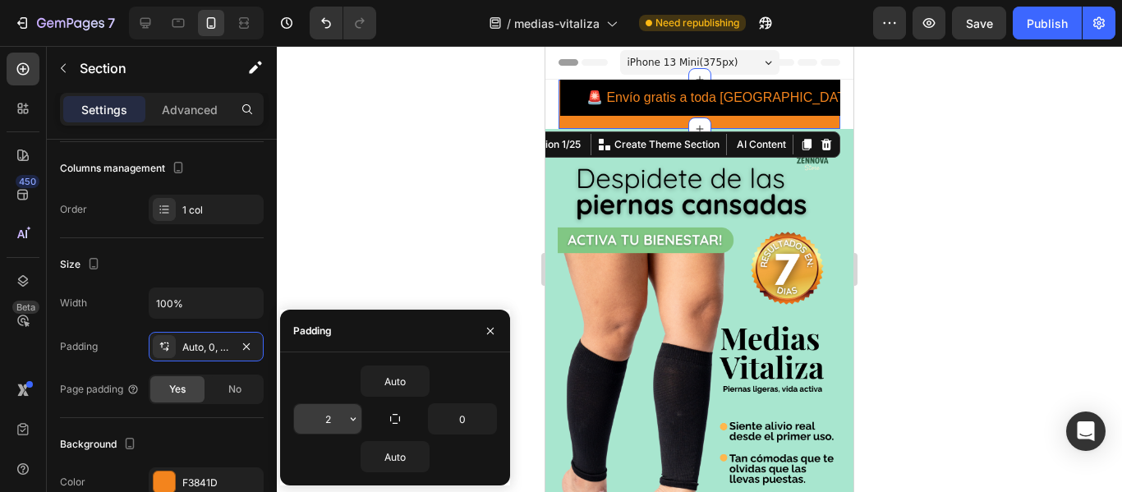
click at [339, 412] on input "2" at bounding box center [327, 419] width 67 height 30
click at [456, 424] on input "0" at bounding box center [462, 419] width 67 height 30
click at [485, 420] on icon "button" at bounding box center [487, 418] width 13 height 13
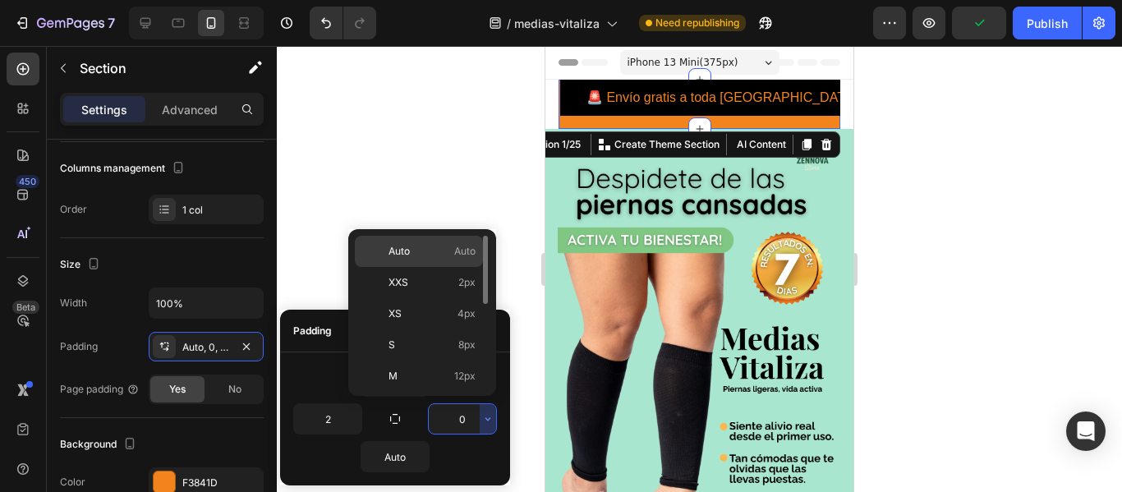
click at [450, 255] on p "Auto Auto" at bounding box center [432, 251] width 87 height 15
type input "Auto"
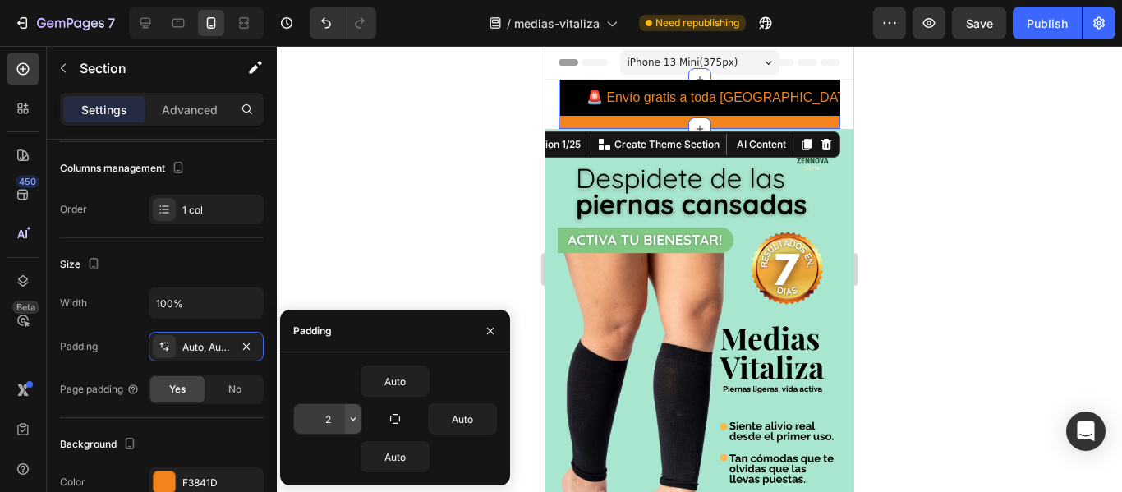
click at [345, 414] on button "button" at bounding box center [353, 419] width 16 height 30
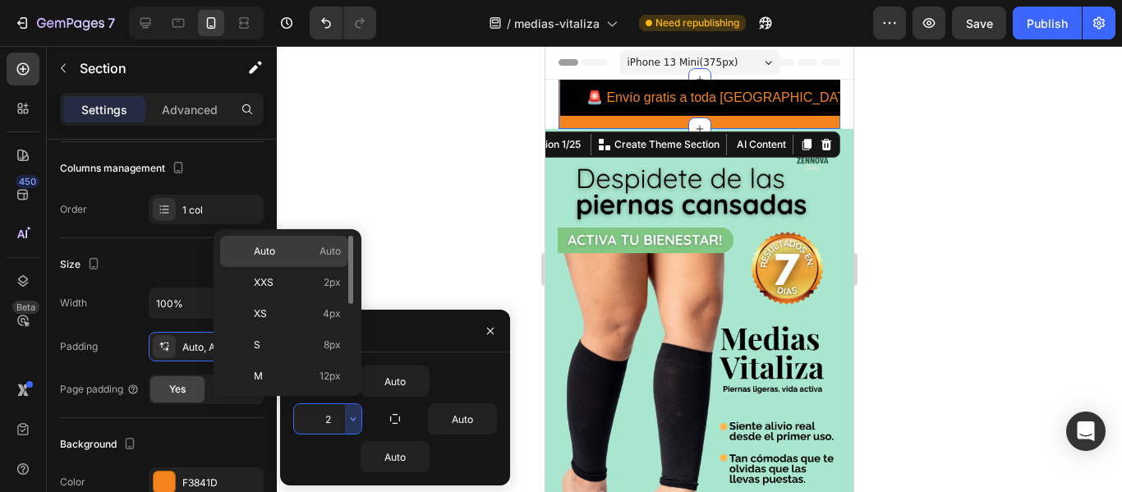
click at [323, 267] on div "Auto Auto" at bounding box center [284, 282] width 128 height 31
type input "Auto"
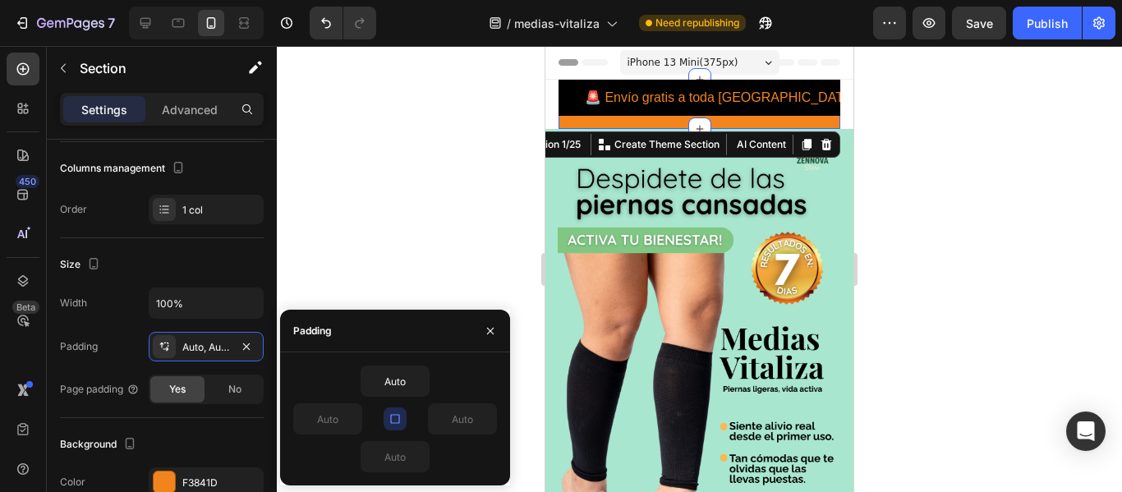
click at [357, 223] on div at bounding box center [699, 269] width 845 height 446
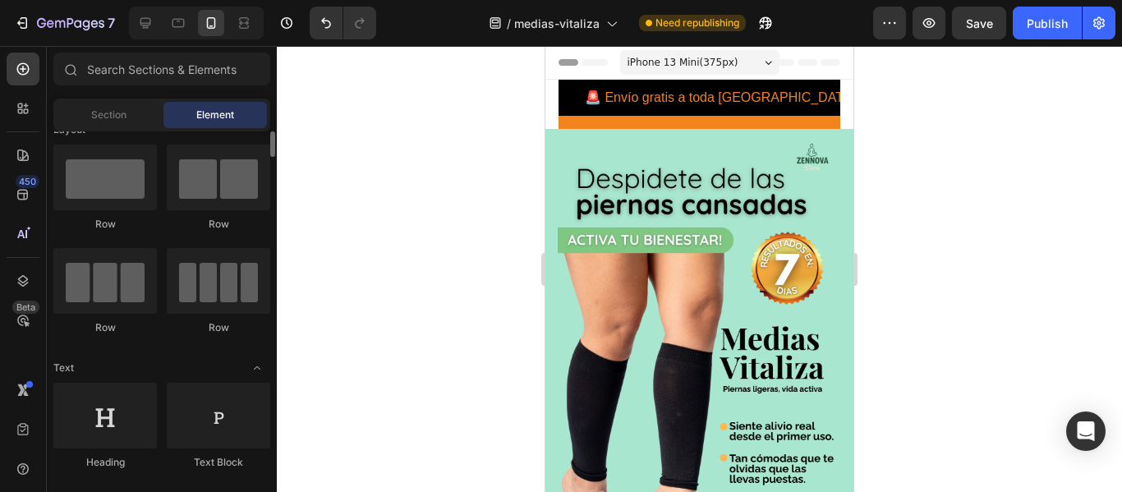
scroll to position [0, 0]
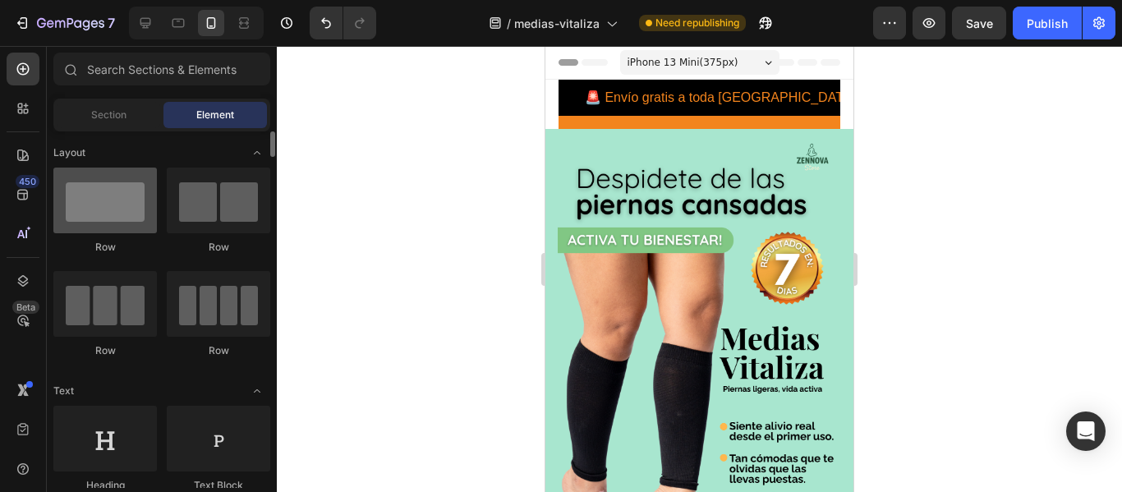
click at [152, 203] on div at bounding box center [105, 201] width 104 height 66
click at [108, 219] on div at bounding box center [105, 201] width 104 height 66
click at [103, 192] on div at bounding box center [105, 201] width 104 height 66
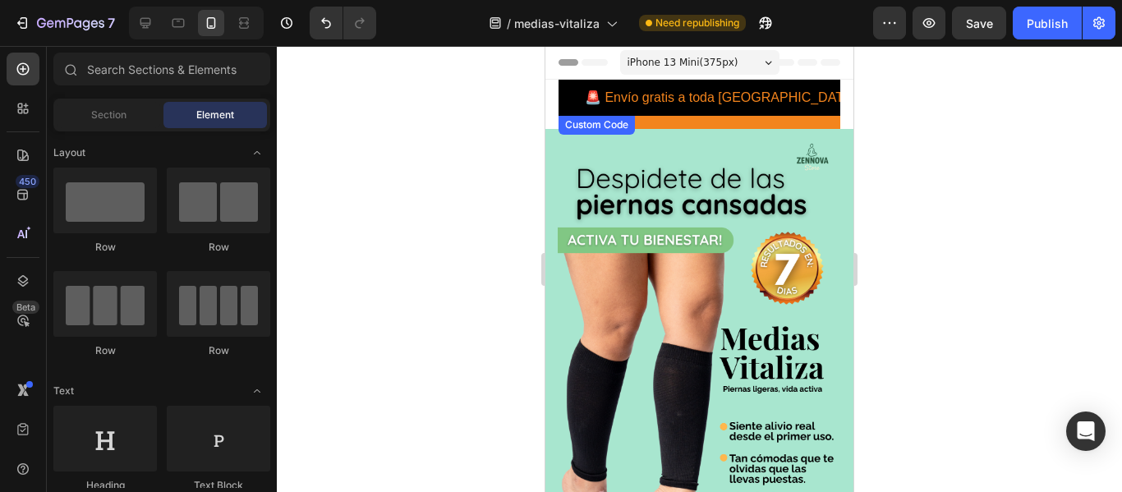
click at [573, 102] on div "🚨 Envío gratis a toda [GEOGRAPHIC_DATA] 🚨 | Compra [DATE] y recibe contraentreg…" at bounding box center [700, 98] width 282 height 36
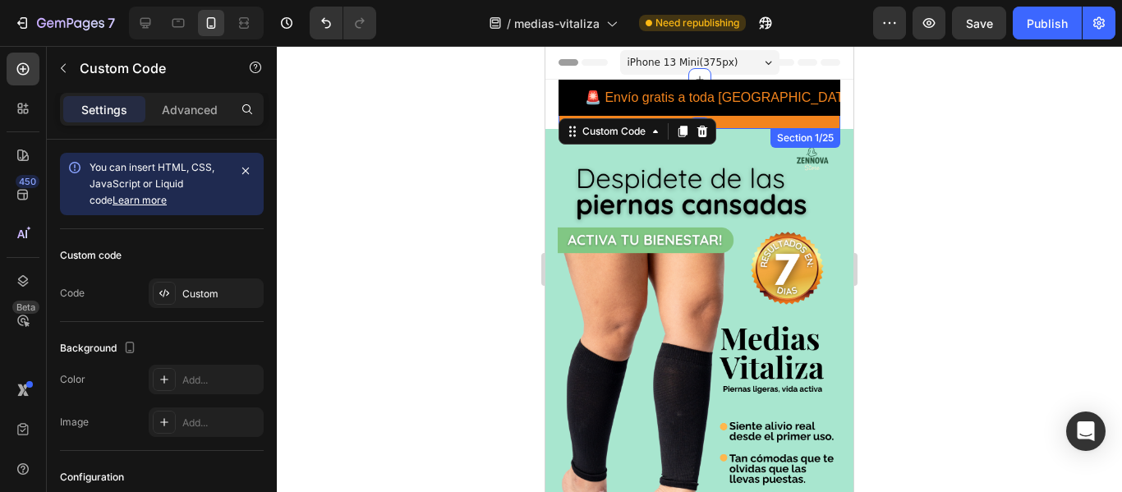
click at [763, 124] on div "🚨 Envío gratis a toda [GEOGRAPHIC_DATA] 🚨 | Compra [DATE] y recibe contraentreg…" at bounding box center [700, 104] width 282 height 49
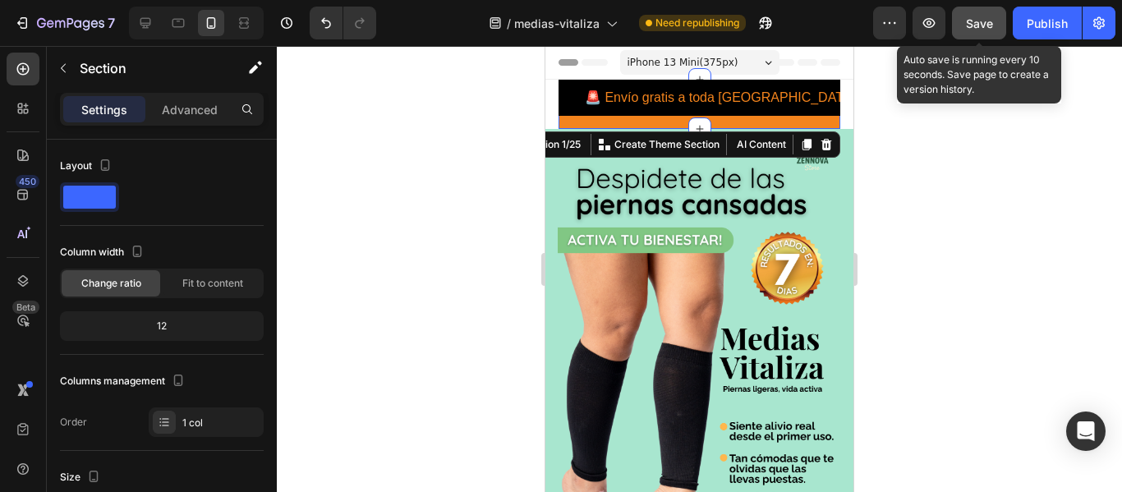
click at [969, 28] on span "Save" at bounding box center [979, 23] width 27 height 14
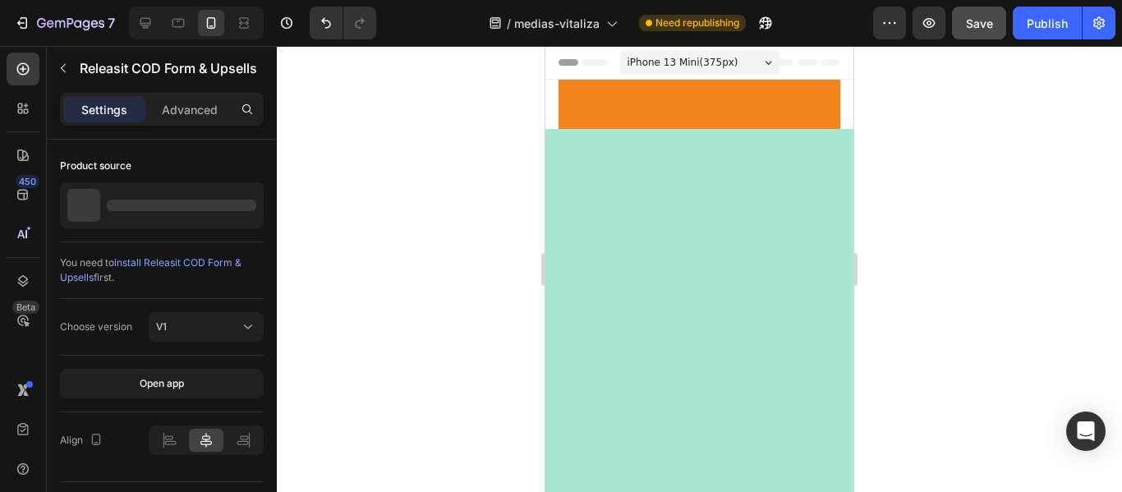
scroll to position [614, 0]
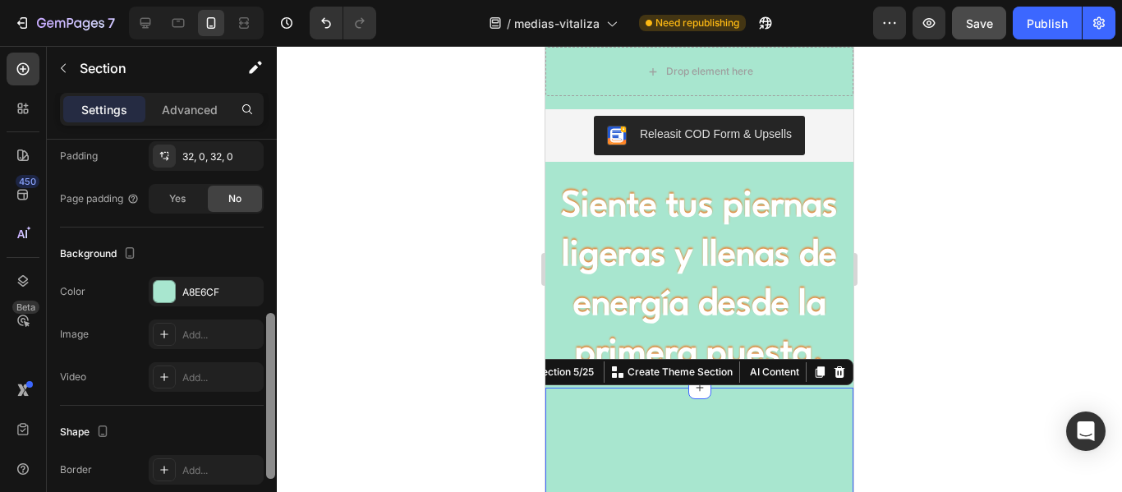
scroll to position [403, 0]
click at [215, 290] on div "A8E6CF" at bounding box center [206, 293] width 48 height 15
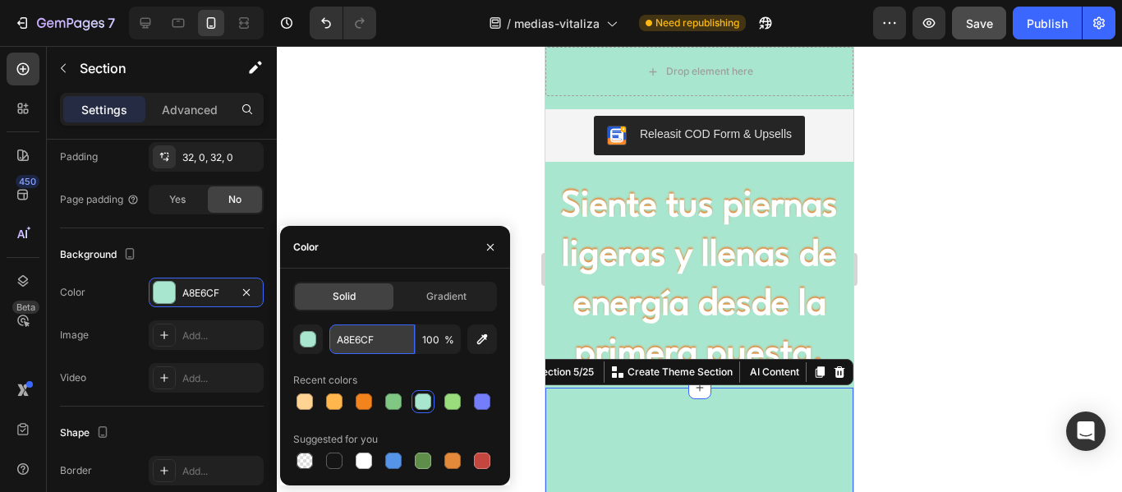
click at [354, 340] on input "A8E6CF" at bounding box center [371, 339] width 85 height 30
click at [914, 159] on div at bounding box center [699, 269] width 845 height 446
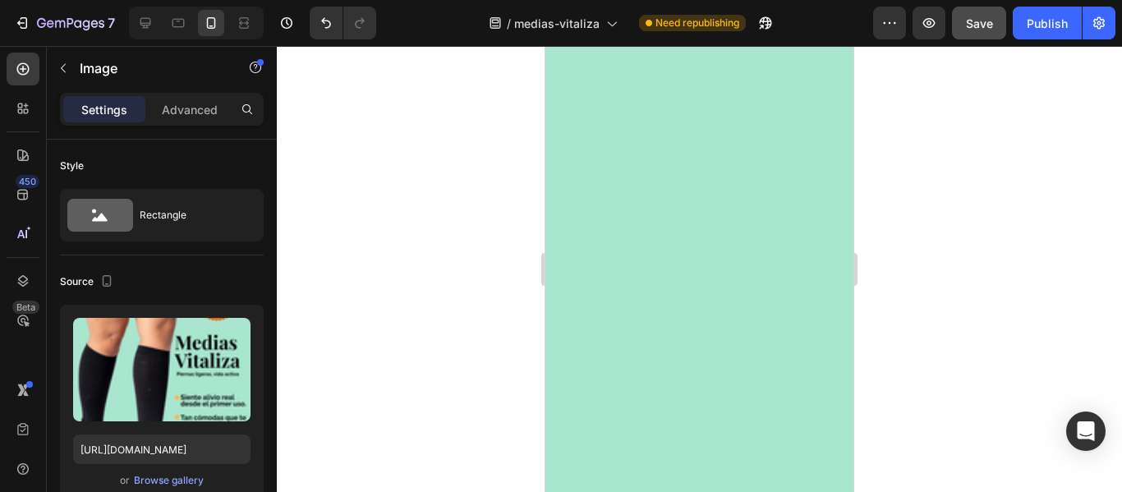
scroll to position [0, 0]
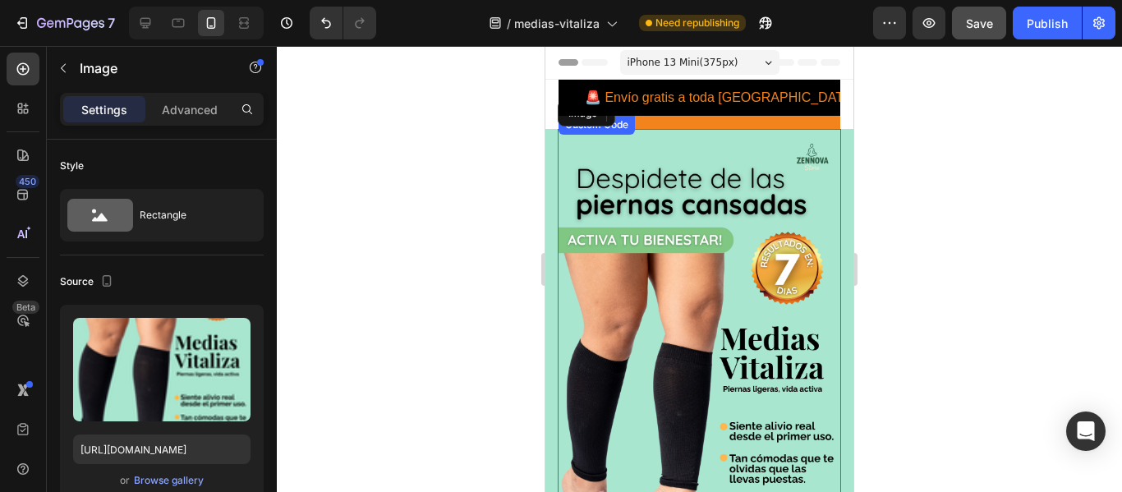
click at [734, 101] on div "🚨 Envío gratis a toda [GEOGRAPHIC_DATA] 🚨 | Compra [DATE] y recibe contraentreg…" at bounding box center [700, 98] width 282 height 36
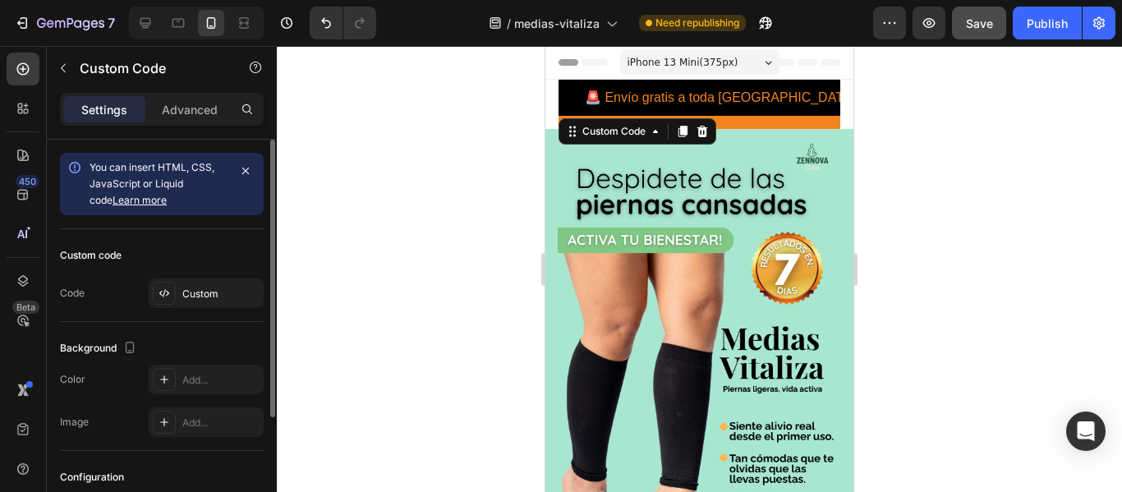
click at [214, 196] on div "You can insert HTML, CSS, JavaScript or Liquid code Learn more" at bounding box center [159, 183] width 138 height 49
click at [226, 301] on div "Custom" at bounding box center [206, 293] width 115 height 30
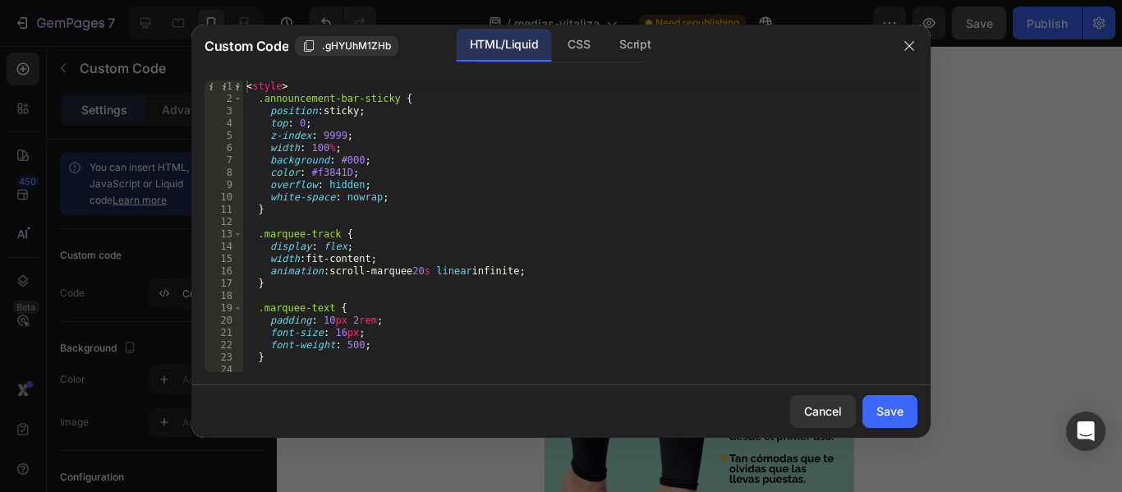
click at [362, 163] on div "< style > .announcement-bar-sticky { position : sticky ; top : 0 ; z-index : 99…" at bounding box center [580, 239] width 674 height 316
paste textarea "A8E6CF"
click at [480, 191] on div "< style > .announcement-bar-sticky { position : sticky ; top : 0 ; z-index : 99…" at bounding box center [580, 239] width 674 height 316
type textarea "overflow: hidden;"
click at [904, 407] on button "Save" at bounding box center [890, 411] width 55 height 33
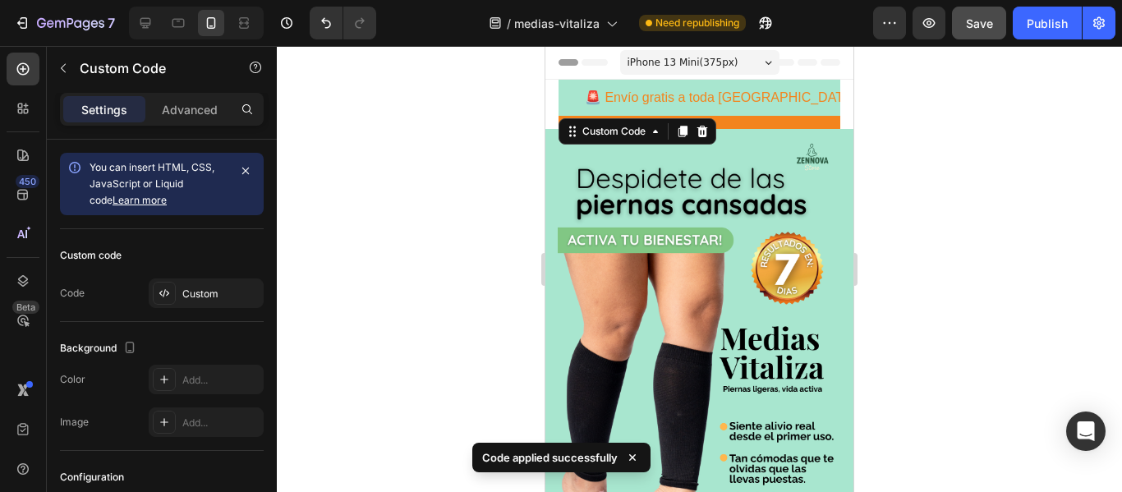
click at [1024, 273] on div at bounding box center [699, 269] width 845 height 446
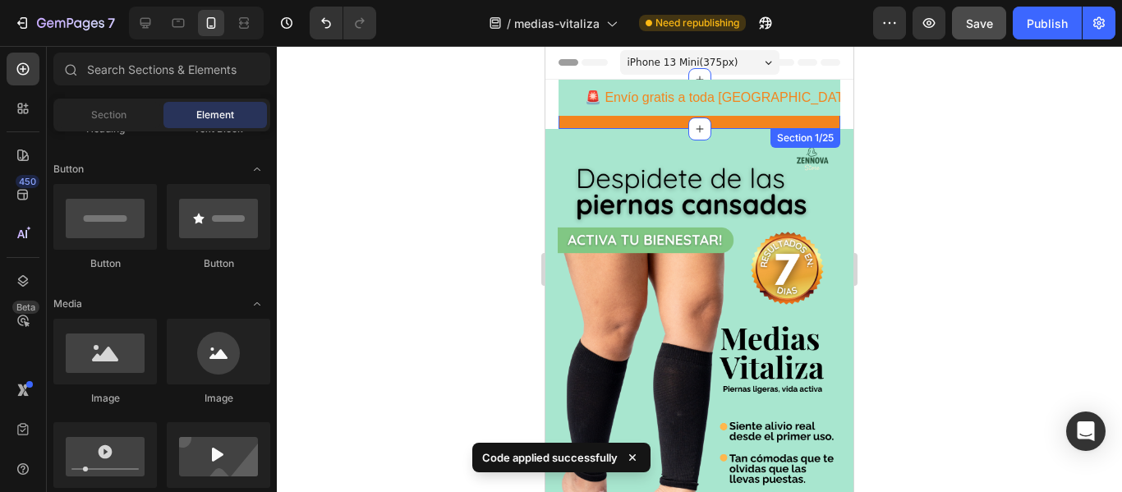
click at [753, 118] on div "🚨 Envío gratis a toda [GEOGRAPHIC_DATA] 🚨 | Compra [DATE] y recibe contraentreg…" at bounding box center [700, 104] width 282 height 49
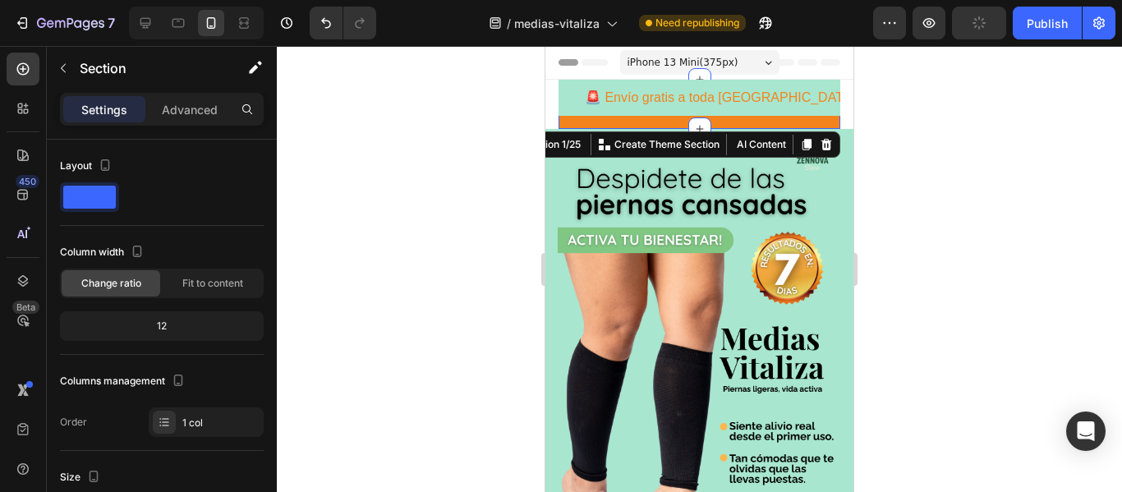
click at [655, 126] on div "🚨 Envío gratis a toda [GEOGRAPHIC_DATA] 🚨 | Compra [DATE] y recibe contraentreg…" at bounding box center [700, 104] width 282 height 49
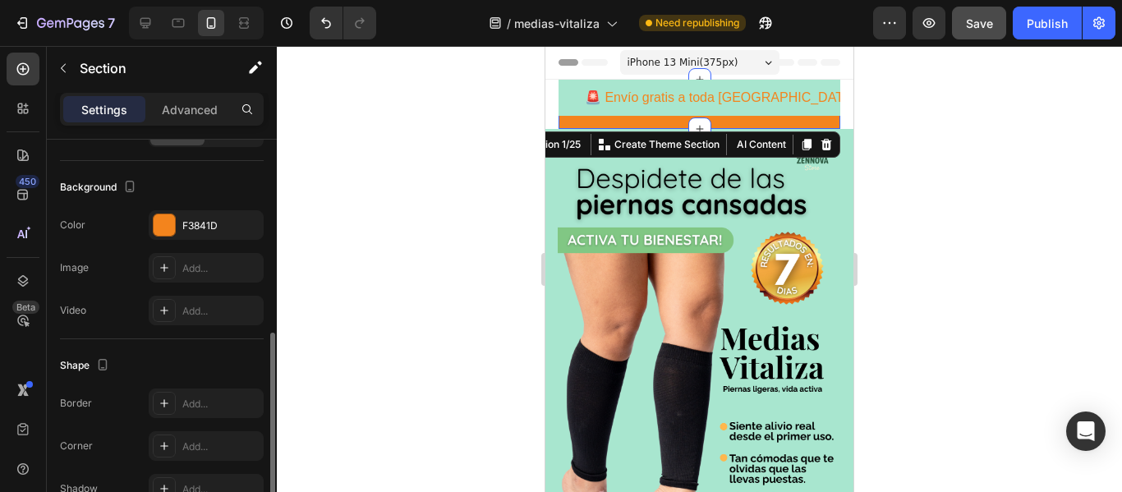
scroll to position [465, 0]
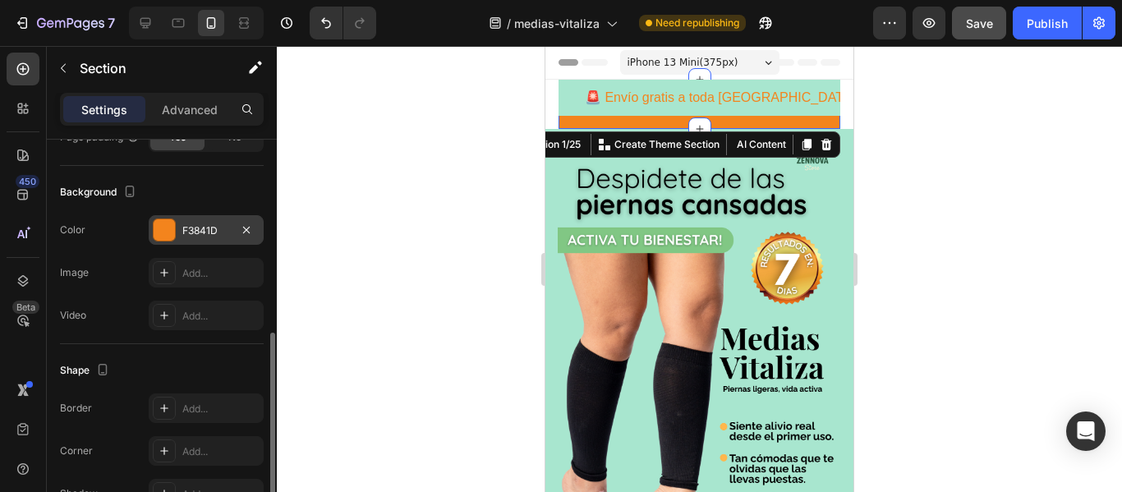
click at [200, 223] on div "F3841D" at bounding box center [206, 230] width 48 height 15
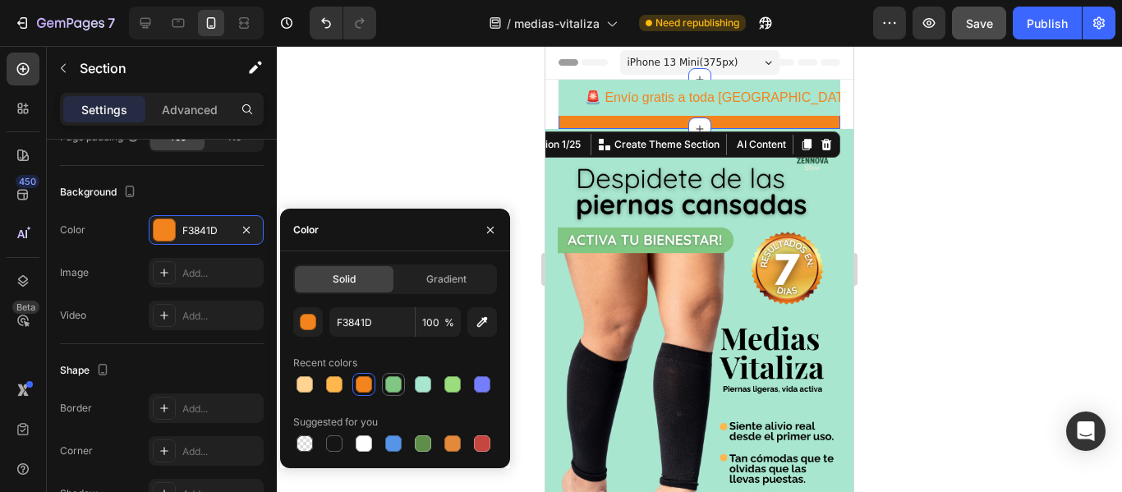
click at [396, 385] on div at bounding box center [393, 384] width 16 height 16
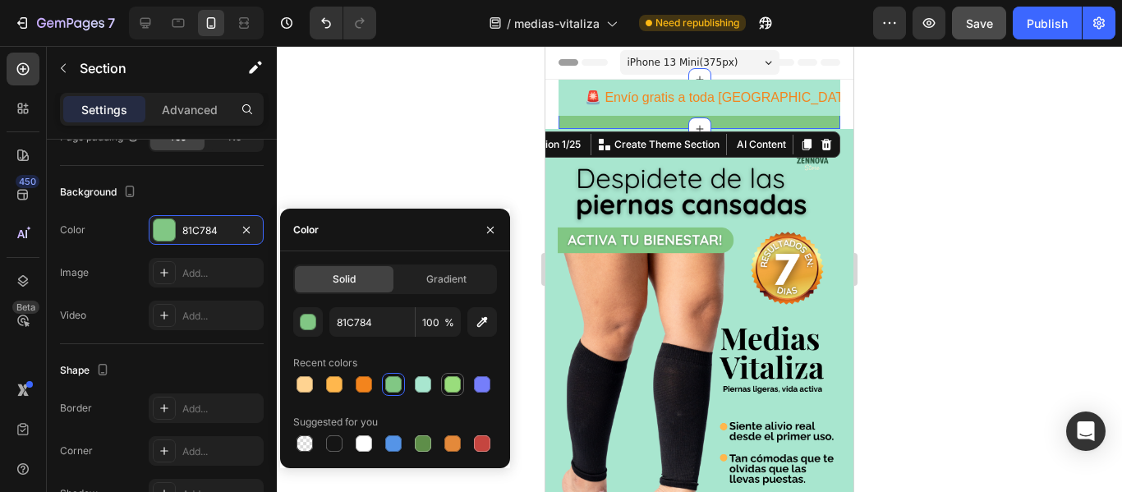
click at [448, 385] on div at bounding box center [452, 384] width 16 height 16
click at [426, 444] on div at bounding box center [423, 443] width 16 height 16
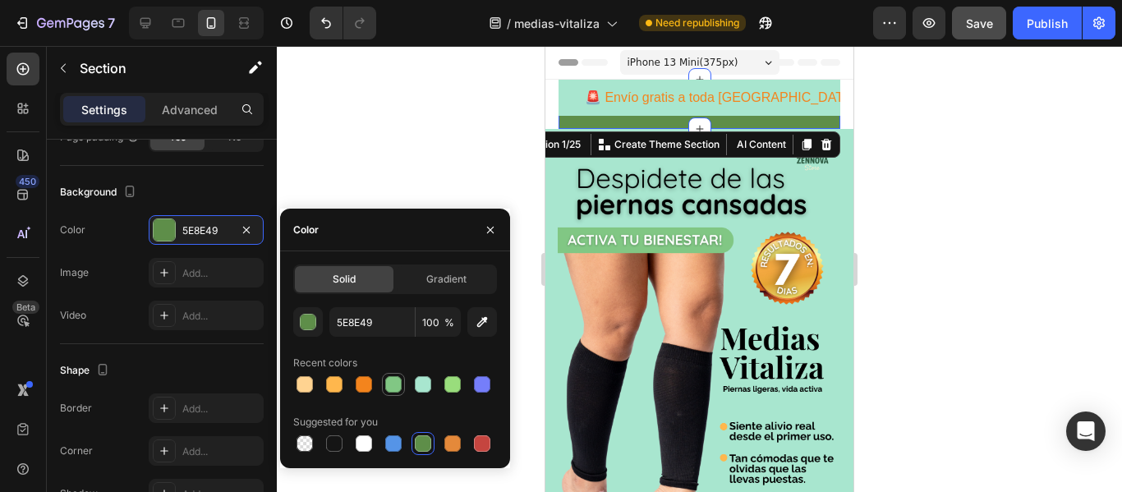
click at [391, 386] on div at bounding box center [393, 384] width 16 height 16
type input "81C784"
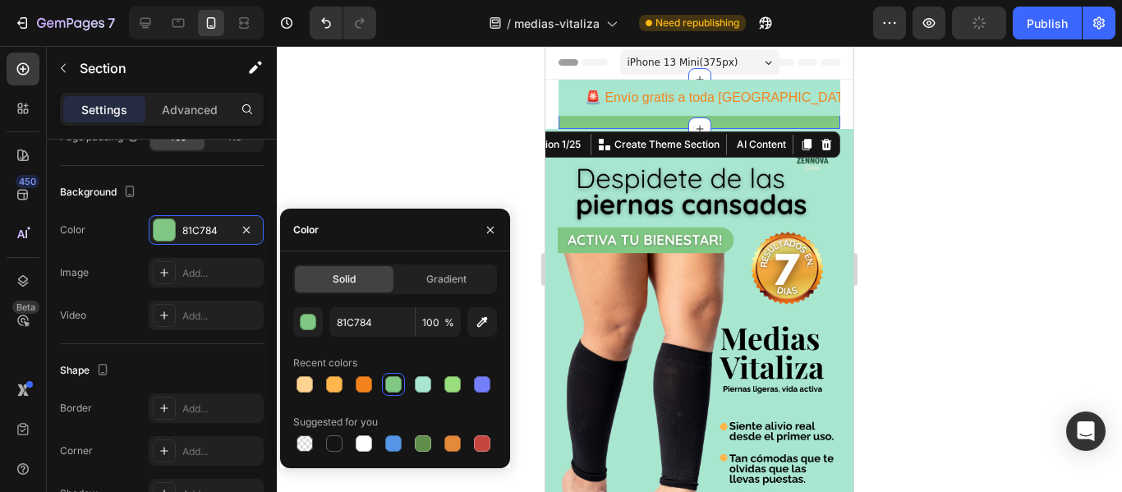
click at [999, 244] on div at bounding box center [699, 269] width 845 height 446
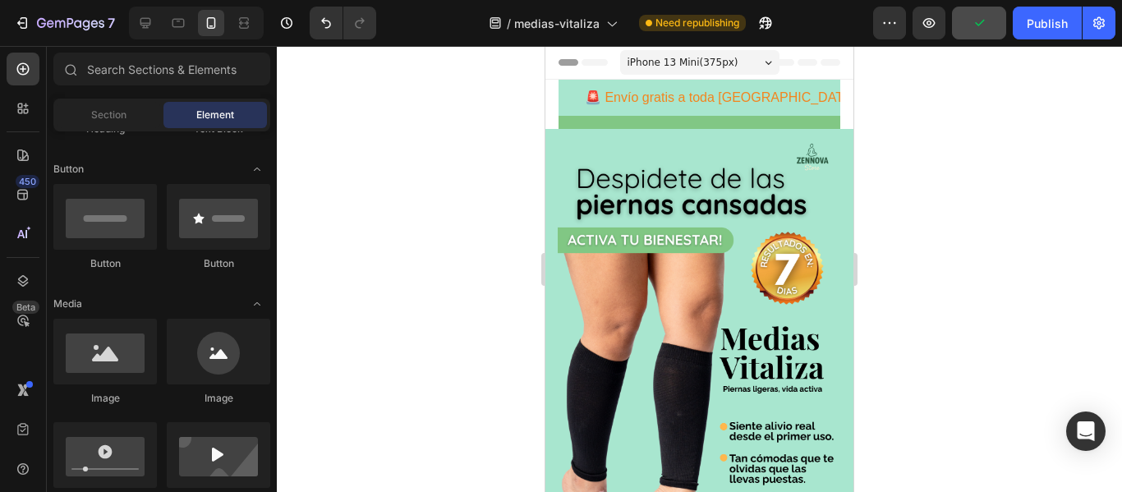
click at [960, 88] on div at bounding box center [699, 269] width 845 height 446
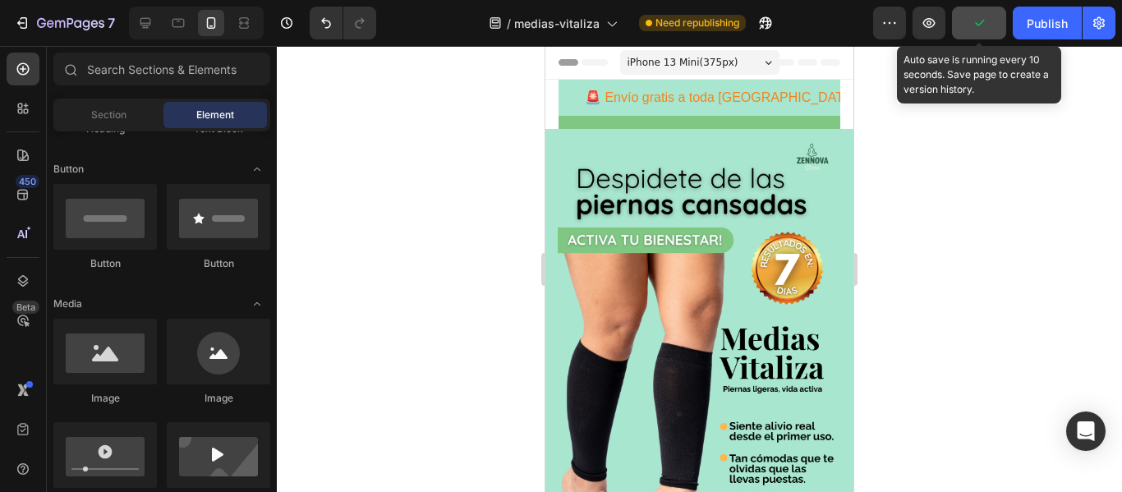
click at [992, 16] on button "button" at bounding box center [979, 23] width 54 height 33
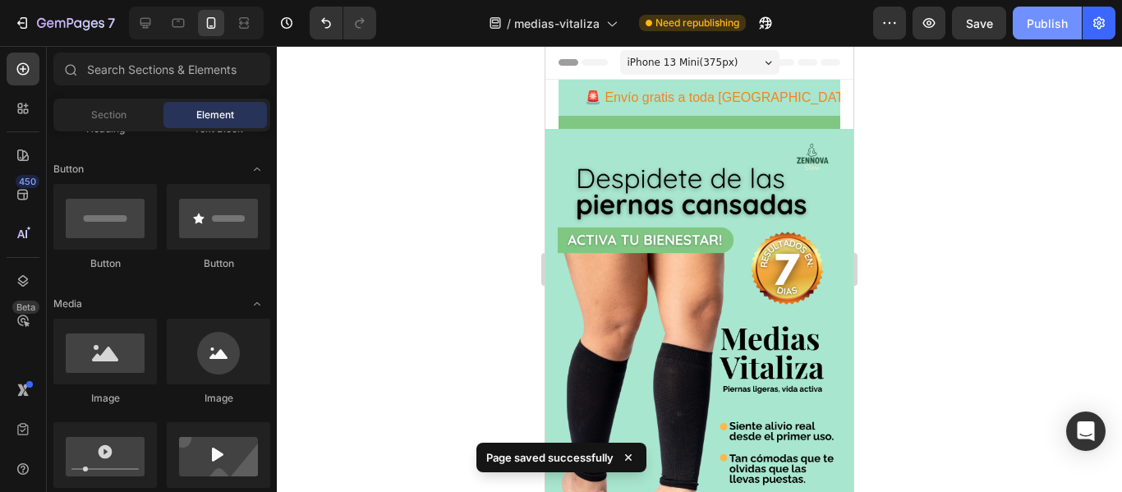
click at [1056, 21] on div "Publish" at bounding box center [1047, 23] width 41 height 17
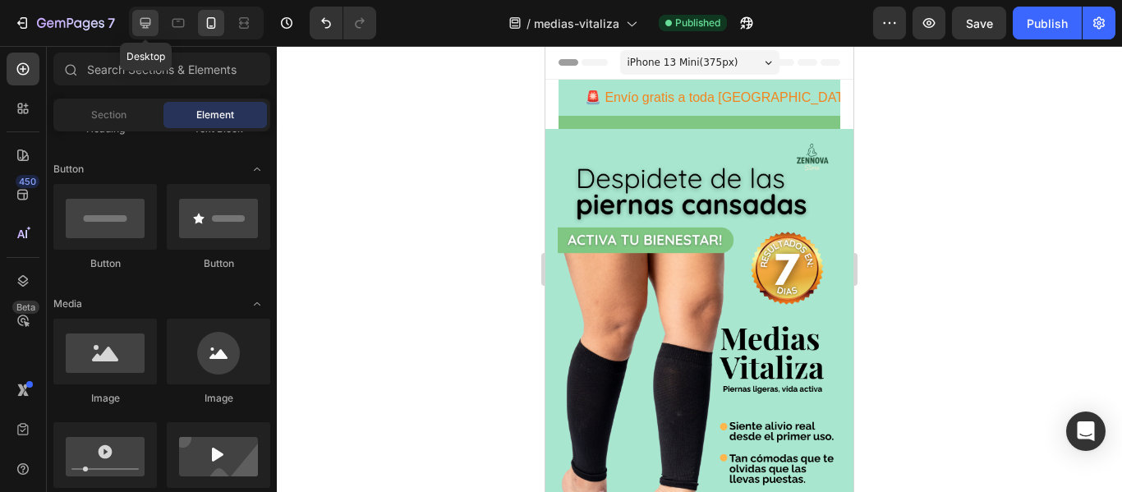
click at [152, 21] on icon at bounding box center [145, 23] width 16 height 16
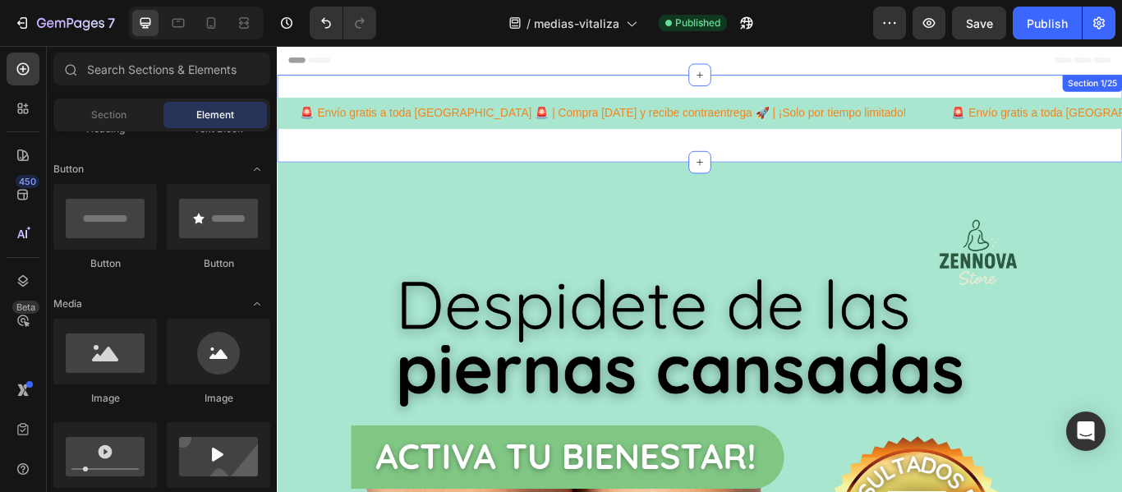
click at [357, 94] on div "🚨 Envío gratis a toda [GEOGRAPHIC_DATA] 🚨 | Compra [DATE] y recibe contraentreg…" at bounding box center [770, 131] width 986 height 102
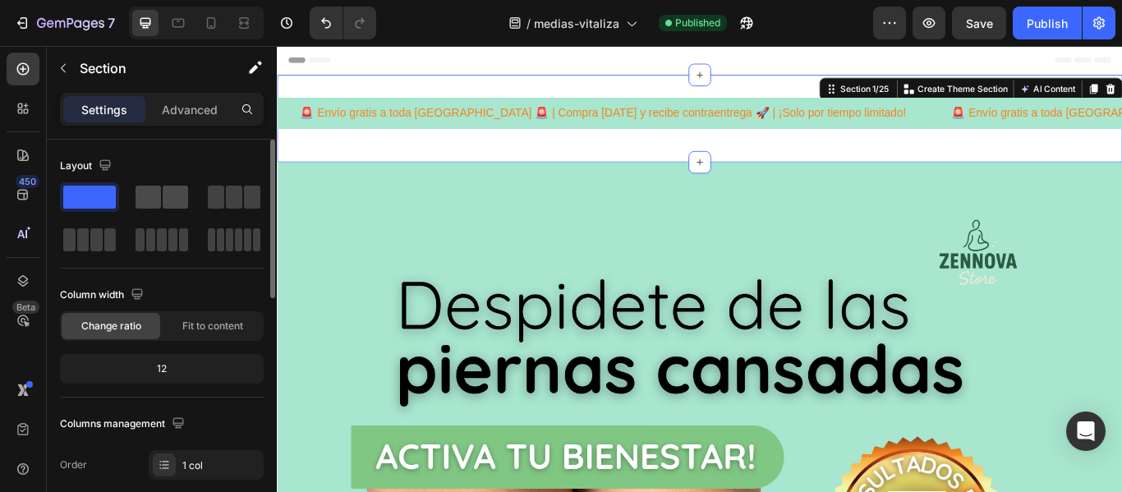
click at [150, 204] on span at bounding box center [148, 197] width 25 height 23
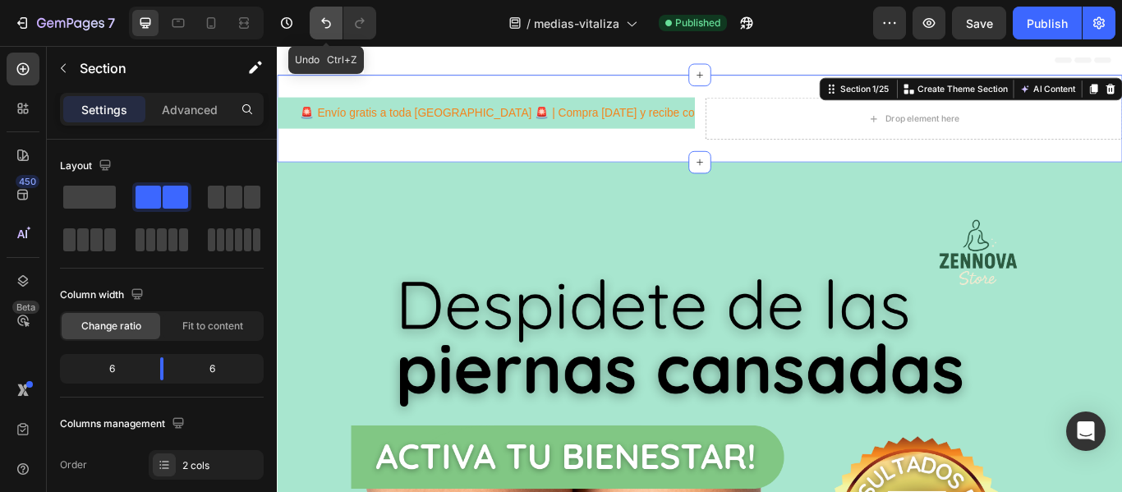
click at [329, 19] on icon "Undo/Redo" at bounding box center [326, 23] width 16 height 16
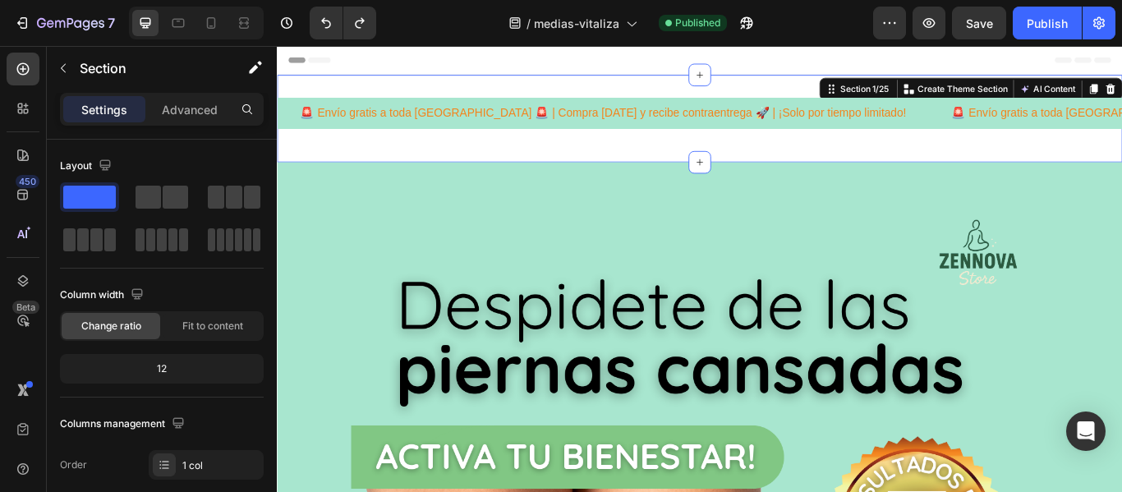
click at [523, 179] on div "🚨 Envío gratis a toda [GEOGRAPHIC_DATA] 🚨 | Compra [DATE] y recibe contraentreg…" at bounding box center [770, 131] width 986 height 102
click at [520, 172] on div "🚨 Envío gratis a toda [GEOGRAPHIC_DATA] 🚨 | Compra [DATE] y recibe contraentreg…" at bounding box center [770, 131] width 986 height 102
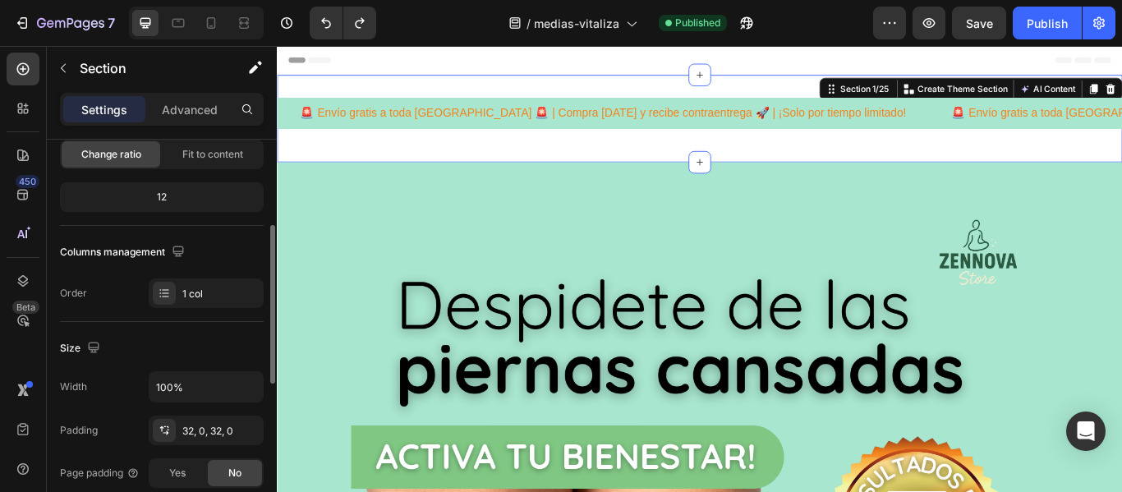
scroll to position [184, 0]
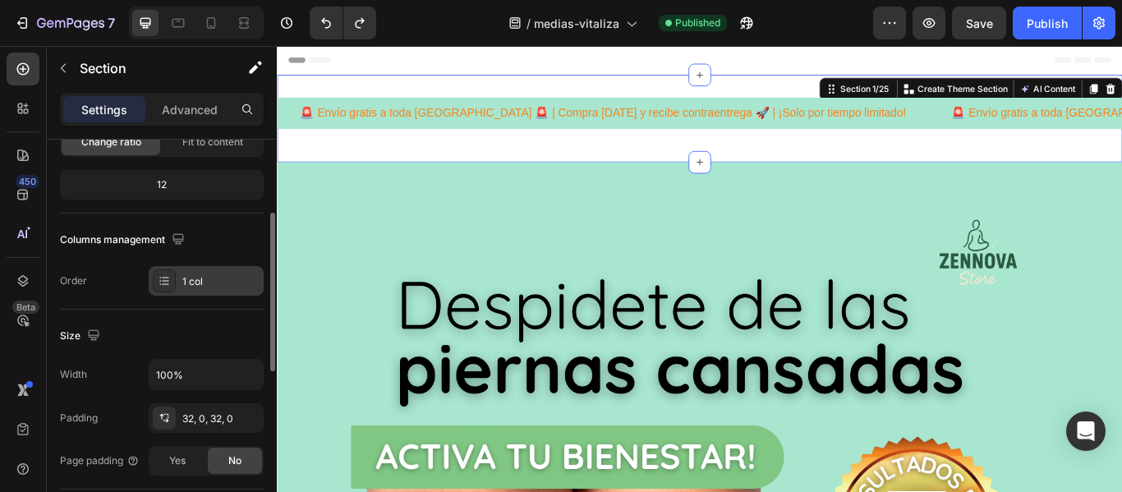
click at [209, 286] on div "1 col" at bounding box center [220, 281] width 77 height 15
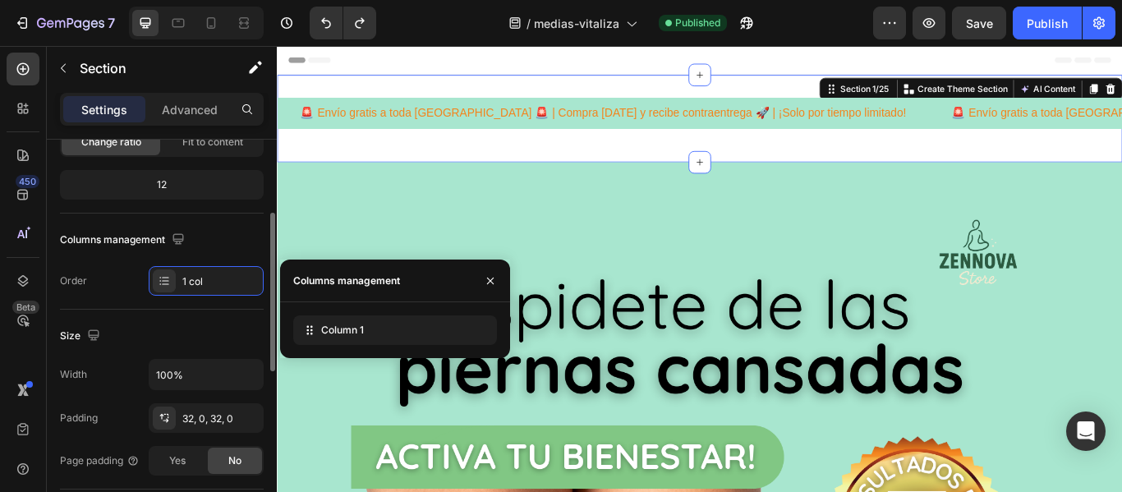
click at [175, 329] on div "Size" at bounding box center [162, 336] width 204 height 26
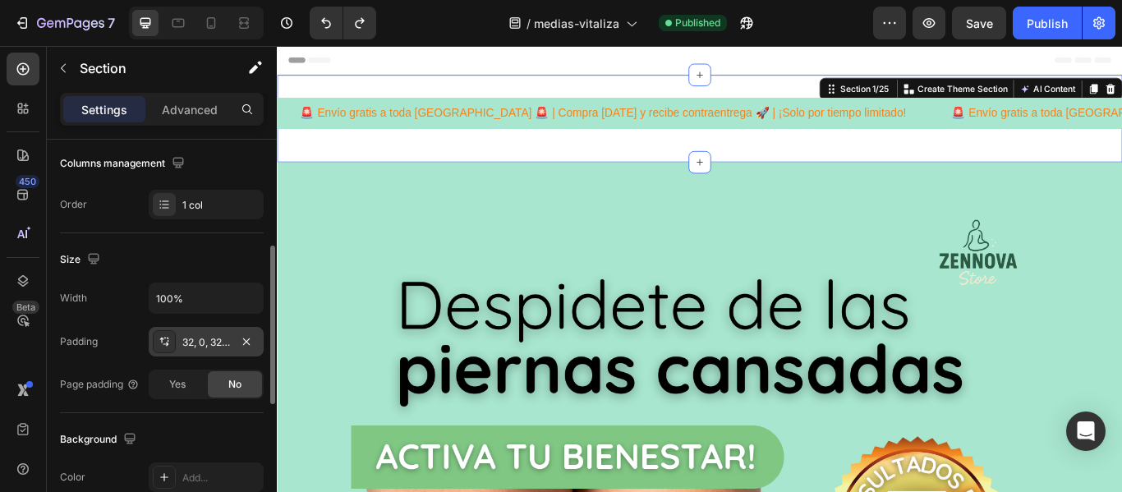
scroll to position [264, 0]
click at [192, 342] on div "32, 0, 32, 0" at bounding box center [206, 339] width 48 height 15
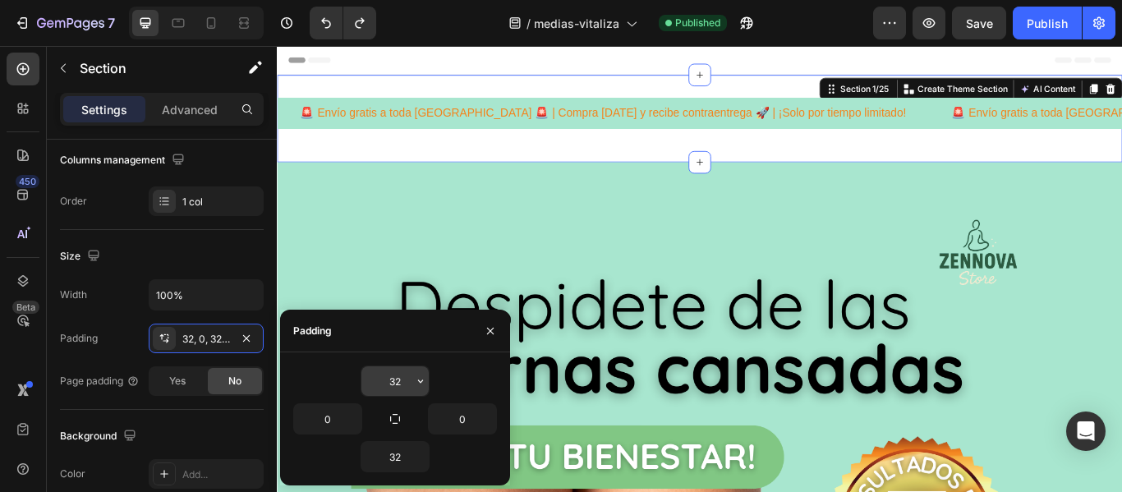
click at [403, 393] on input "32" at bounding box center [394, 381] width 67 height 30
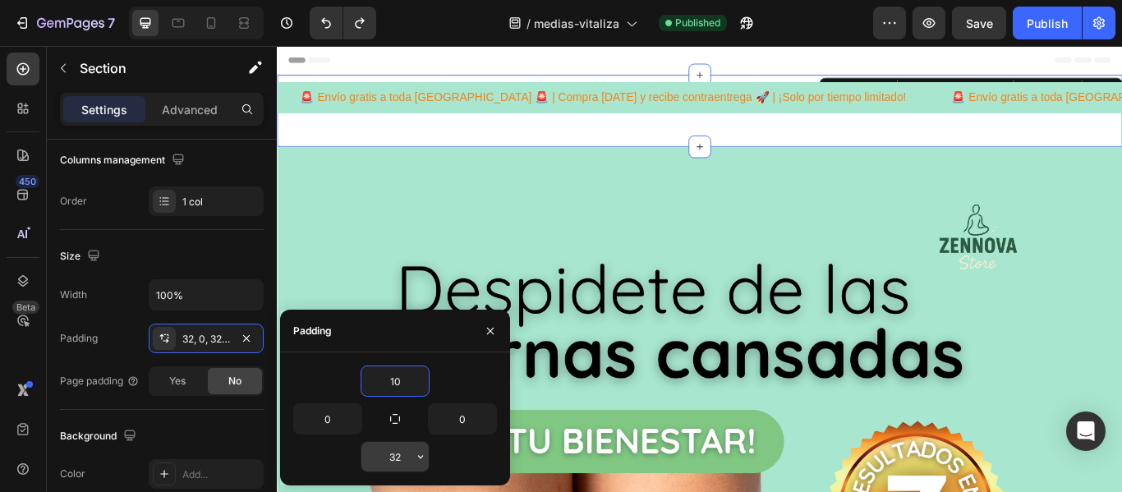
type input "10"
click at [403, 454] on input "32" at bounding box center [394, 457] width 67 height 30
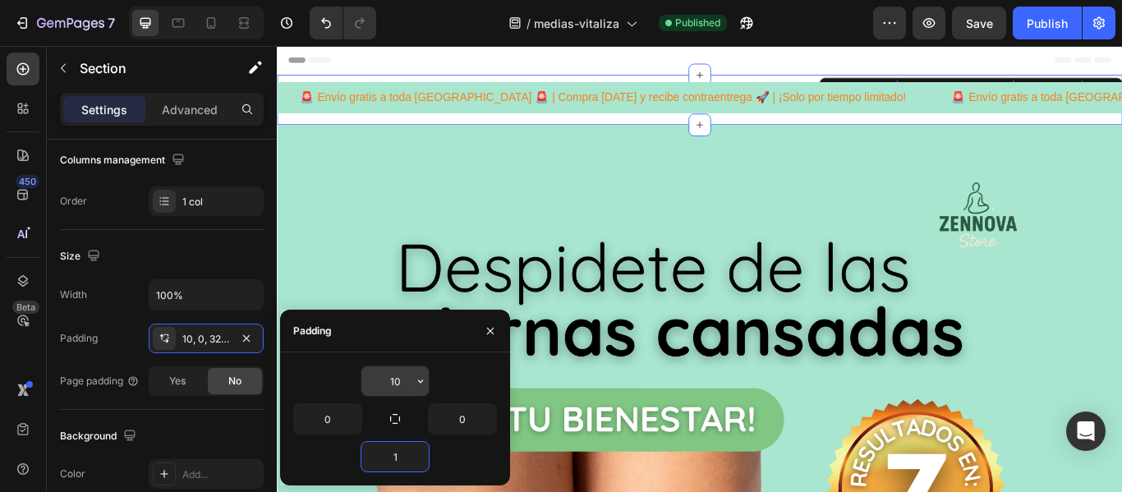
type input "1"
click at [399, 379] on input "10" at bounding box center [394, 381] width 67 height 30
click at [407, 384] on input "10" at bounding box center [394, 381] width 67 height 30
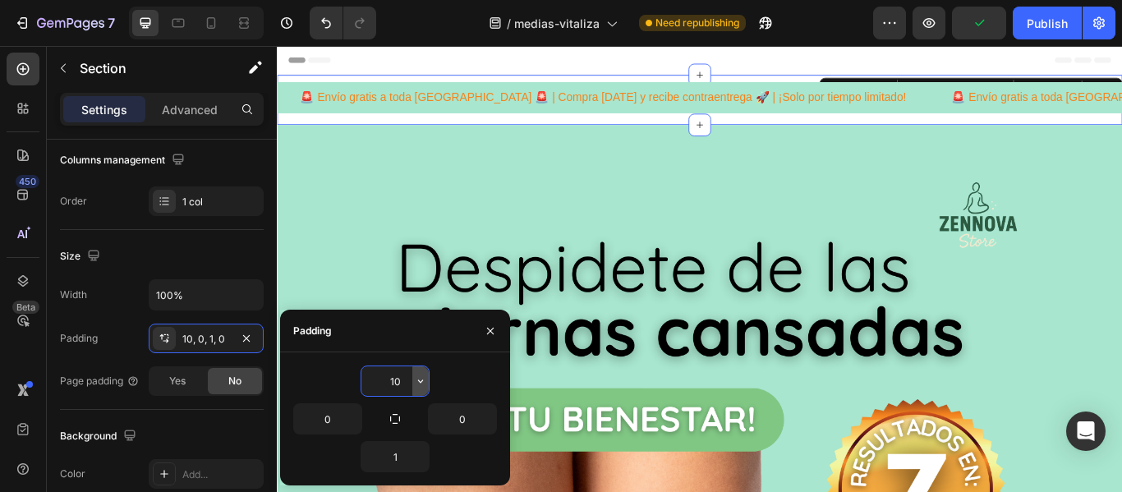
click at [412, 379] on button "button" at bounding box center [420, 381] width 16 height 30
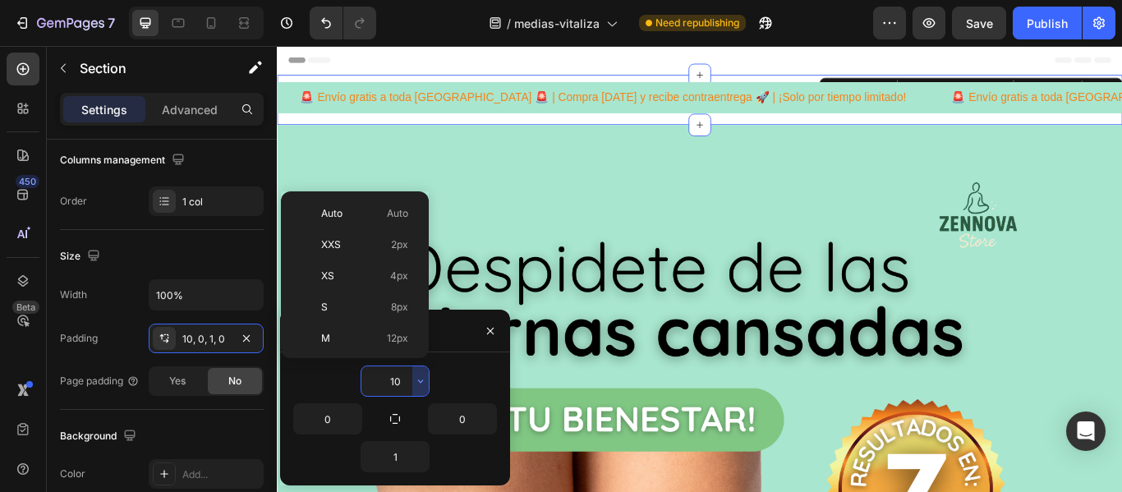
click at [404, 377] on input "10" at bounding box center [394, 381] width 67 height 30
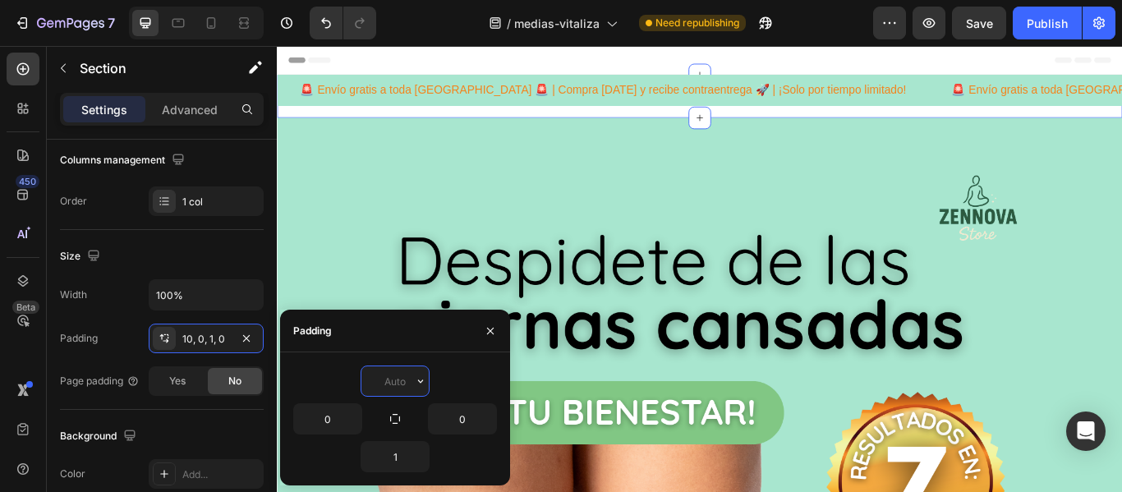
type input "1"
type input "0"
click at [405, 455] on input "1" at bounding box center [394, 457] width 67 height 30
type input "0"
type input "1"
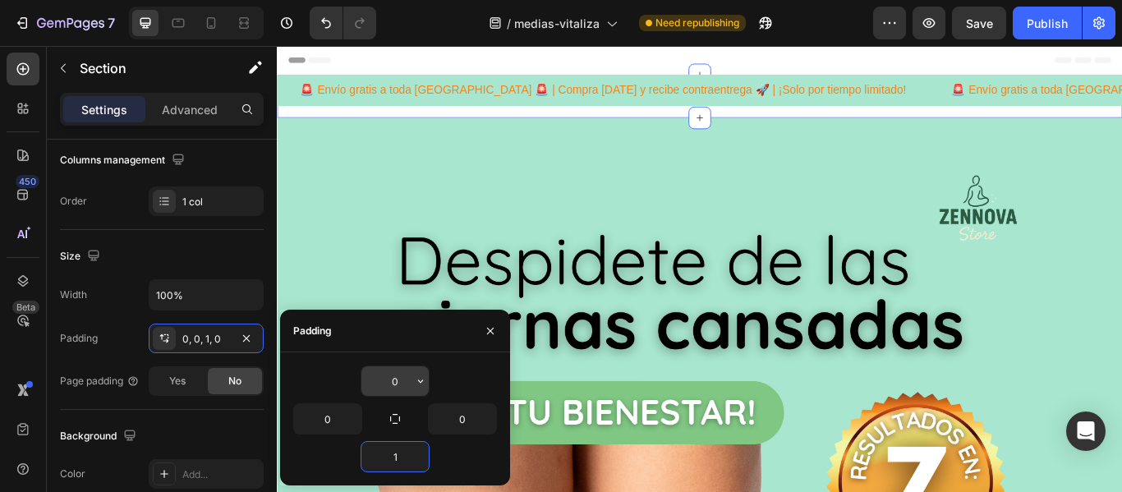
click at [403, 383] on input "0" at bounding box center [394, 381] width 67 height 30
type input "1"
click at [467, 380] on div "1" at bounding box center [395, 381] width 204 height 31
click at [214, 254] on div "Size" at bounding box center [162, 256] width 204 height 26
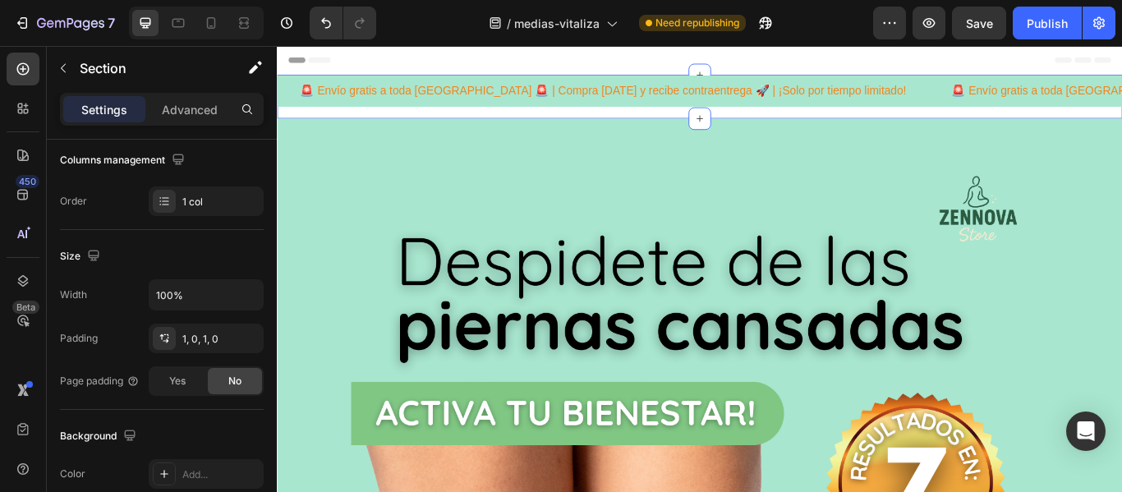
click at [412, 59] on div "Header" at bounding box center [769, 62] width 959 height 33
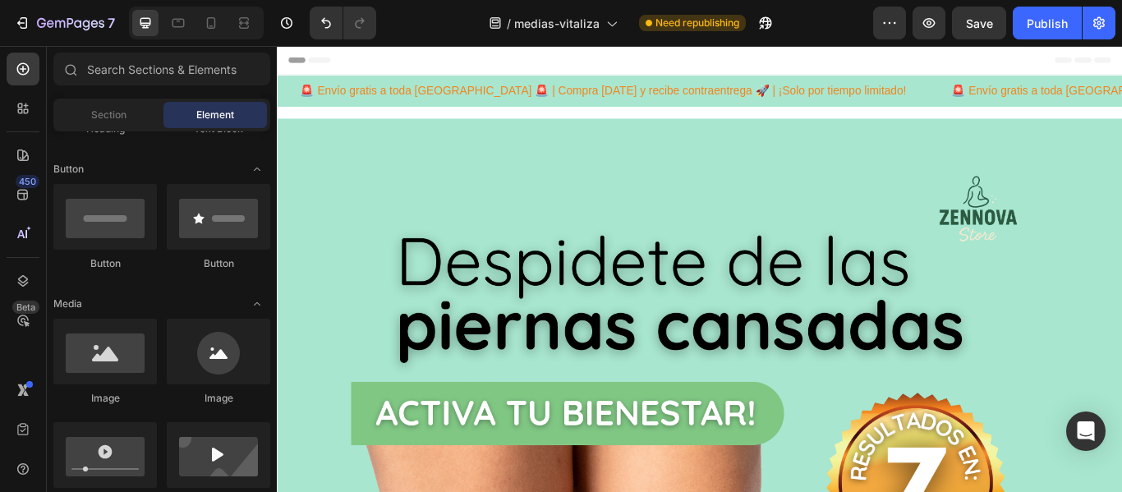
click at [401, 71] on div "Header" at bounding box center [769, 62] width 959 height 33
click at [406, 122] on div "🚨 Envío gratis a toda [GEOGRAPHIC_DATA] 🚨 | Compra [DATE] y recibe contraentreg…" at bounding box center [770, 105] width 986 height 49
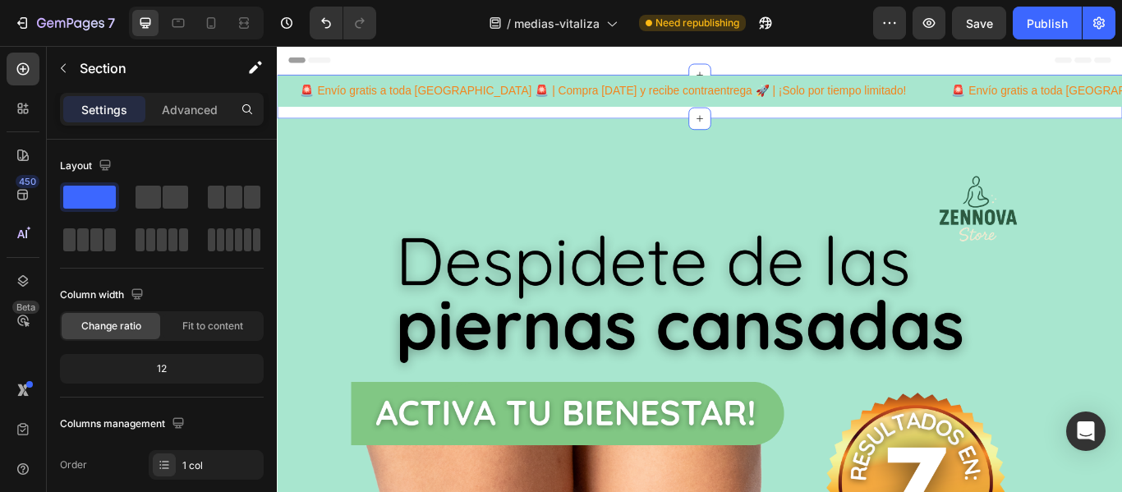
click at [389, 61] on div "Header" at bounding box center [769, 62] width 959 height 33
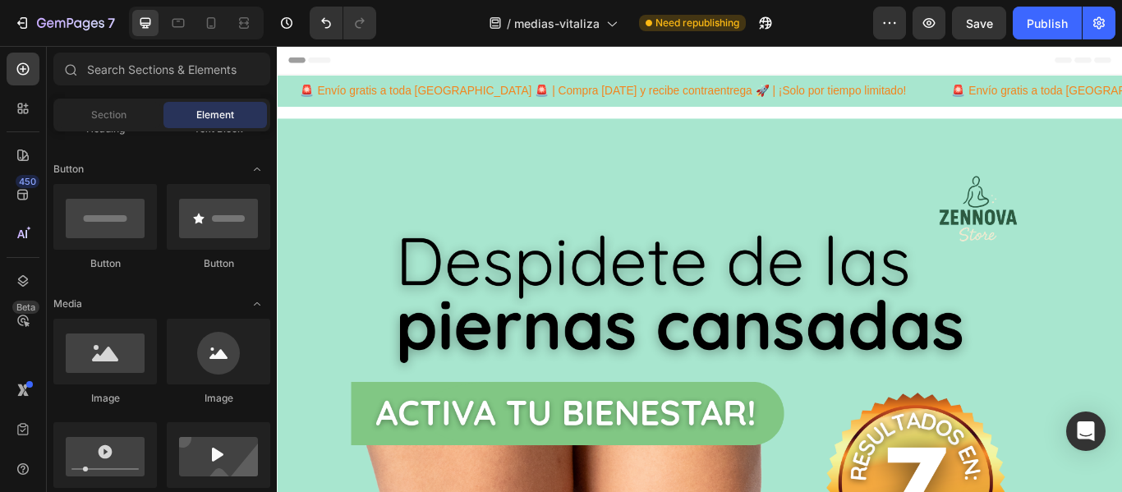
click at [389, 61] on div "Header" at bounding box center [769, 62] width 959 height 33
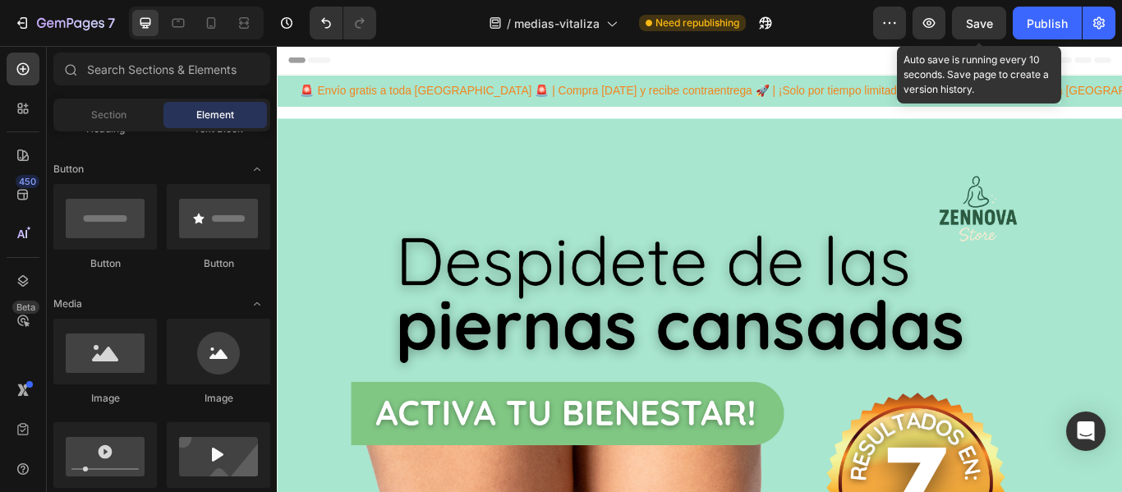
click at [984, 23] on span "Save" at bounding box center [979, 23] width 27 height 14
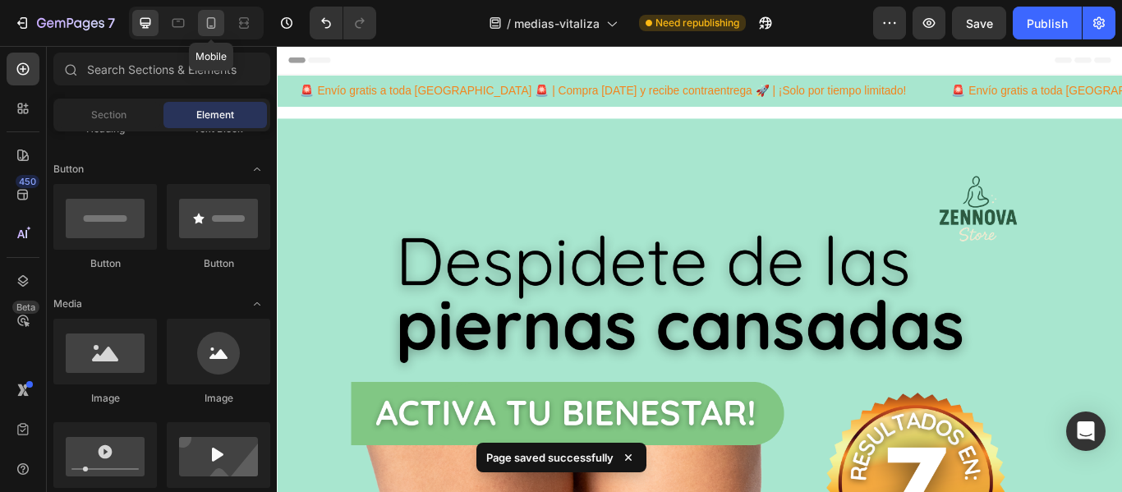
click at [203, 23] on icon at bounding box center [211, 23] width 16 height 16
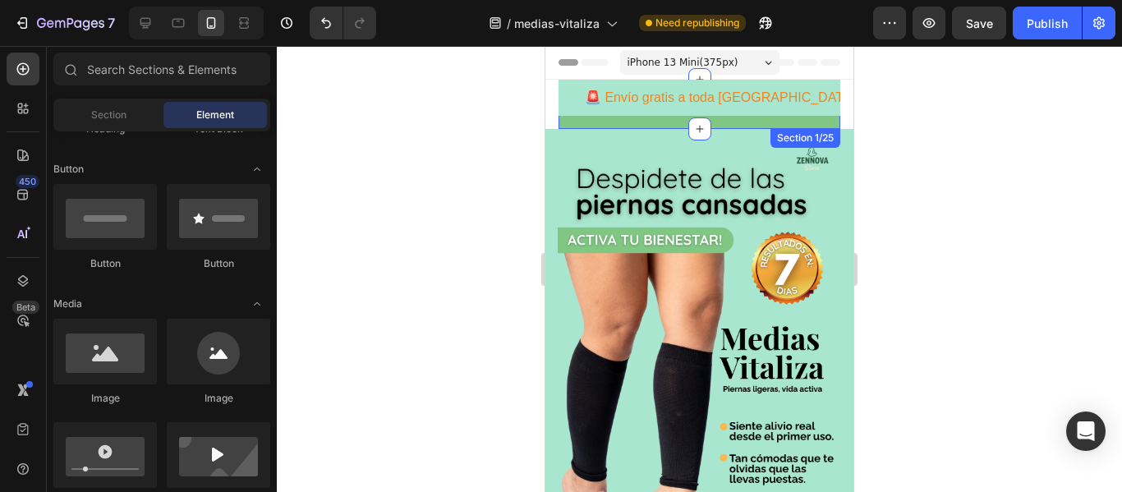
click at [671, 124] on div "🚨 Envío gratis a toda [GEOGRAPHIC_DATA] 🚨 | Compra [DATE] y recibe contraentreg…" at bounding box center [700, 104] width 282 height 49
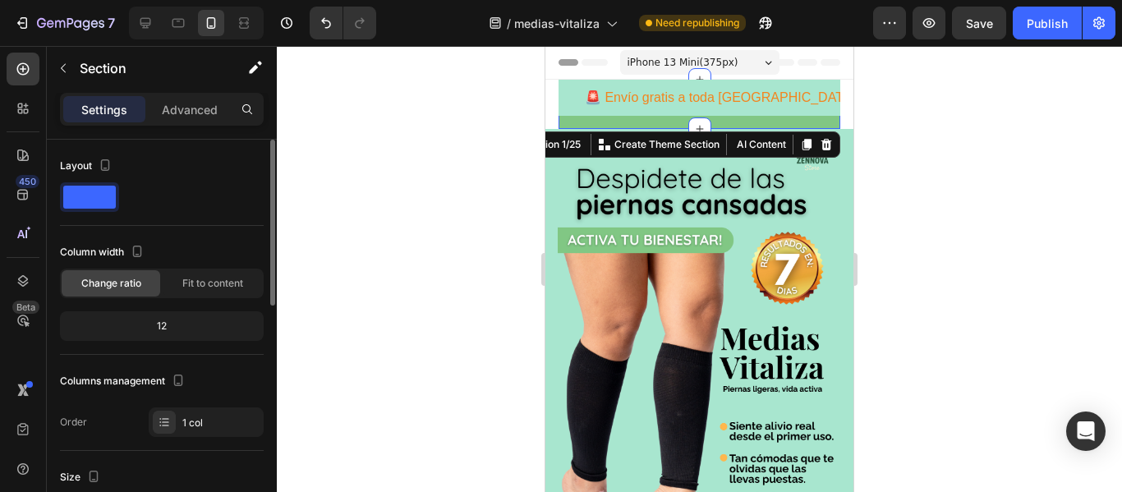
click at [196, 325] on div "12" at bounding box center [161, 326] width 197 height 23
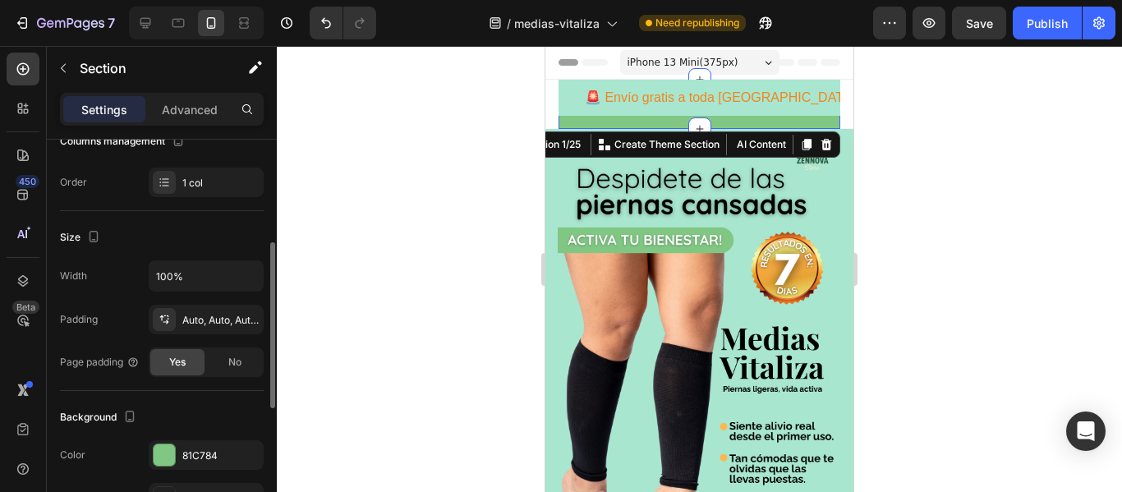
scroll to position [242, 0]
click at [205, 325] on div "Auto, Auto, Auto, Auto" at bounding box center [206, 317] width 115 height 30
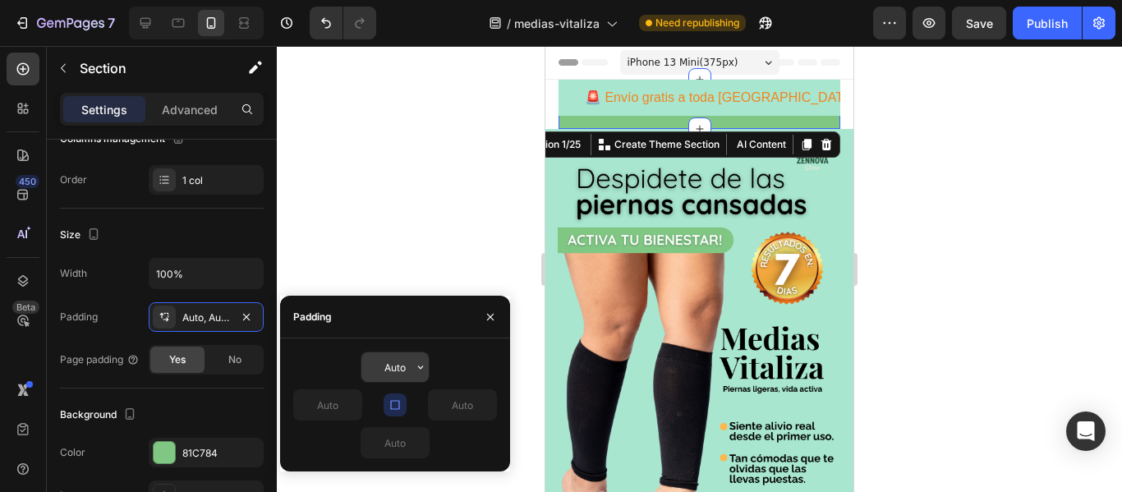
click at [407, 370] on input "Auto" at bounding box center [394, 367] width 67 height 30
type input "0"
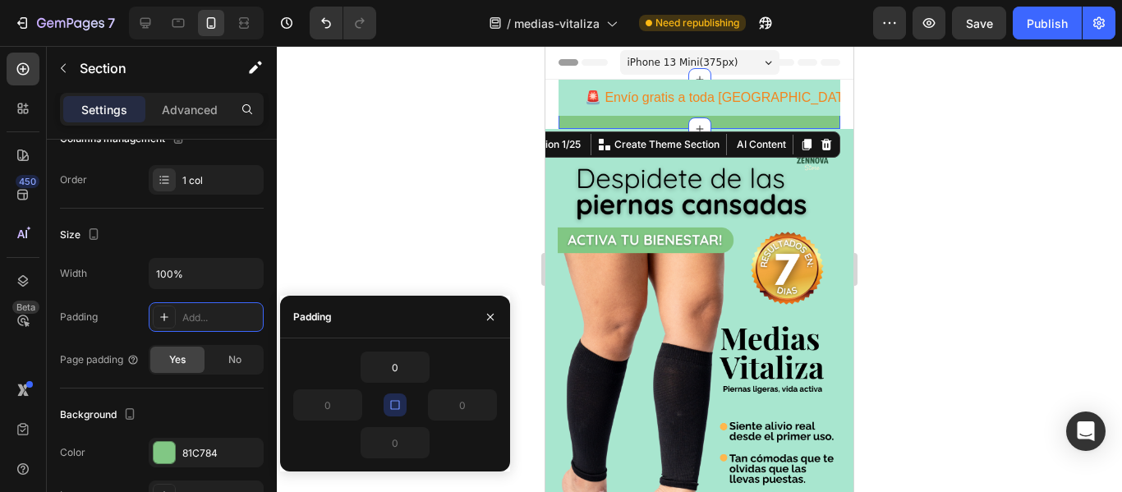
click at [427, 209] on div at bounding box center [699, 269] width 845 height 446
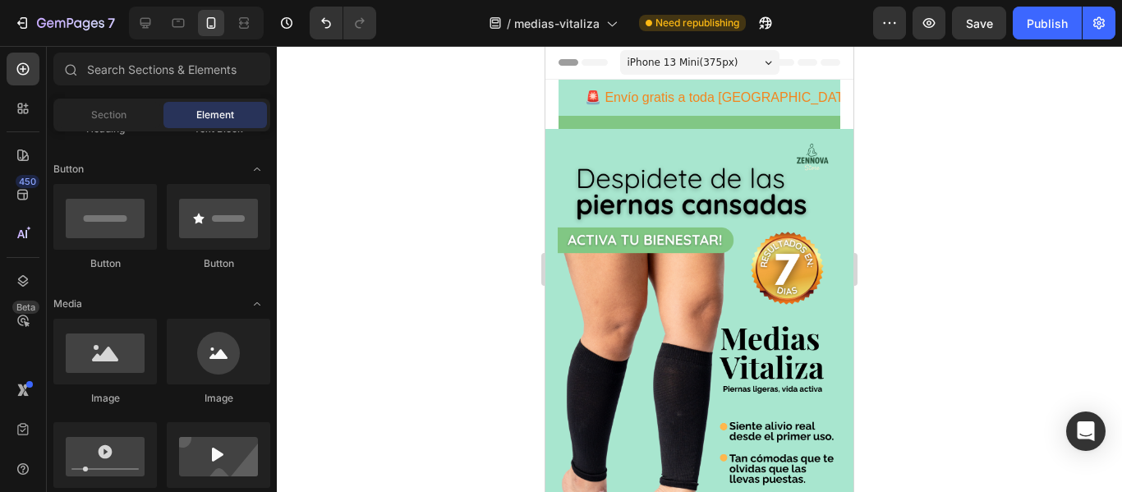
click at [978, 108] on div at bounding box center [699, 269] width 845 height 446
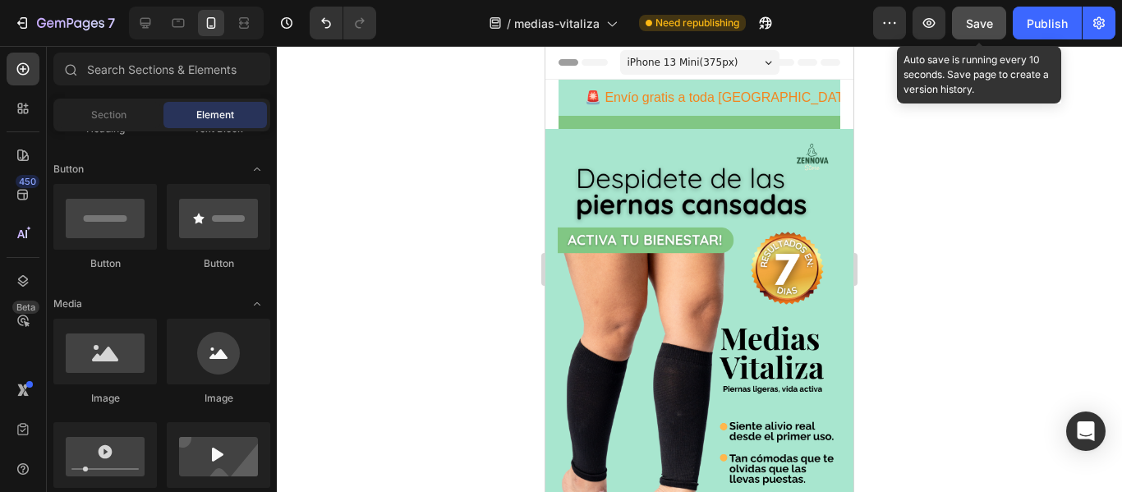
click at [964, 25] on button "Save" at bounding box center [979, 23] width 54 height 33
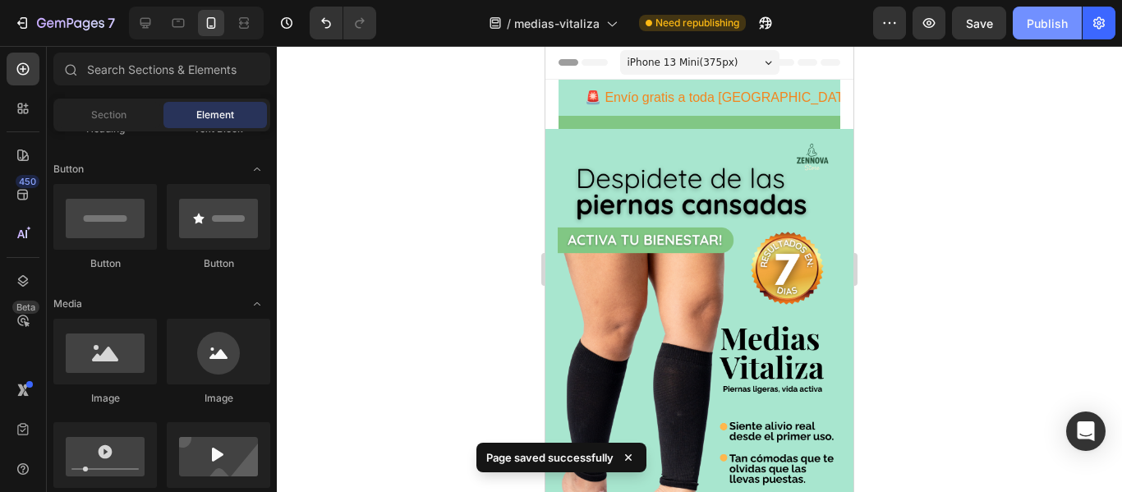
click at [1033, 23] on div "Publish" at bounding box center [1047, 23] width 41 height 17
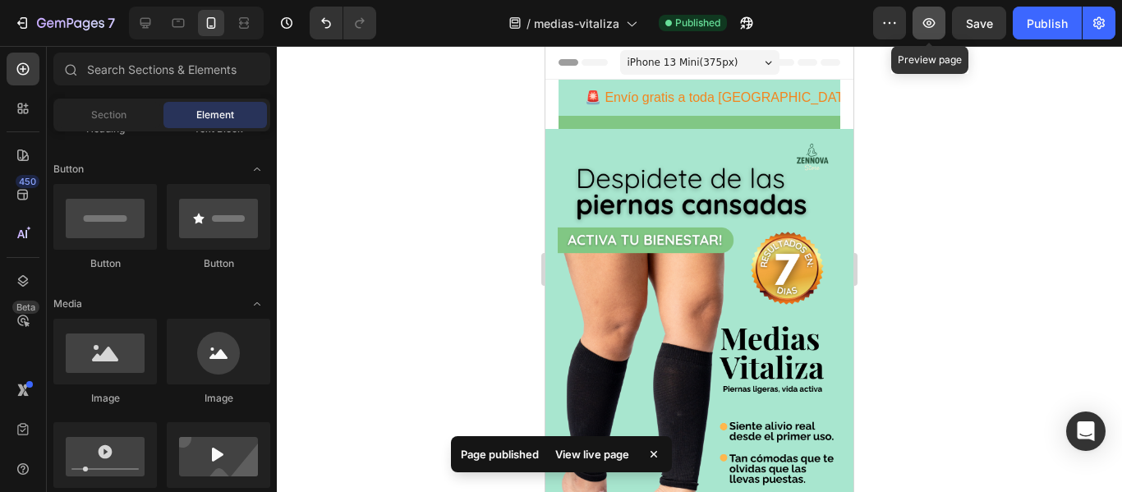
click at [927, 13] on button "button" at bounding box center [929, 23] width 33 height 33
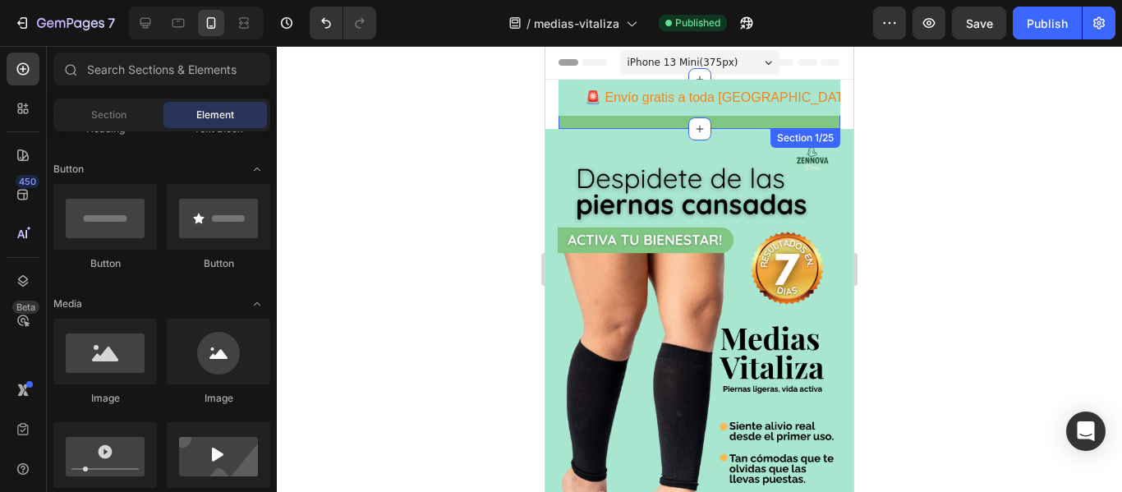
click at [610, 123] on div "🚨 Envío gratis a toda [GEOGRAPHIC_DATA] 🚨 | Compra [DATE] y recibe contraentreg…" at bounding box center [700, 104] width 282 height 49
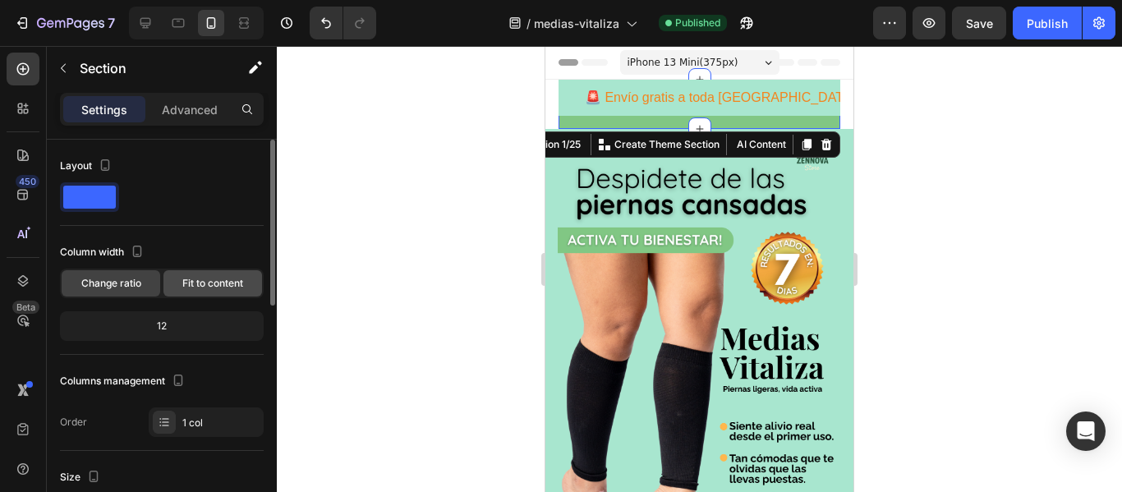
click at [205, 277] on span "Fit to content" at bounding box center [212, 283] width 61 height 15
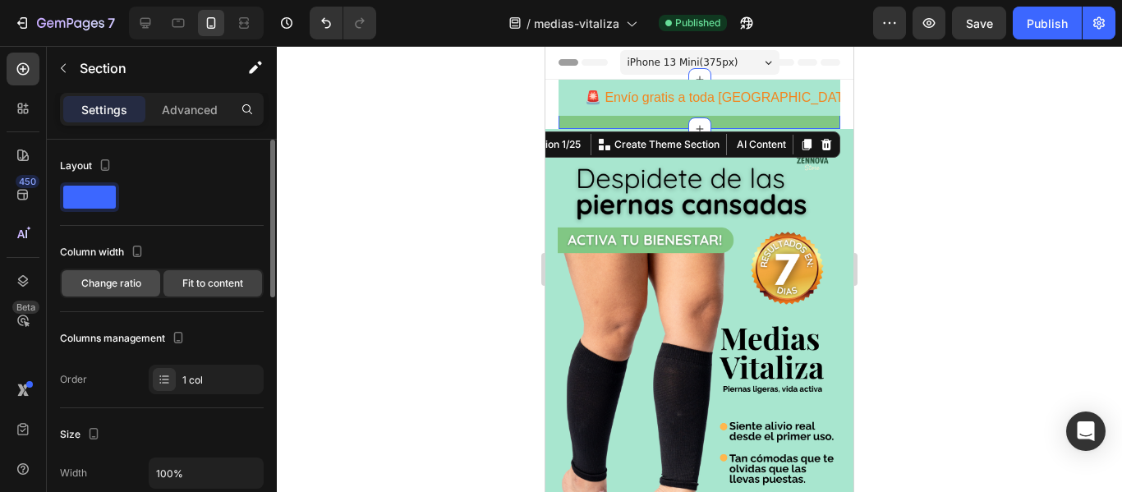
click at [134, 287] on span "Change ratio" at bounding box center [111, 283] width 60 height 15
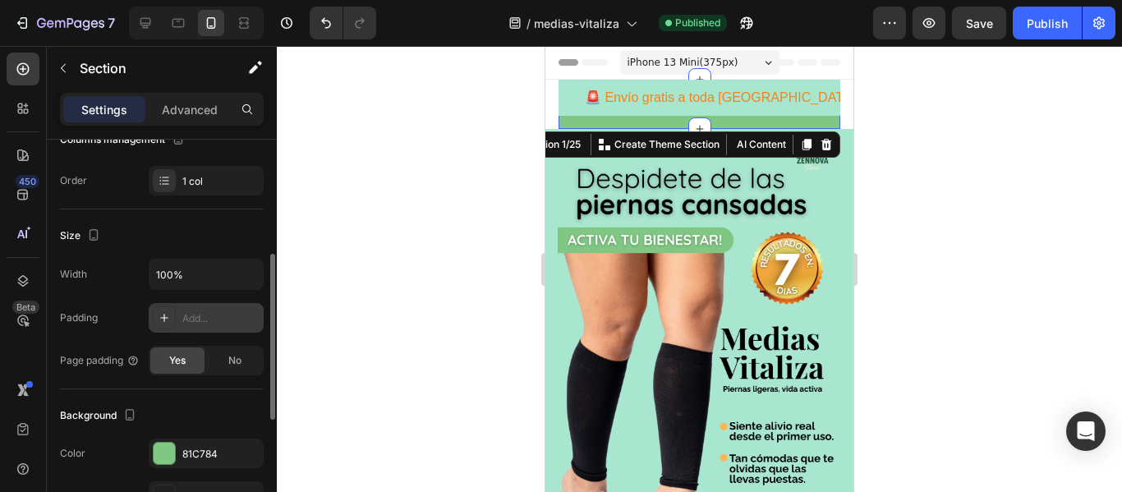
scroll to position [232, 0]
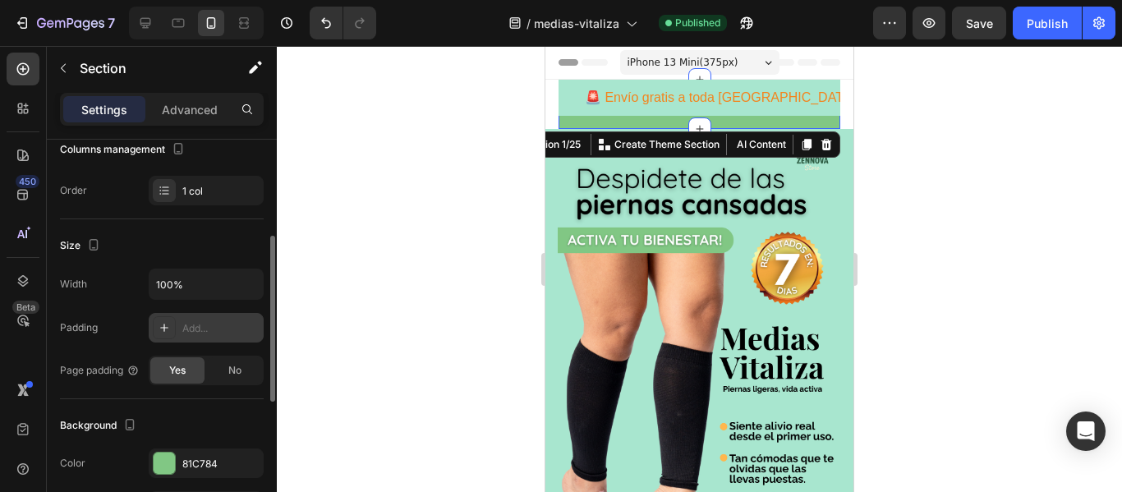
click at [177, 324] on div "Add..." at bounding box center [206, 328] width 115 height 30
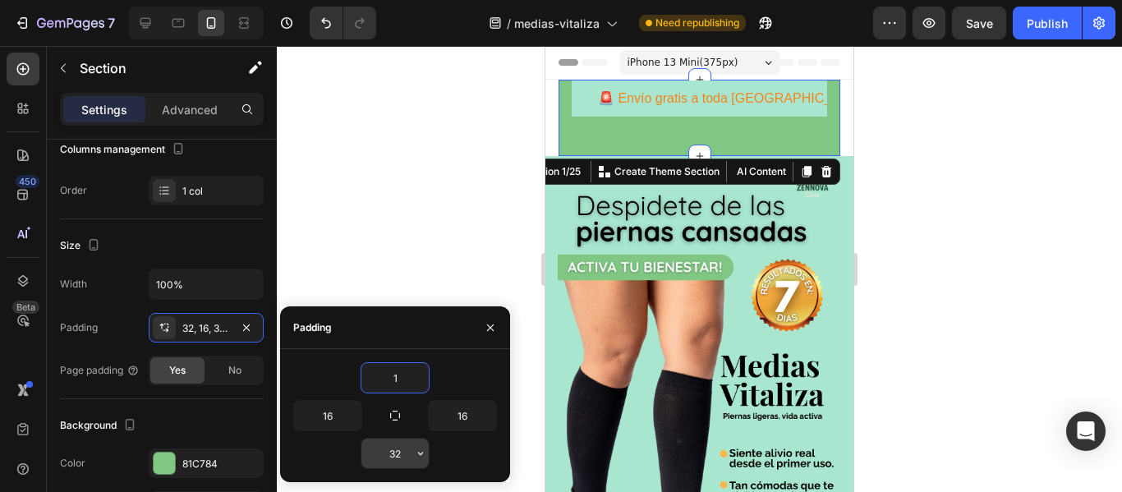
type input "1"
click at [400, 453] on input "32" at bounding box center [394, 454] width 67 height 30
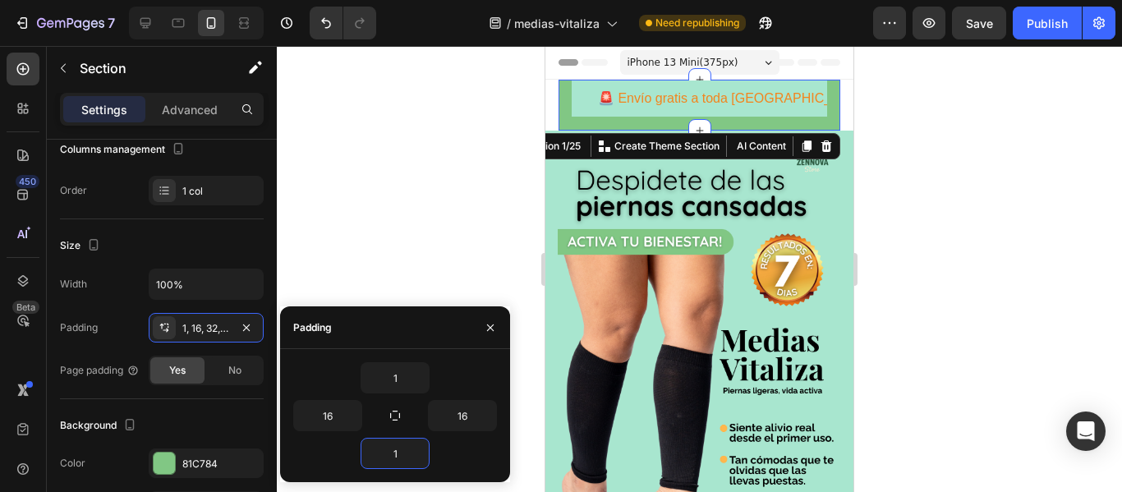
click at [446, 456] on div "1" at bounding box center [395, 453] width 204 height 31
click at [400, 457] on input "1" at bounding box center [394, 454] width 67 height 30
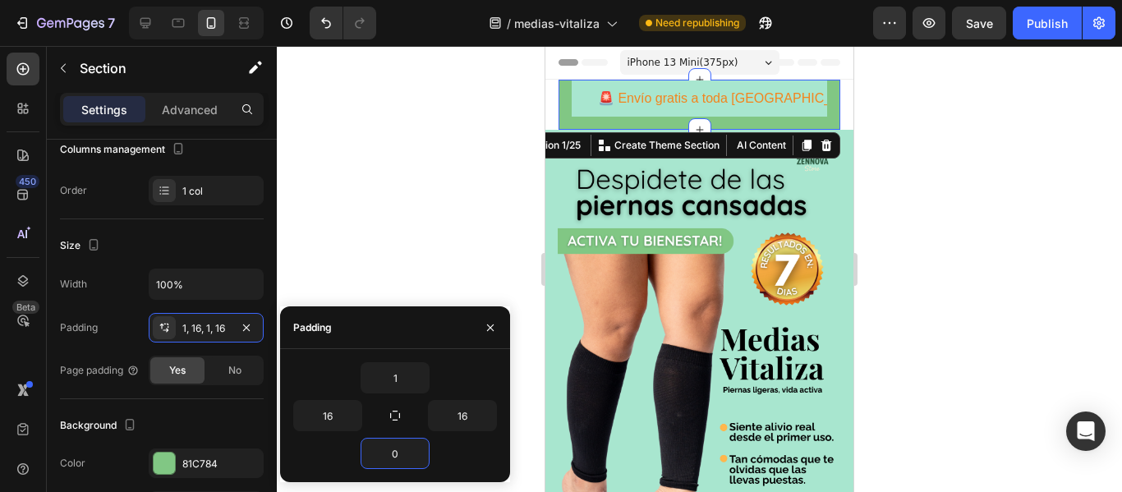
type input "0"
click at [450, 467] on div "0" at bounding box center [395, 453] width 204 height 31
click at [406, 380] on input "1" at bounding box center [394, 378] width 67 height 30
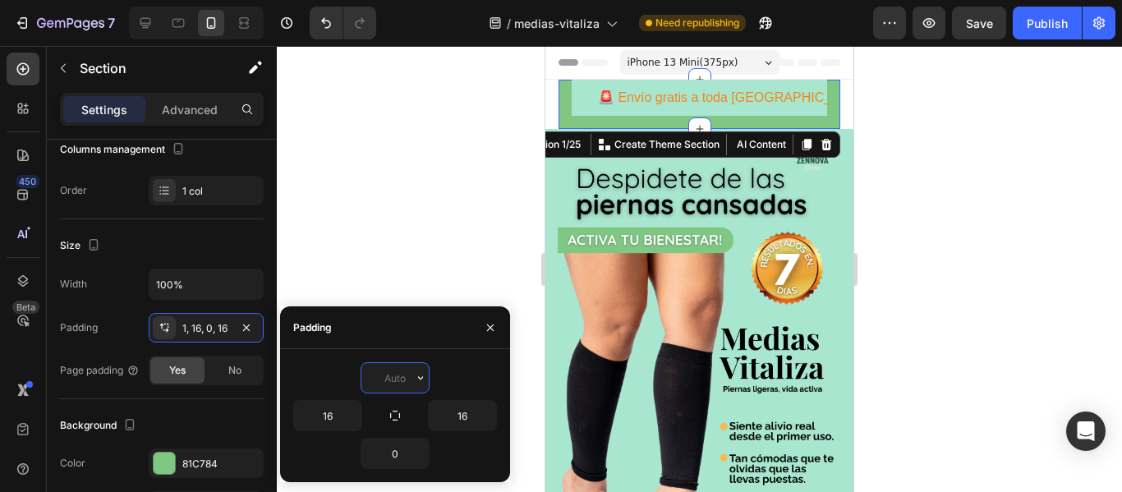
type input "0"
type input "1"
type input "2"
type input "1"
click at [462, 370] on div "1" at bounding box center [395, 377] width 204 height 31
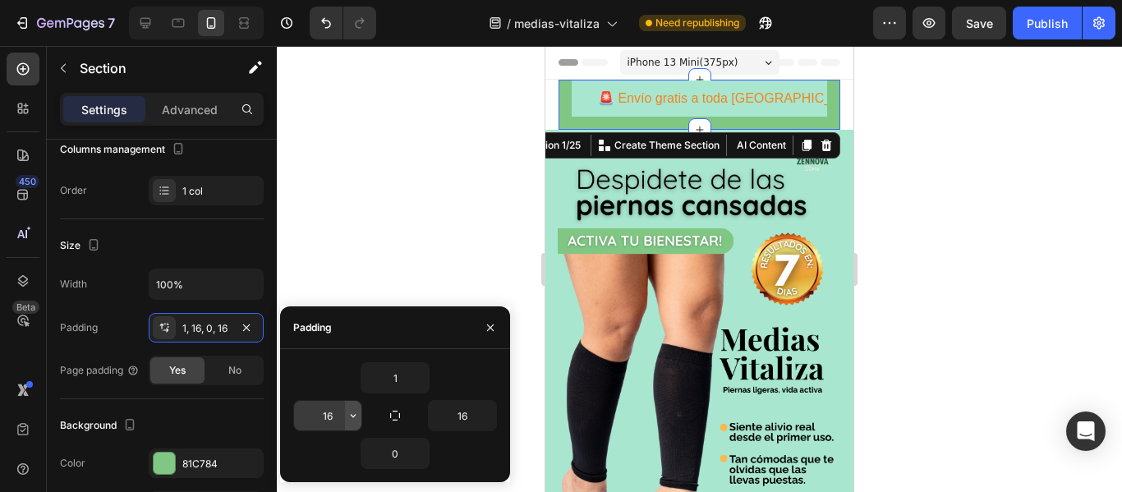
click at [349, 416] on icon "button" at bounding box center [353, 415] width 13 height 13
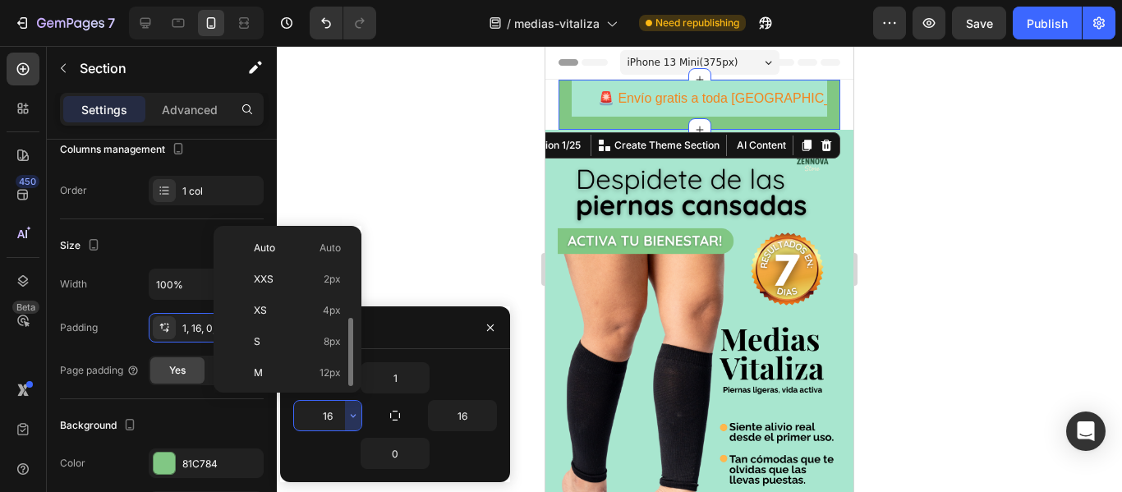
scroll to position [59, 0]
click at [314, 392] on div "XL 24px" at bounding box center [284, 407] width 128 height 31
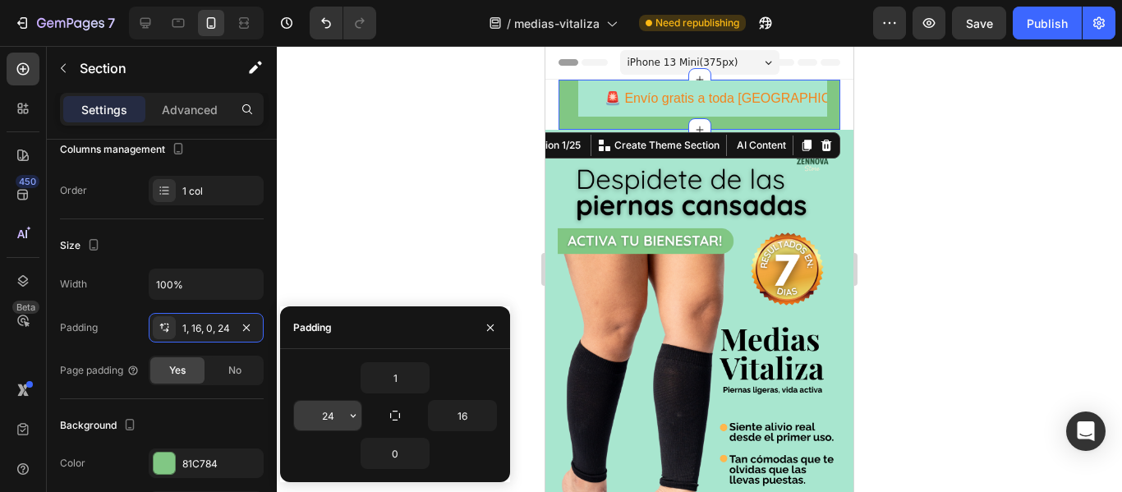
click at [342, 419] on input "24" at bounding box center [327, 416] width 67 height 30
click at [349, 419] on icon "button" at bounding box center [353, 415] width 13 height 13
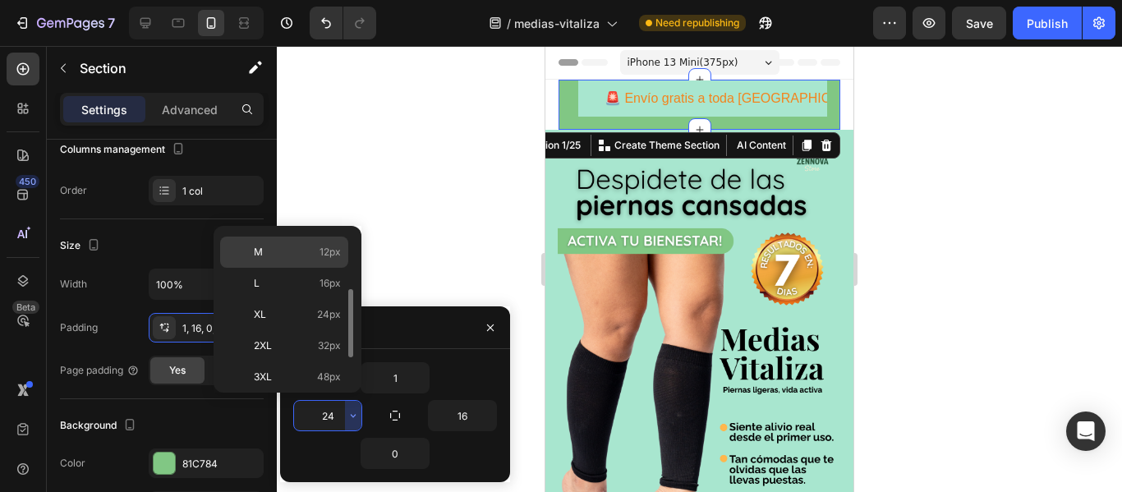
scroll to position [122, 0]
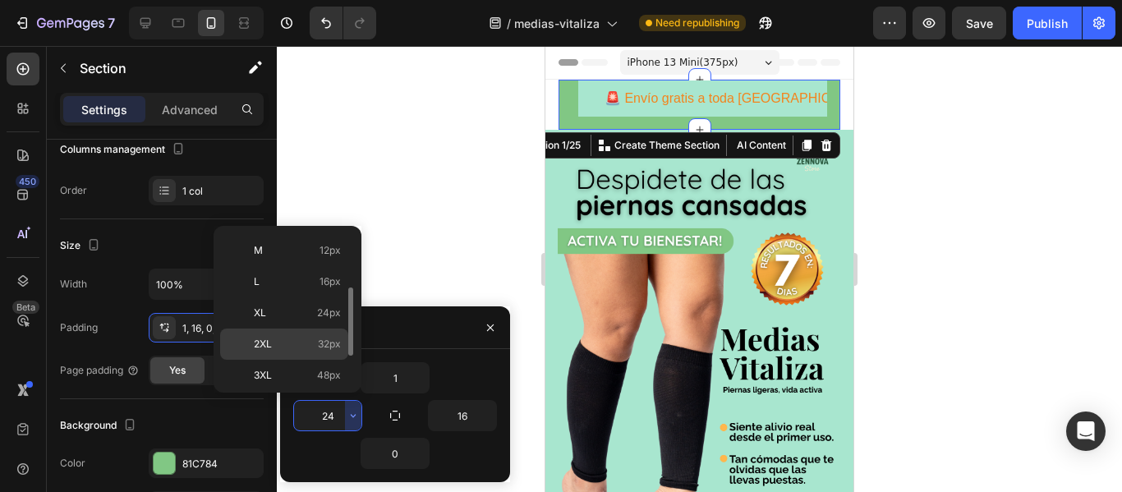
click at [321, 346] on span "32px" at bounding box center [329, 344] width 23 height 15
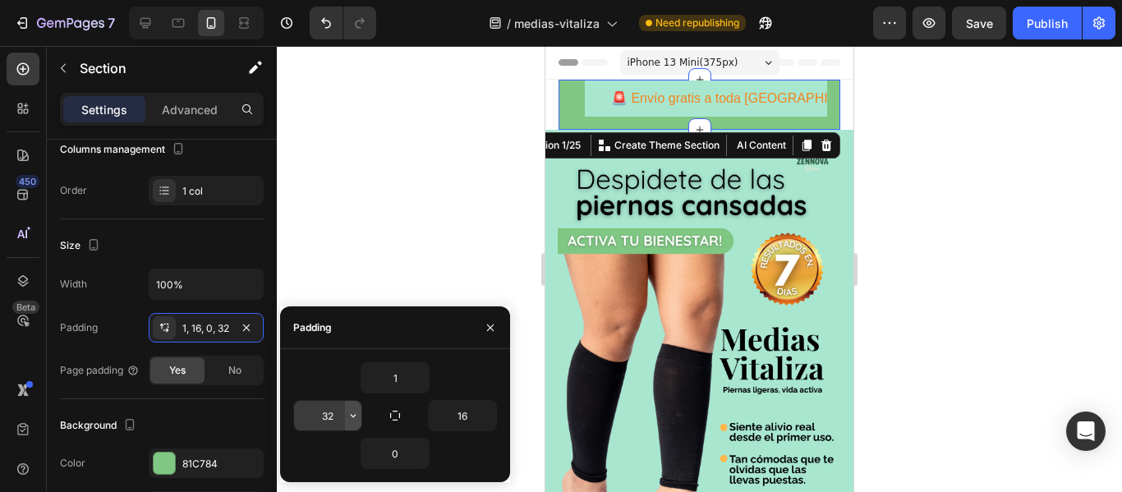
click at [351, 410] on icon "button" at bounding box center [353, 415] width 13 height 13
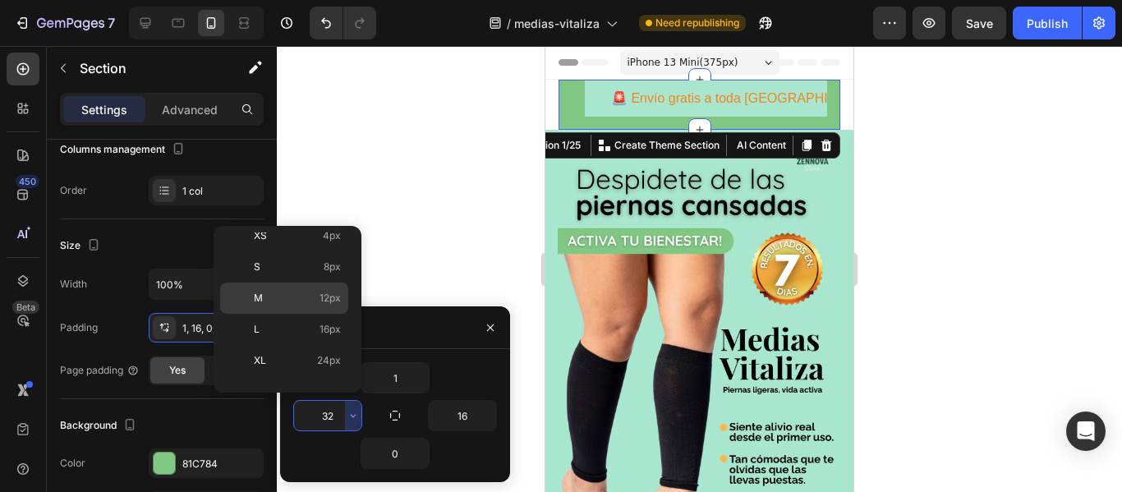
scroll to position [190, 0]
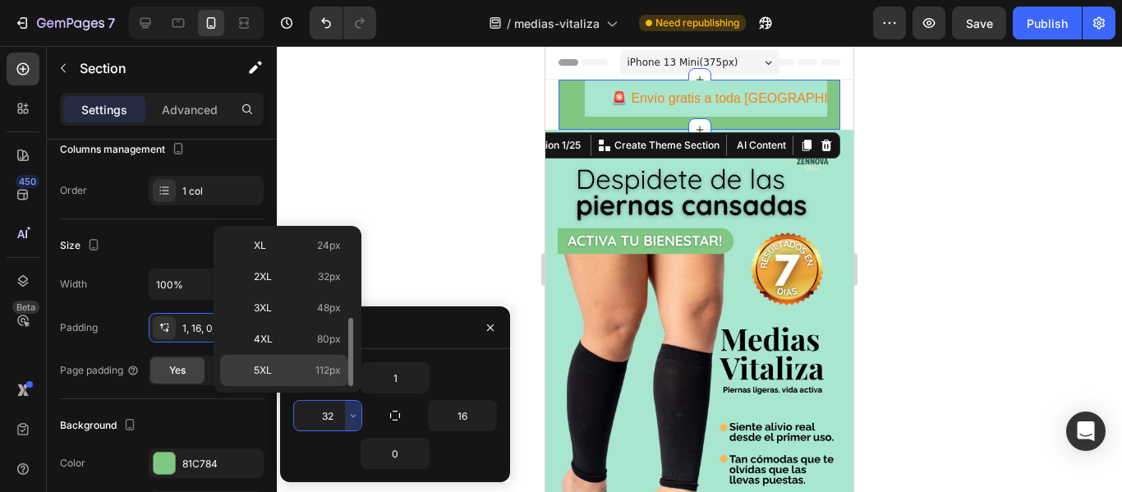
click at [317, 366] on span "112px" at bounding box center [327, 370] width 25 height 15
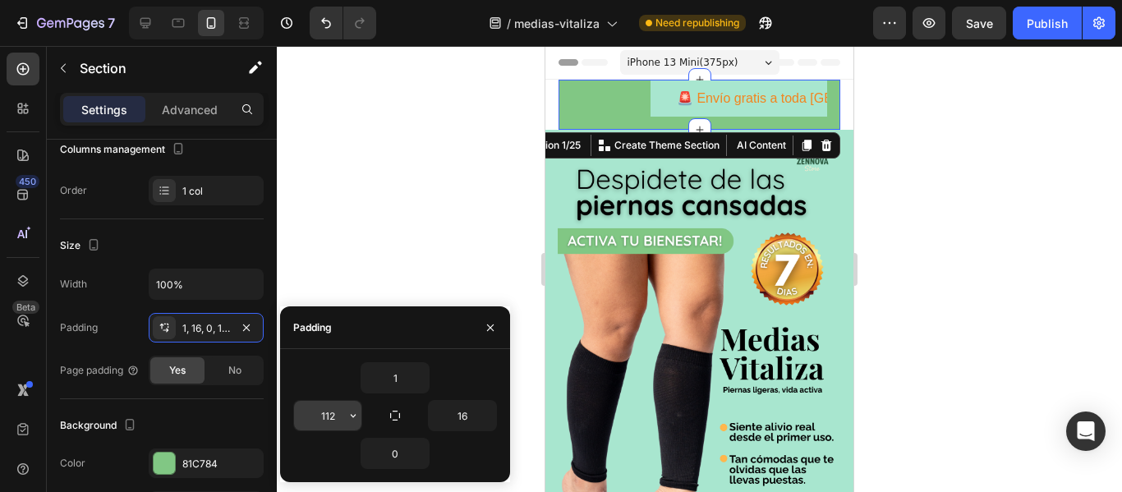
click at [340, 424] on input "112" at bounding box center [327, 416] width 67 height 30
click at [353, 424] on button "button" at bounding box center [353, 416] width 16 height 30
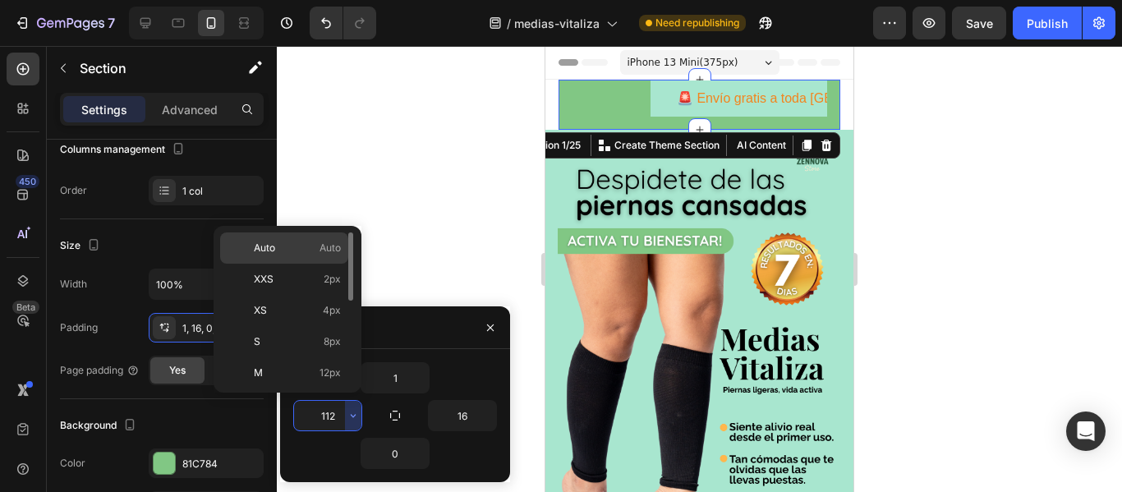
click at [307, 246] on p "Auto Auto" at bounding box center [297, 248] width 87 height 15
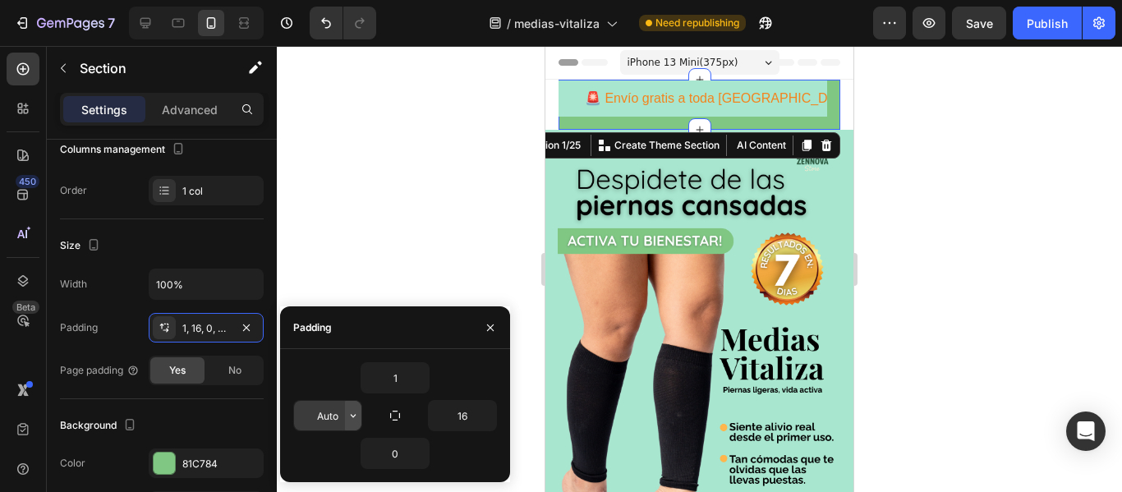
click at [349, 414] on icon "button" at bounding box center [353, 415] width 13 height 13
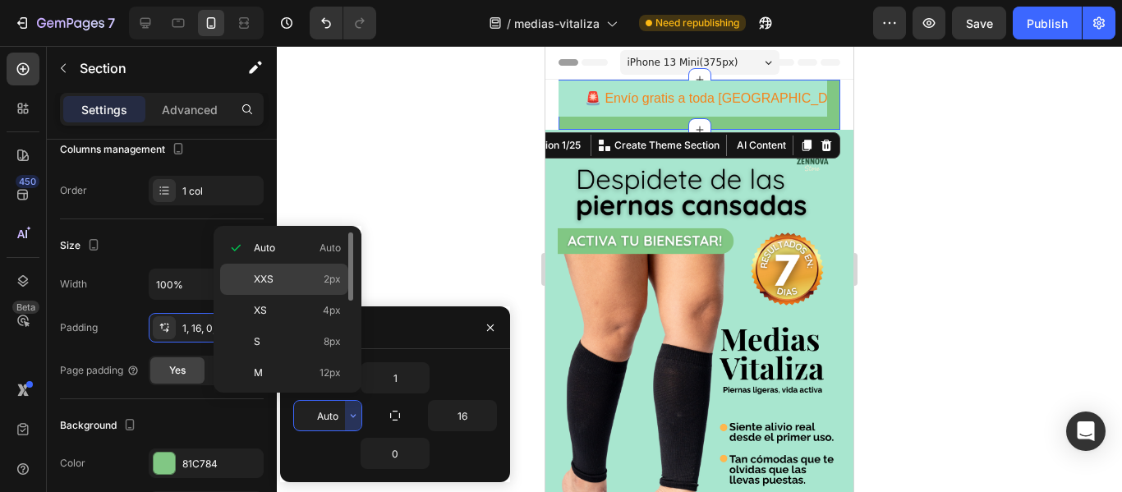
click at [317, 280] on p "XXS 2px" at bounding box center [297, 279] width 87 height 15
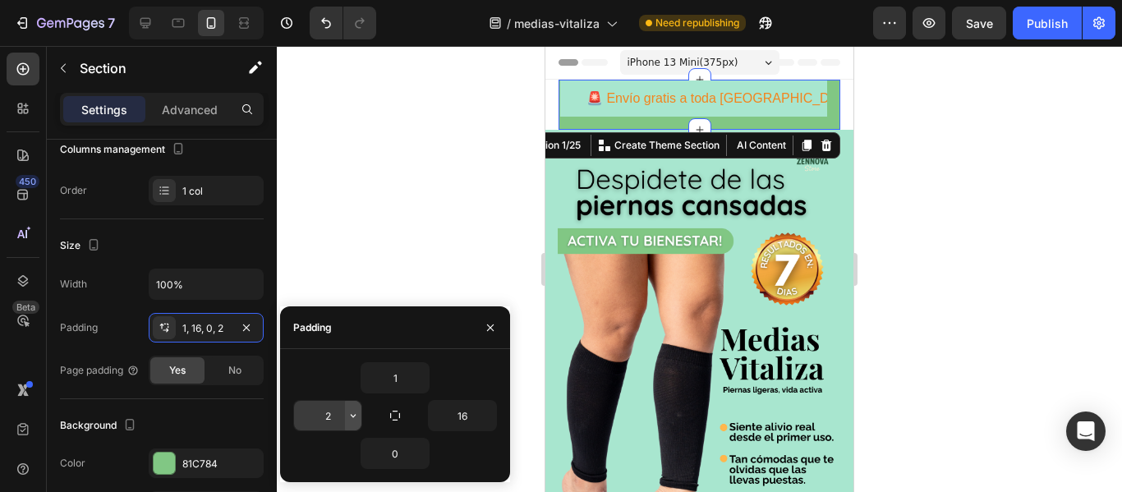
click at [349, 416] on icon "button" at bounding box center [353, 415] width 13 height 13
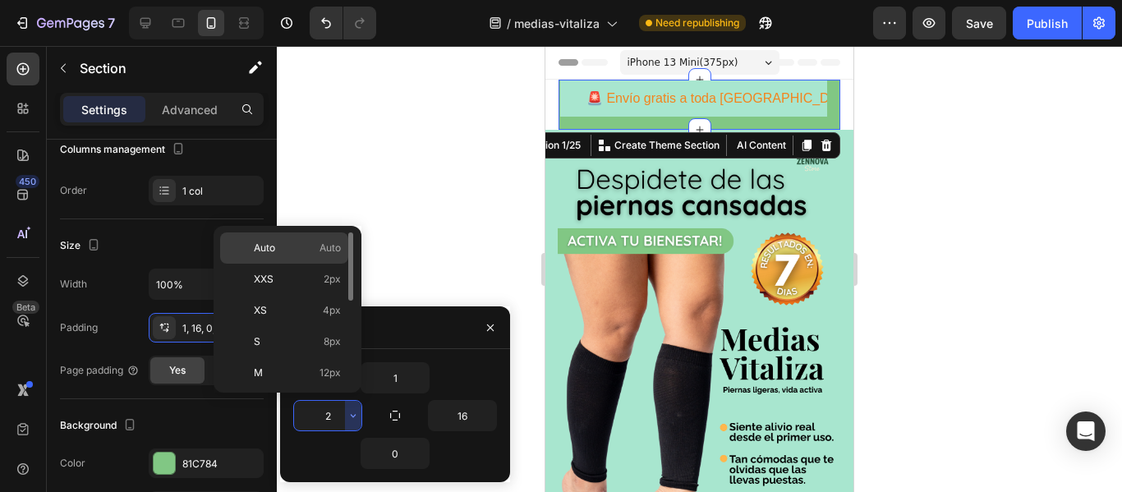
click at [321, 246] on span "Auto" at bounding box center [330, 248] width 21 height 15
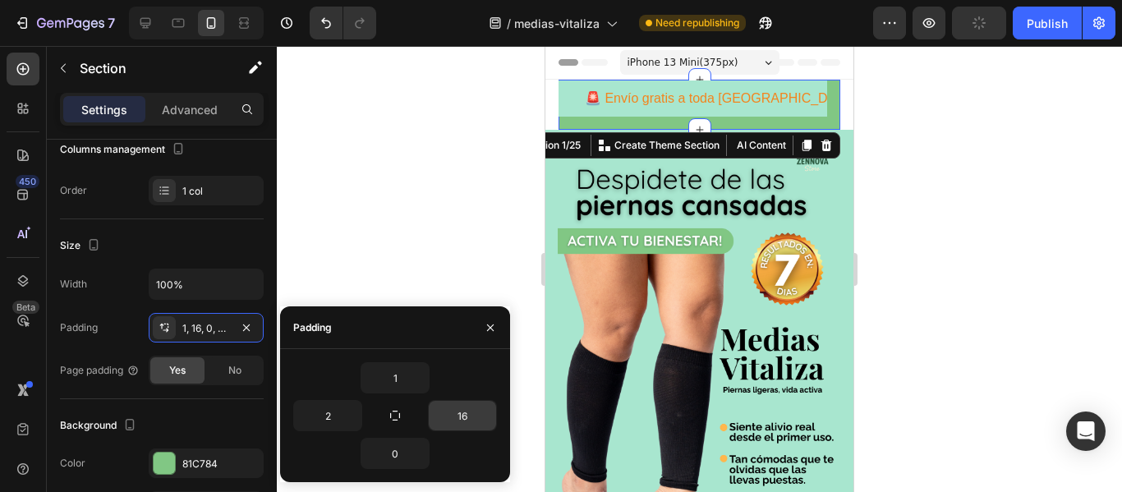
type input "Auto"
click at [485, 421] on icon "button" at bounding box center [487, 415] width 13 height 13
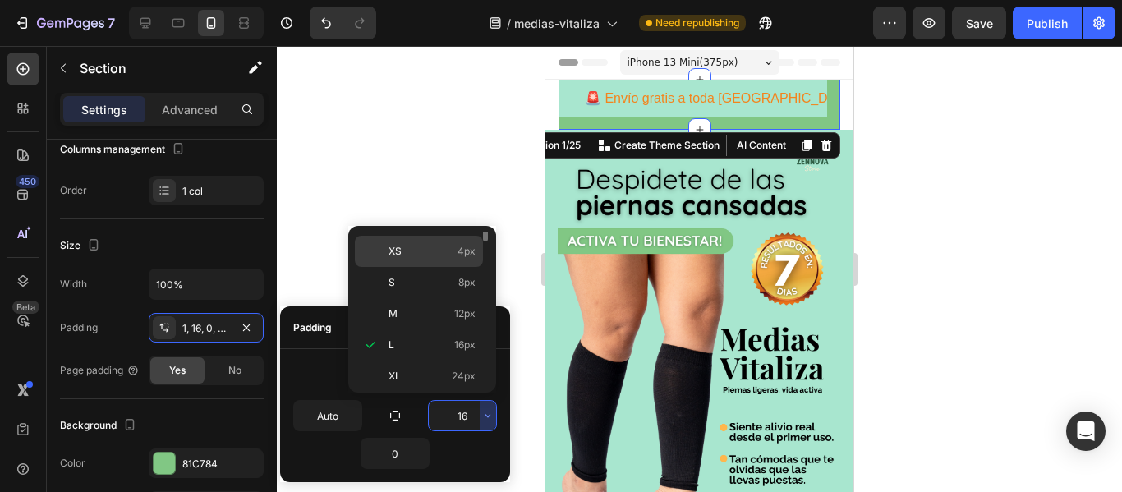
scroll to position [0, 0]
click at [449, 242] on p "Auto Auto" at bounding box center [432, 248] width 87 height 15
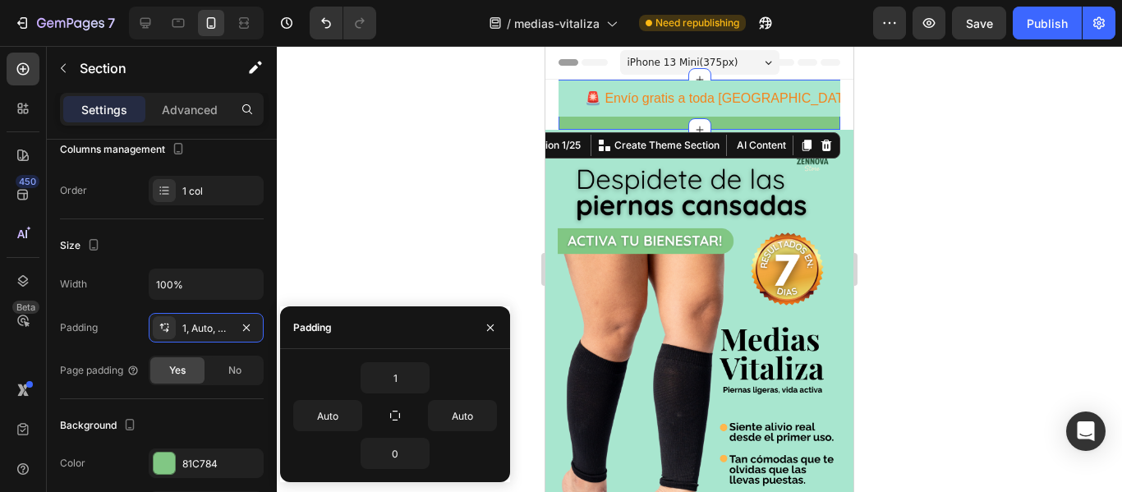
click at [482, 379] on div "1" at bounding box center [395, 377] width 204 height 31
click at [486, 416] on icon "button" at bounding box center [487, 415] width 13 height 13
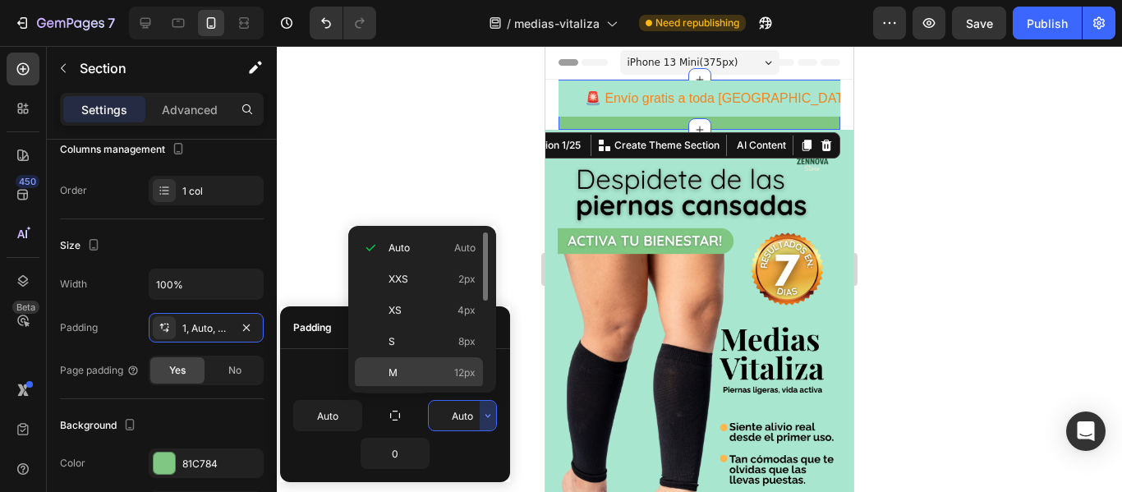
click at [462, 377] on span "12px" at bounding box center [464, 373] width 21 height 15
type input "12"
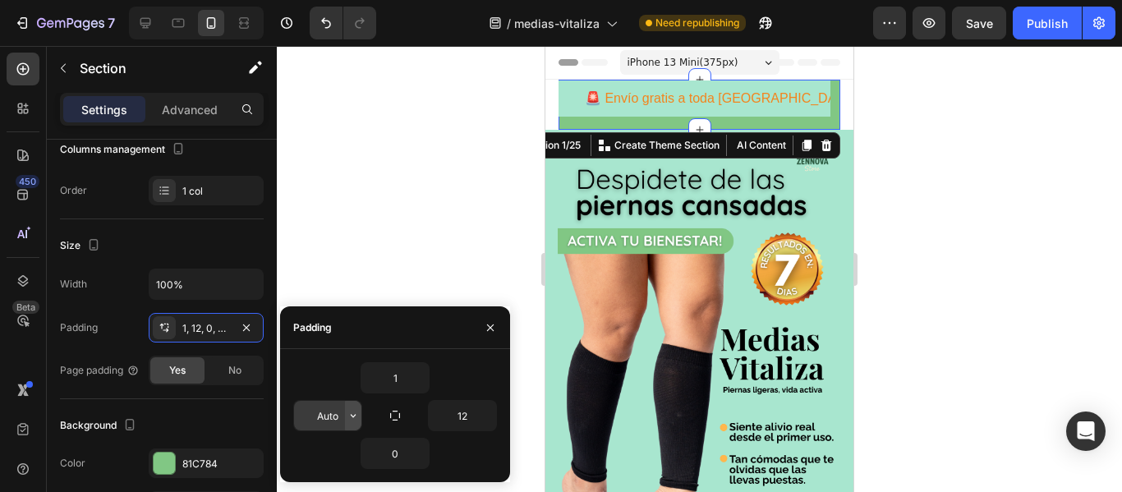
click at [347, 413] on icon "button" at bounding box center [353, 415] width 13 height 13
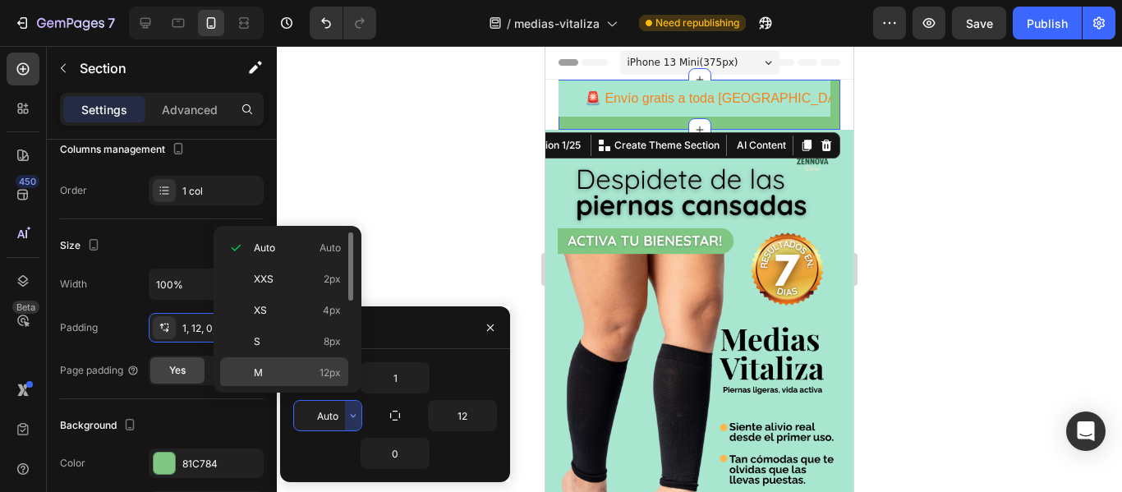
click at [324, 389] on div "M 12px" at bounding box center [284, 404] width 128 height 31
type input "12"
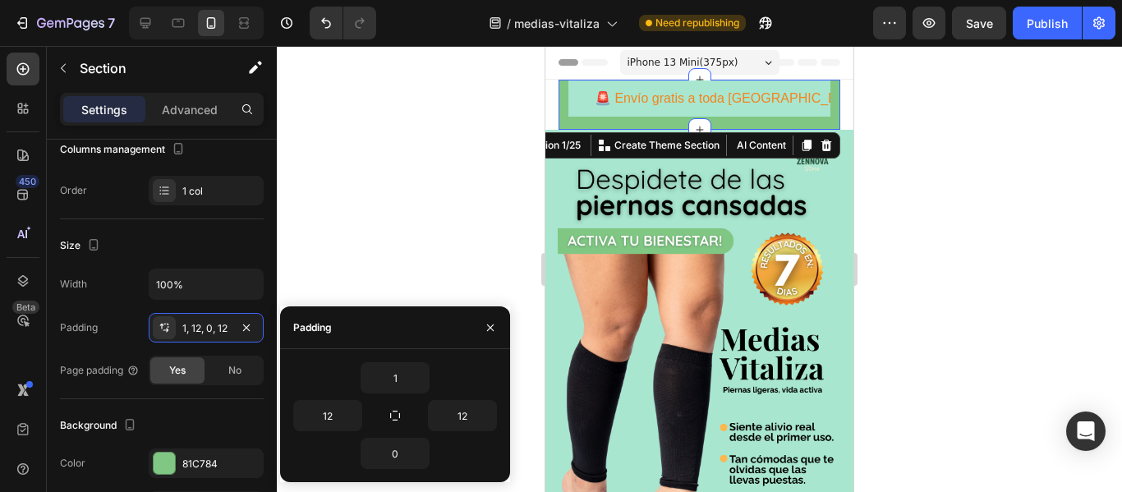
click at [432, 264] on div at bounding box center [699, 269] width 845 height 446
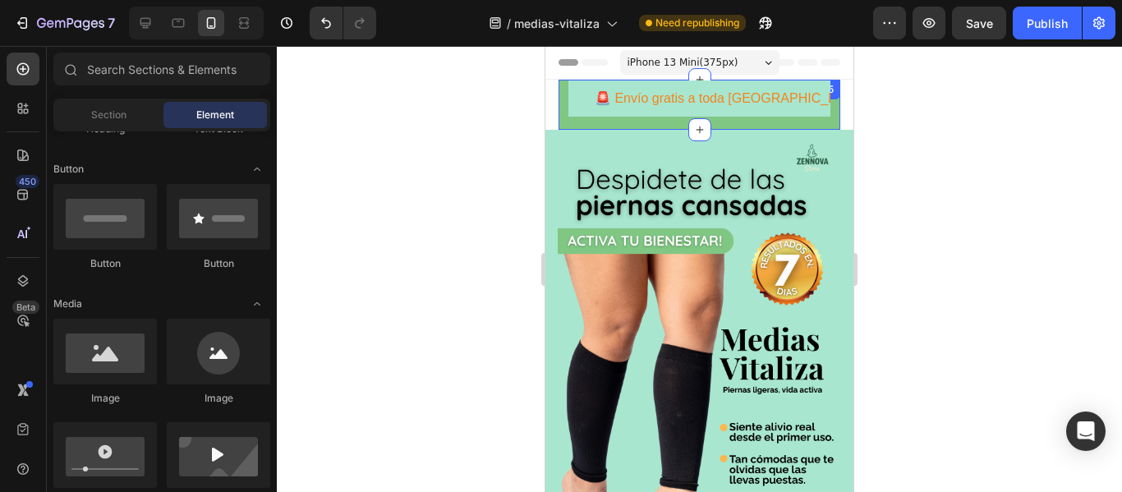
click at [660, 123] on div "🚨 Envío gratis a toda [GEOGRAPHIC_DATA] 🚨 | Compra [DATE] y recibe contraentreg…" at bounding box center [699, 105] width 262 height 49
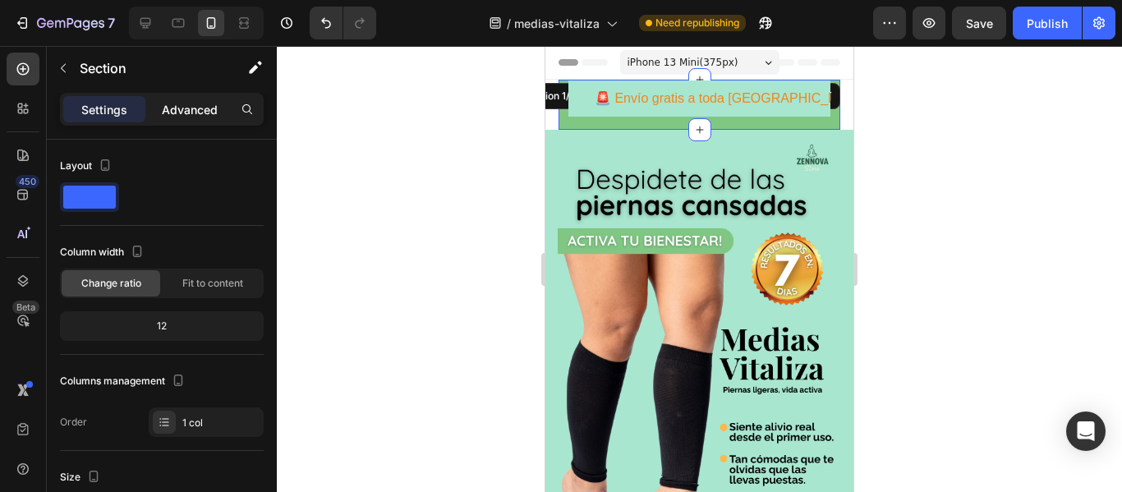
click at [202, 114] on p "Advanced" at bounding box center [190, 109] width 56 height 17
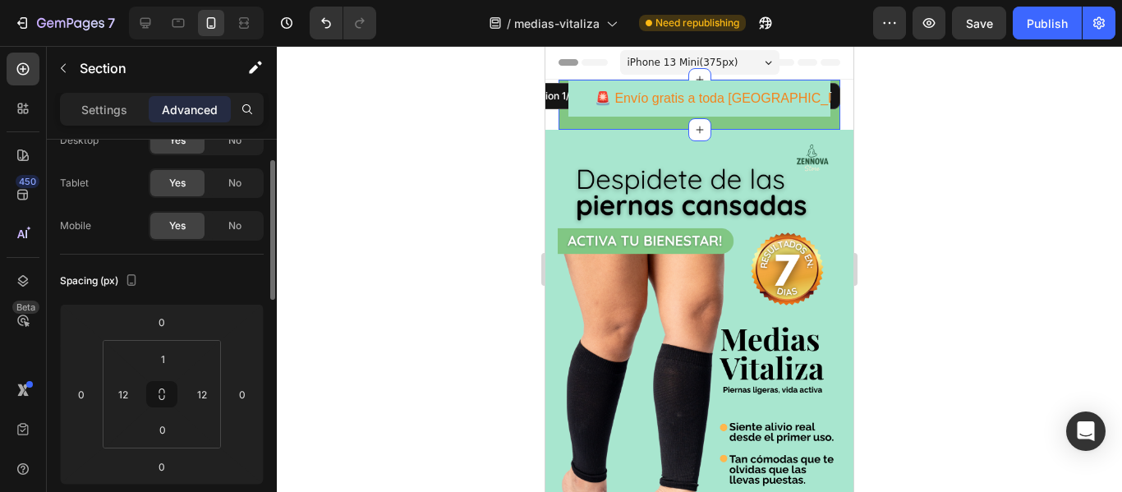
scroll to position [60, 0]
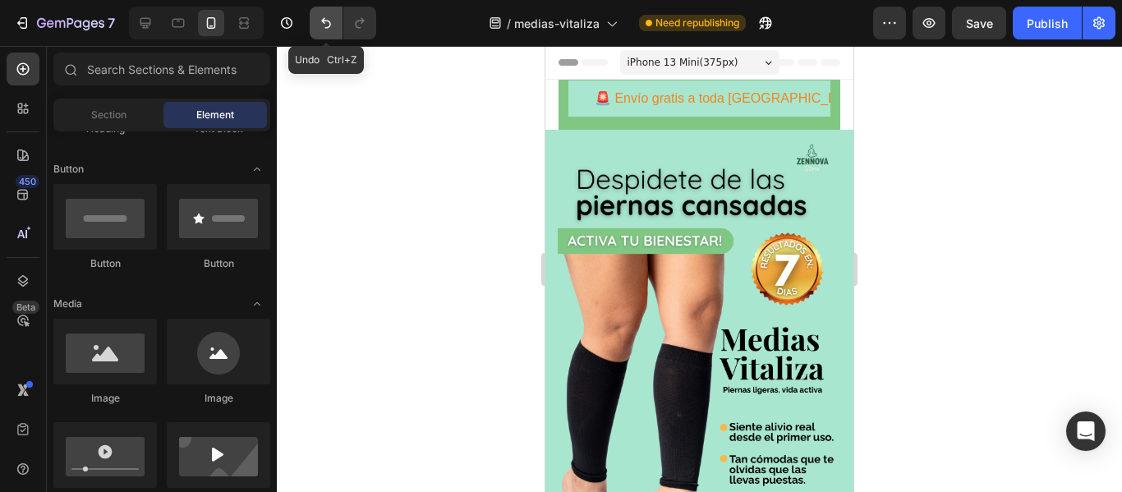
click at [314, 29] on button "Undo/Redo" at bounding box center [326, 23] width 33 height 33
click at [551, 104] on section "🚨 Envío gratis a toda [GEOGRAPHIC_DATA] 🚨 | Compra [DATE] y recibe contraentreg…" at bounding box center [699, 105] width 308 height 50
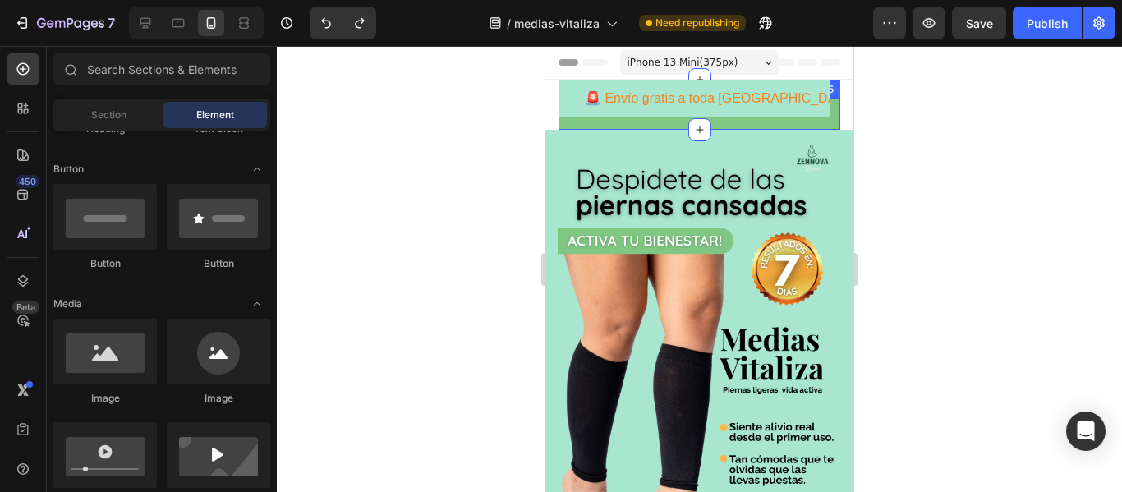
click at [836, 108] on div "🚨 Envío gratis a toda [GEOGRAPHIC_DATA] 🚨 | Compra [DATE] y recibe contraentreg…" at bounding box center [700, 105] width 282 height 50
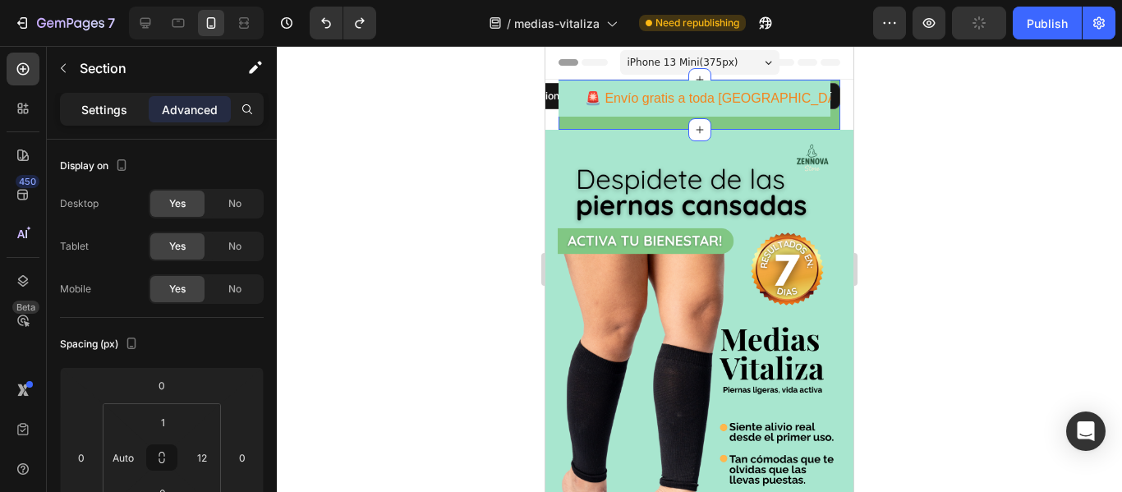
click at [103, 111] on p "Settings" at bounding box center [104, 109] width 46 height 17
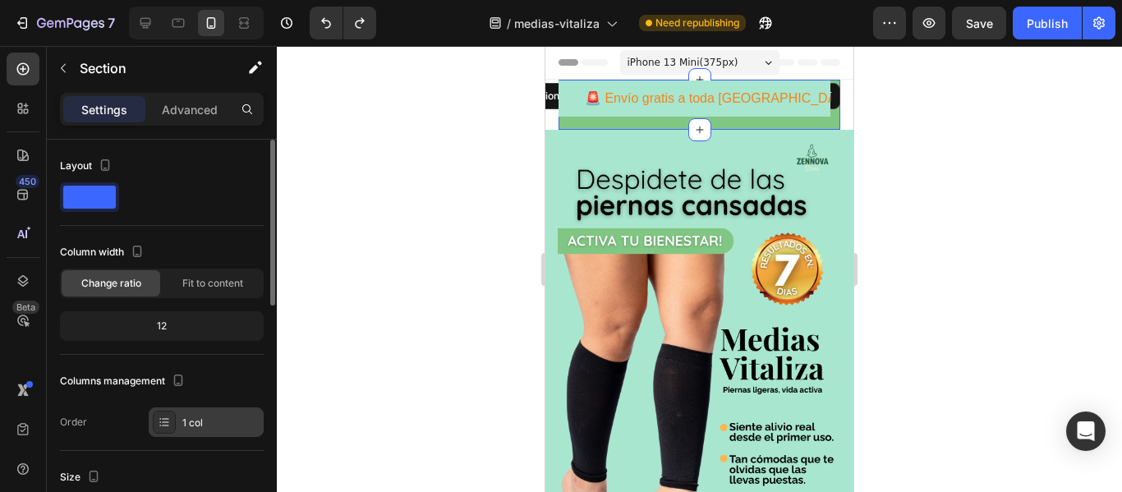
click at [254, 417] on div "1 col" at bounding box center [220, 423] width 77 height 15
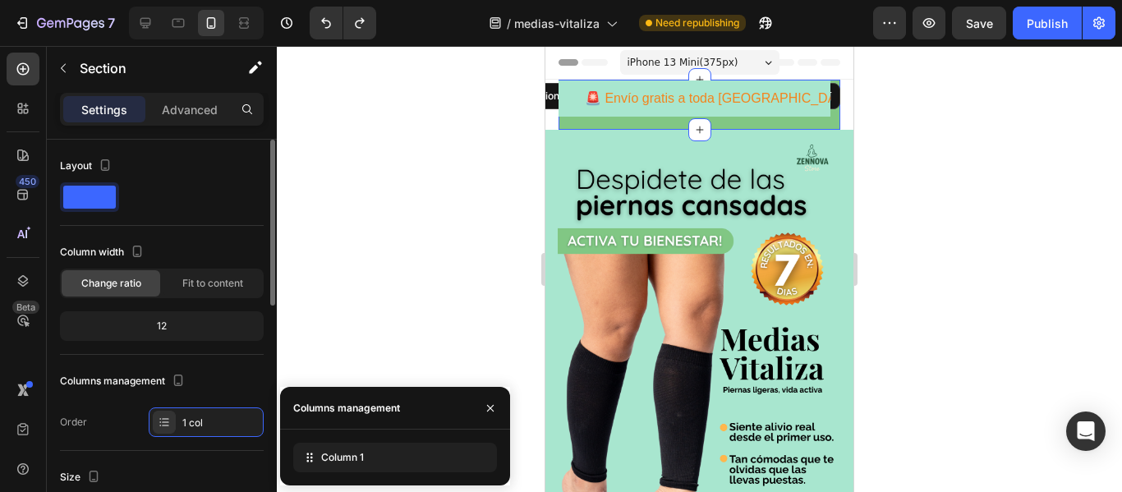
click at [243, 345] on div "Column width Change ratio Fit to content 12" at bounding box center [162, 297] width 204 height 116
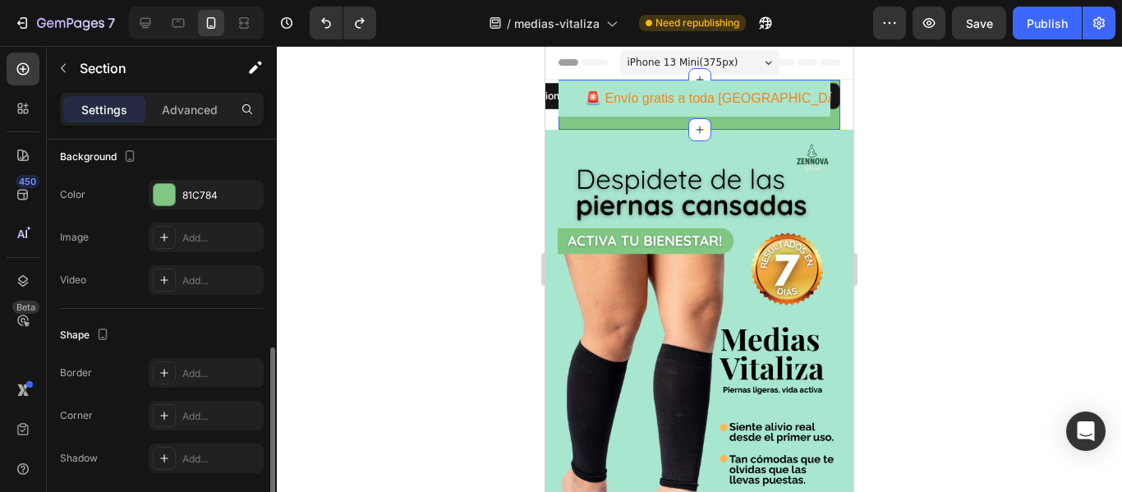
scroll to position [560, 0]
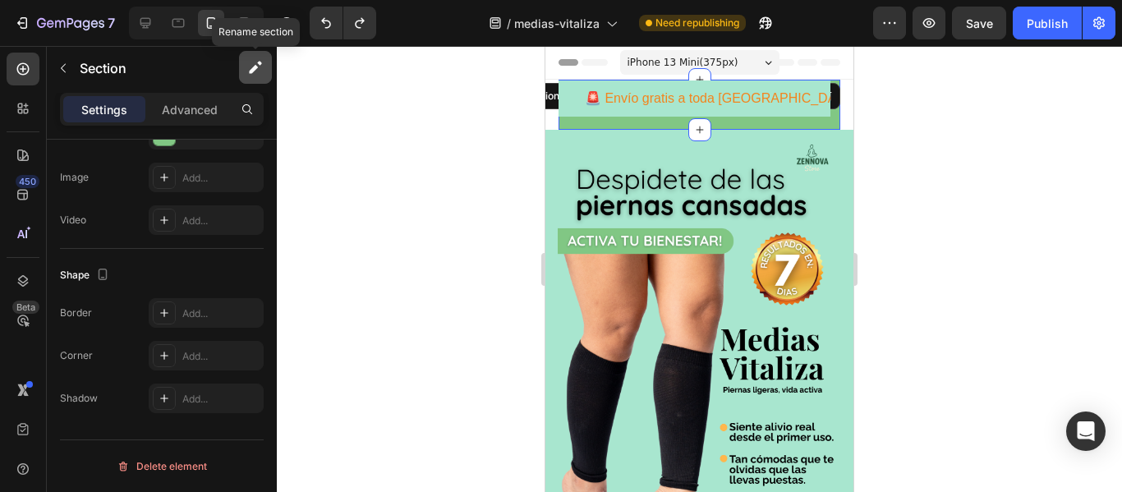
click at [261, 62] on icon "button" at bounding box center [255, 67] width 16 height 16
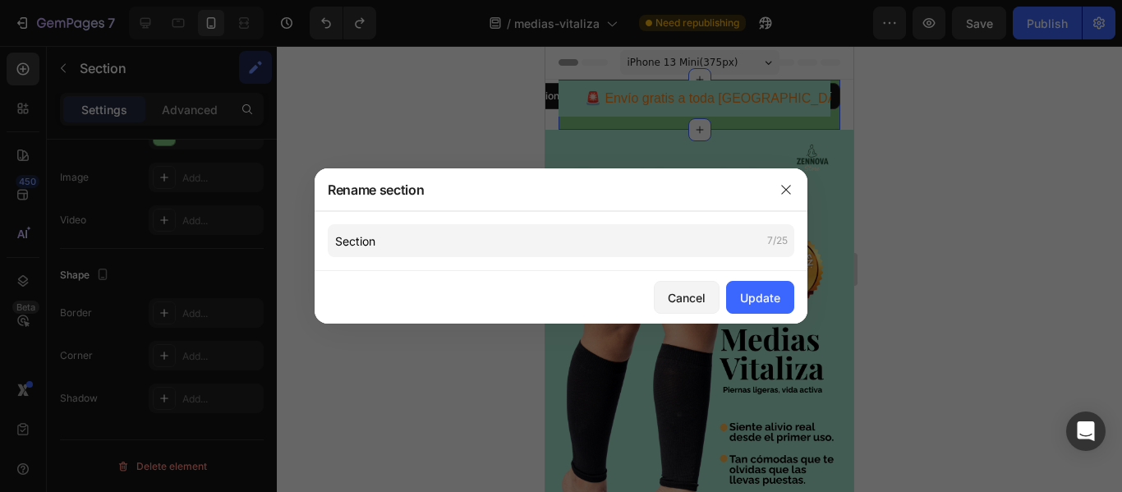
click at [261, 62] on div at bounding box center [561, 246] width 1122 height 492
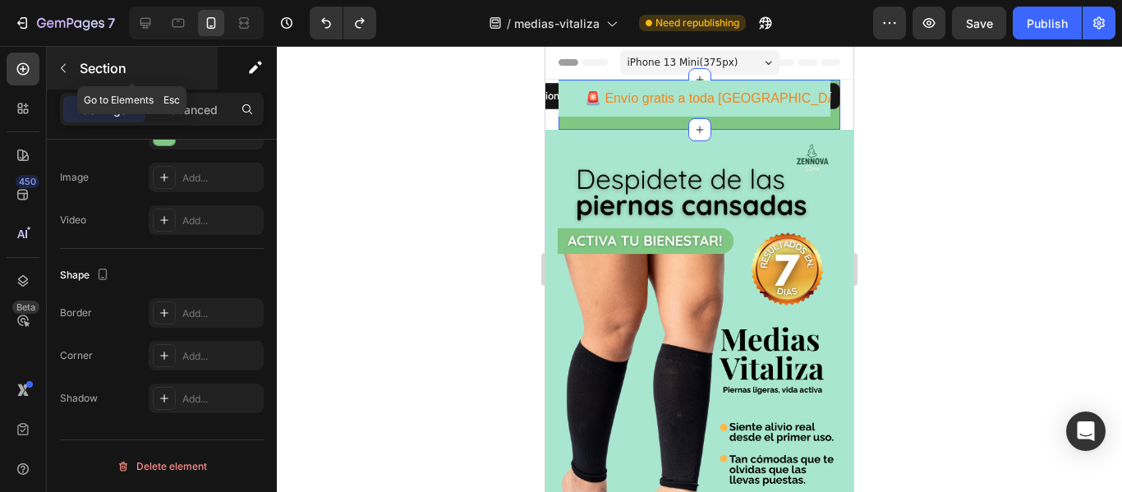
click at [64, 59] on button "button" at bounding box center [63, 68] width 26 height 26
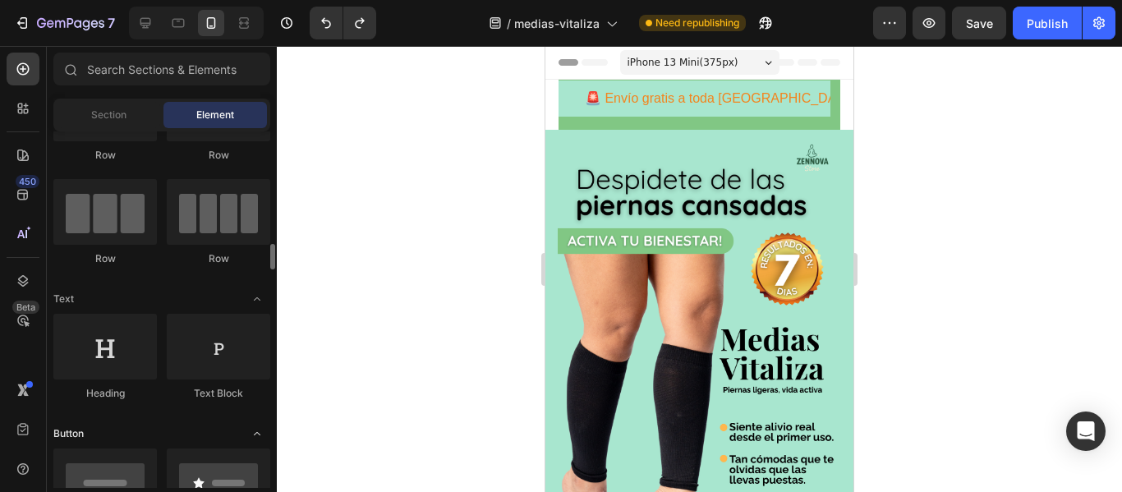
scroll to position [0, 0]
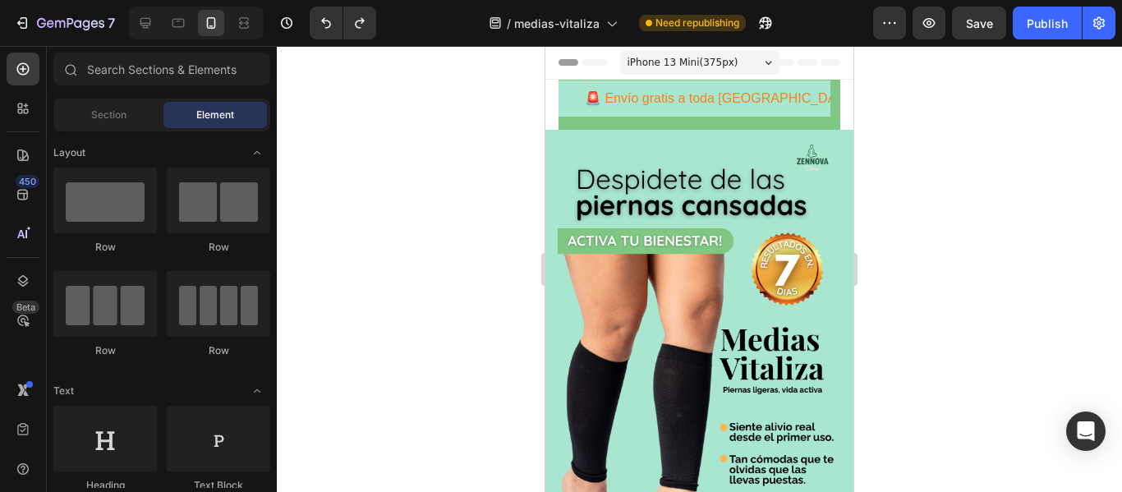
click at [831, 113] on div "🚨 Envío gratis a toda [GEOGRAPHIC_DATA] 🚨 | Compra [DATE] y recibe contraentreg…" at bounding box center [967, 99] width 272 height 36
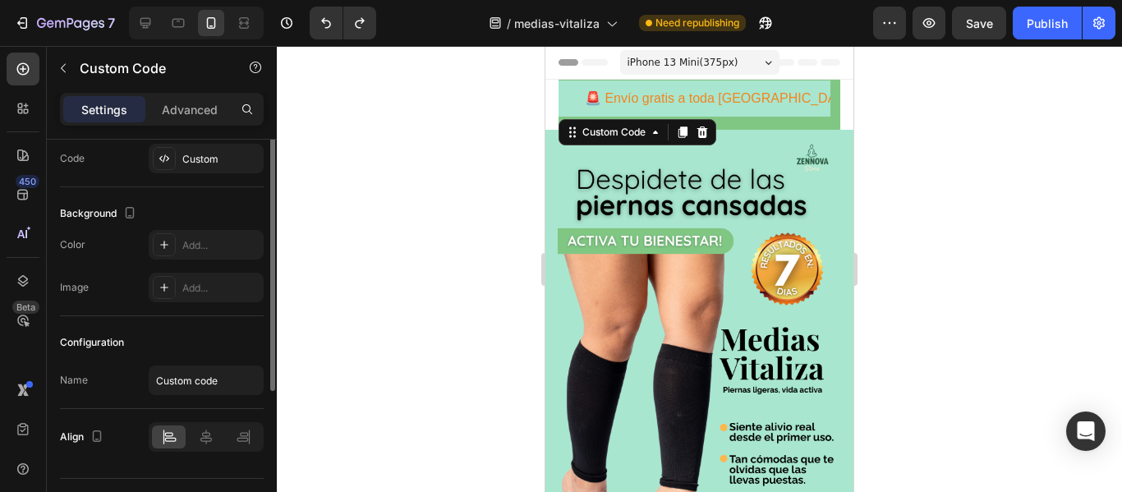
scroll to position [154, 0]
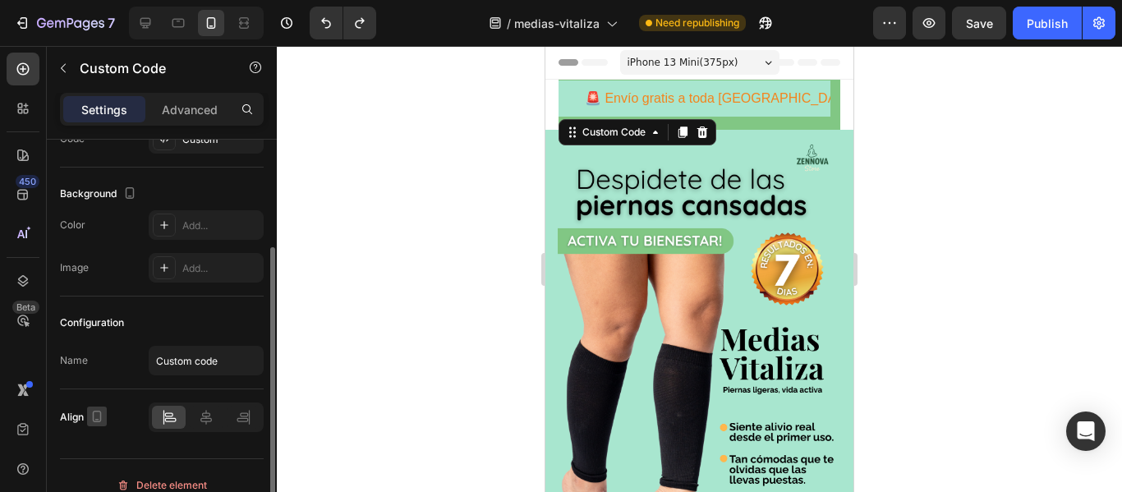
click at [95, 421] on icon "button" at bounding box center [97, 417] width 9 height 12
click at [205, 425] on icon at bounding box center [206, 417] width 16 height 16
click at [238, 441] on div "Align" at bounding box center [162, 417] width 204 height 56
click at [240, 417] on icon at bounding box center [243, 417] width 16 height 16
click at [171, 418] on icon at bounding box center [170, 420] width 12 height 4
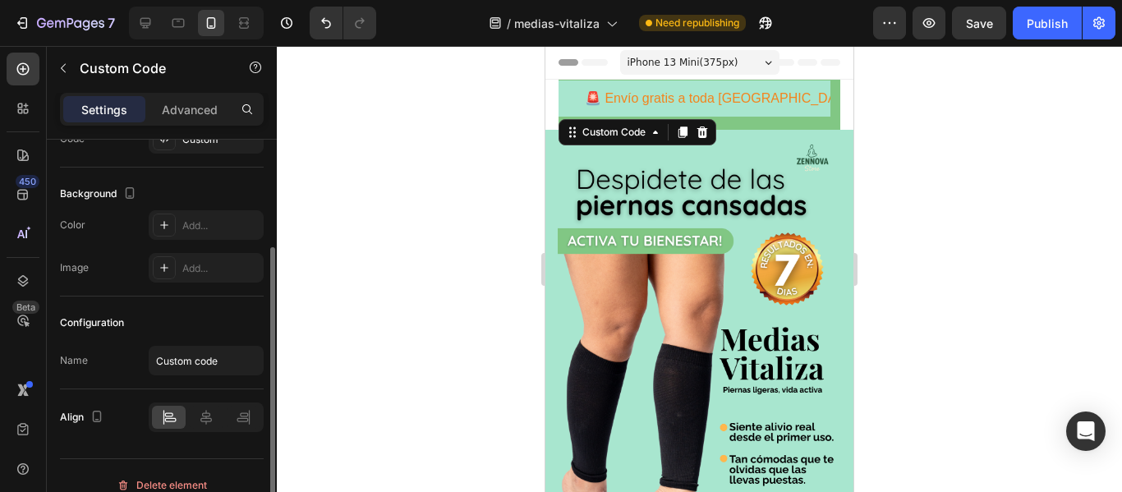
click at [135, 425] on div "Align" at bounding box center [162, 418] width 204 height 30
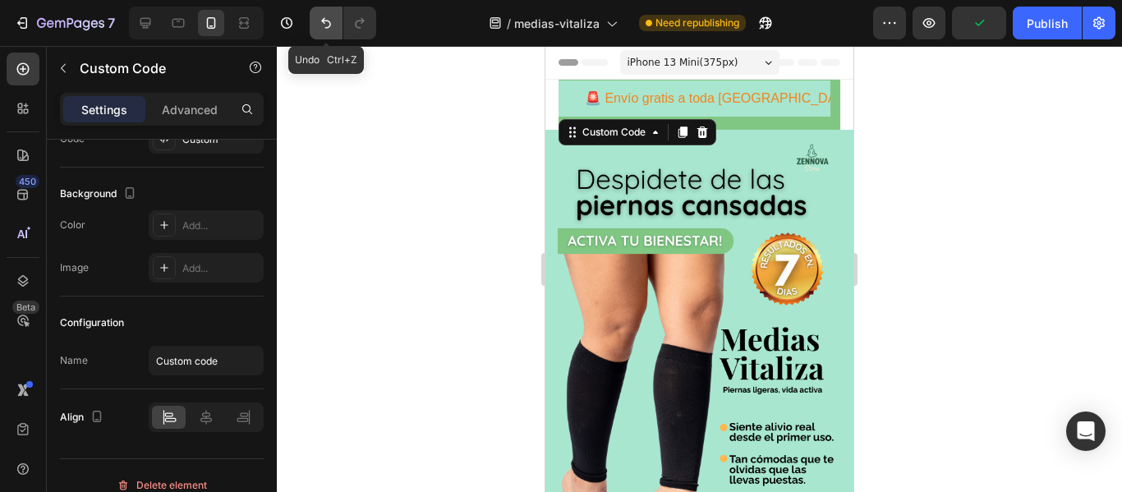
click at [324, 30] on icon "Undo/Redo" at bounding box center [326, 23] width 16 height 16
click at [384, 192] on div at bounding box center [699, 269] width 845 height 446
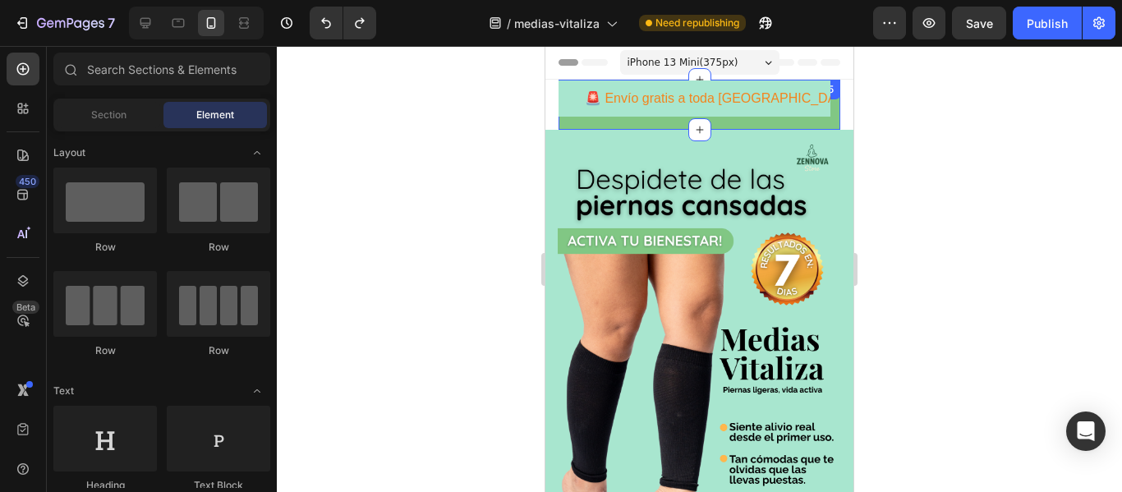
click at [650, 122] on div "🚨 Envío gratis a toda [GEOGRAPHIC_DATA] 🚨 | Compra [DATE] y recibe contraentreg…" at bounding box center [695, 105] width 272 height 49
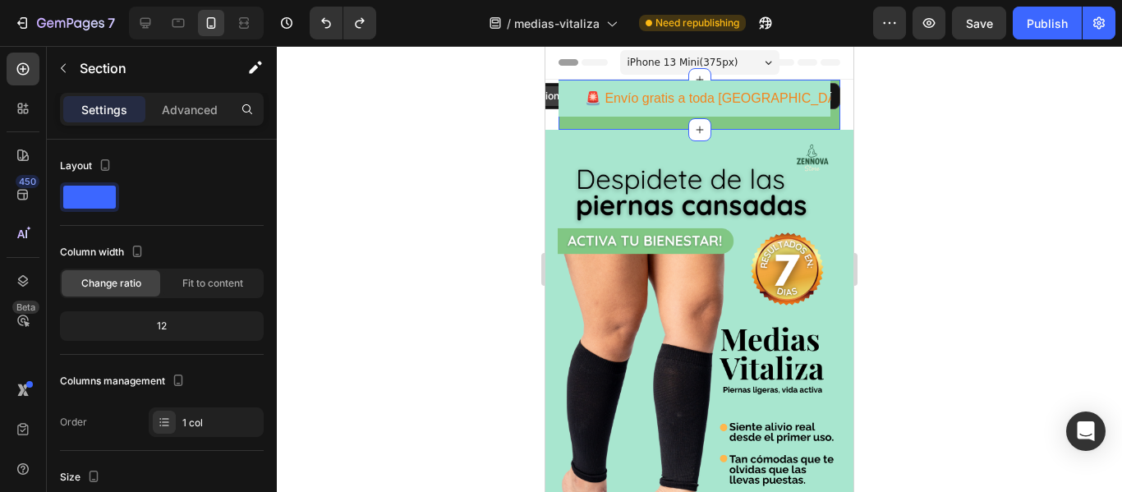
click at [546, 94] on div "Section 1/25" at bounding box center [552, 96] width 63 height 15
click at [649, 123] on div "🚨 Envío gratis a toda [GEOGRAPHIC_DATA] 🚨 | Compra [DATE] y recibe contraentreg…" at bounding box center [695, 105] width 272 height 49
click at [329, 16] on icon "Undo/Redo" at bounding box center [326, 23] width 16 height 16
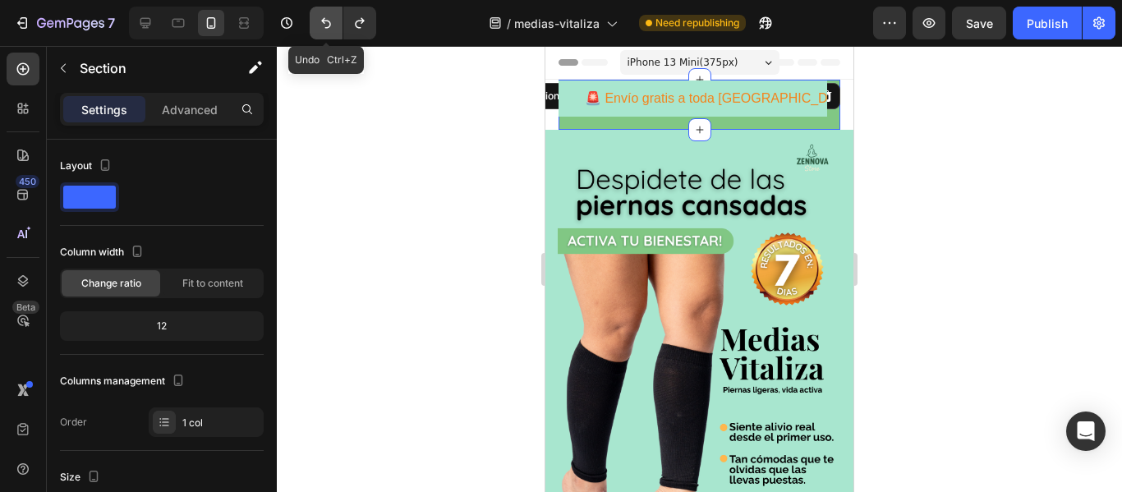
click at [329, 16] on icon "Undo/Redo" at bounding box center [326, 23] width 16 height 16
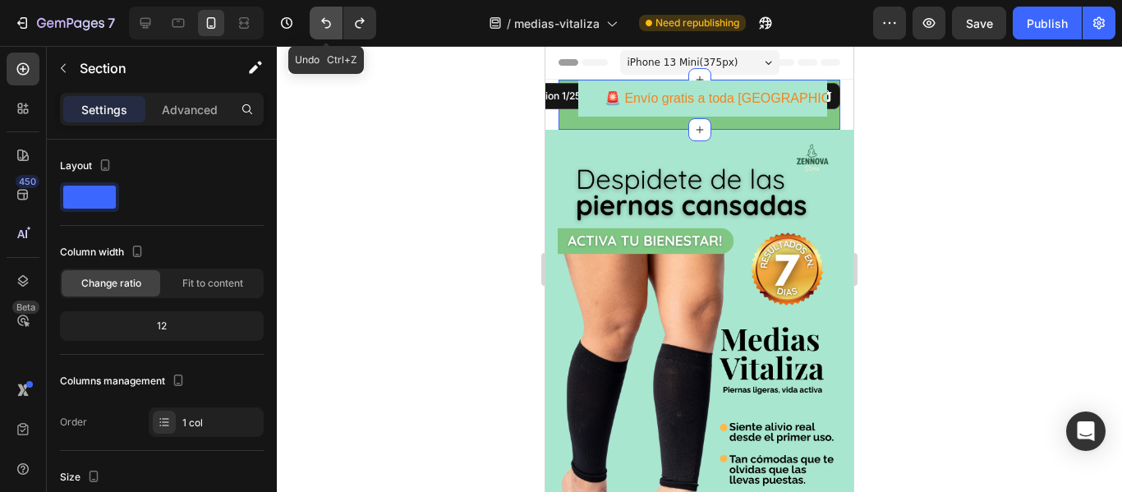
click at [329, 16] on icon "Undo/Redo" at bounding box center [326, 23] width 16 height 16
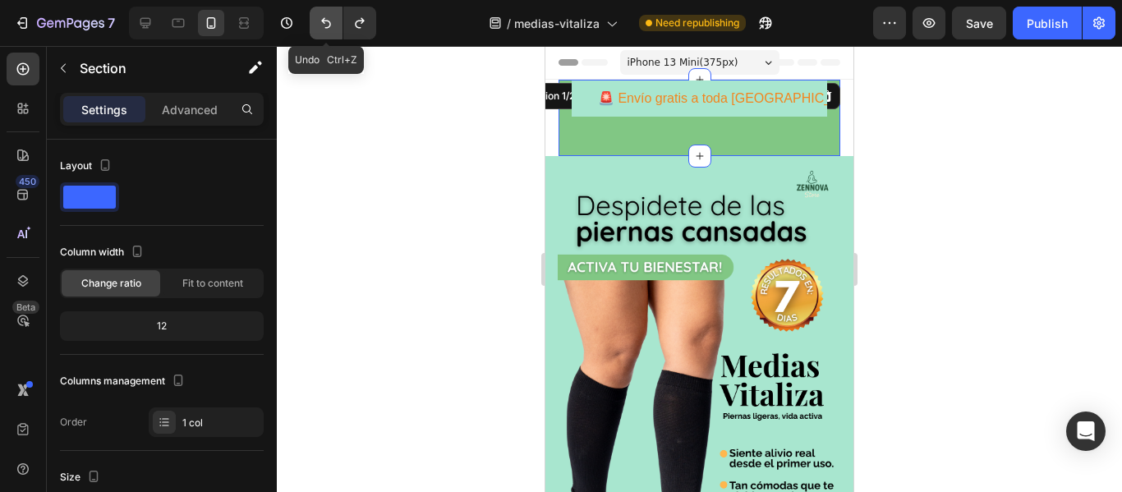
click at [329, 16] on icon "Undo/Redo" at bounding box center [326, 23] width 16 height 16
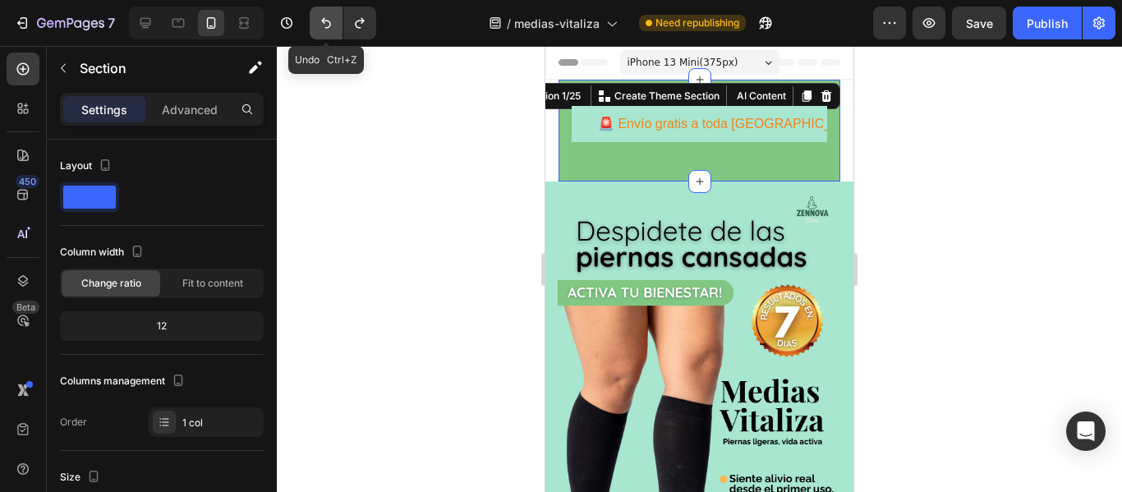
click at [329, 16] on icon "Undo/Redo" at bounding box center [326, 23] width 16 height 16
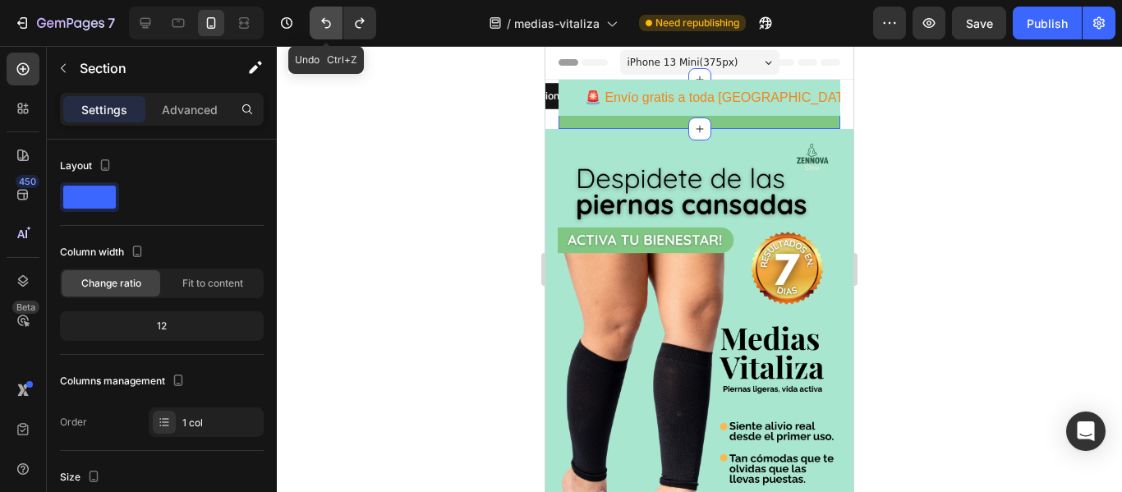
click at [329, 16] on icon "Undo/Redo" at bounding box center [326, 23] width 16 height 16
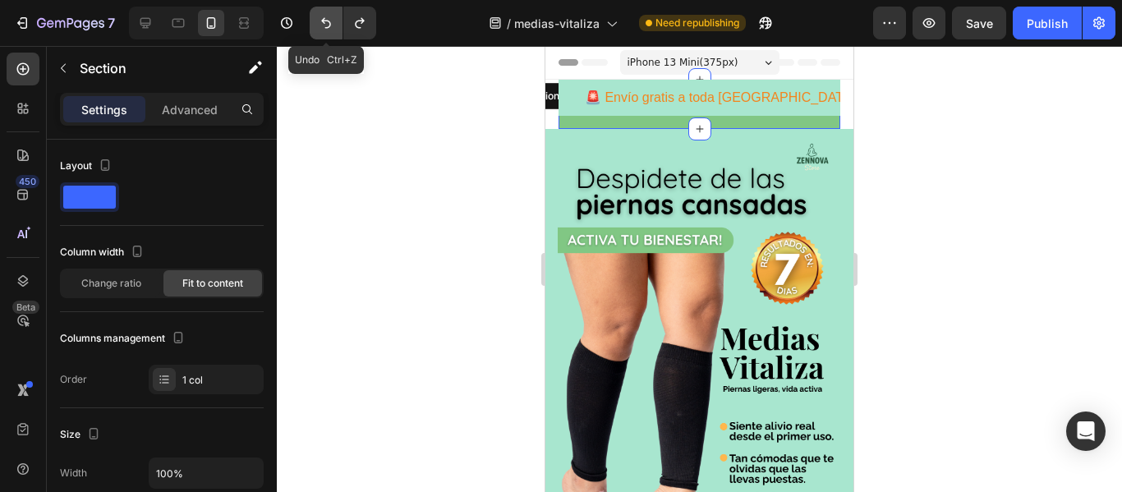
click at [329, 16] on icon "Undo/Redo" at bounding box center [326, 23] width 16 height 16
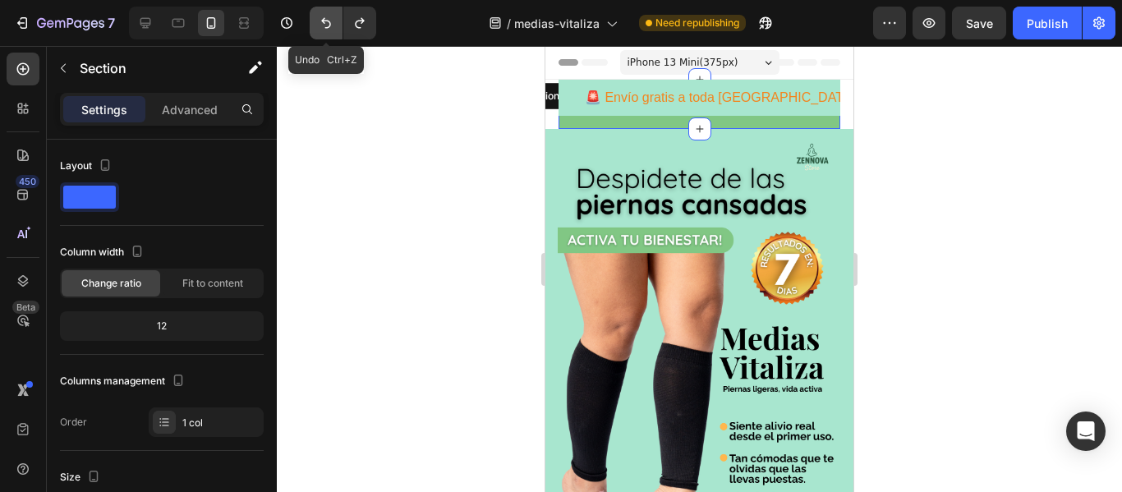
click at [329, 16] on icon "Undo/Redo" at bounding box center [326, 23] width 16 height 16
click at [355, 19] on icon "Undo/Redo" at bounding box center [360, 23] width 16 height 16
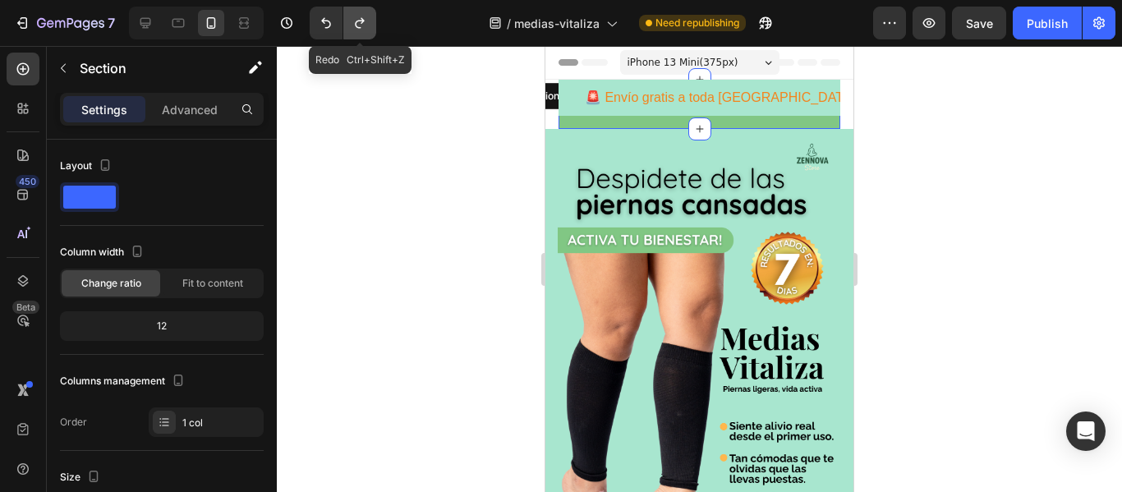
click at [355, 19] on icon "Undo/Redo" at bounding box center [360, 23] width 16 height 16
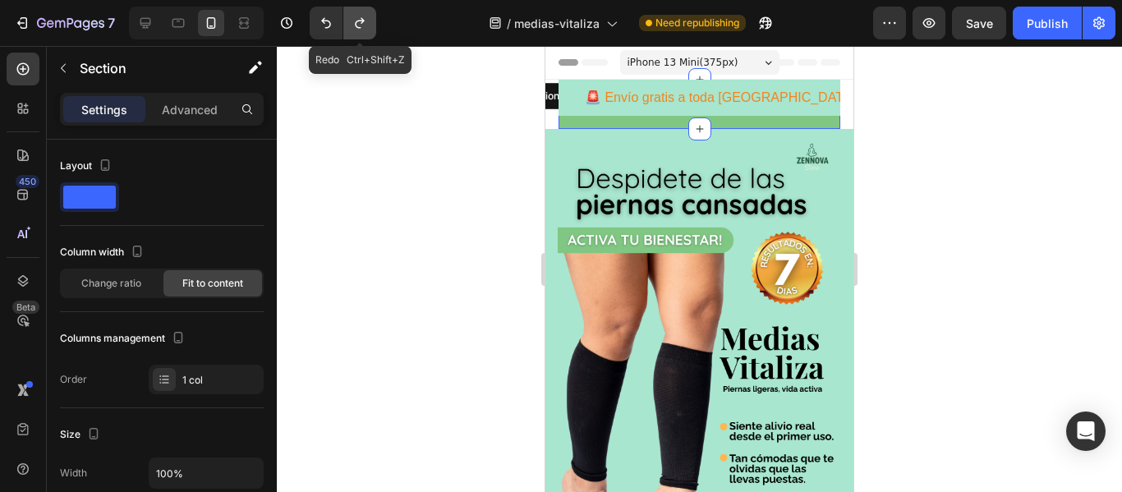
click at [355, 19] on icon "Undo/Redo" at bounding box center [360, 23] width 16 height 16
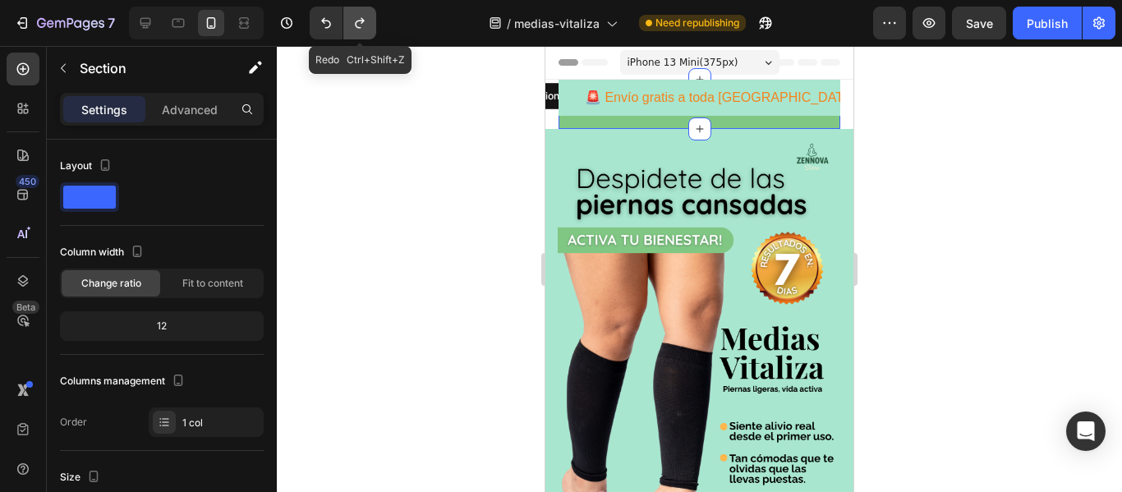
click at [355, 19] on icon "Undo/Redo" at bounding box center [360, 23] width 16 height 16
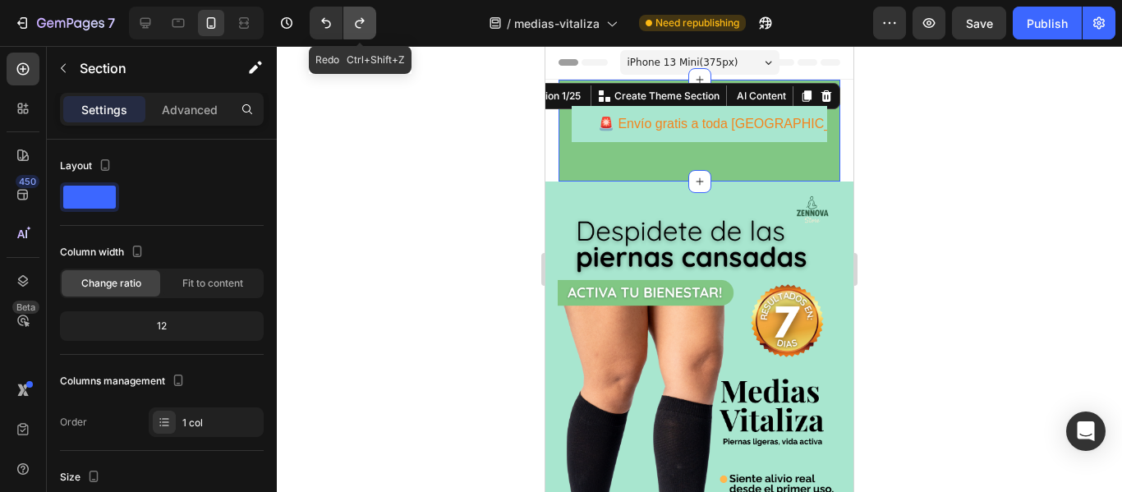
click at [355, 19] on icon "Undo/Redo" at bounding box center [360, 23] width 16 height 16
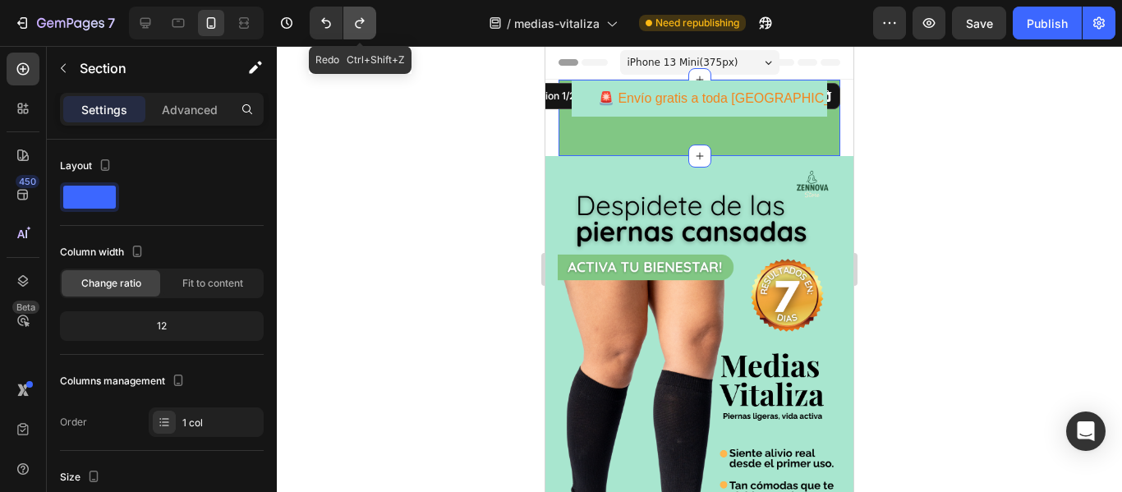
click at [355, 19] on icon "Undo/Redo" at bounding box center [360, 23] width 16 height 16
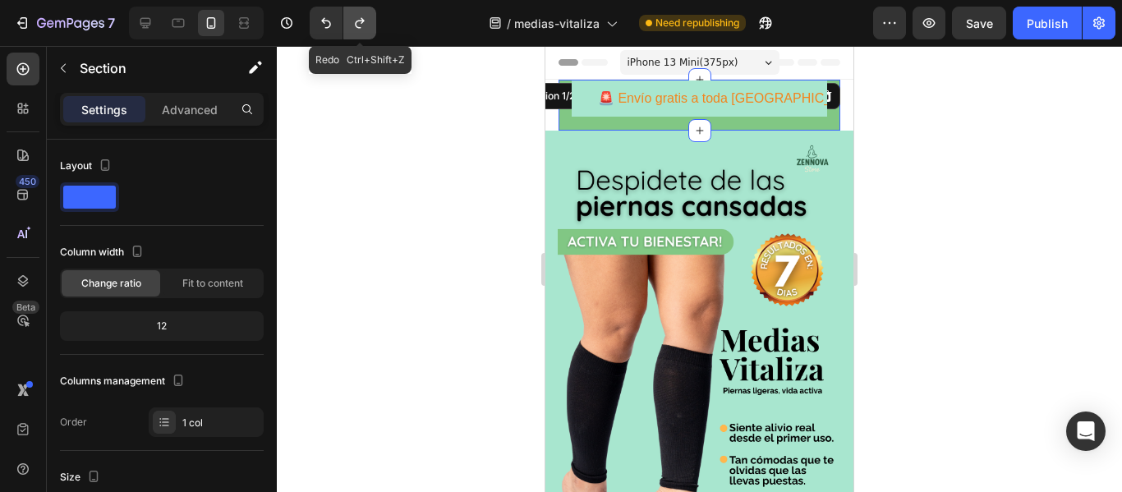
click at [355, 19] on icon "Undo/Redo" at bounding box center [360, 23] width 16 height 16
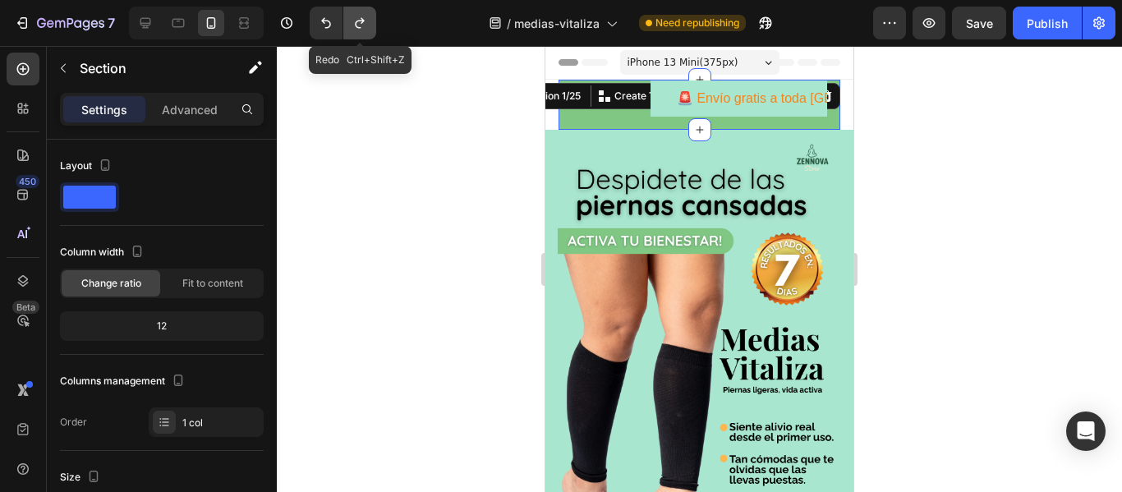
click at [355, 19] on icon "Undo/Redo" at bounding box center [360, 23] width 16 height 16
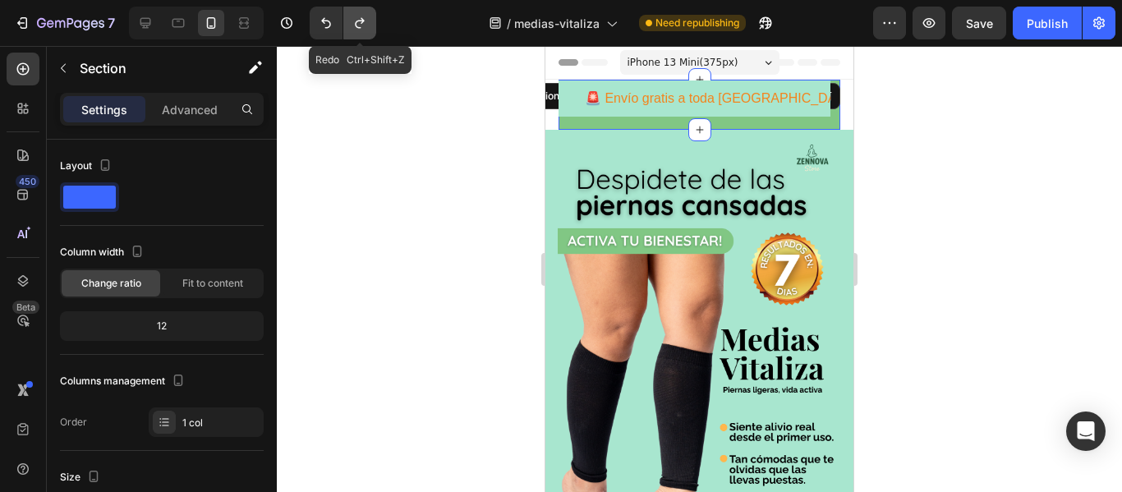
click at [355, 19] on icon "Undo/Redo" at bounding box center [360, 23] width 16 height 16
click at [333, 20] on icon "Undo/Redo" at bounding box center [326, 23] width 16 height 16
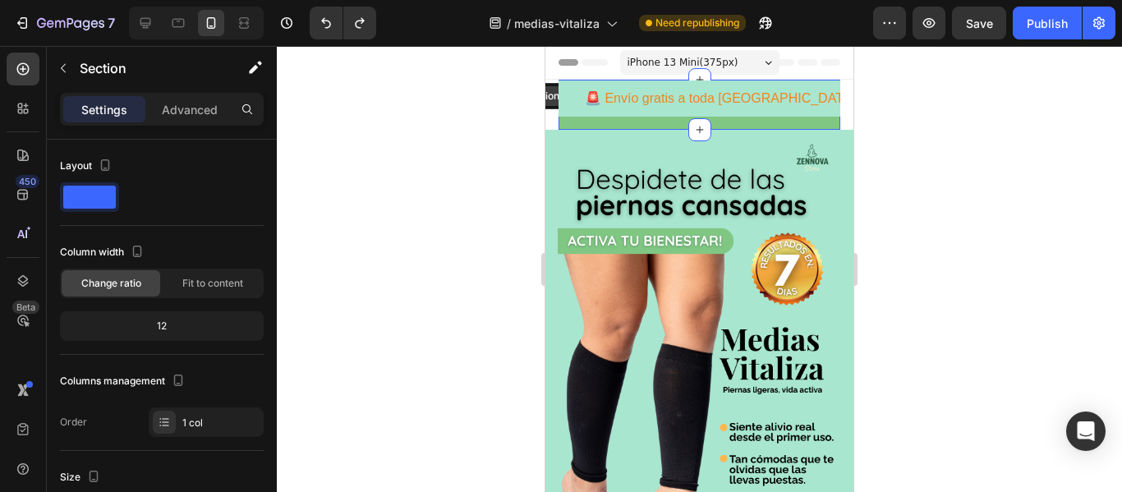
click at [546, 101] on div "Section 1/25" at bounding box center [552, 96] width 63 height 15
click at [549, 115] on section "🚨 Envío gratis a toda [GEOGRAPHIC_DATA] 🚨 | Compra [DATE] y recibe contraentreg…" at bounding box center [699, 105] width 308 height 50
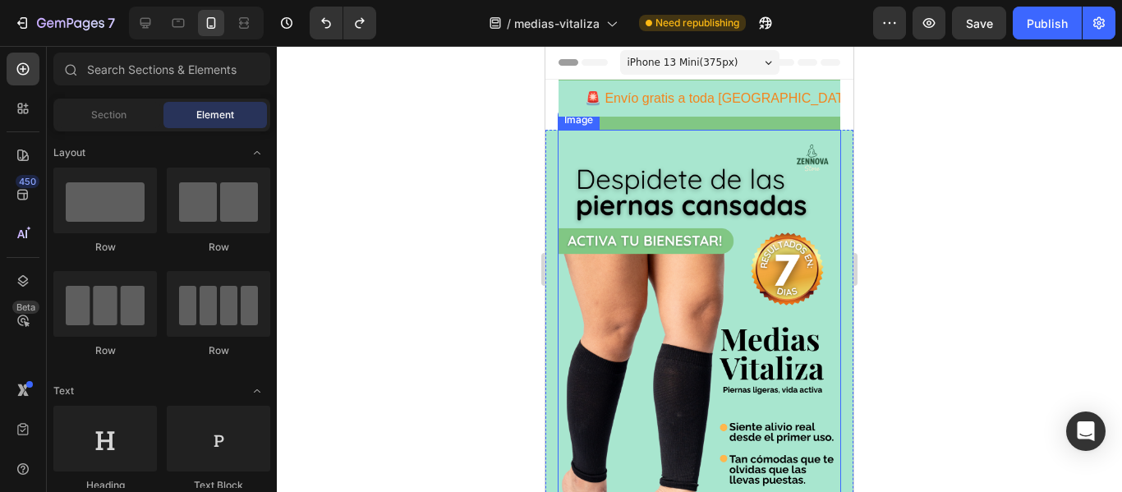
click at [564, 161] on img at bounding box center [699, 383] width 283 height 506
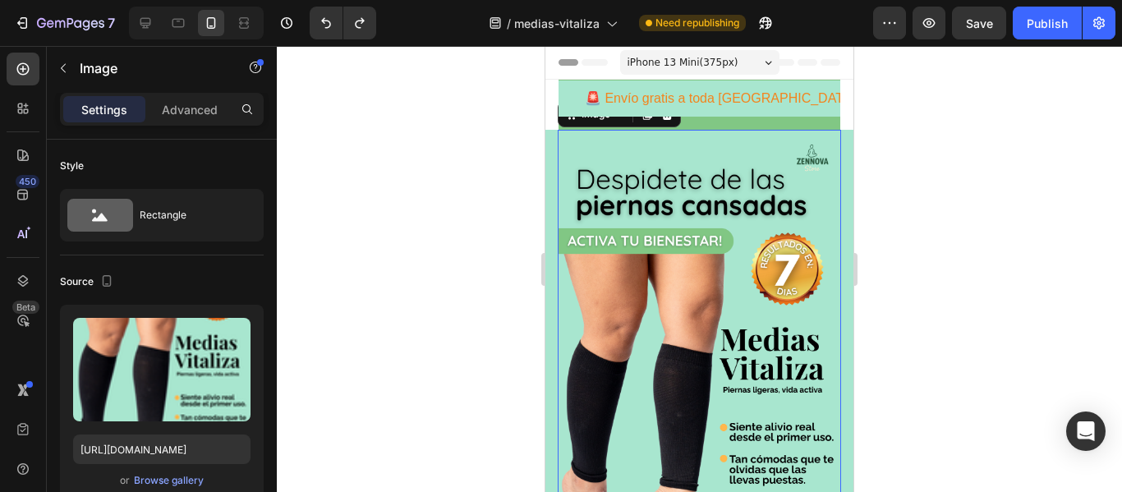
click at [989, 169] on div at bounding box center [699, 269] width 845 height 446
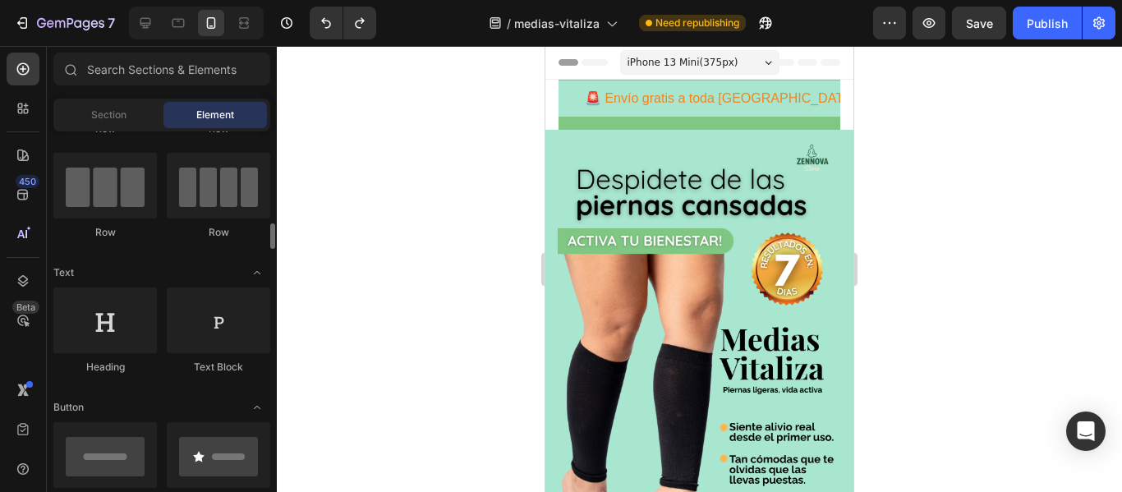
scroll to position [0, 0]
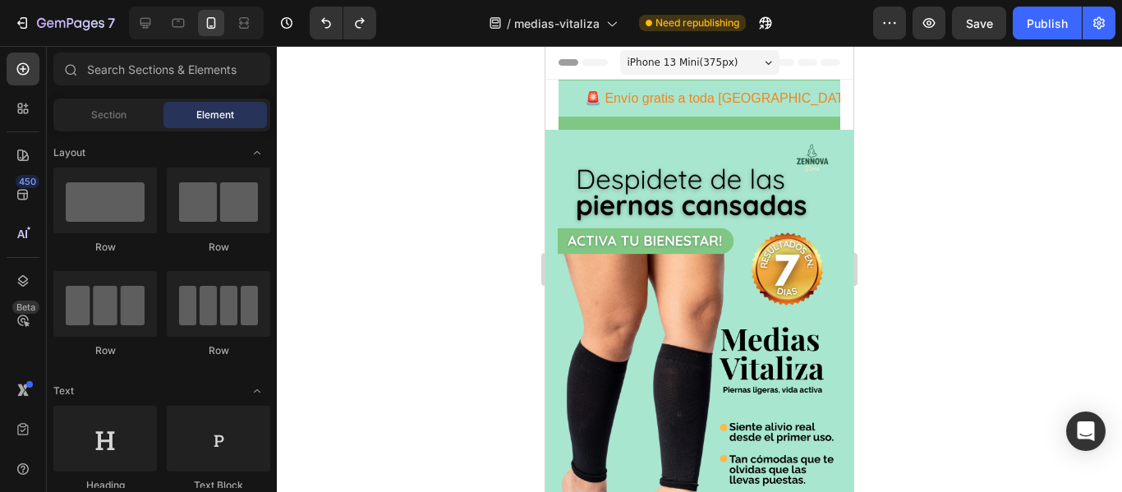
click at [550, 98] on section "🚨 Envío gratis a toda [GEOGRAPHIC_DATA] 🚨 | Compra [DATE] y recibe contraentreg…" at bounding box center [699, 105] width 308 height 50
click at [642, 123] on div "🚨 Envío gratis a toda [GEOGRAPHIC_DATA] 🚨 | Compra [DATE] y recibe contraentreg…" at bounding box center [700, 105] width 282 height 49
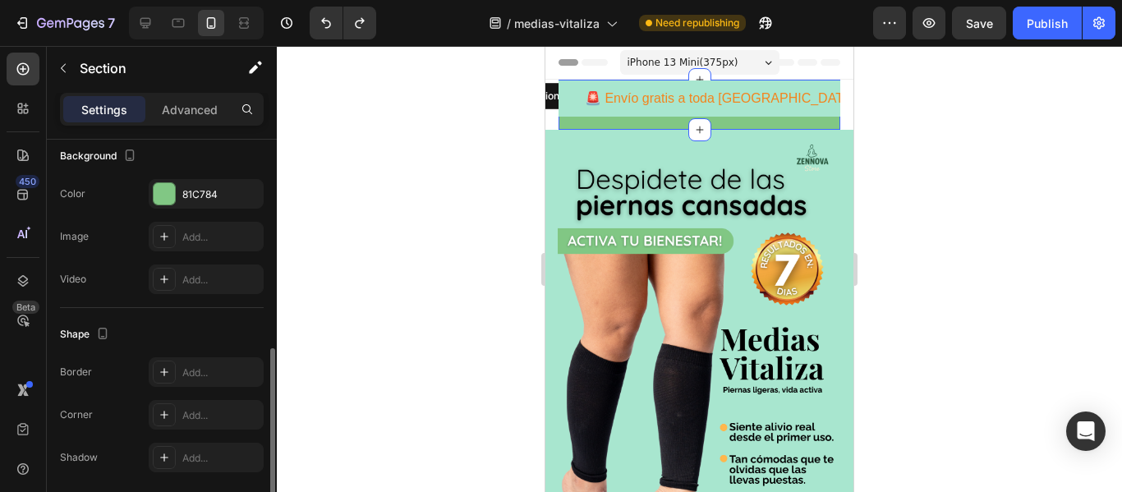
scroll to position [560, 0]
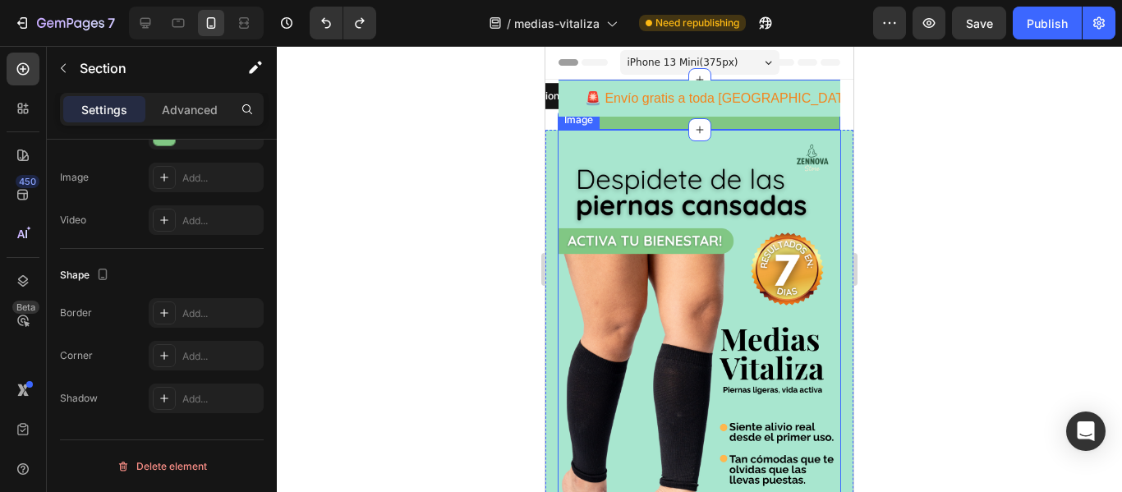
click at [573, 151] on img at bounding box center [699, 383] width 283 height 506
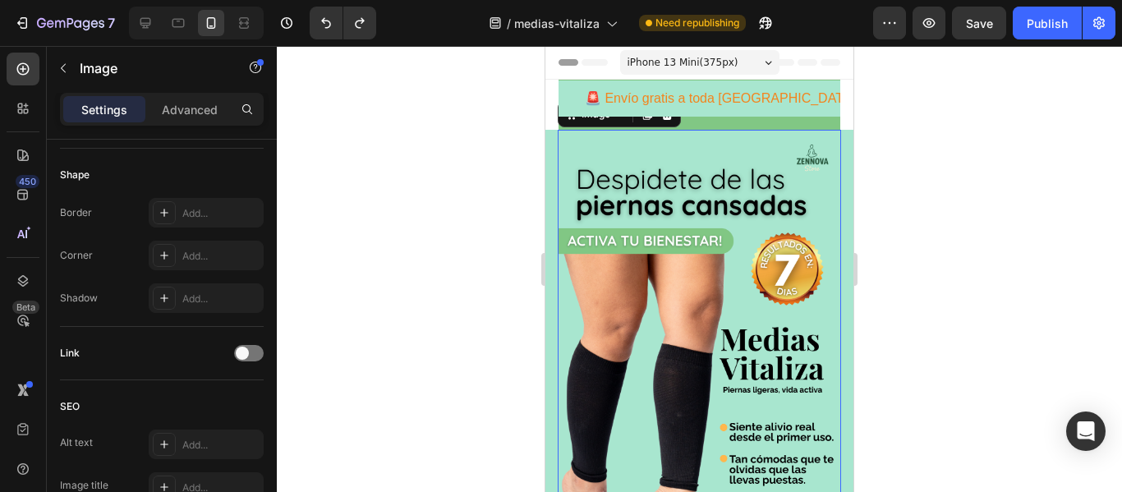
scroll to position [0, 0]
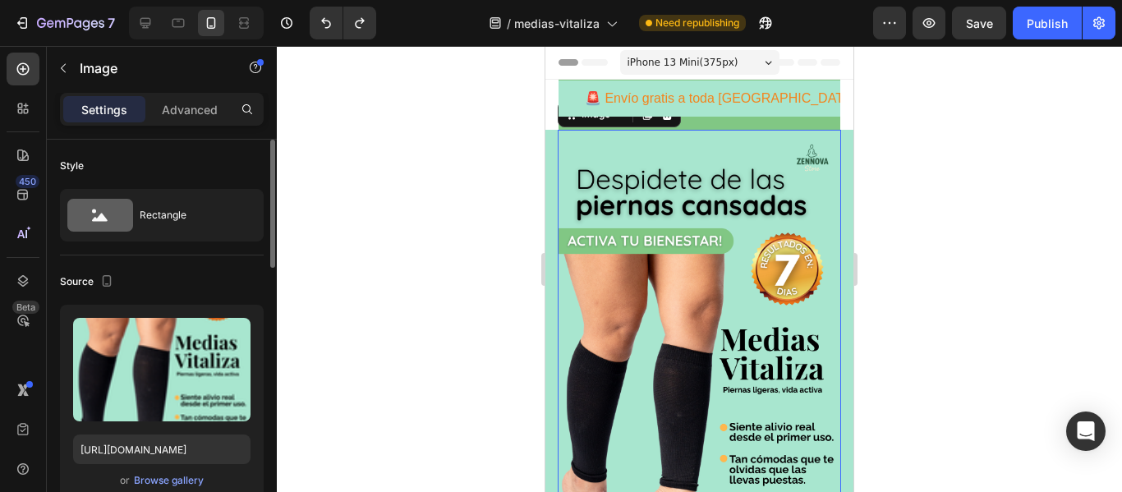
click at [573, 151] on img at bounding box center [699, 383] width 283 height 506
click at [736, 151] on img at bounding box center [699, 383] width 283 height 506
click at [734, 120] on div "🚨 Envío gratis a toda [GEOGRAPHIC_DATA] 🚨 | Compra [DATE] y recibe contraentreg…" at bounding box center [700, 105] width 282 height 49
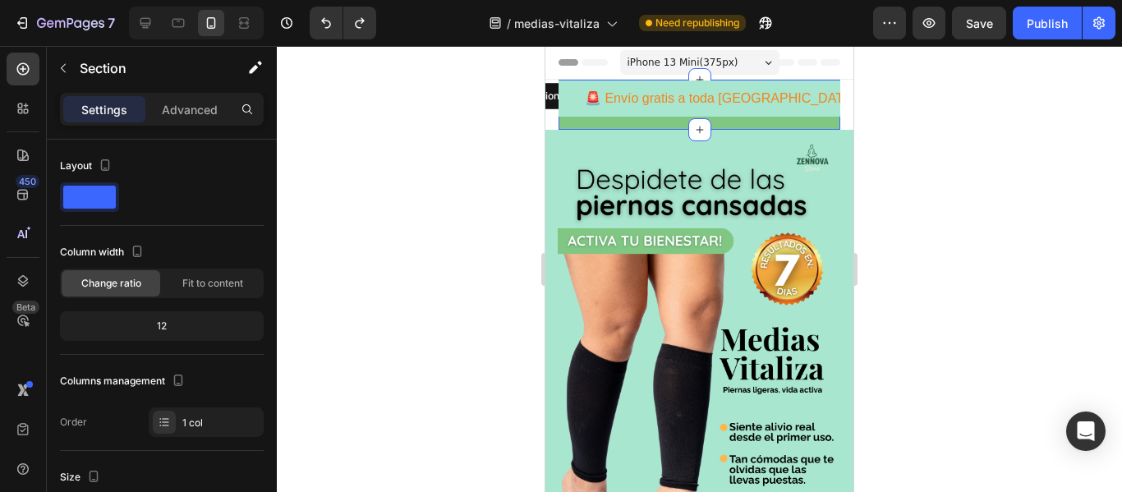
click at [964, 90] on div at bounding box center [699, 269] width 845 height 446
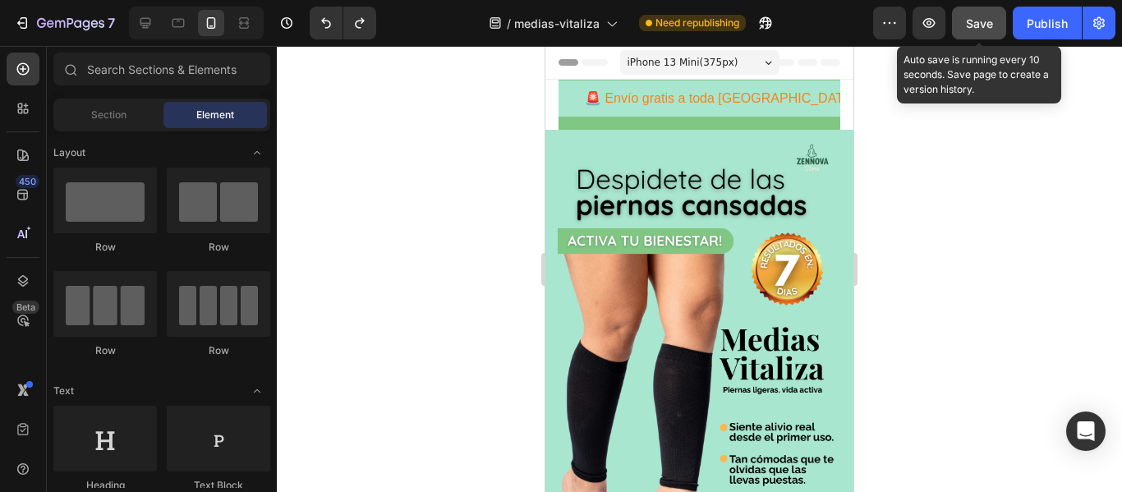
click at [969, 30] on span "Save" at bounding box center [979, 23] width 27 height 14
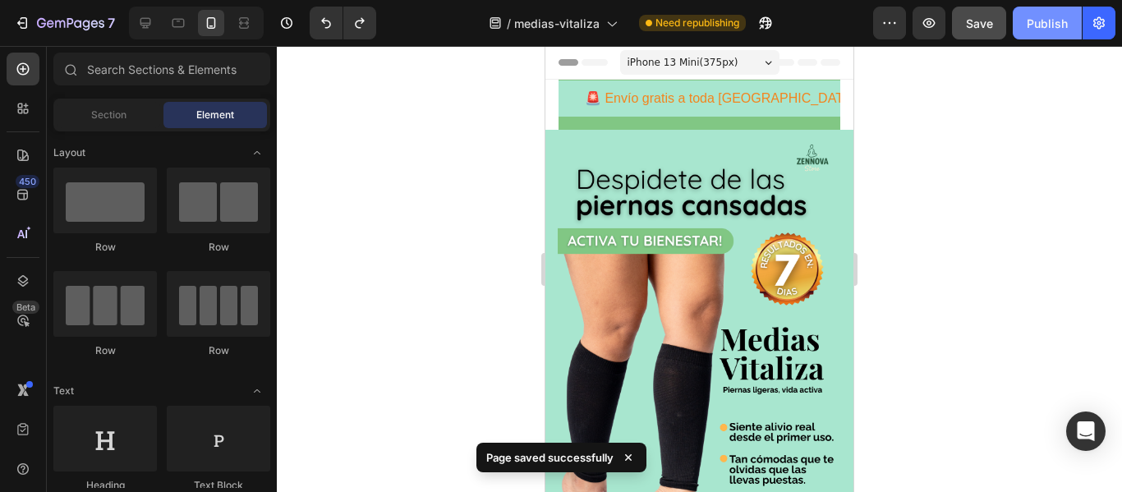
click at [1022, 33] on button "Publish" at bounding box center [1047, 23] width 69 height 33
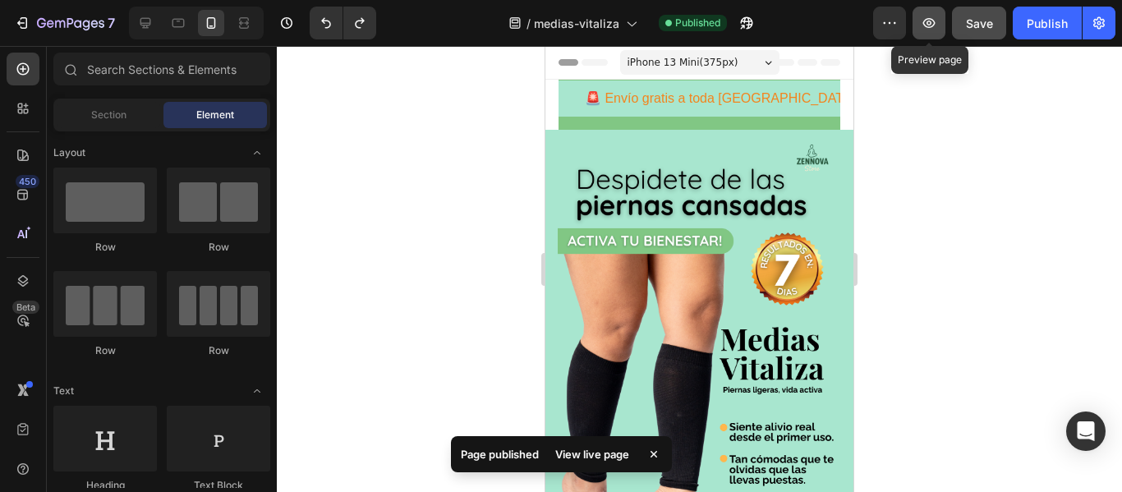
click at [927, 30] on icon "button" at bounding box center [929, 23] width 16 height 16
